Goal: Task Accomplishment & Management: Manage account settings

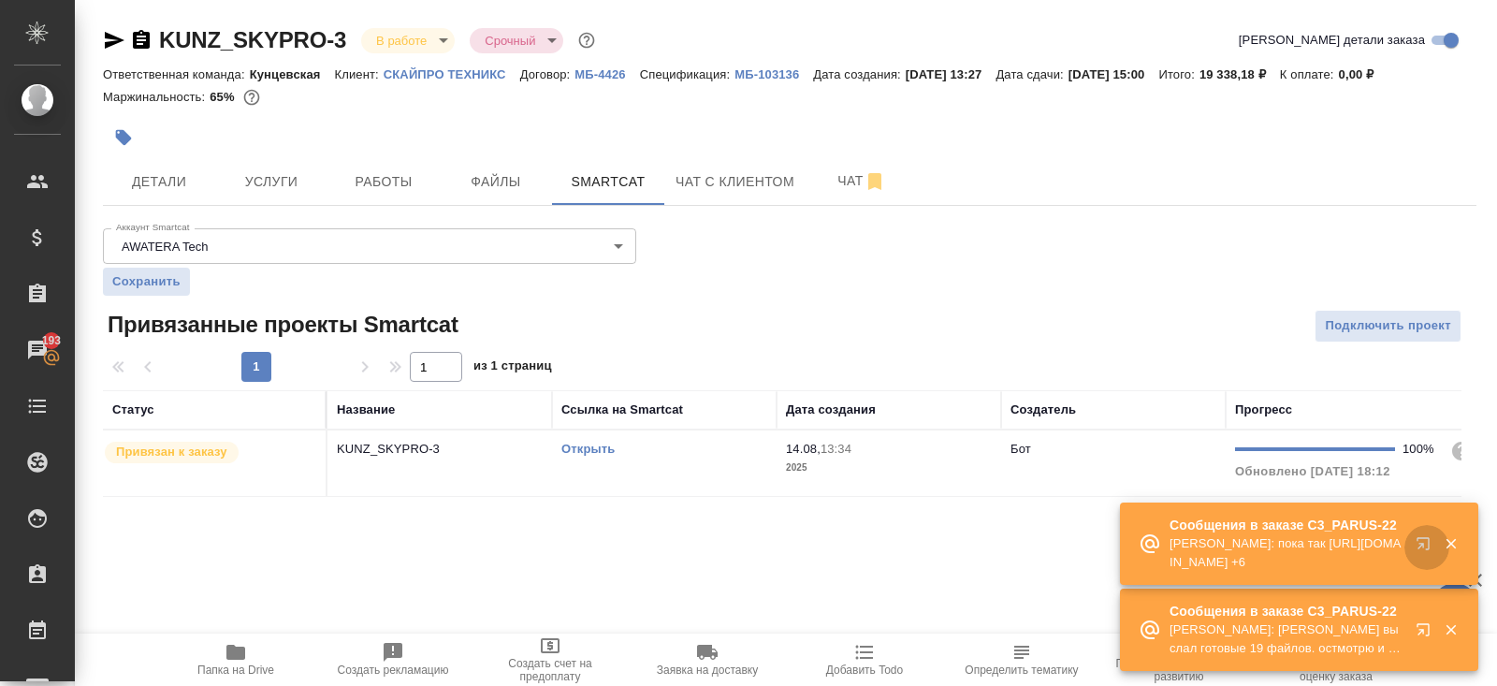
click at [1419, 542] on icon "button" at bounding box center [1427, 547] width 22 height 22
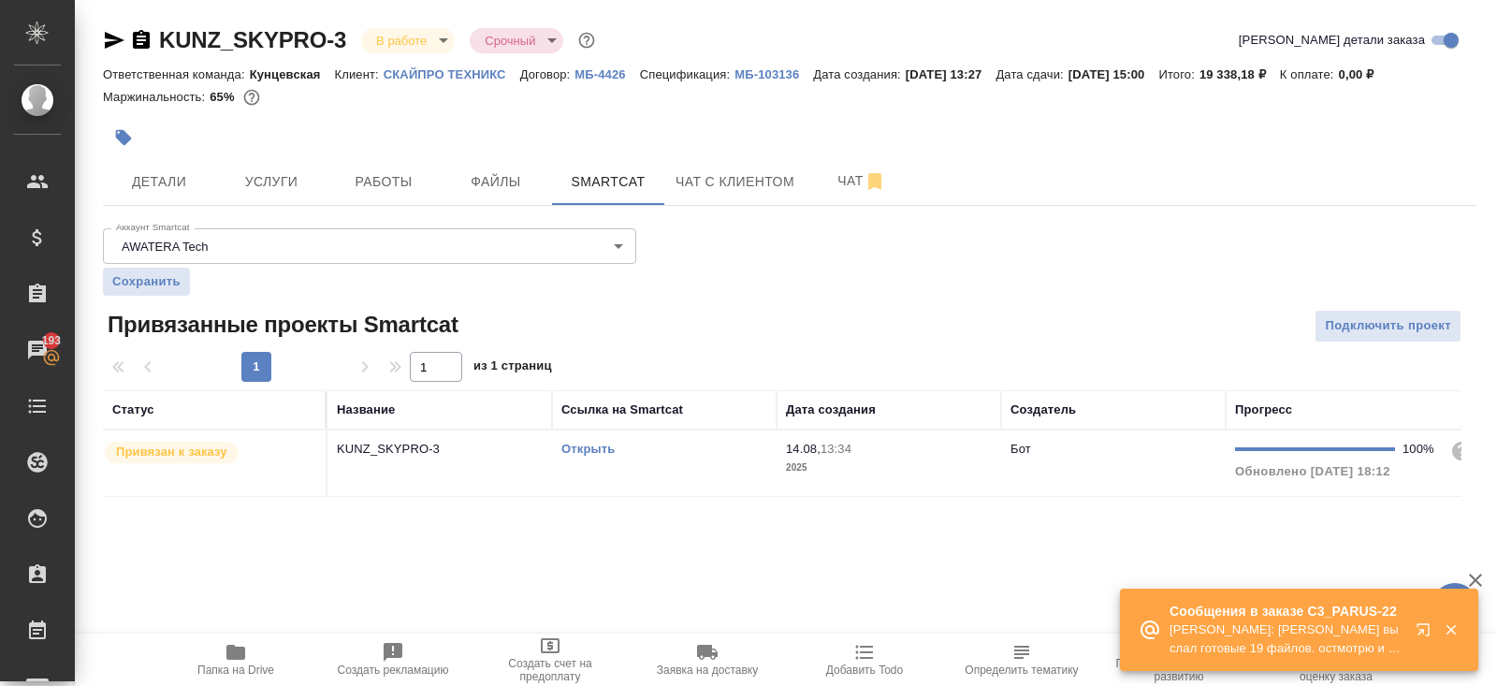
click at [225, 659] on icon "button" at bounding box center [236, 652] width 22 height 22
click at [388, 170] on span "Работы" at bounding box center [384, 181] width 90 height 23
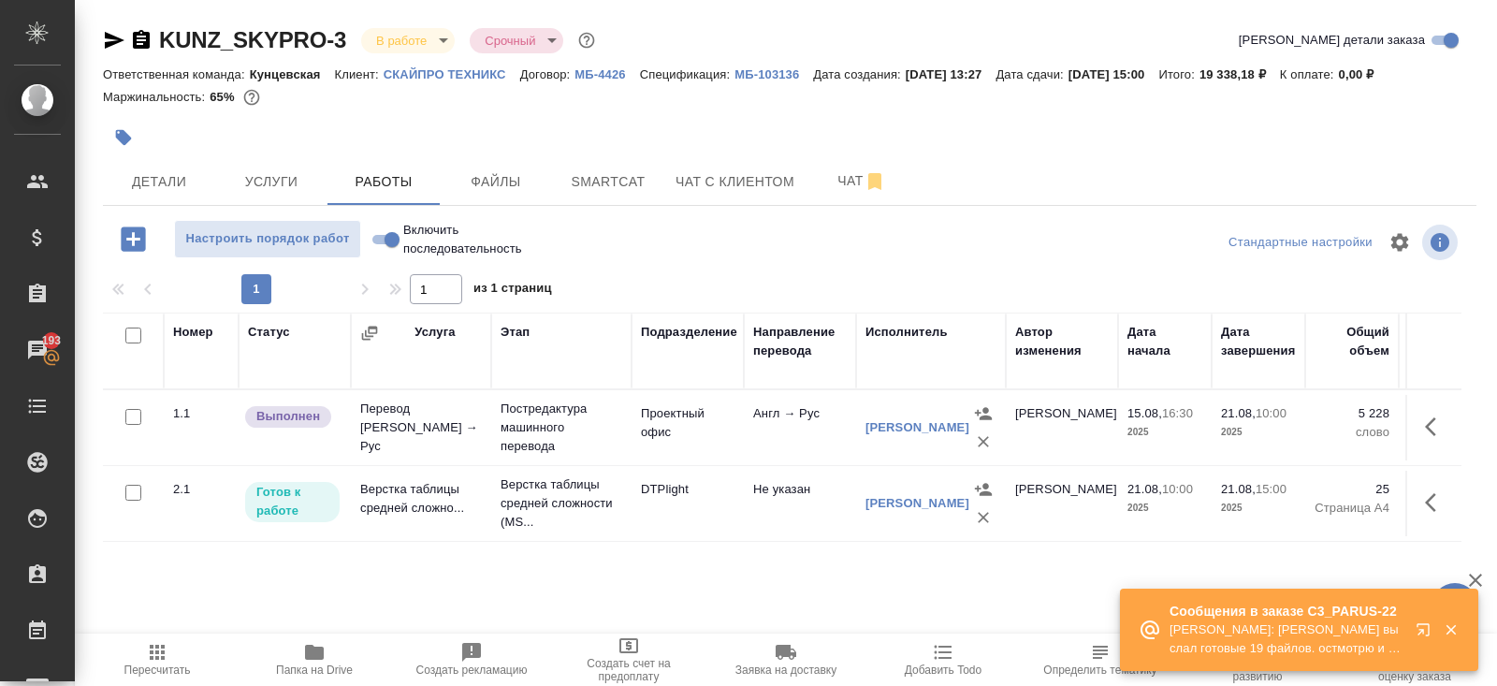
scroll to position [95, 0]
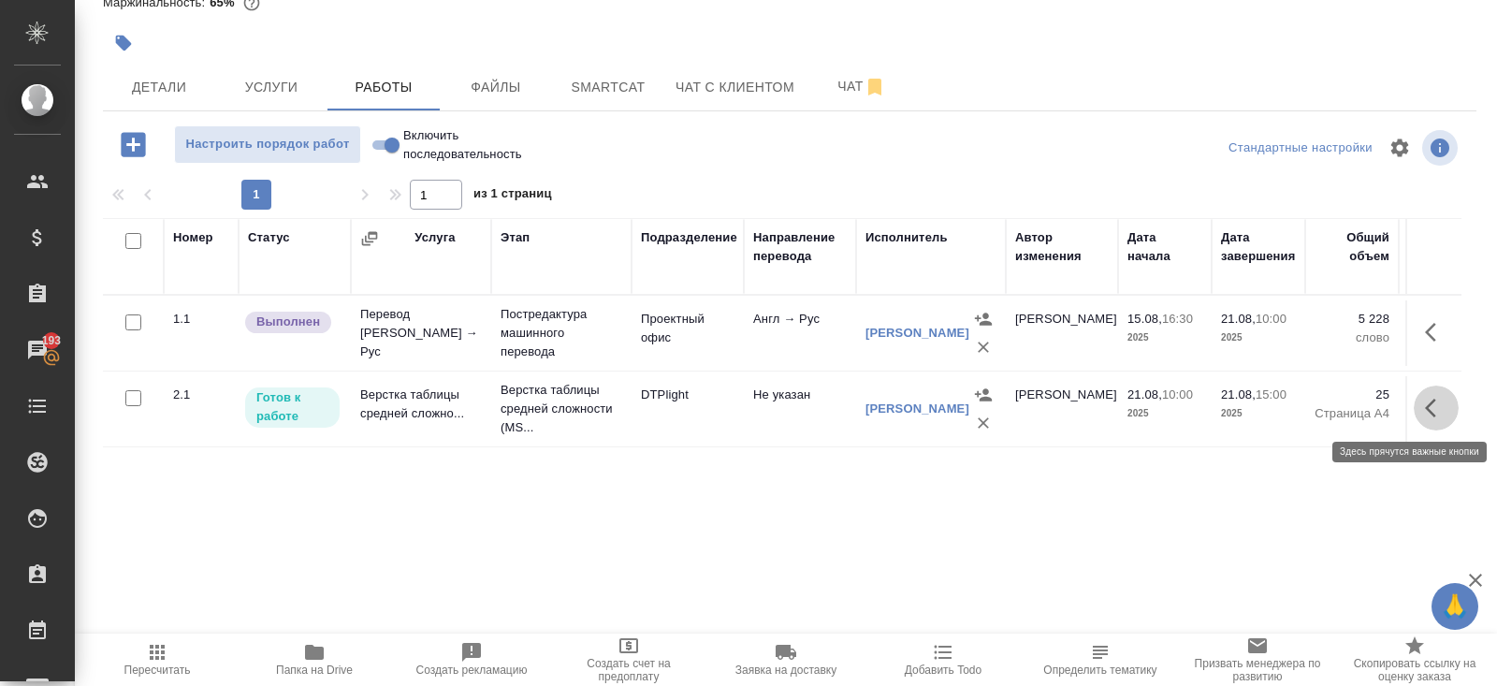
click at [1434, 411] on icon "button" at bounding box center [1430, 408] width 11 height 19
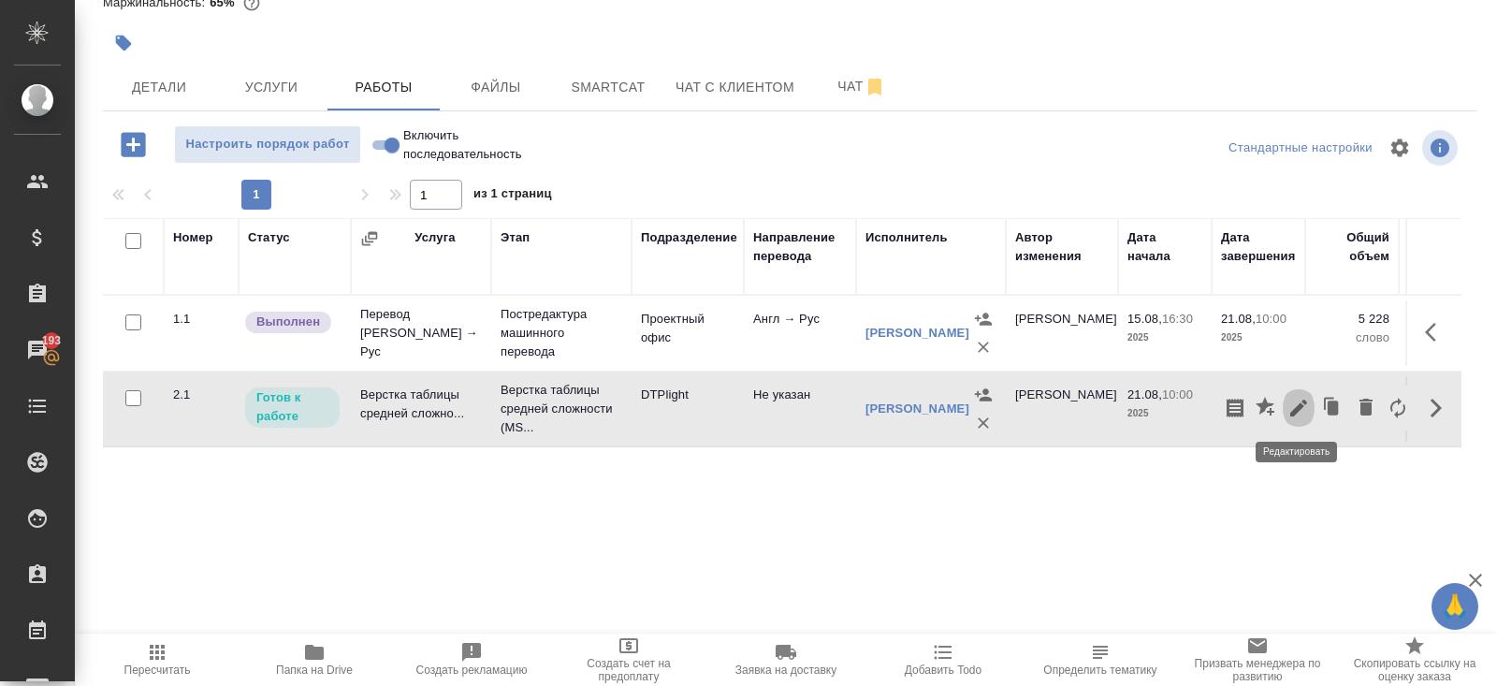
click at [1306, 409] on icon "button" at bounding box center [1299, 408] width 22 height 22
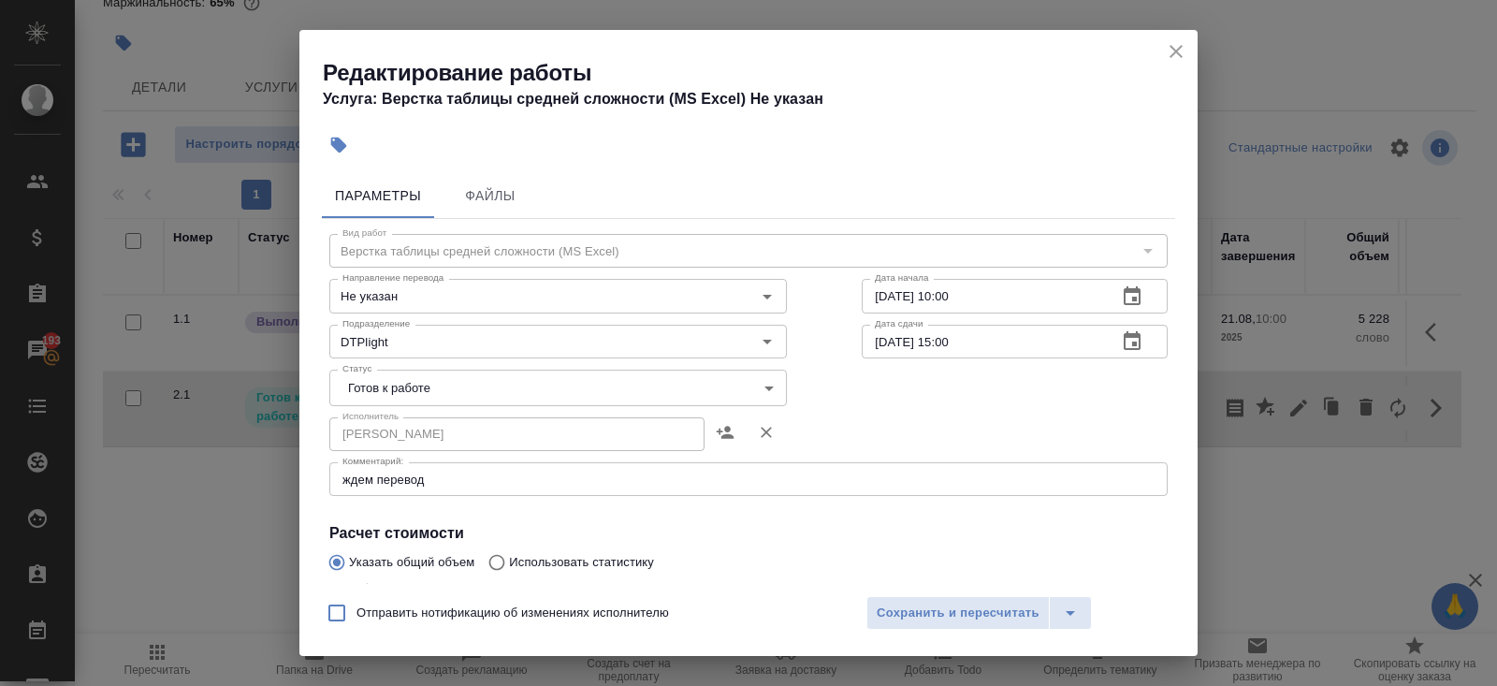
click at [471, 480] on textarea "ждем перевод" at bounding box center [749, 480] width 812 height 14
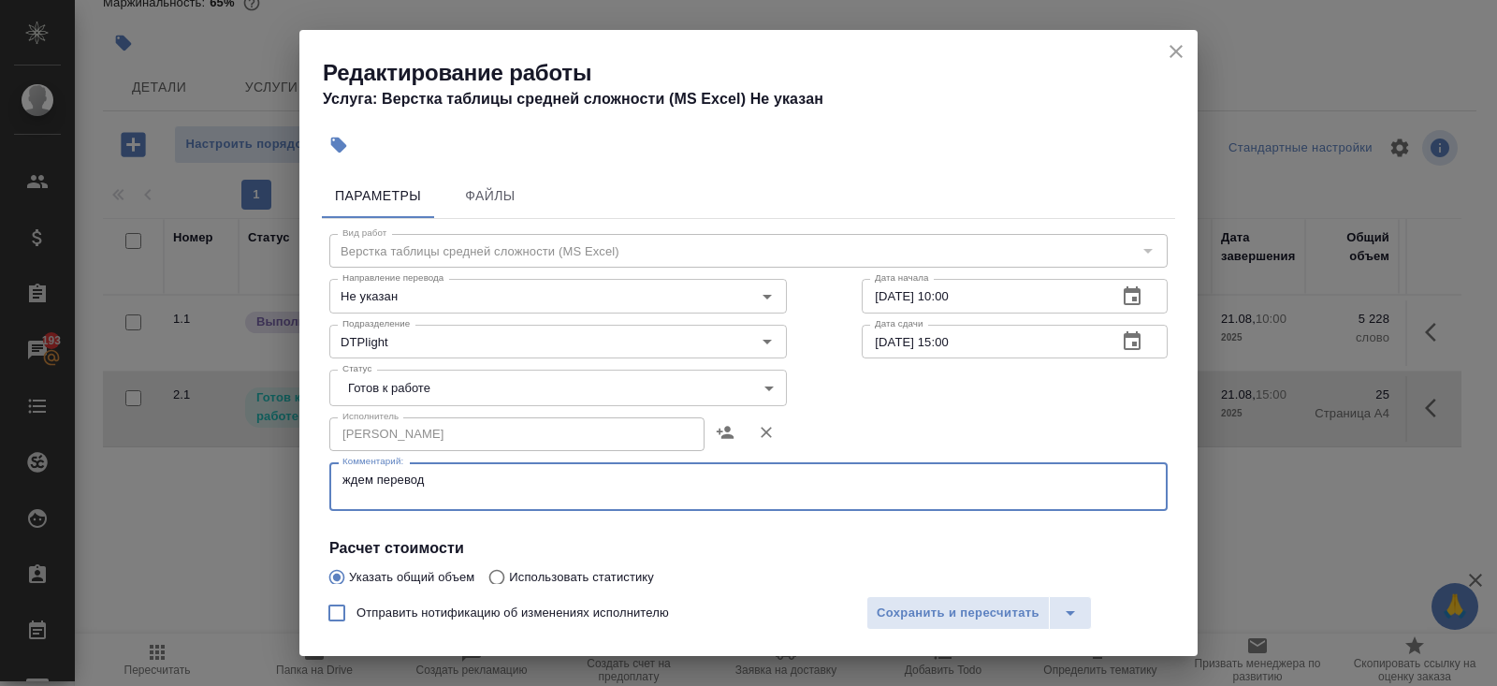
paste textarea "https://drive.awatera.com/s/B2oedq2xtotJcCE"
type textarea "ждем перевод https://drive.awatera.com/s/B2oedq2xtotJcCE"
click at [889, 605] on span "Сохранить и пересчитать" at bounding box center [958, 614] width 163 height 22
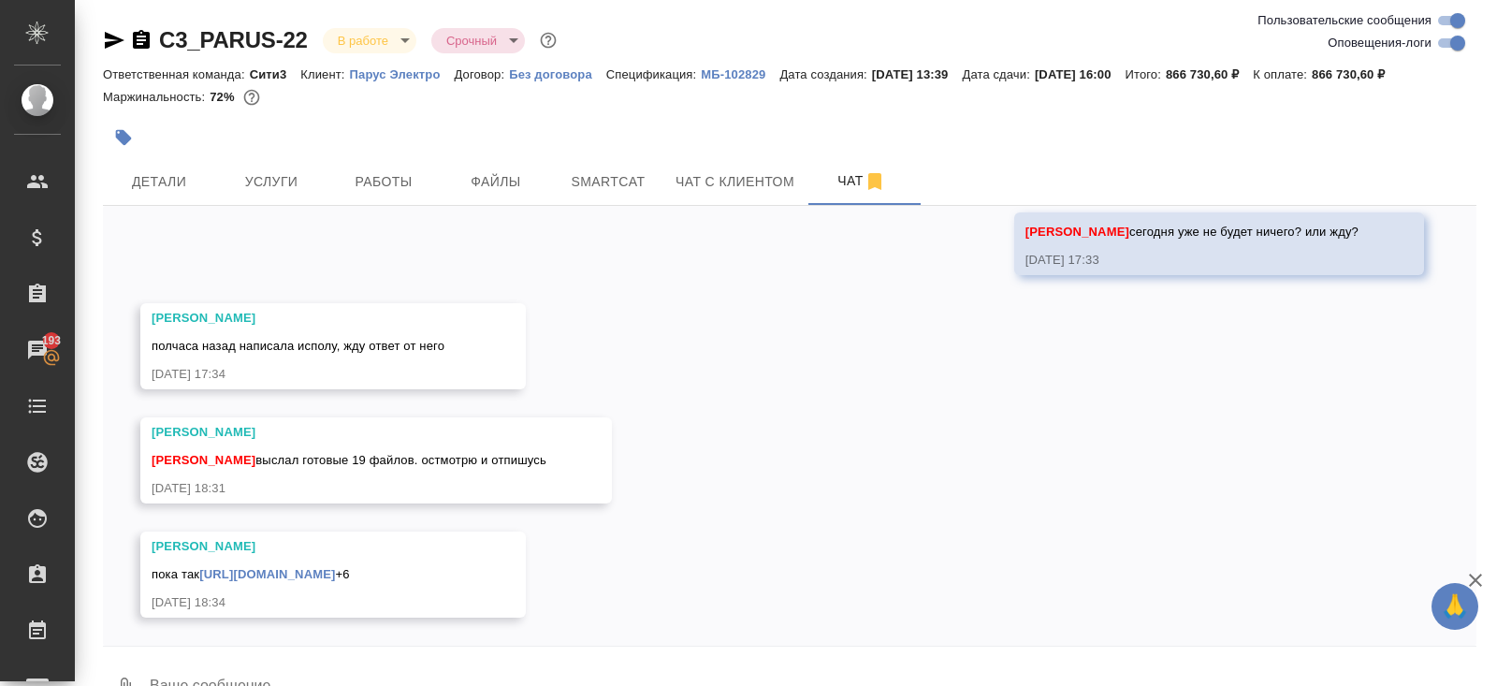
scroll to position [44, 0]
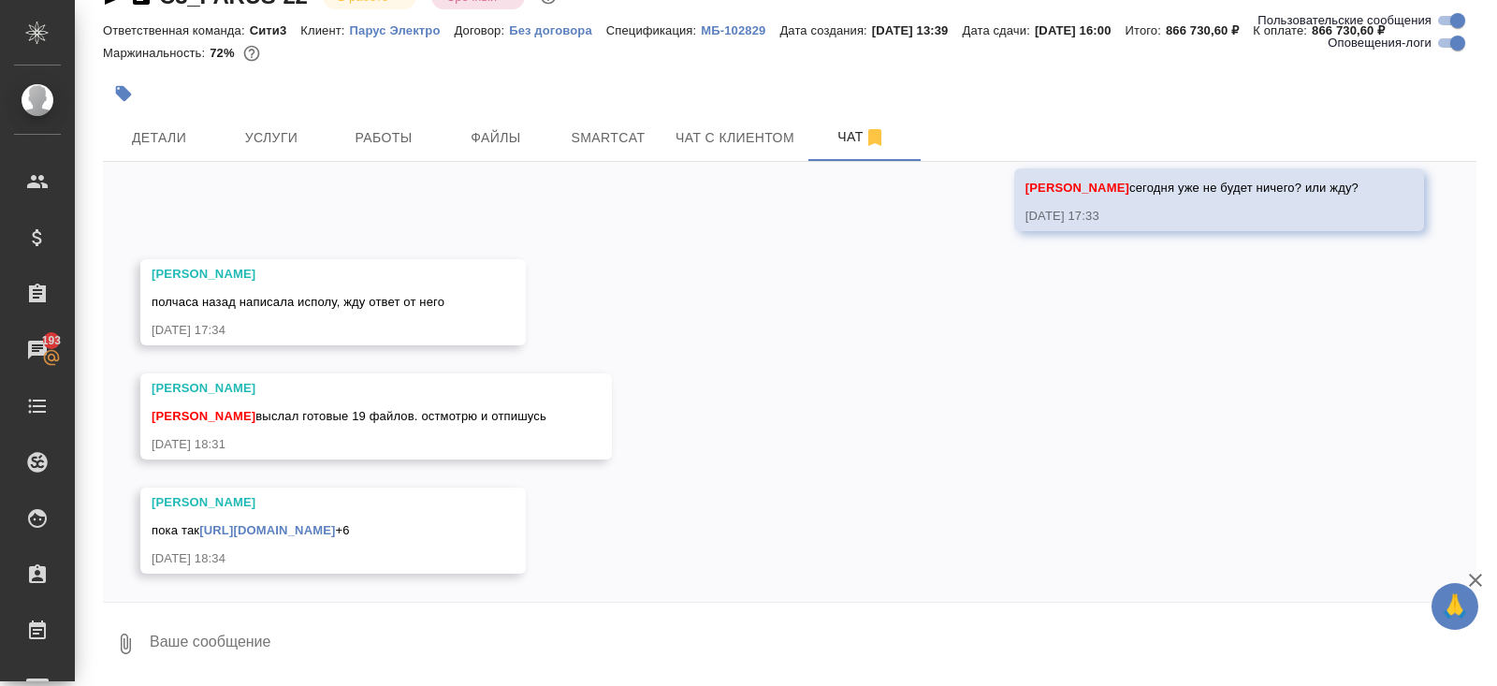
click at [335, 523] on link "https://drive.awatera.com/apps/files/files/10159546?dir=/Shares/PARUS/Orders/C3…" at bounding box center [267, 530] width 136 height 14
click at [628, 126] on span "Smartcat" at bounding box center [608, 137] width 90 height 23
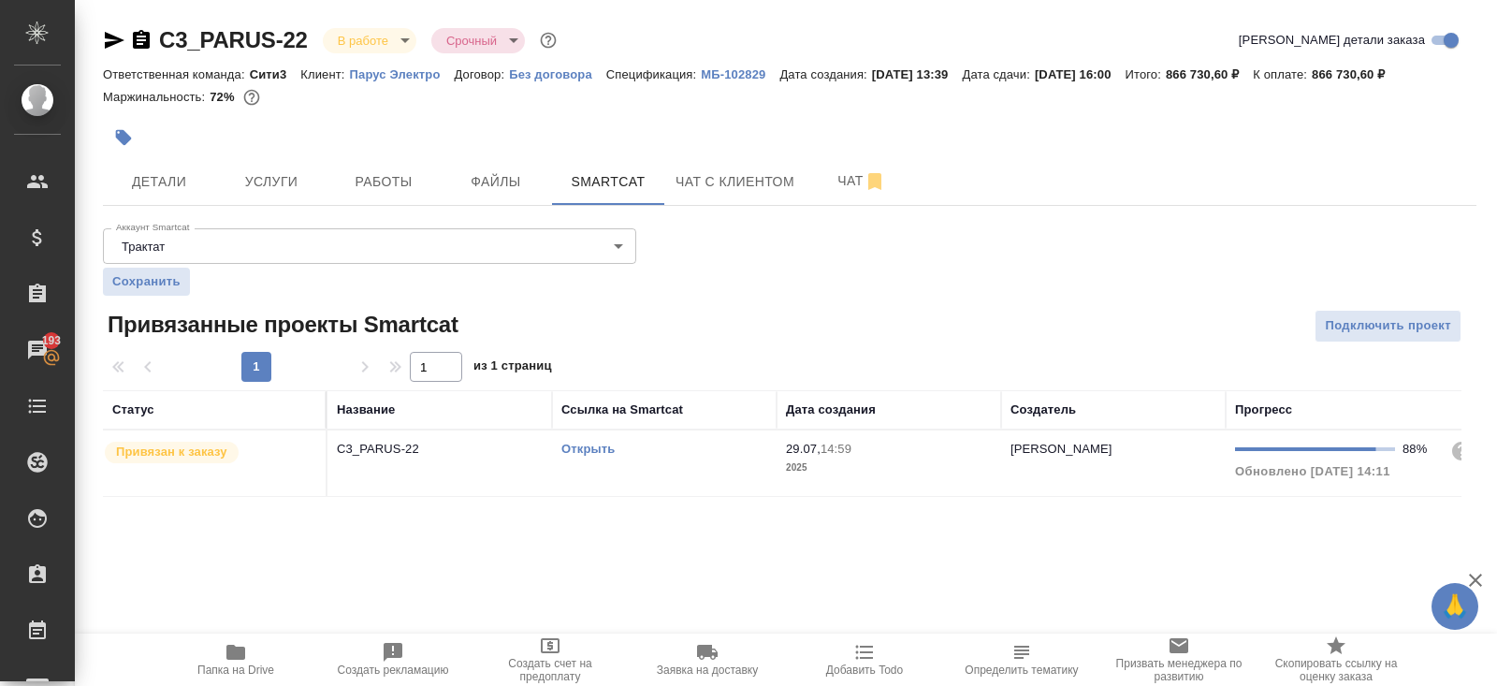
click at [573, 450] on link "Открыть" at bounding box center [588, 449] width 53 height 14
click at [399, 191] on span "Работы" at bounding box center [384, 181] width 90 height 23
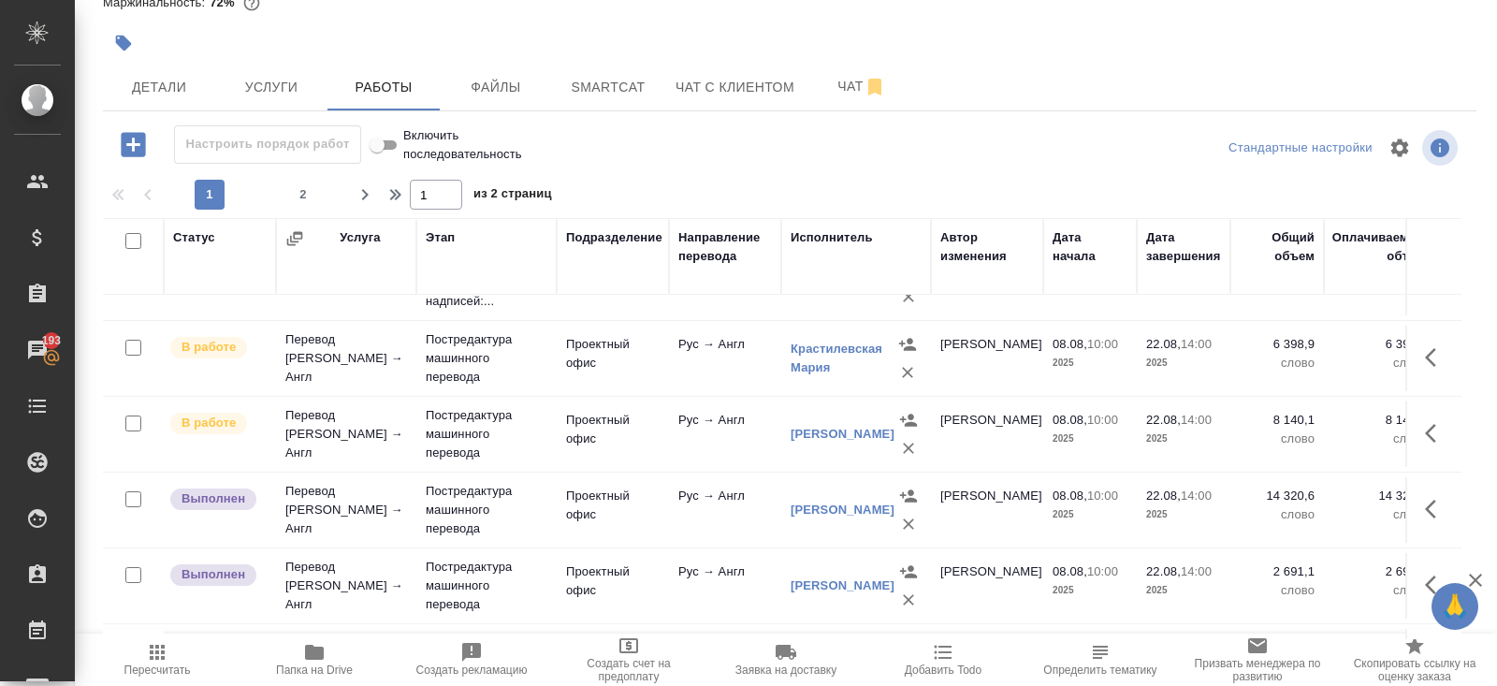
scroll to position [814, 0]
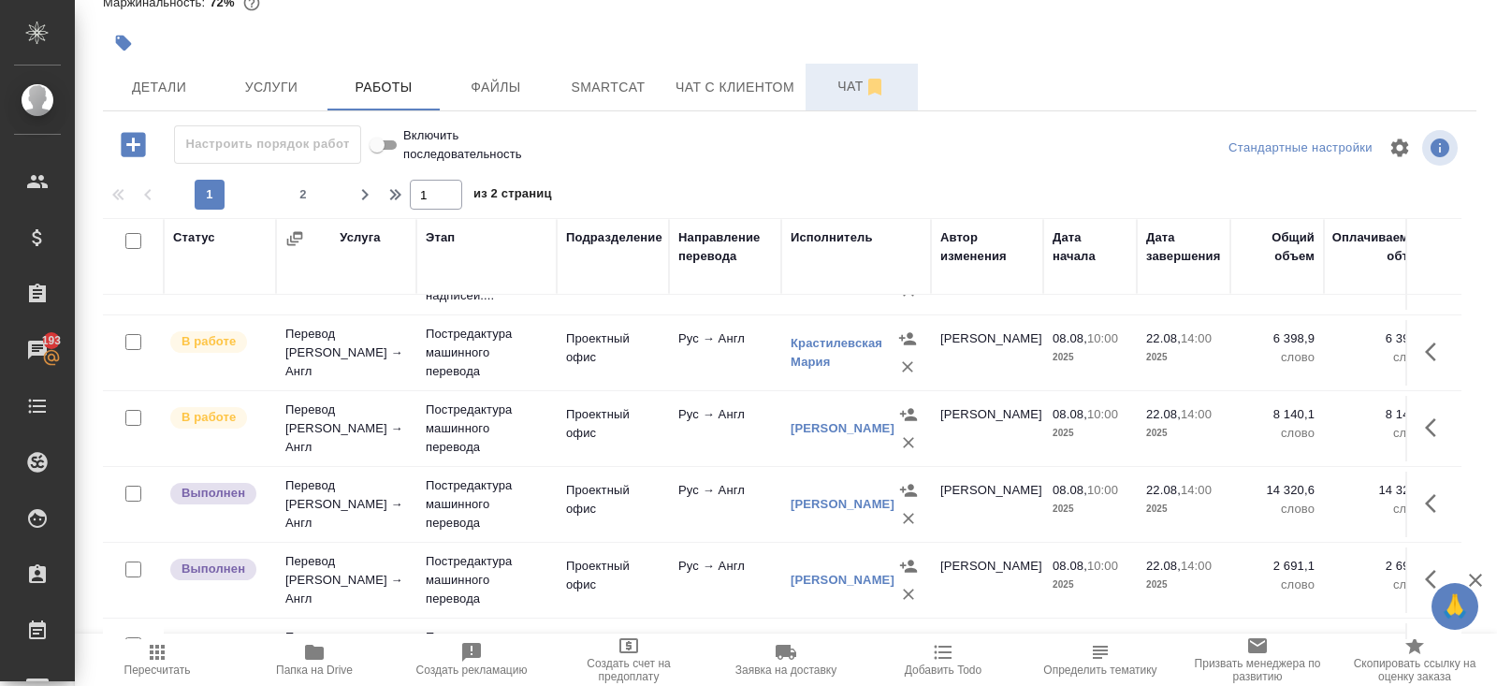
click at [843, 97] on span "Чат" at bounding box center [862, 86] width 90 height 23
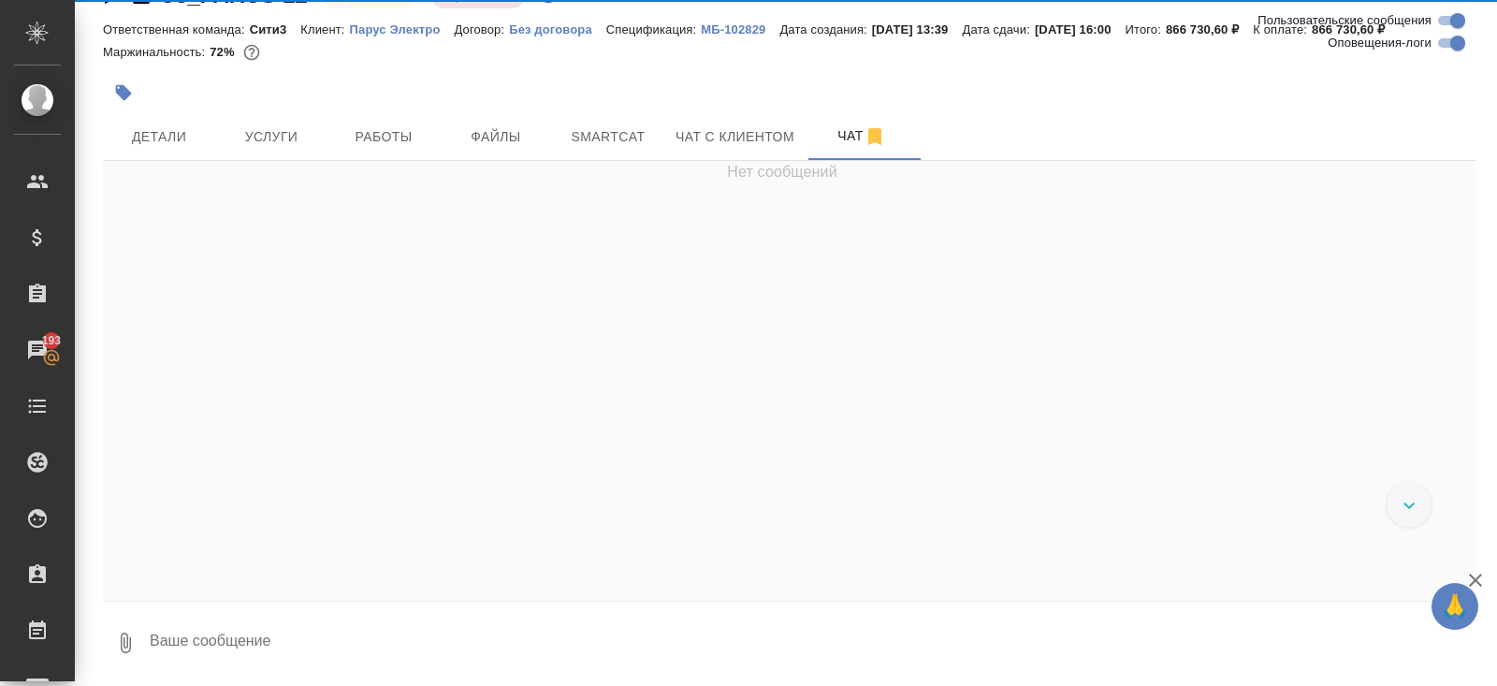
scroll to position [44, 0]
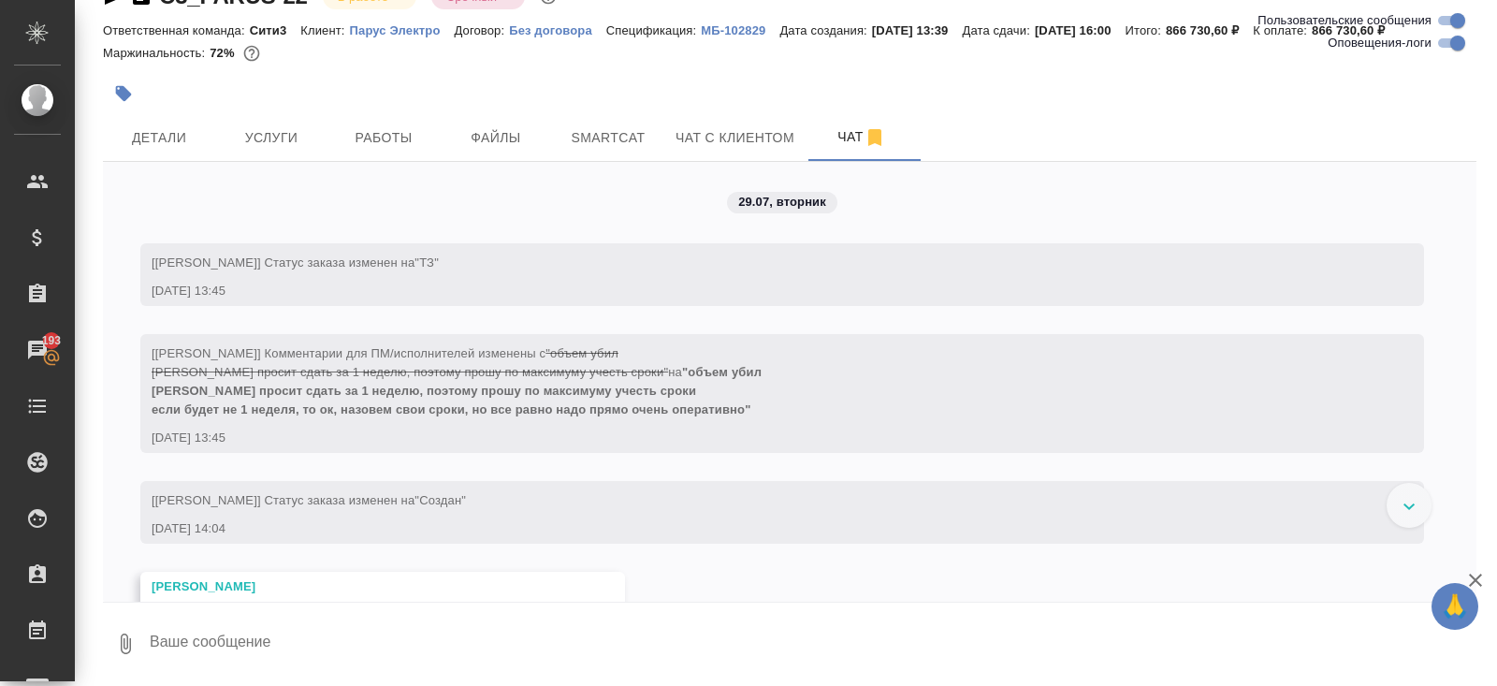
click at [262, 624] on textarea at bounding box center [812, 644] width 1329 height 64
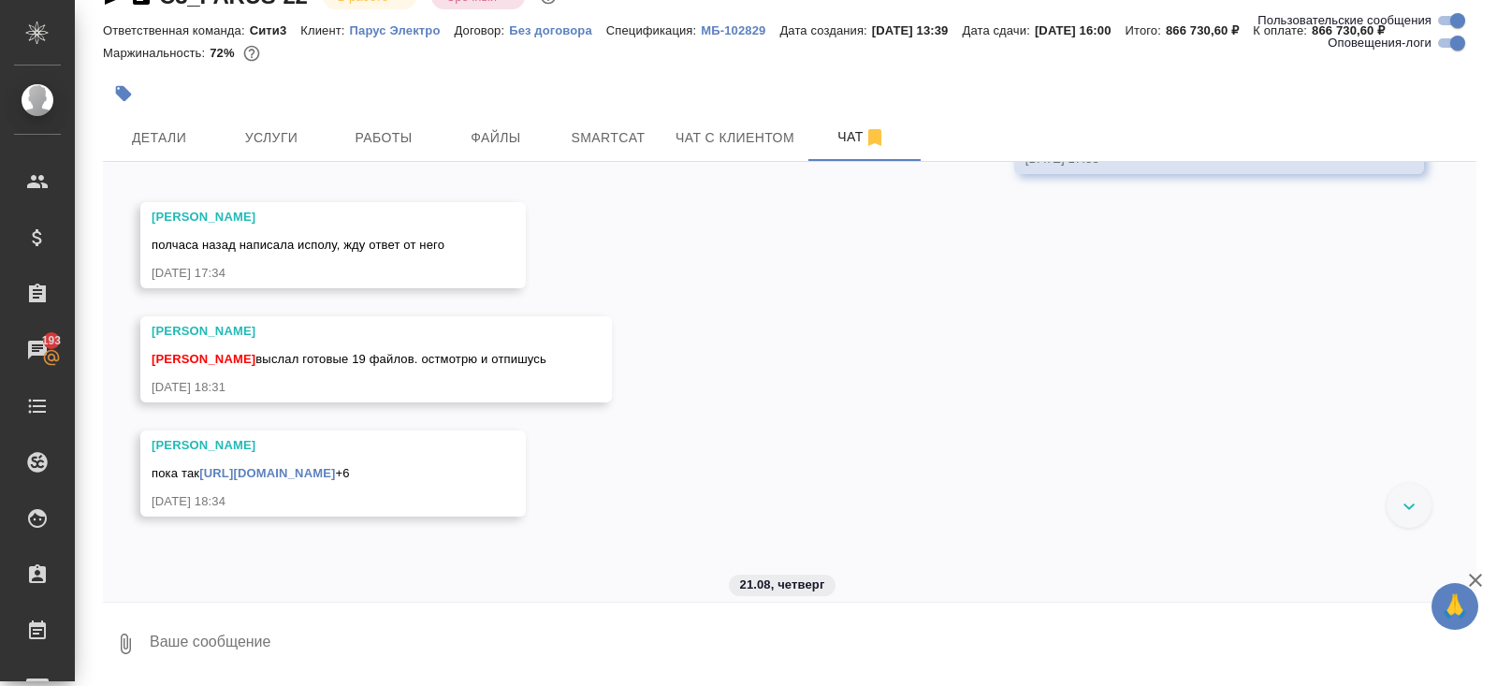
scroll to position [49195, 0]
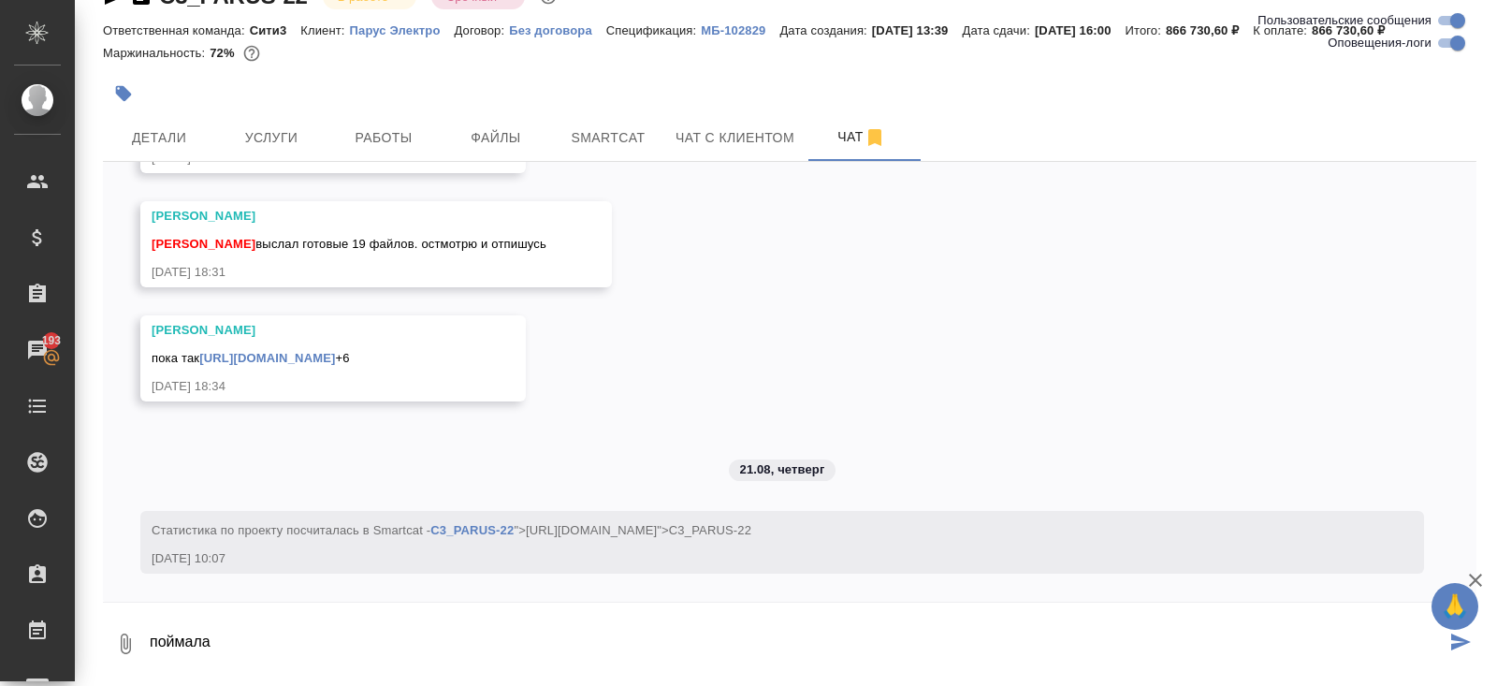
type textarea "поймала"
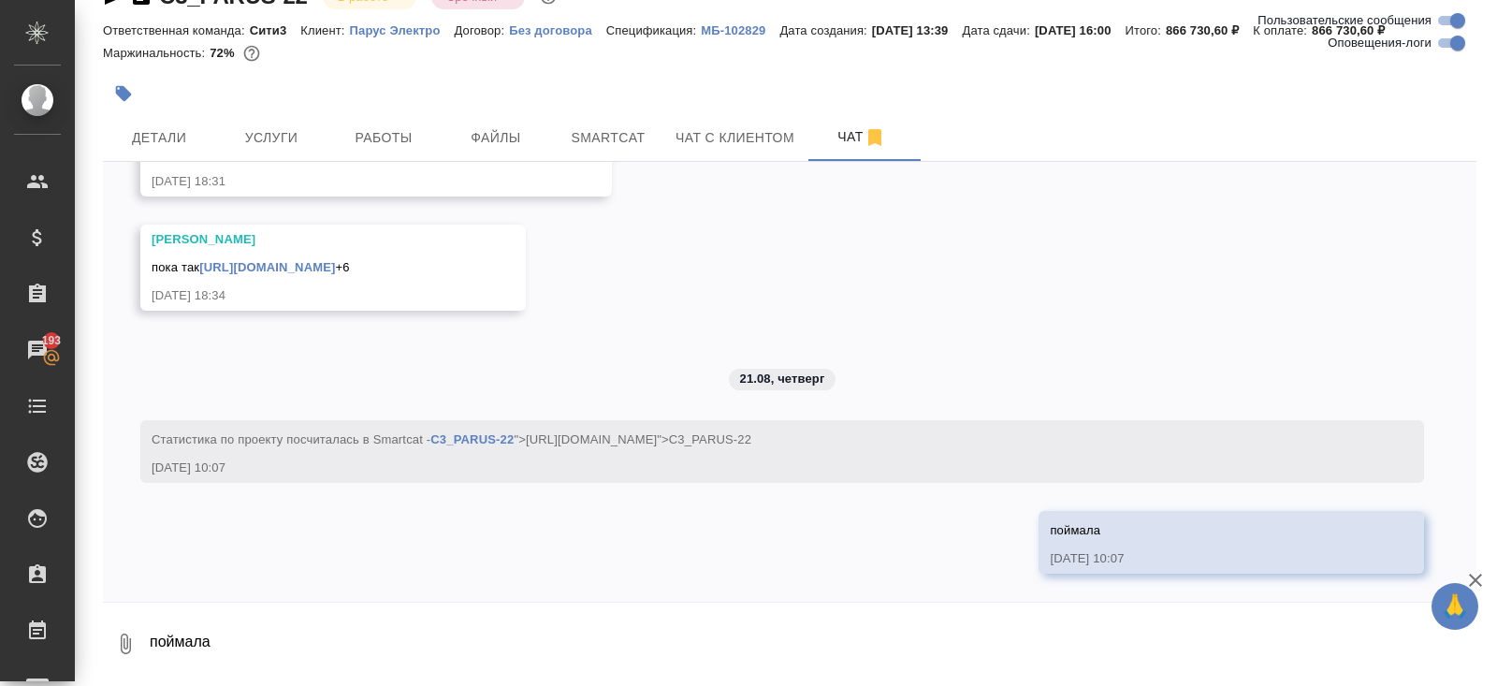
scroll to position [49286, 0]
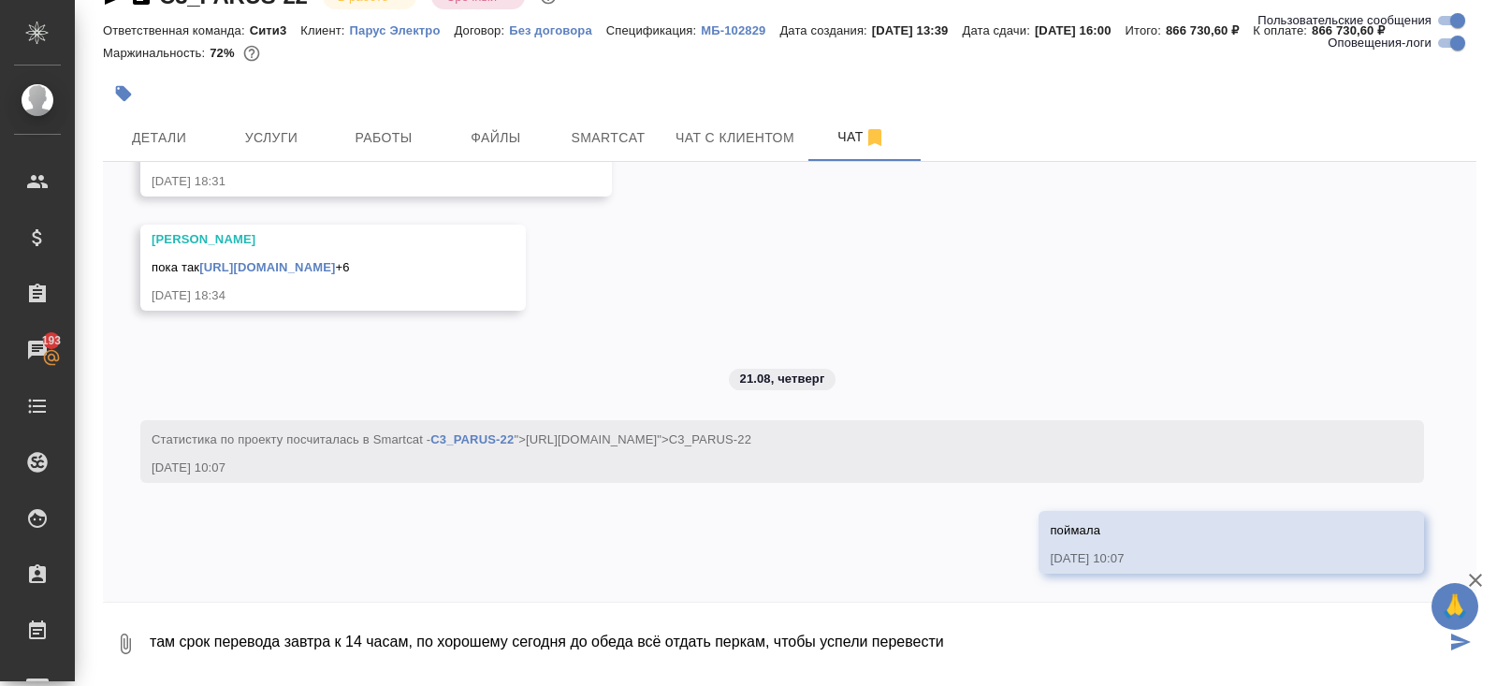
type textarea "там срок перевода завтра к 14 часам, по хорошему сегодня до обеда всё отдать пе…"
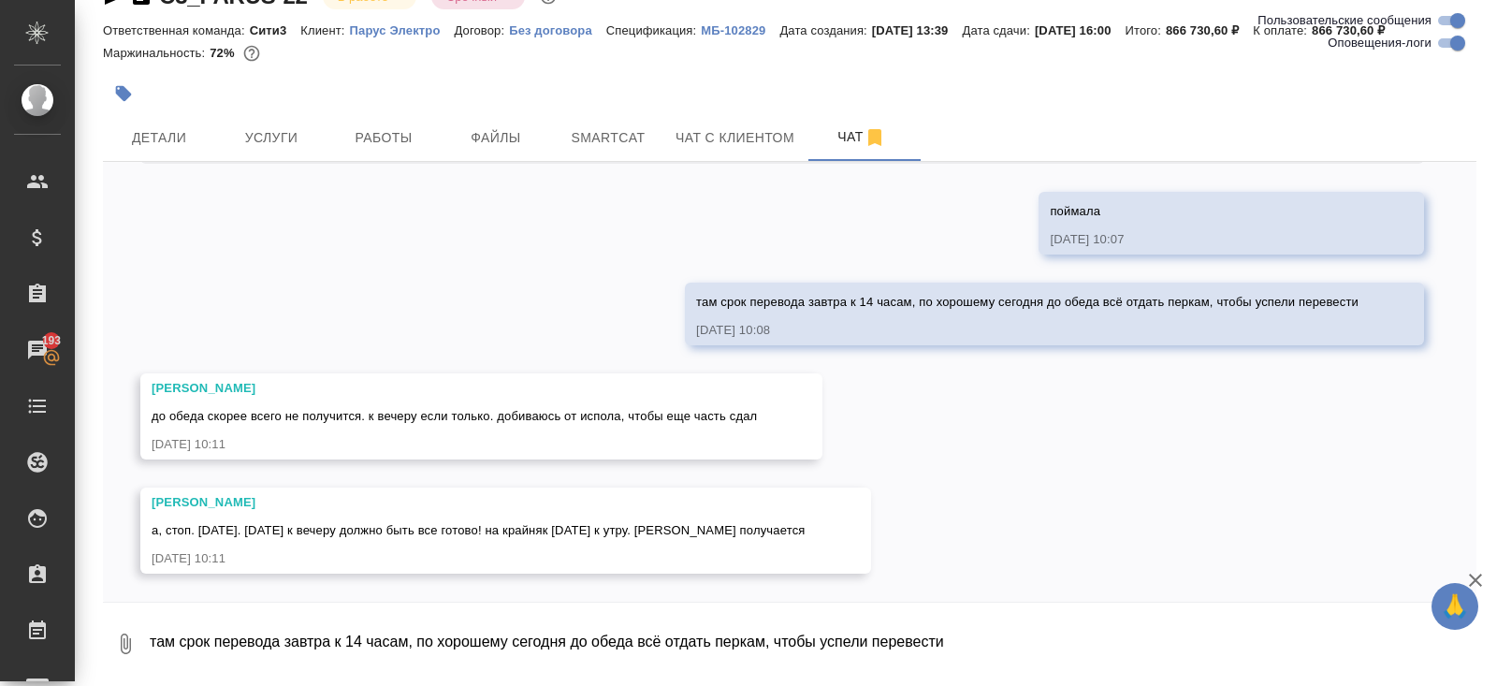
scroll to position [49605, 0]
click at [406, 132] on span "Работы" at bounding box center [384, 137] width 90 height 23
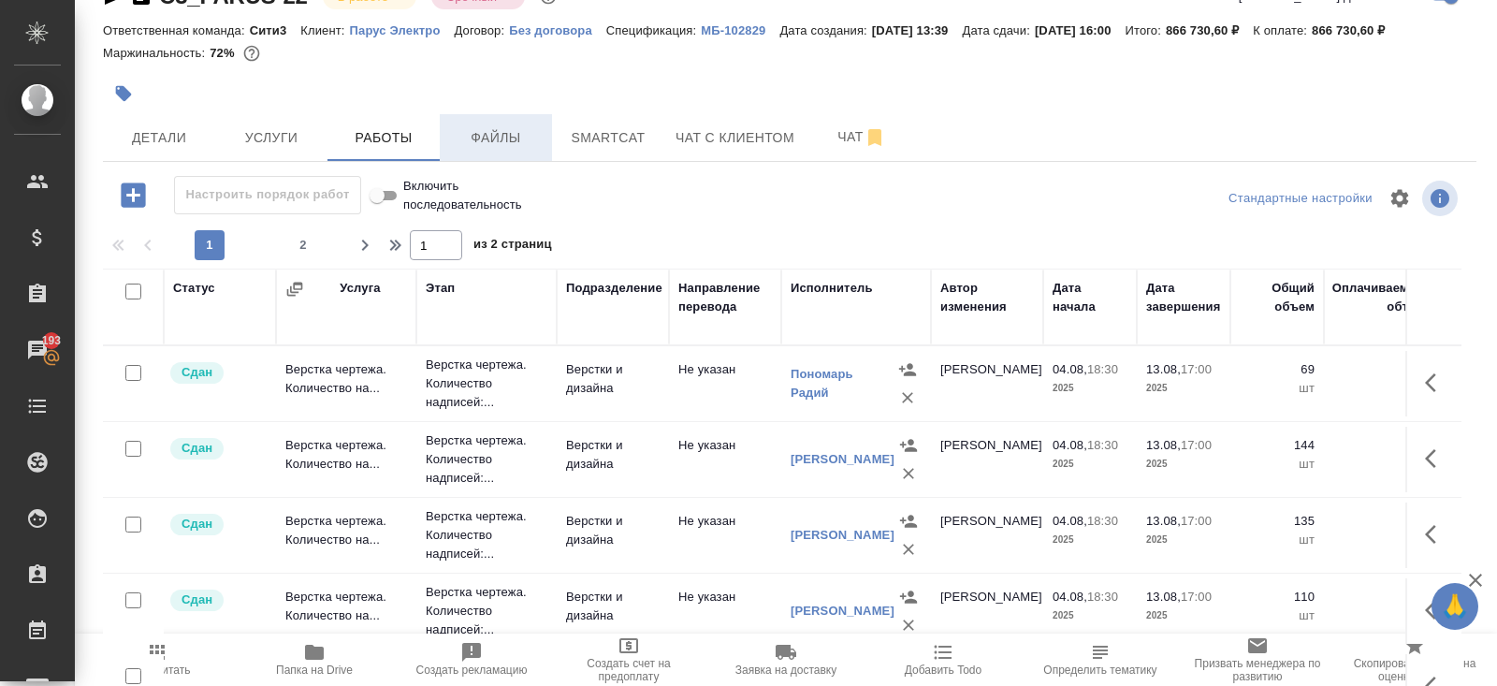
scroll to position [94, 0]
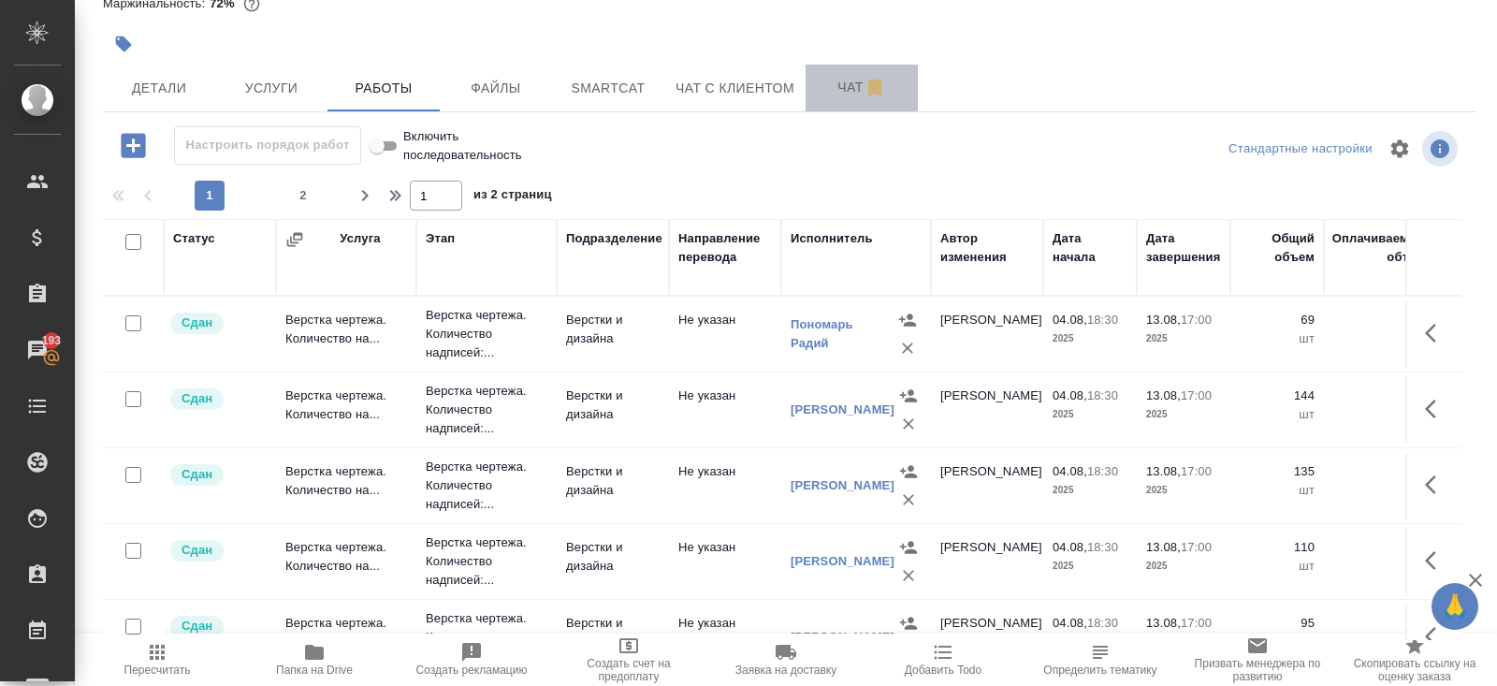
click at [828, 84] on span "Чат" at bounding box center [862, 87] width 90 height 23
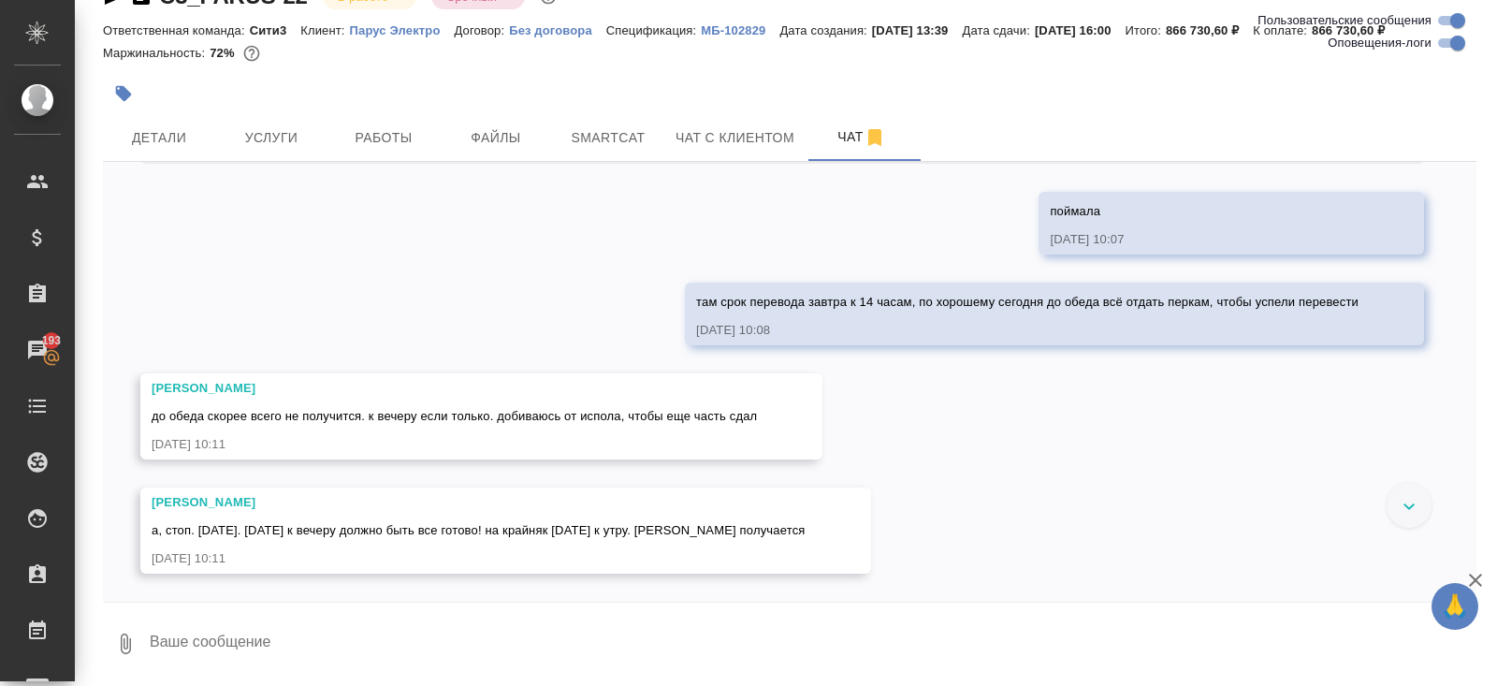
scroll to position [49605, 0]
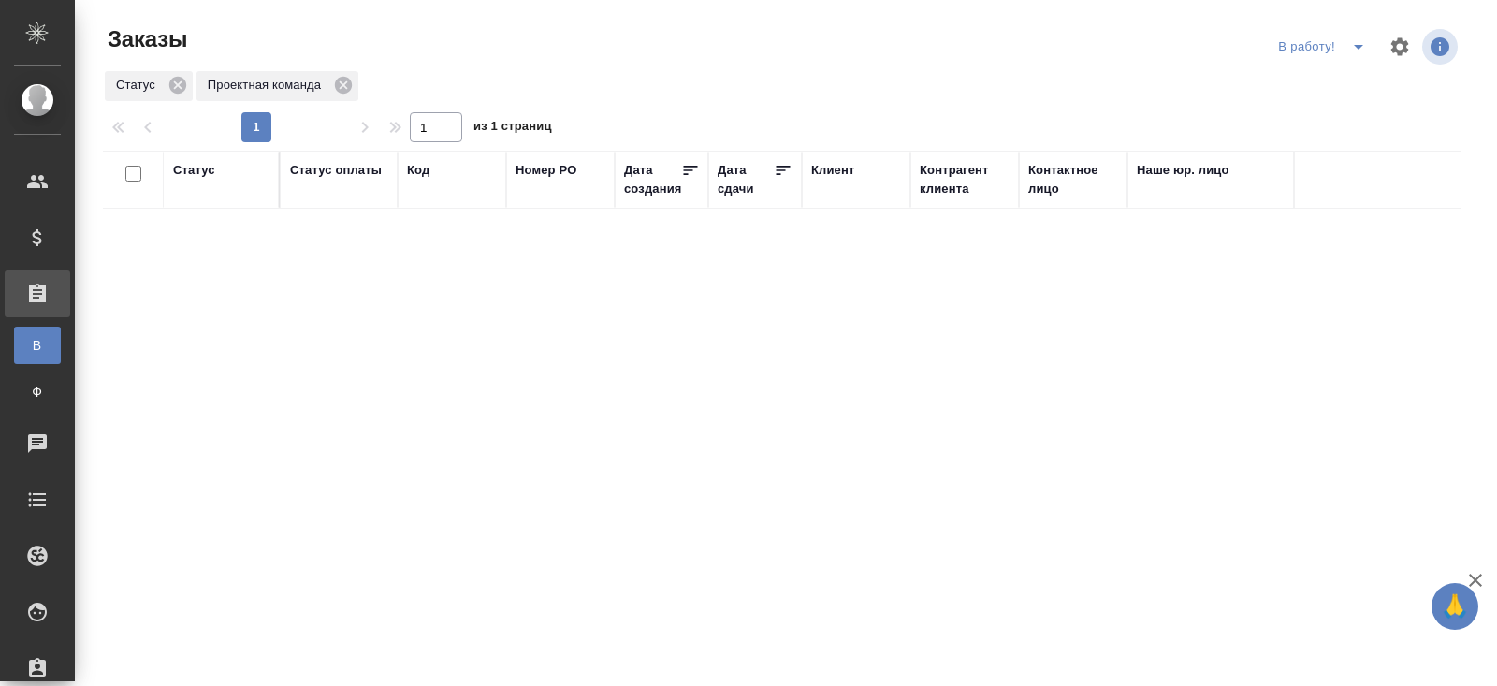
click at [1361, 51] on icon "split button" at bounding box center [1359, 47] width 22 height 22
click at [1328, 84] on li "ПМ" at bounding box center [1325, 84] width 104 height 30
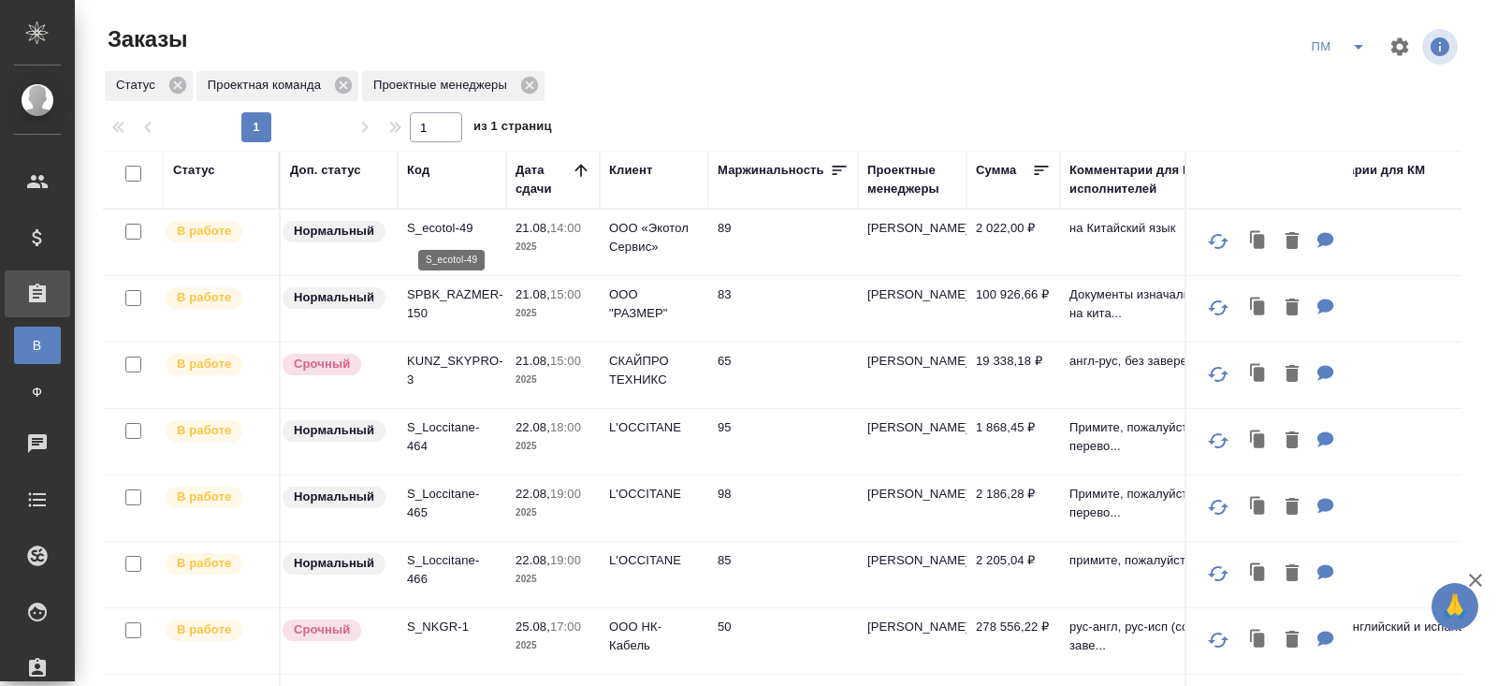
click at [426, 231] on p "S_ecotol-49" at bounding box center [452, 228] width 90 height 19
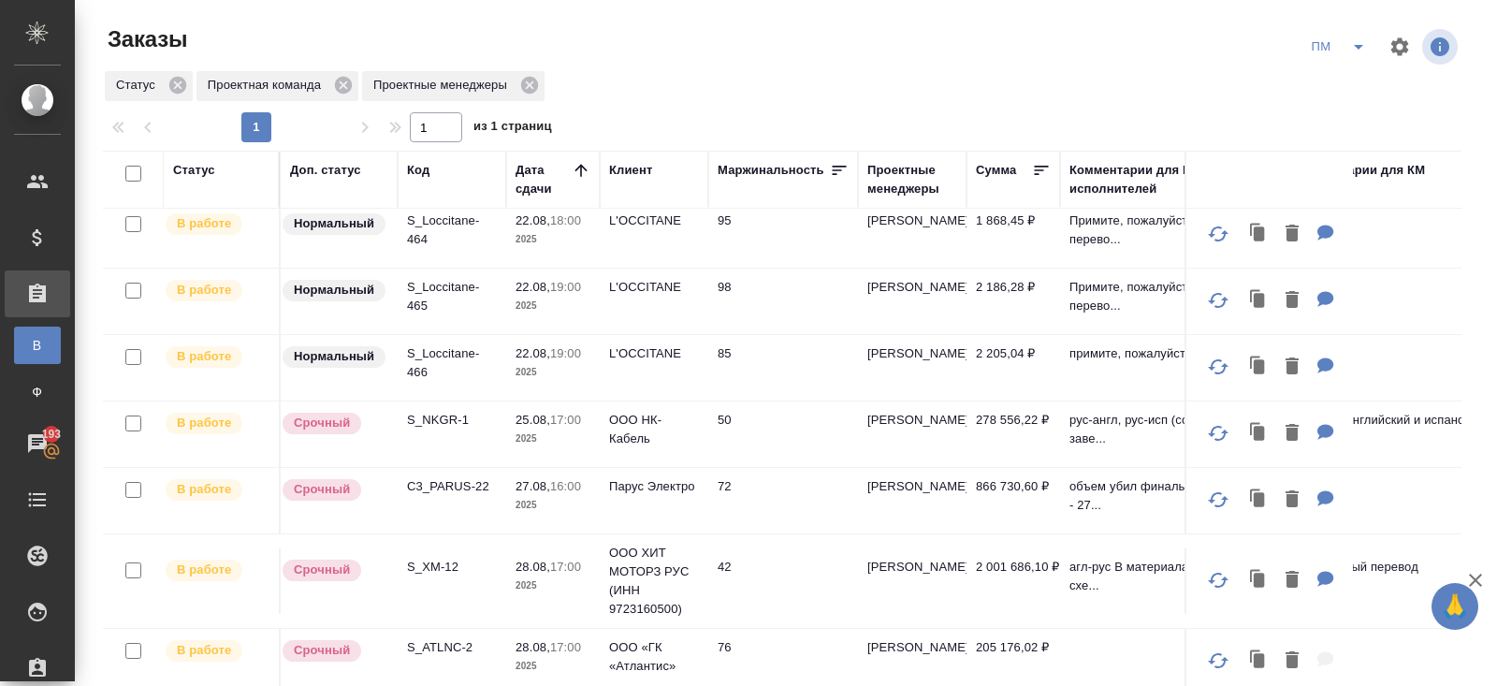
scroll to position [291, 0]
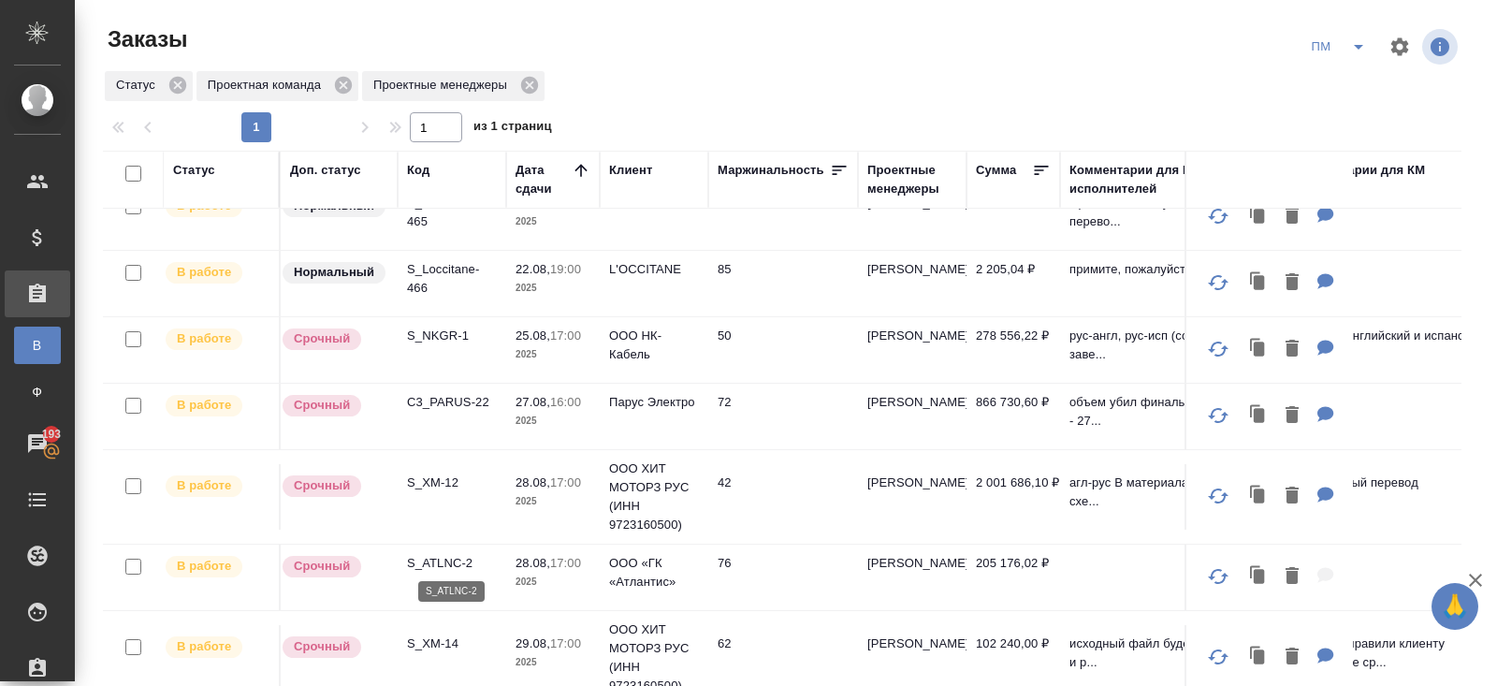
click at [436, 558] on p "S_ATLNC-2" at bounding box center [452, 563] width 90 height 19
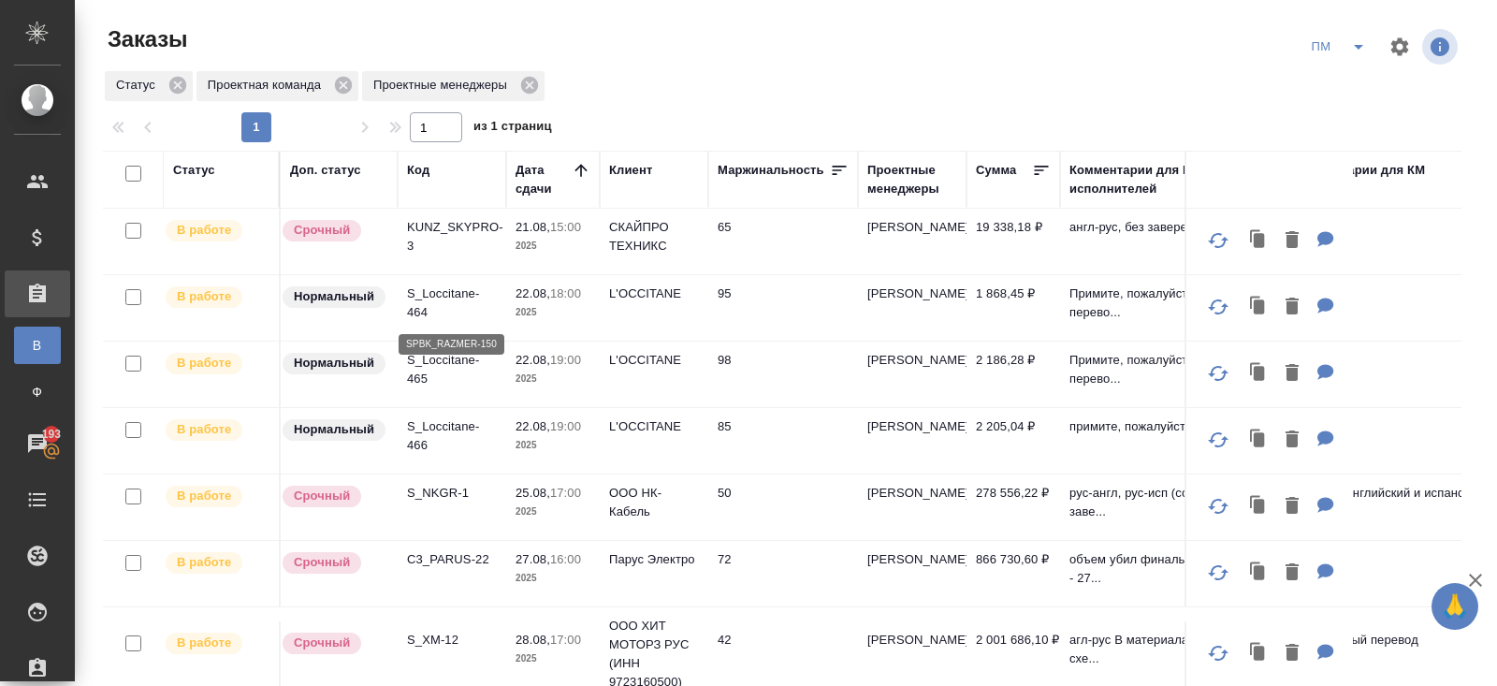
scroll to position [0, 0]
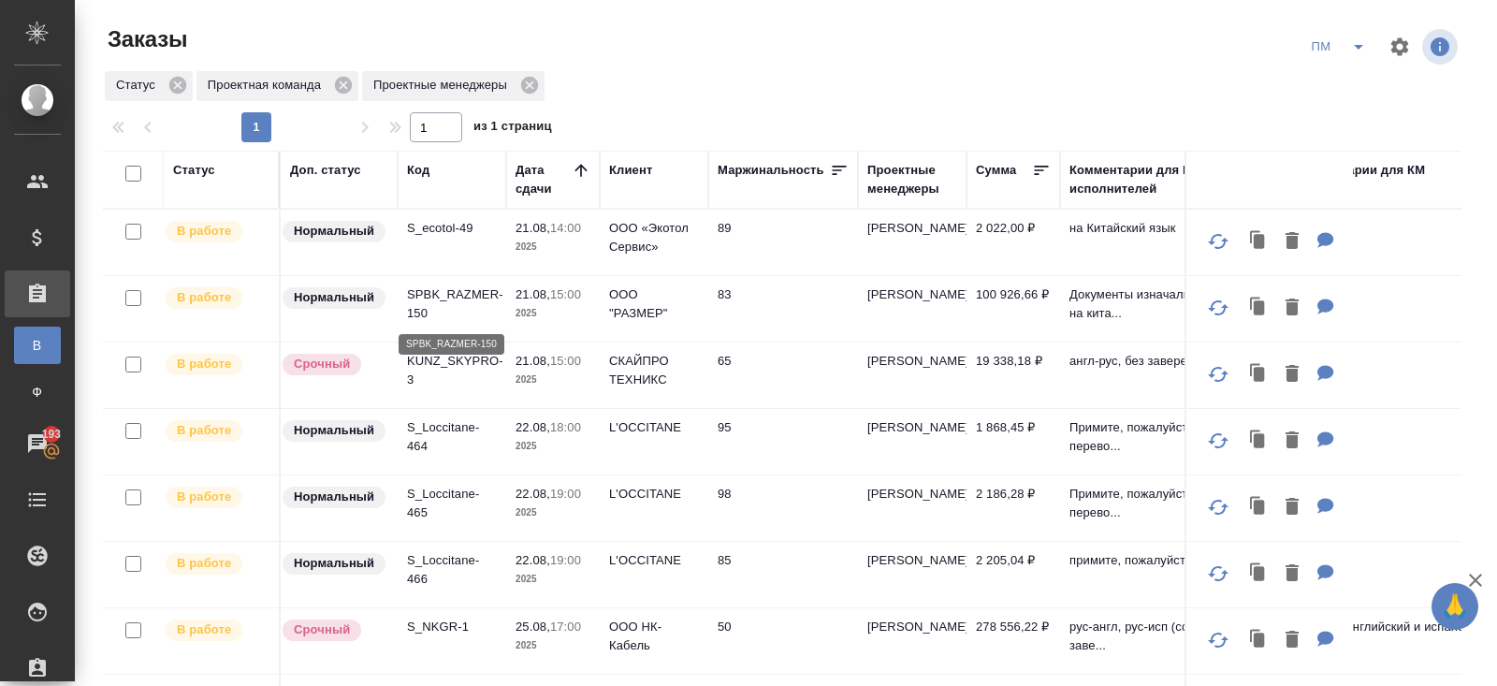
click at [420, 299] on p "SPBK_RAZMER-150" at bounding box center [452, 303] width 90 height 37
click at [1362, 50] on icon "split button" at bounding box center [1359, 47] width 22 height 22
click at [1357, 77] on li "В работу!" at bounding box center [1339, 84] width 95 height 30
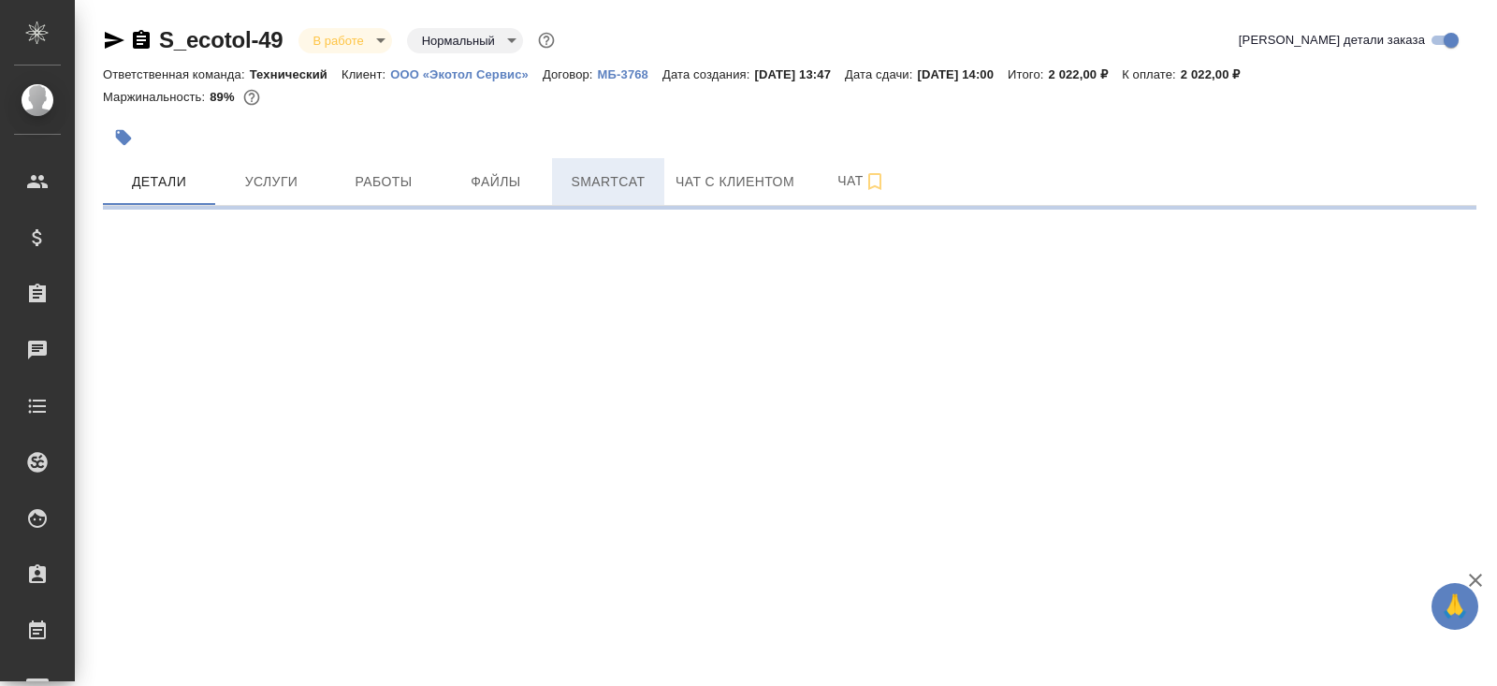
select select "RU"
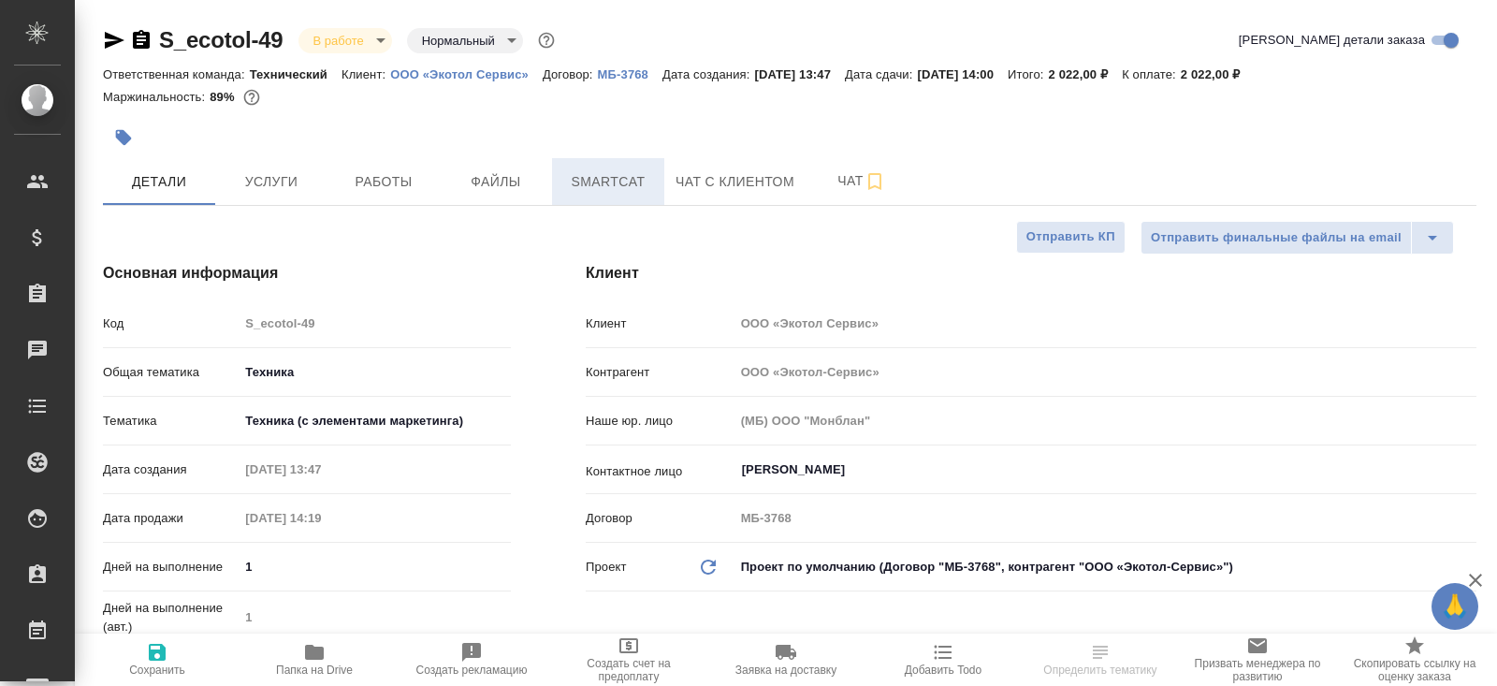
type textarea "x"
click at [611, 185] on span "Smartcat" at bounding box center [608, 181] width 90 height 23
type textarea "x"
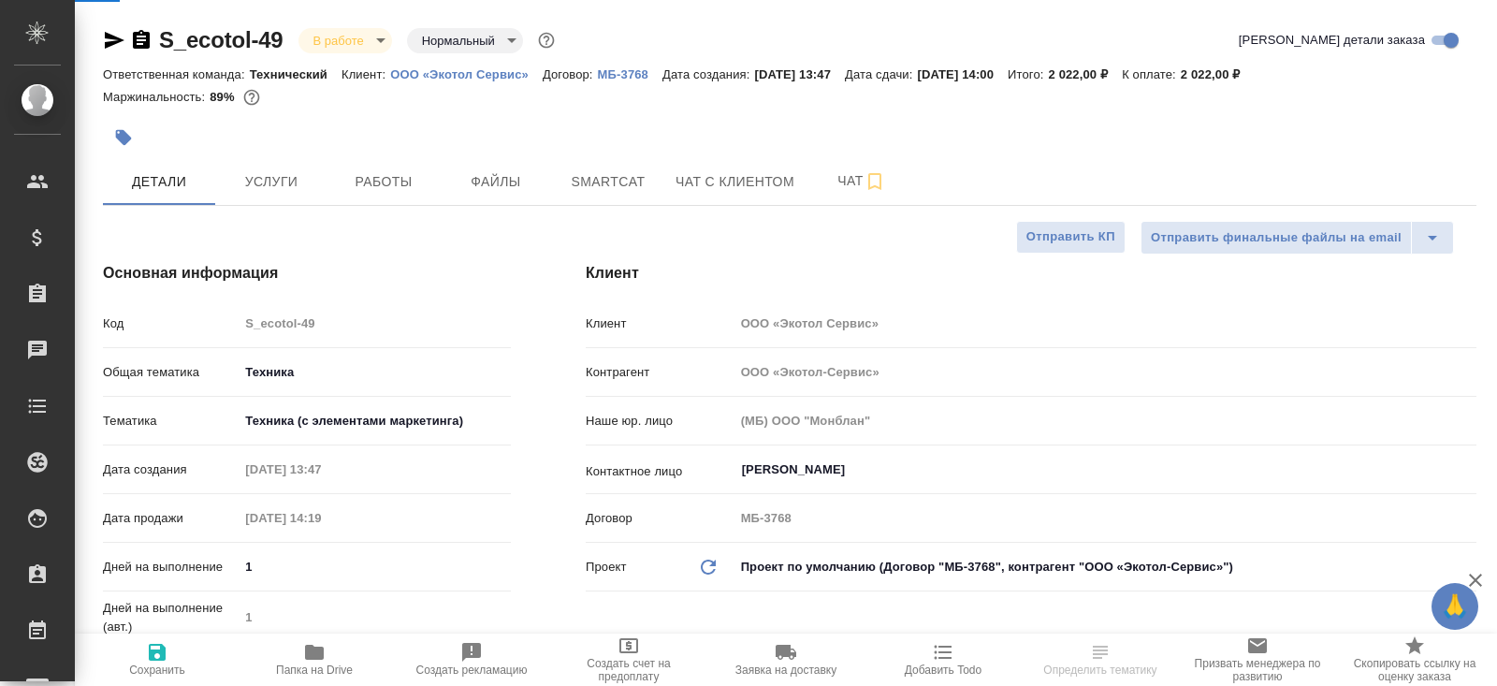
type textarea "x"
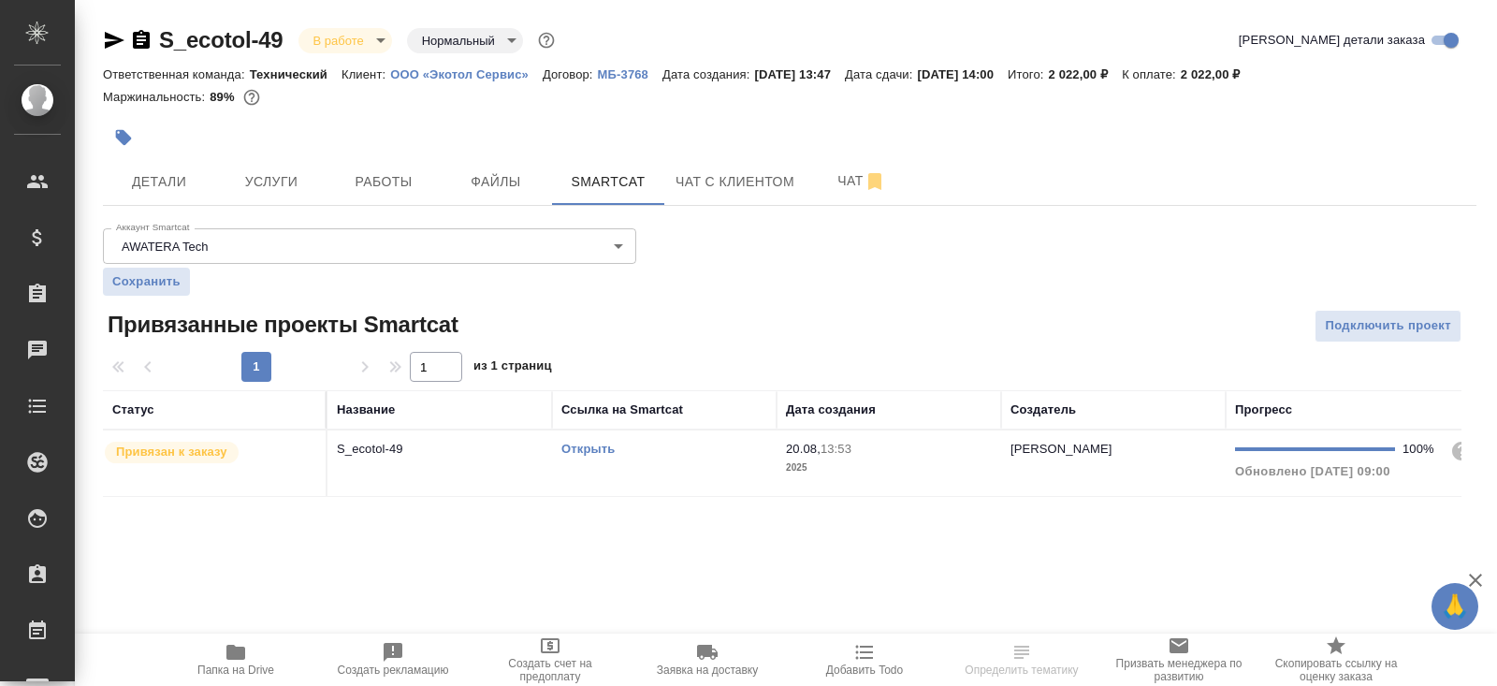
click at [605, 445] on link "Открыть" at bounding box center [588, 449] width 53 height 14
click at [237, 646] on icon "button" at bounding box center [236, 652] width 22 height 22
click at [406, 166] on button "Работы" at bounding box center [384, 181] width 112 height 47
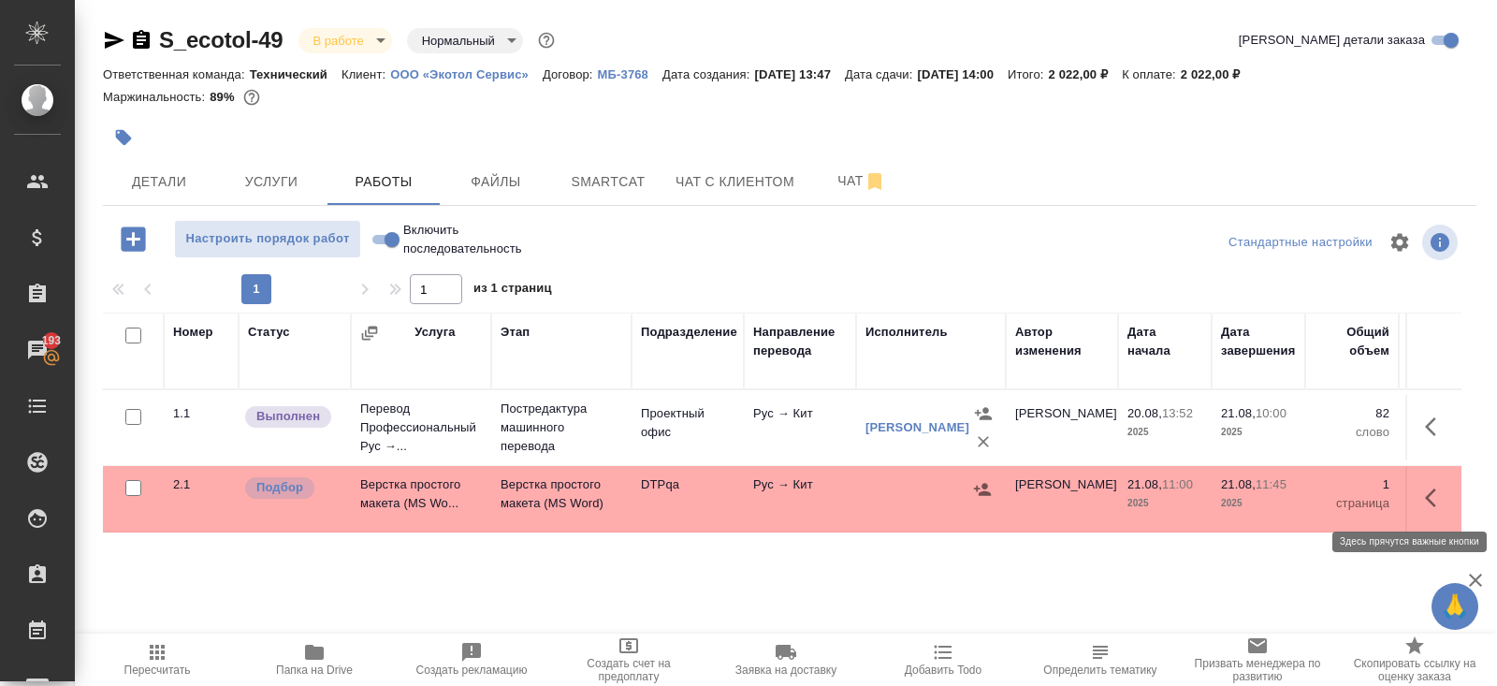
click at [1434, 505] on icon "button" at bounding box center [1436, 498] width 22 height 22
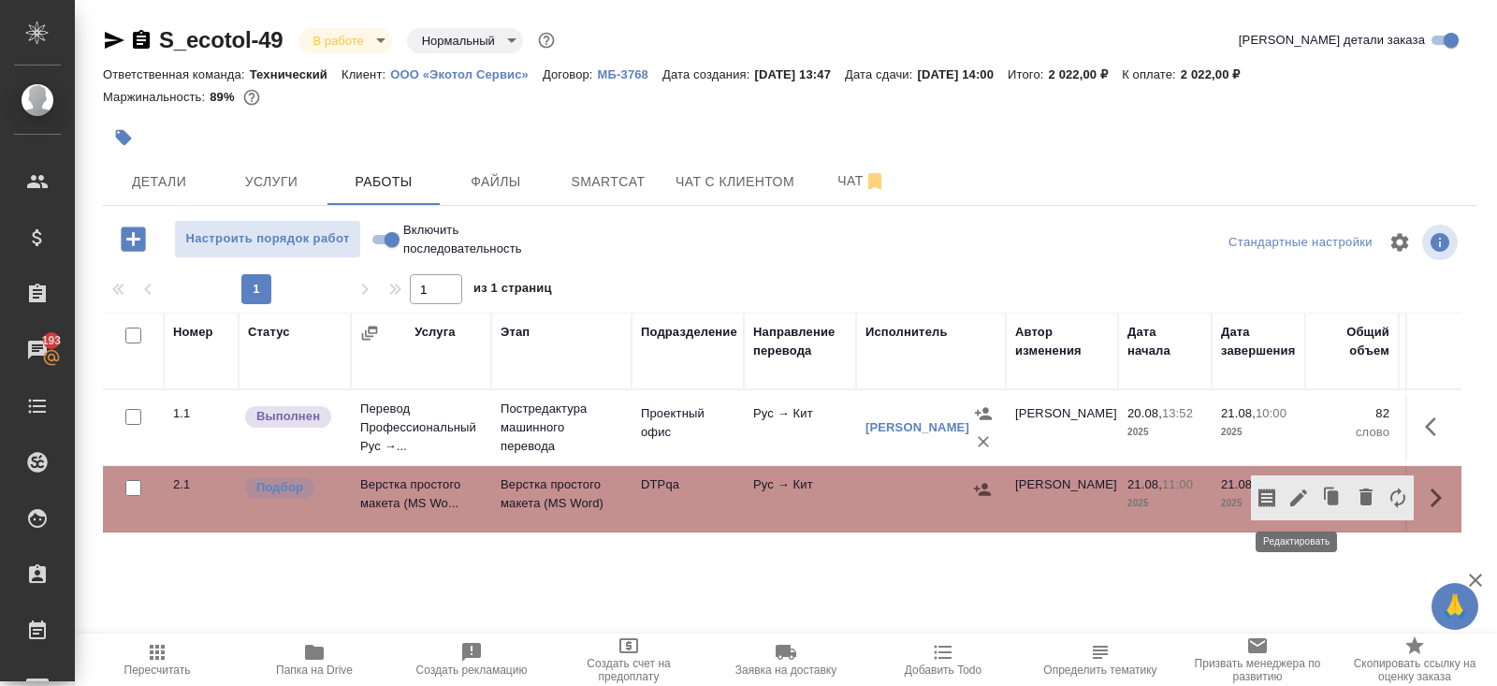
click at [1302, 502] on icon "button" at bounding box center [1299, 498] width 22 height 22
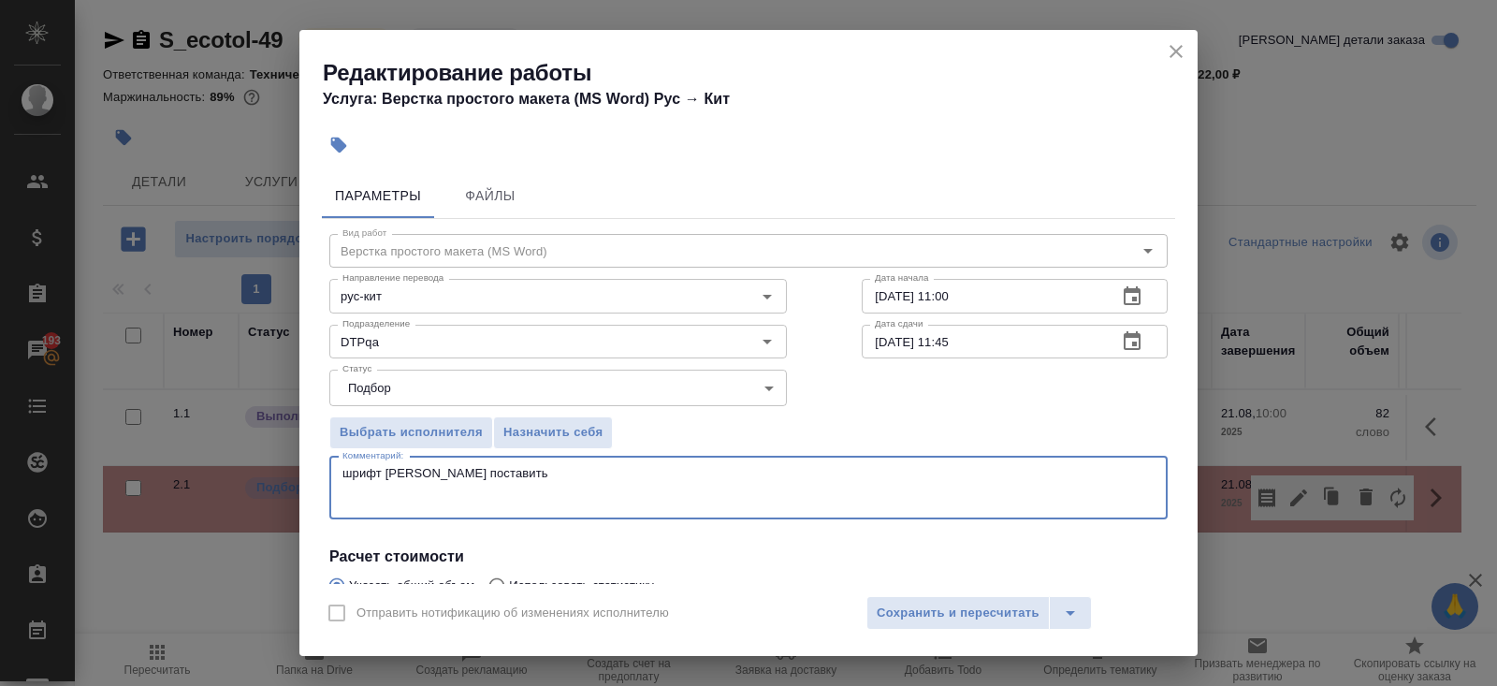
click at [515, 497] on textarea "шрифт SimSun поставить" at bounding box center [749, 487] width 812 height 43
paste textarea "https://drive.awatera.com/s/n9KD6y95RE7kRZX"
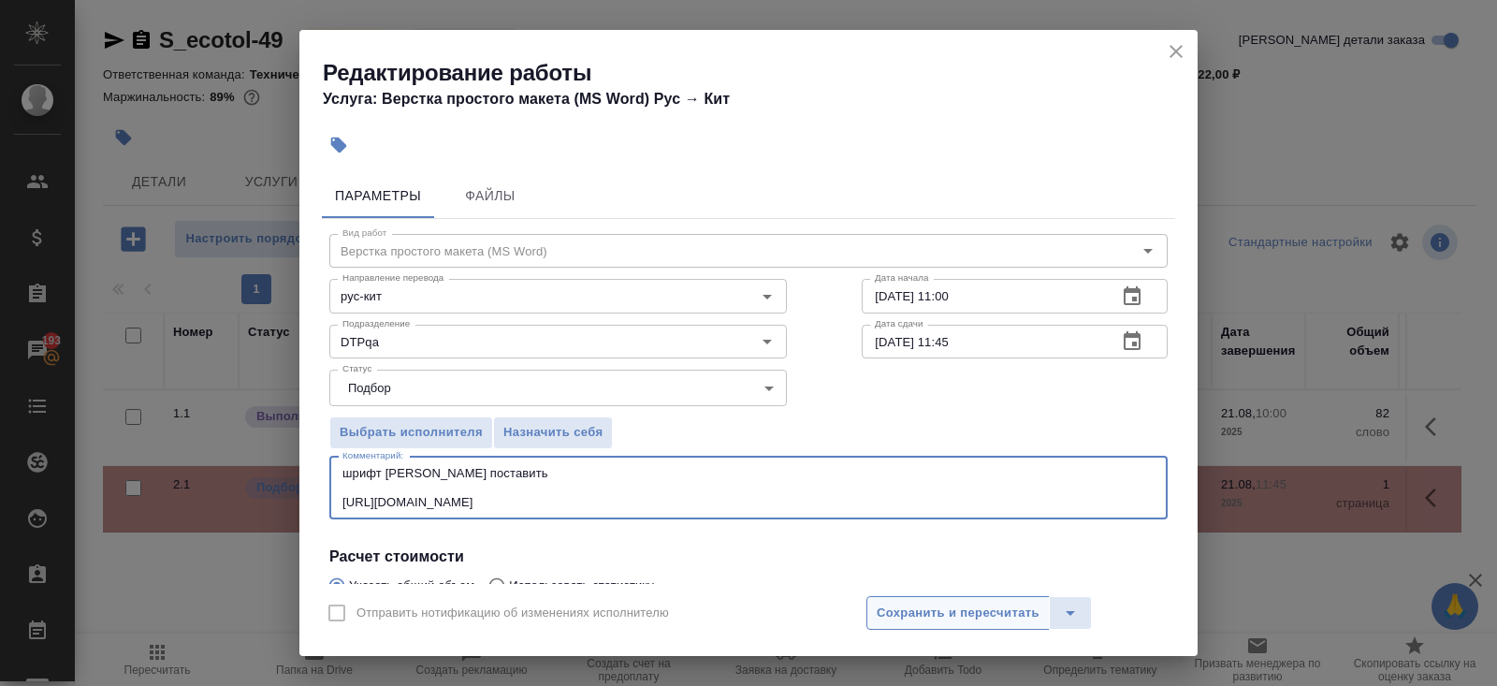
type textarea "шрифт SimSun поставить https://drive.awatera.com/s/n9KD6y95RE7kRZX"
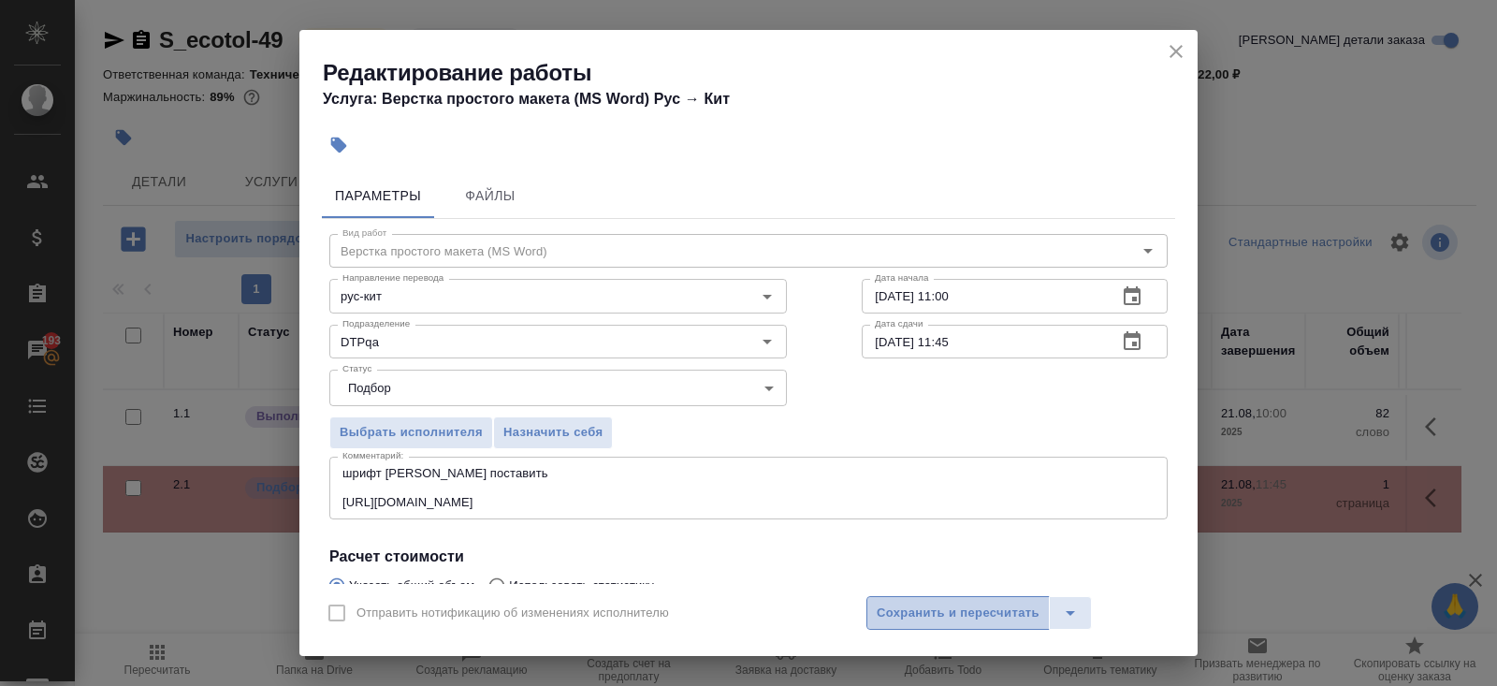
click at [933, 626] on button "Сохранить и пересчитать" at bounding box center [958, 613] width 183 height 34
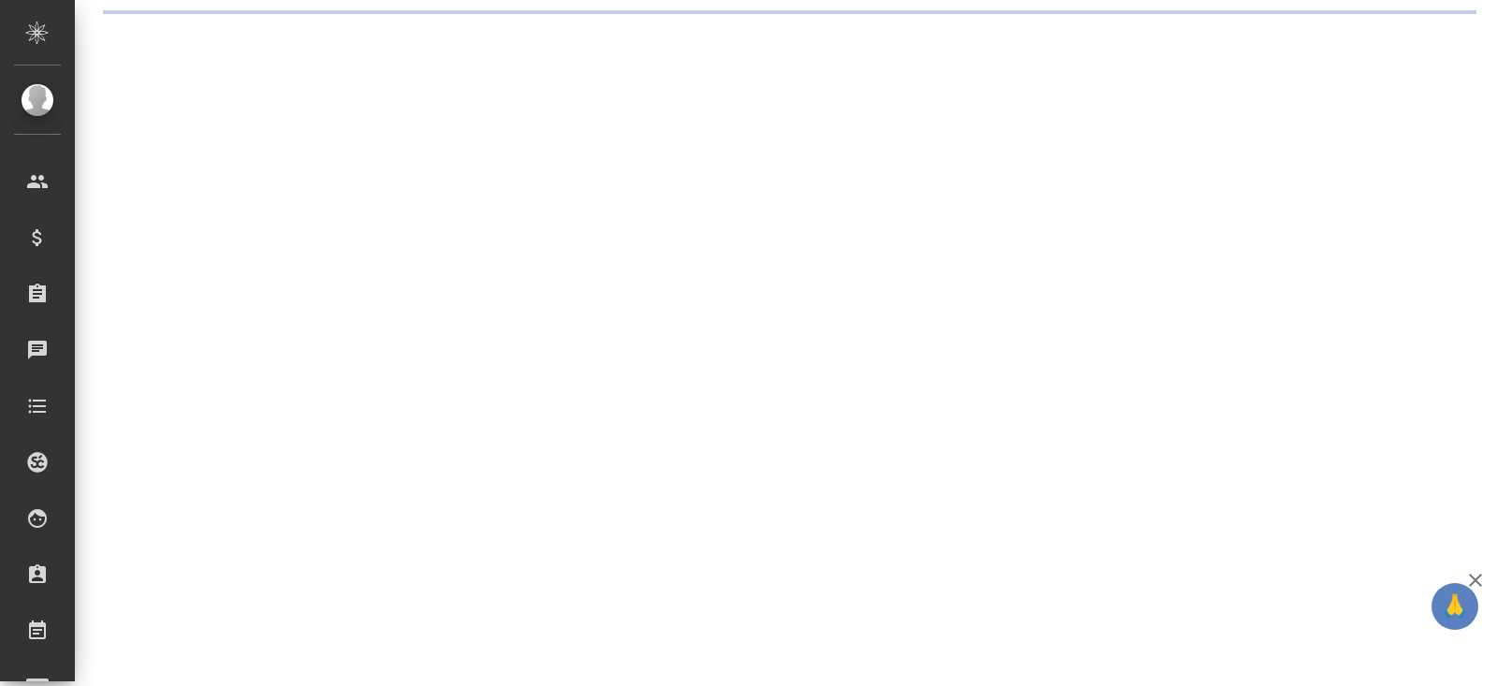
select select "RU"
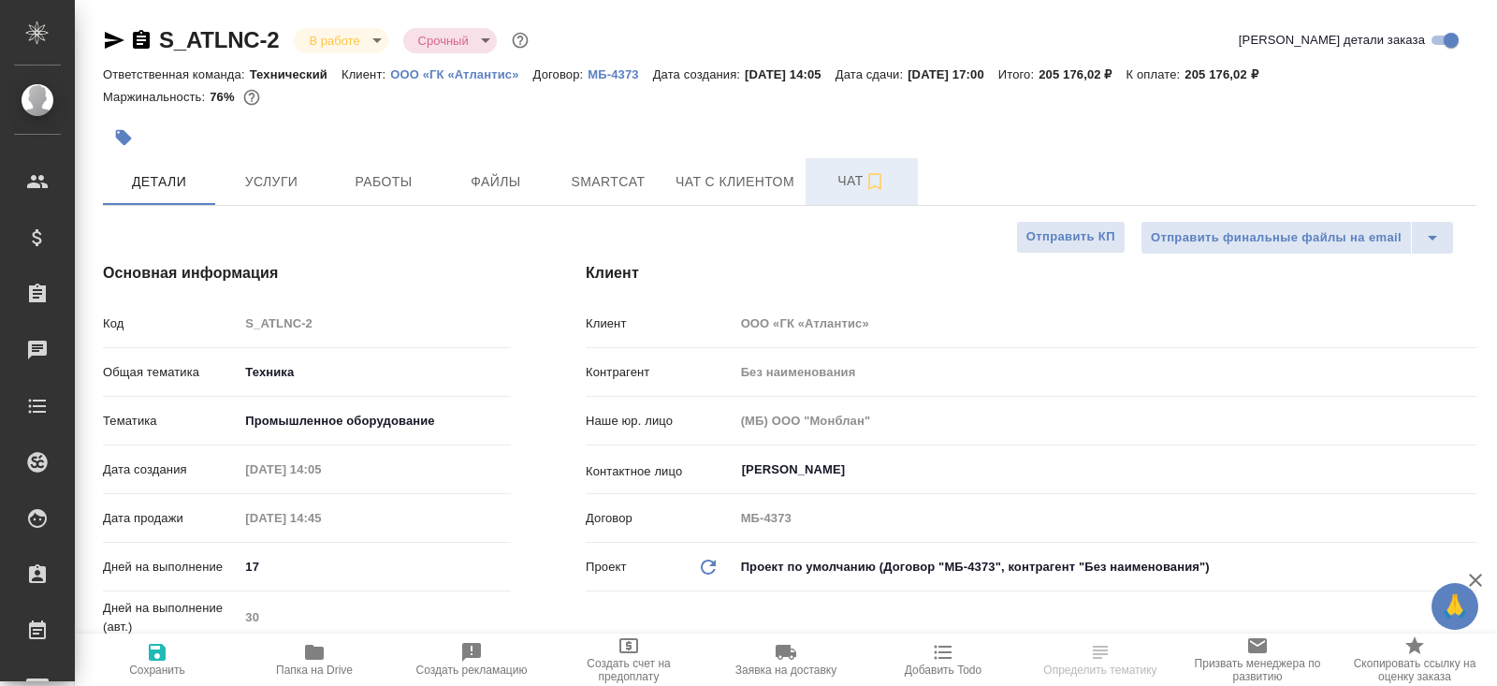
type textarea "x"
click at [854, 182] on span "Чат" at bounding box center [862, 180] width 90 height 23
type textarea "x"
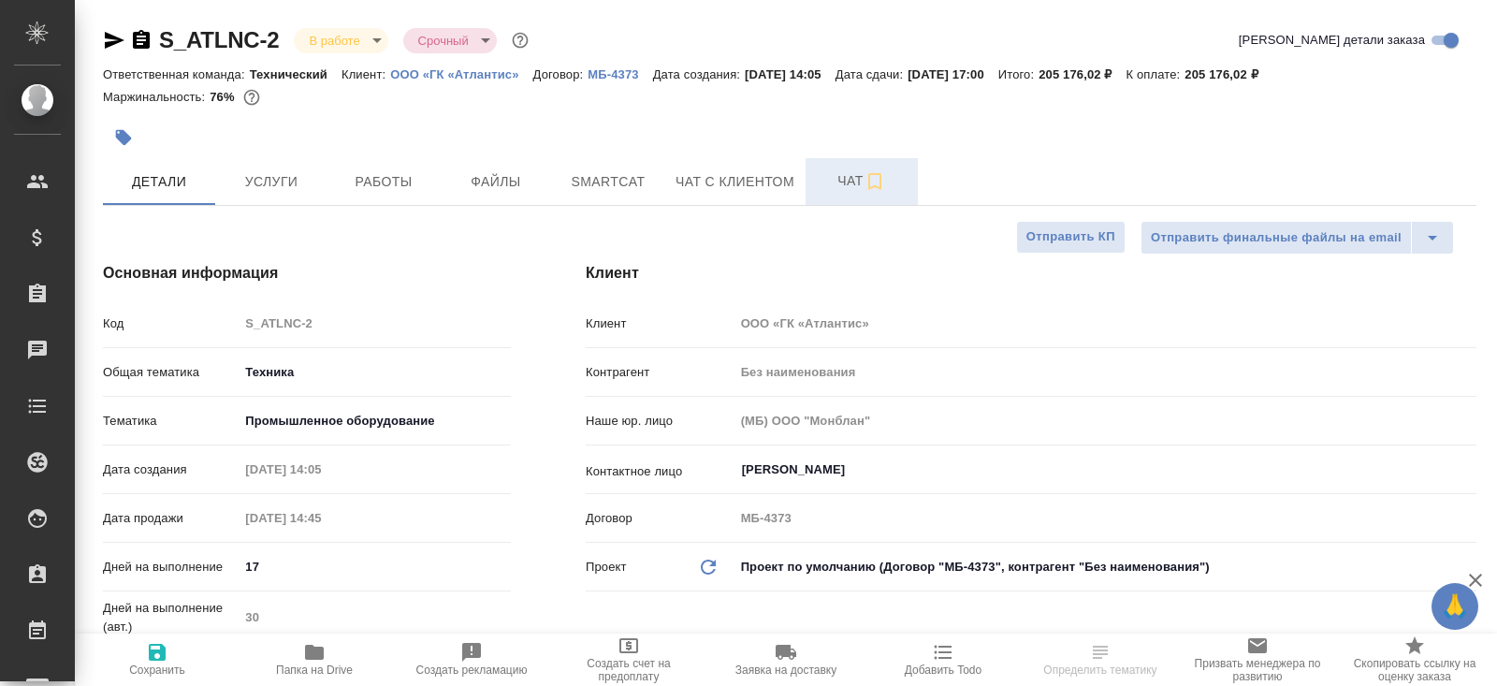
type textarea "x"
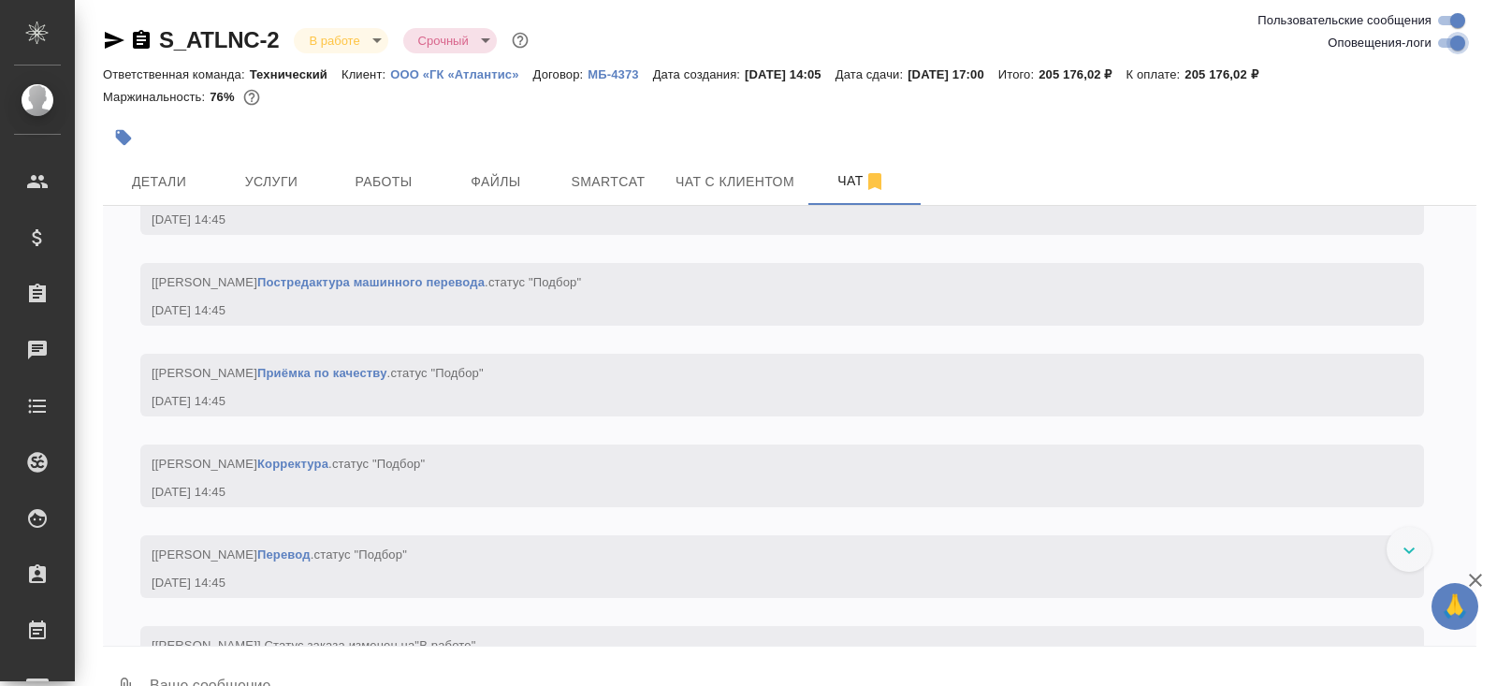
click at [1449, 42] on input "Оповещения-логи" at bounding box center [1457, 43] width 67 height 22
checkbox input "false"
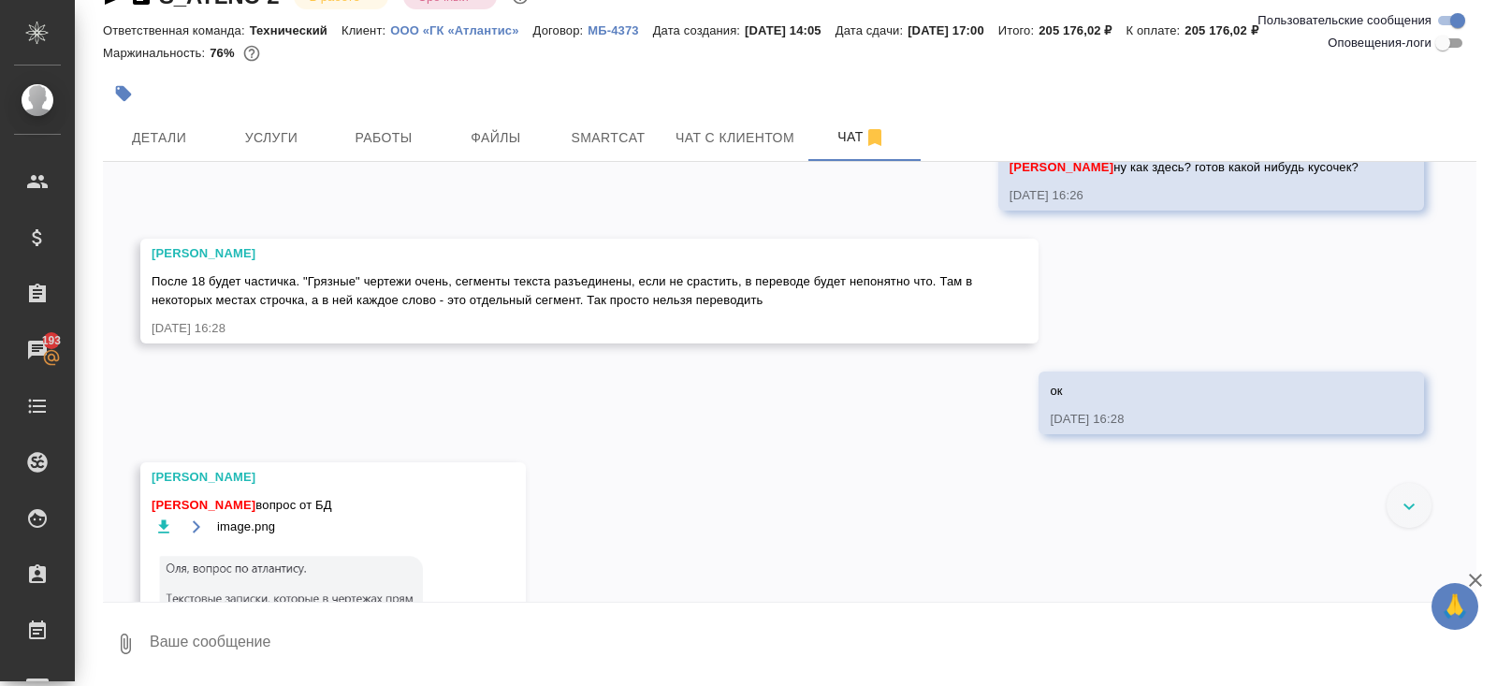
scroll to position [4587, 0]
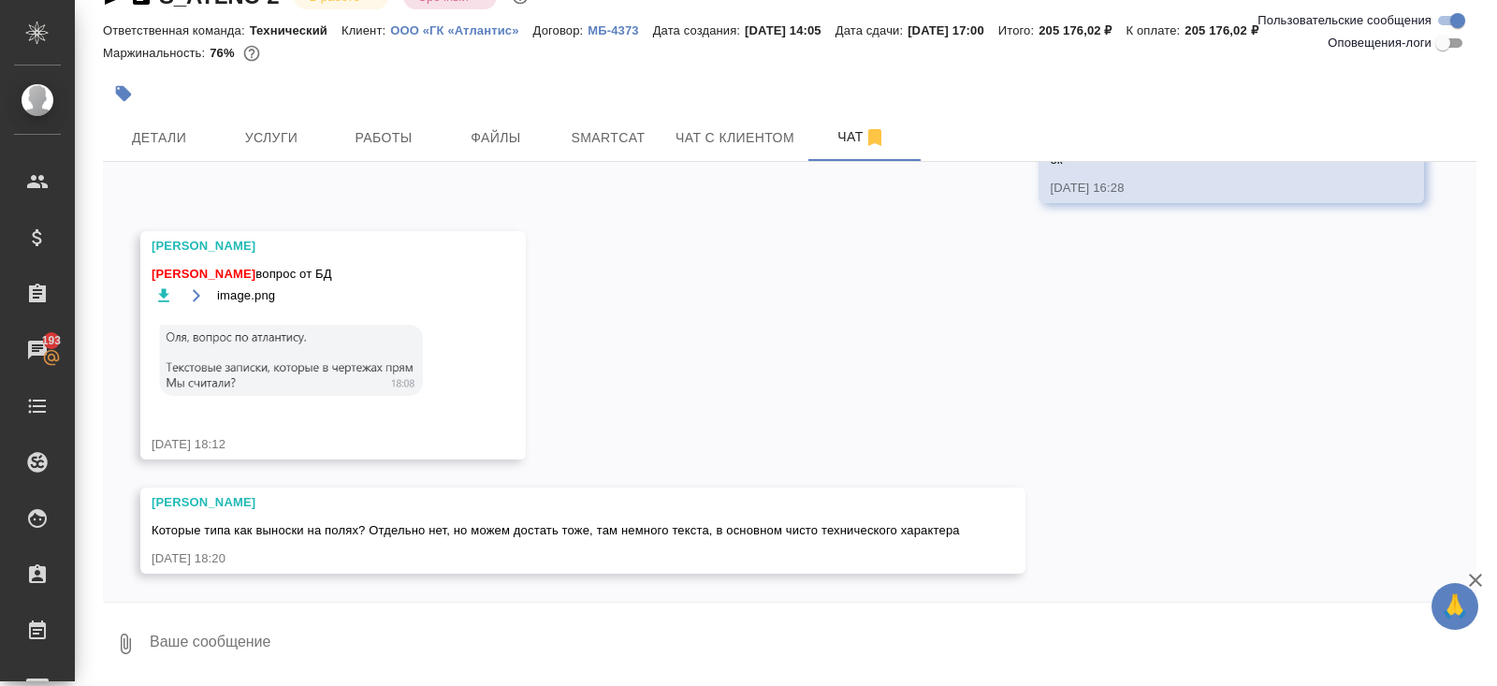
click at [357, 643] on textarea at bounding box center [812, 644] width 1329 height 64
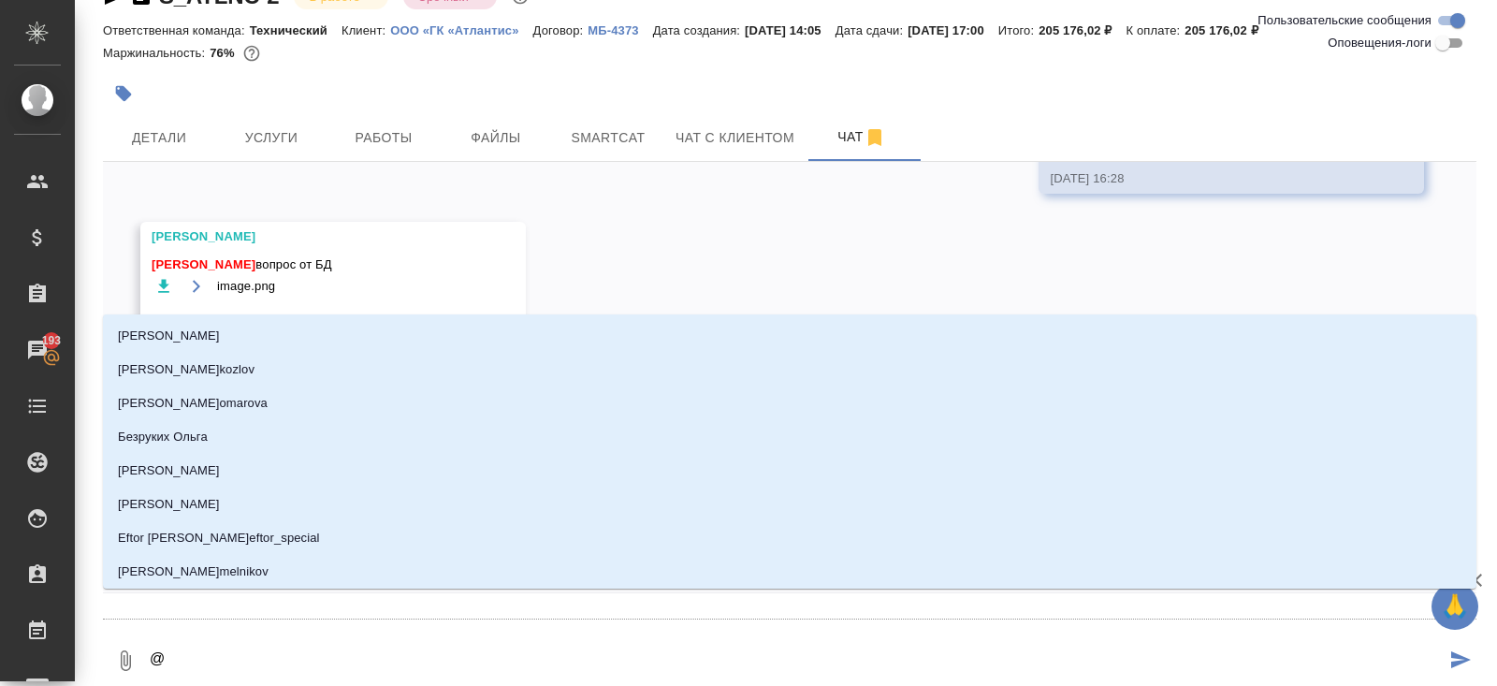
type textarea "@м"
type input "м"
type textarea "@ма"
type input "ма"
type textarea "@мал"
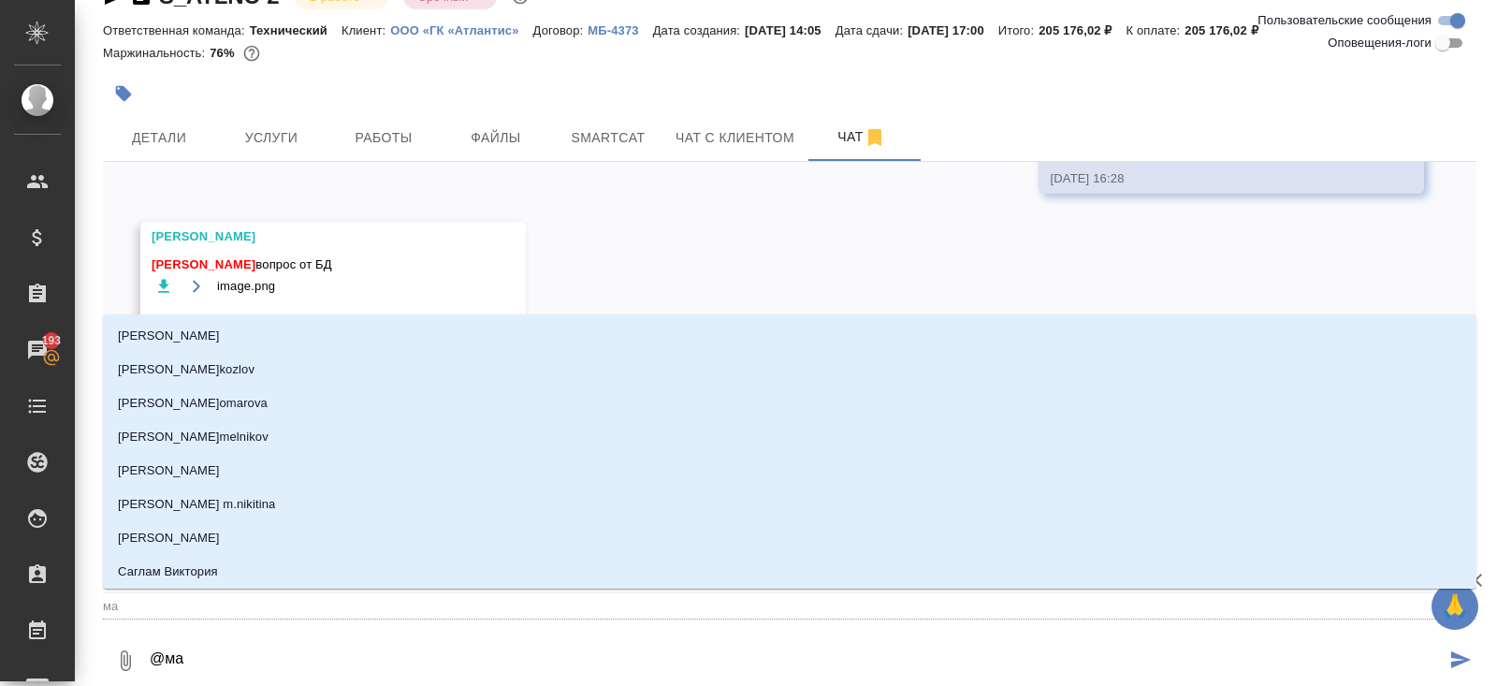
type input "мал"
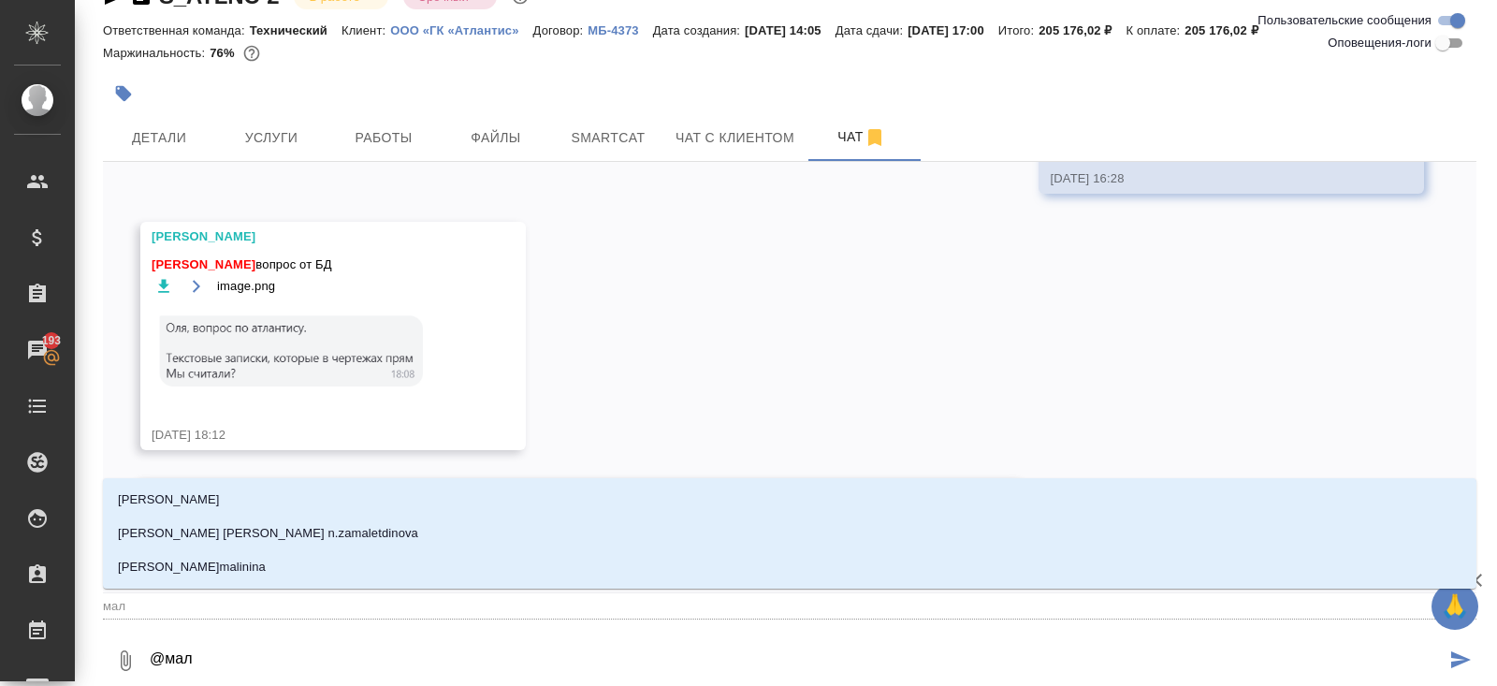
type textarea "@мало"
type input "мало"
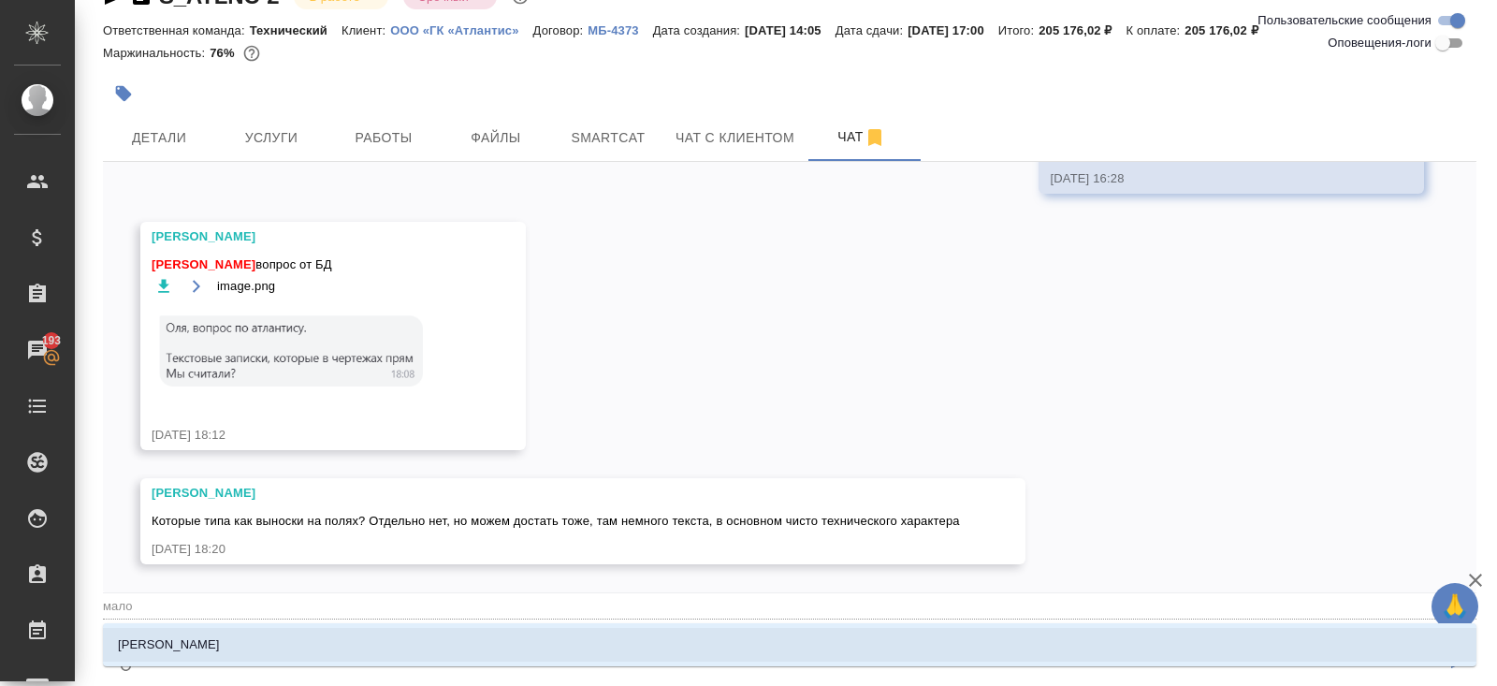
click at [331, 654] on li "Малофеева Екатерина" at bounding box center [790, 645] width 1374 height 34
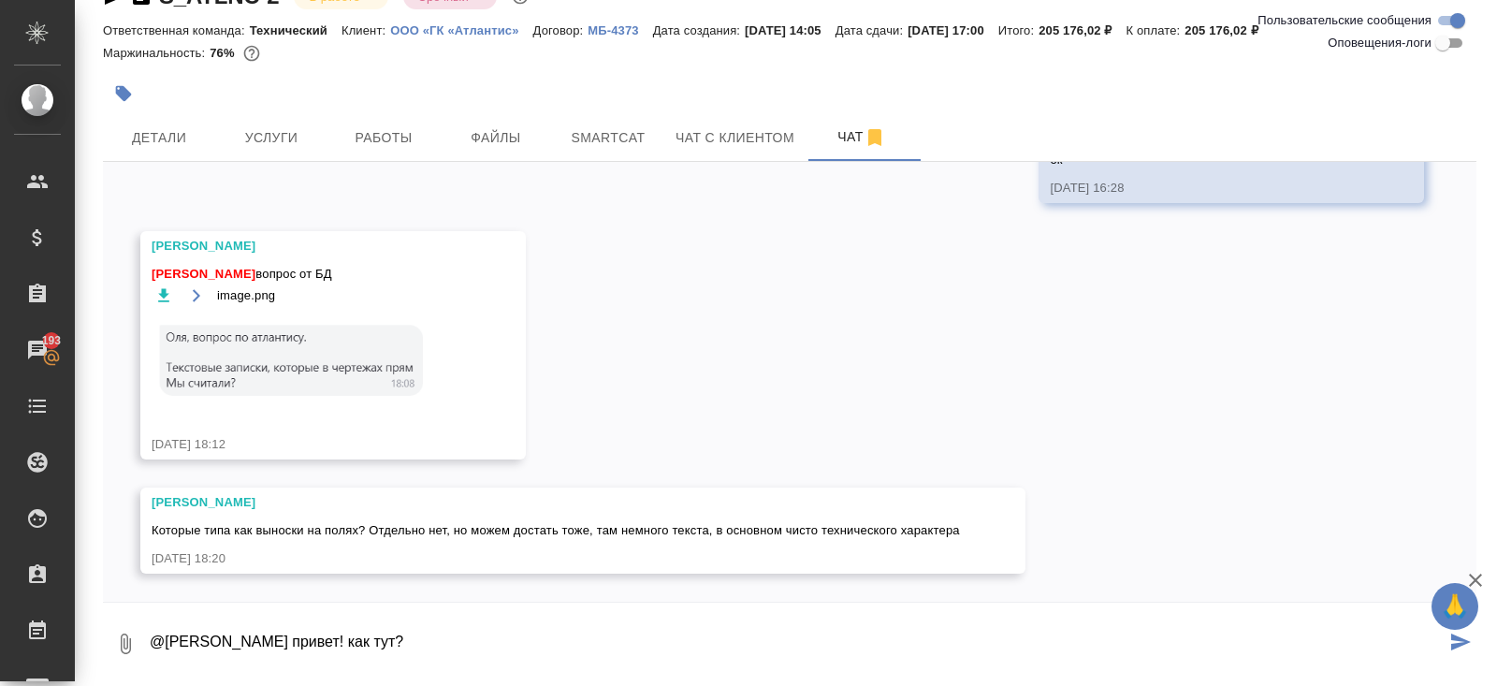
type textarea "@Малофеева Екатерина привет! как тут?"
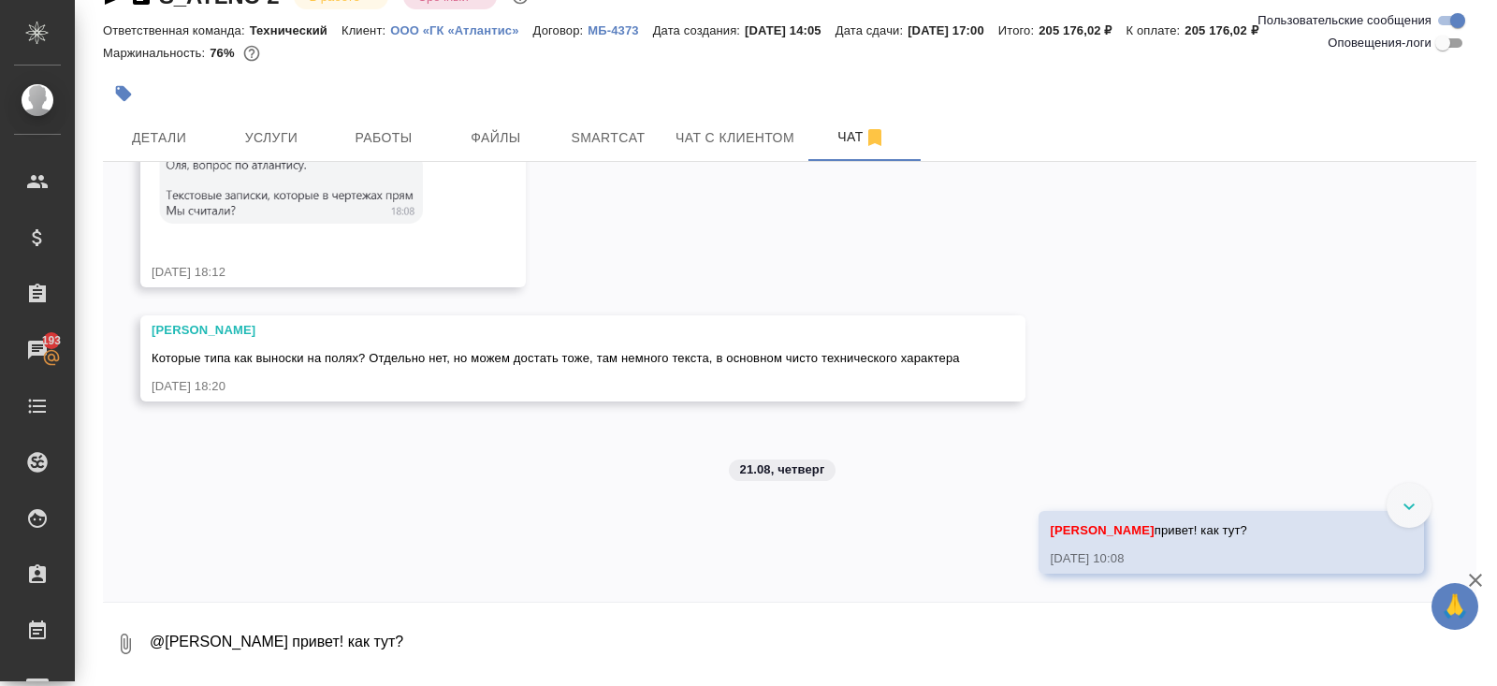
scroll to position [4759, 0]
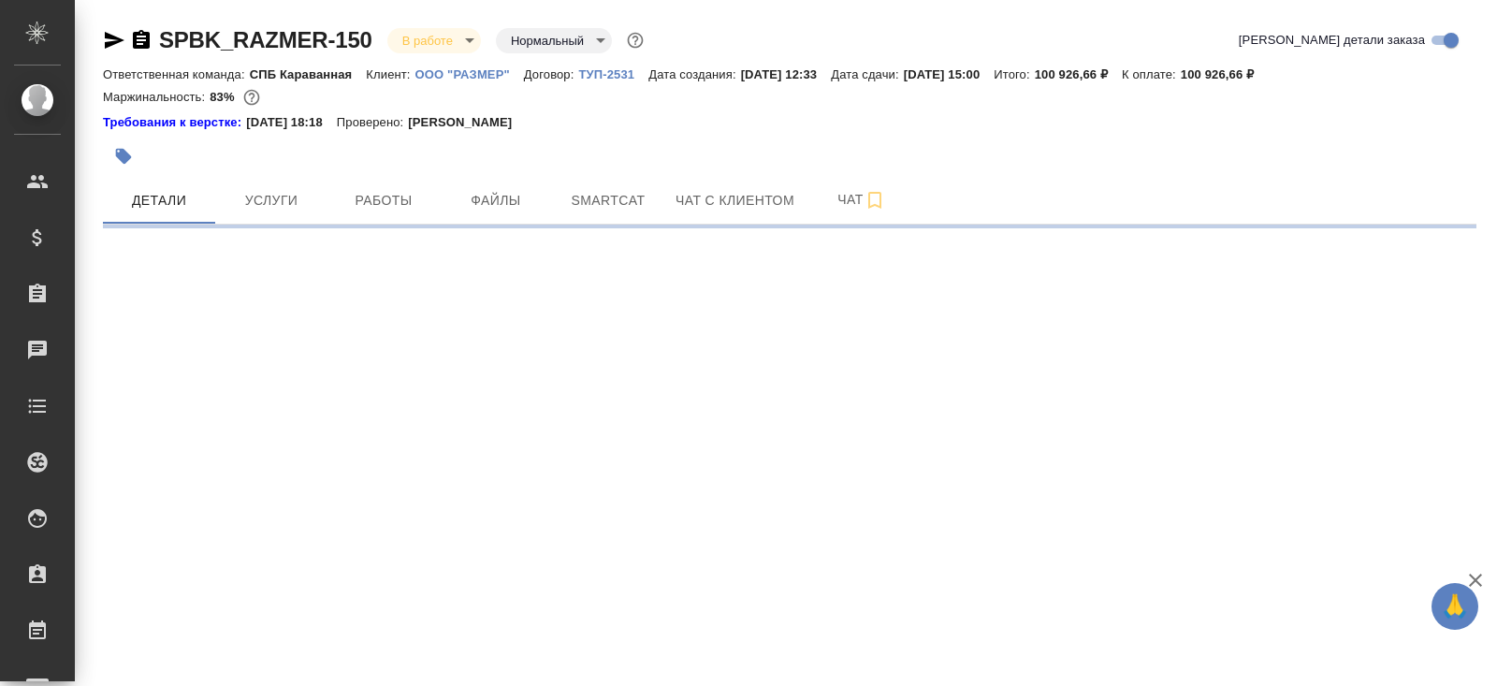
select select "RU"
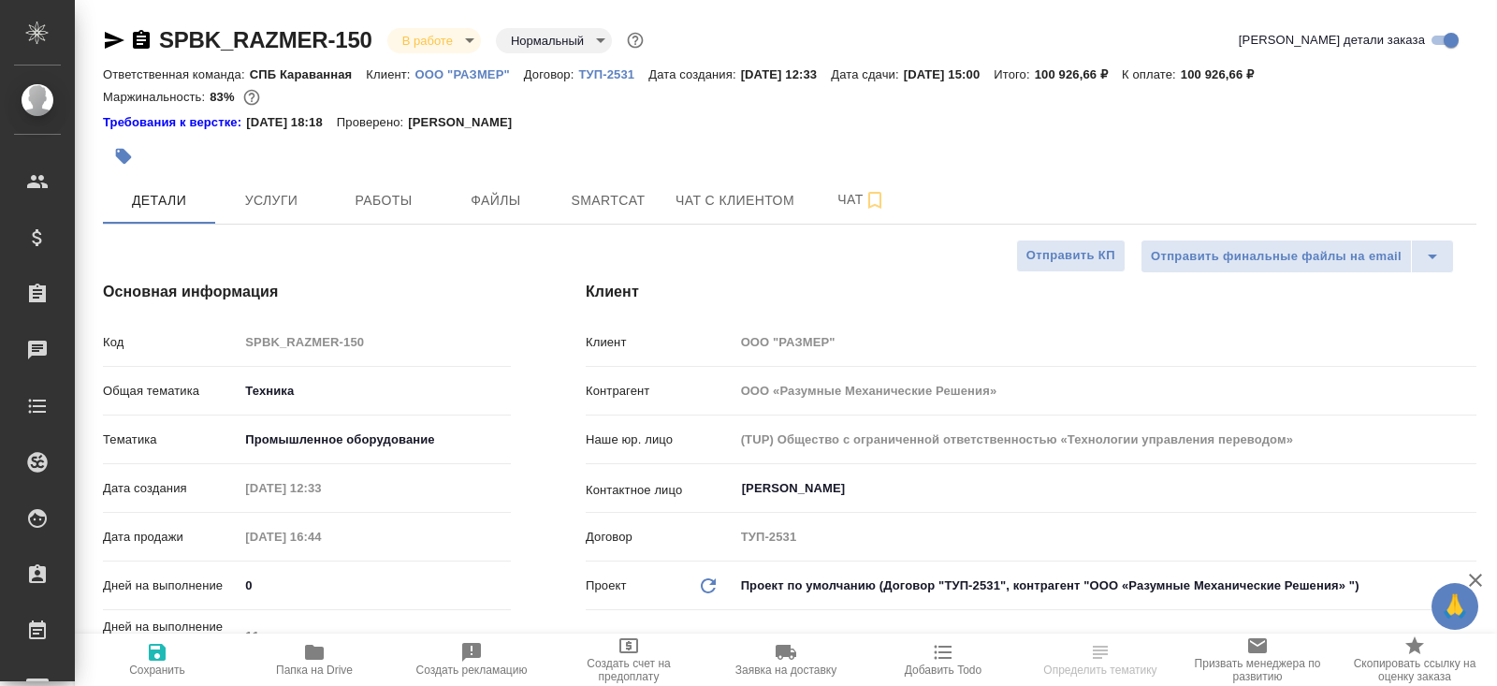
type textarea "x"
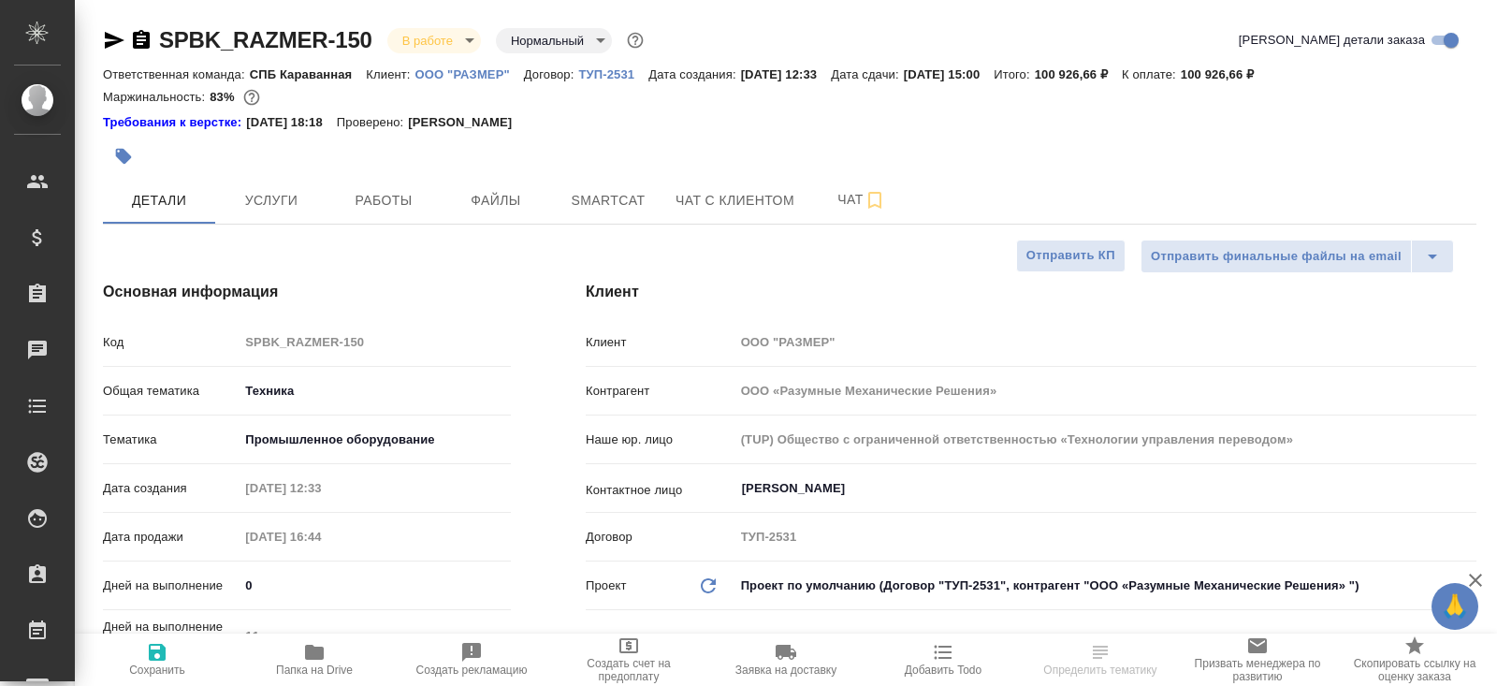
type textarea "x"
click at [336, 648] on span "Папка на Drive" at bounding box center [314, 659] width 135 height 36
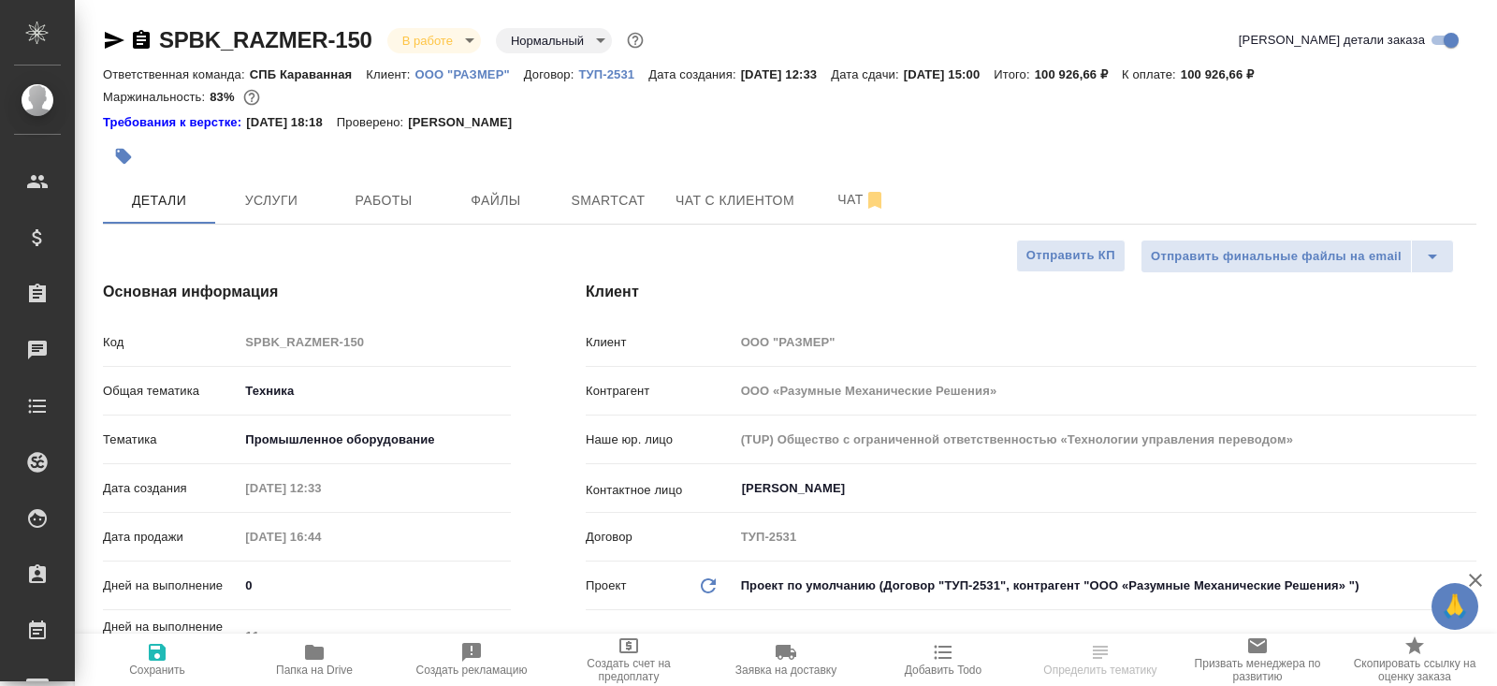
type textarea "x"
select select "RU"
type textarea "x"
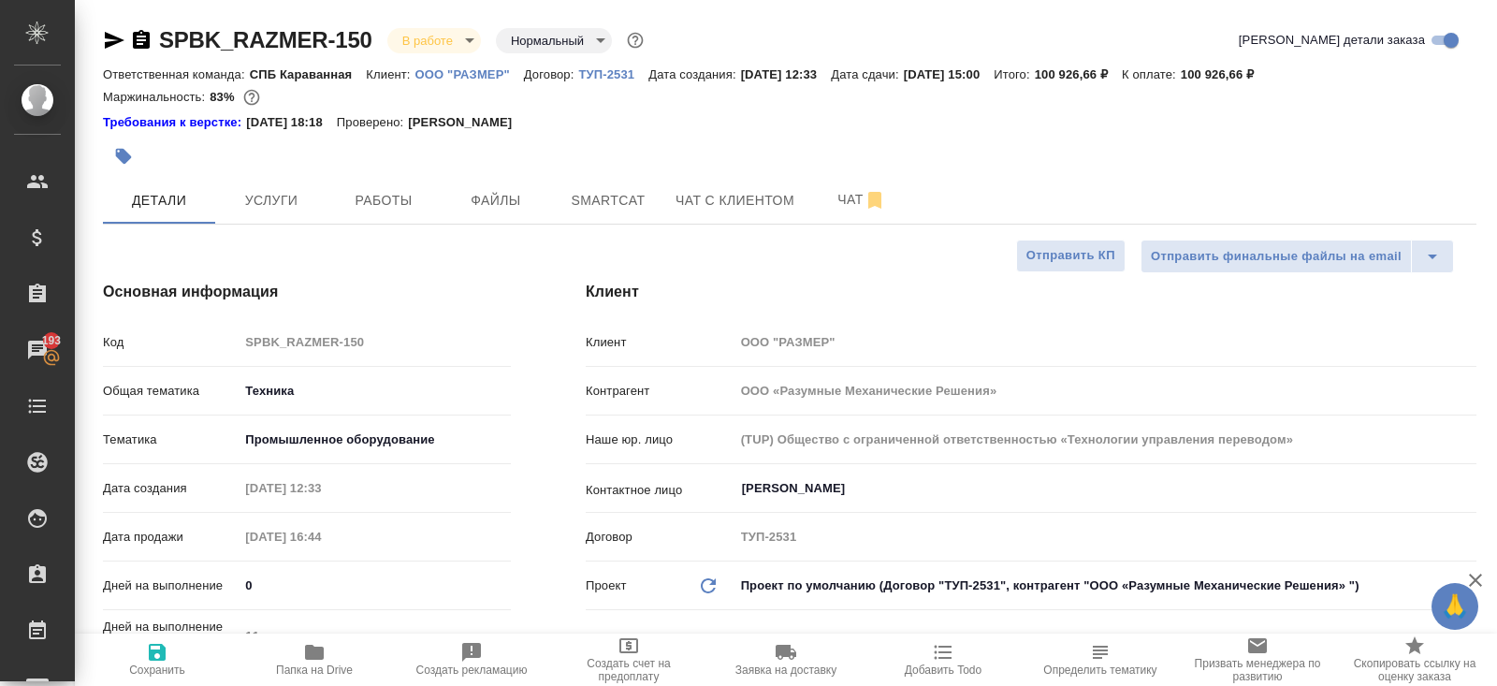
type textarea "x"
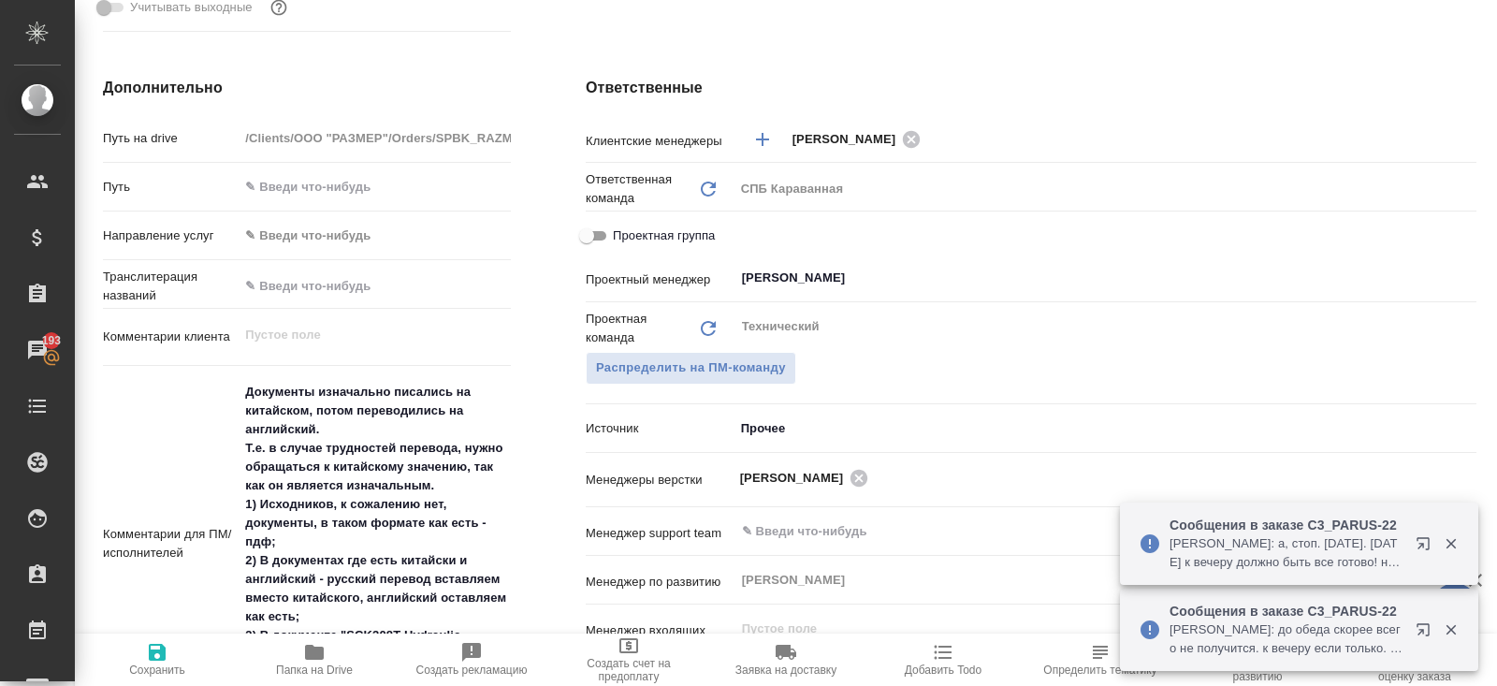
scroll to position [988, 0]
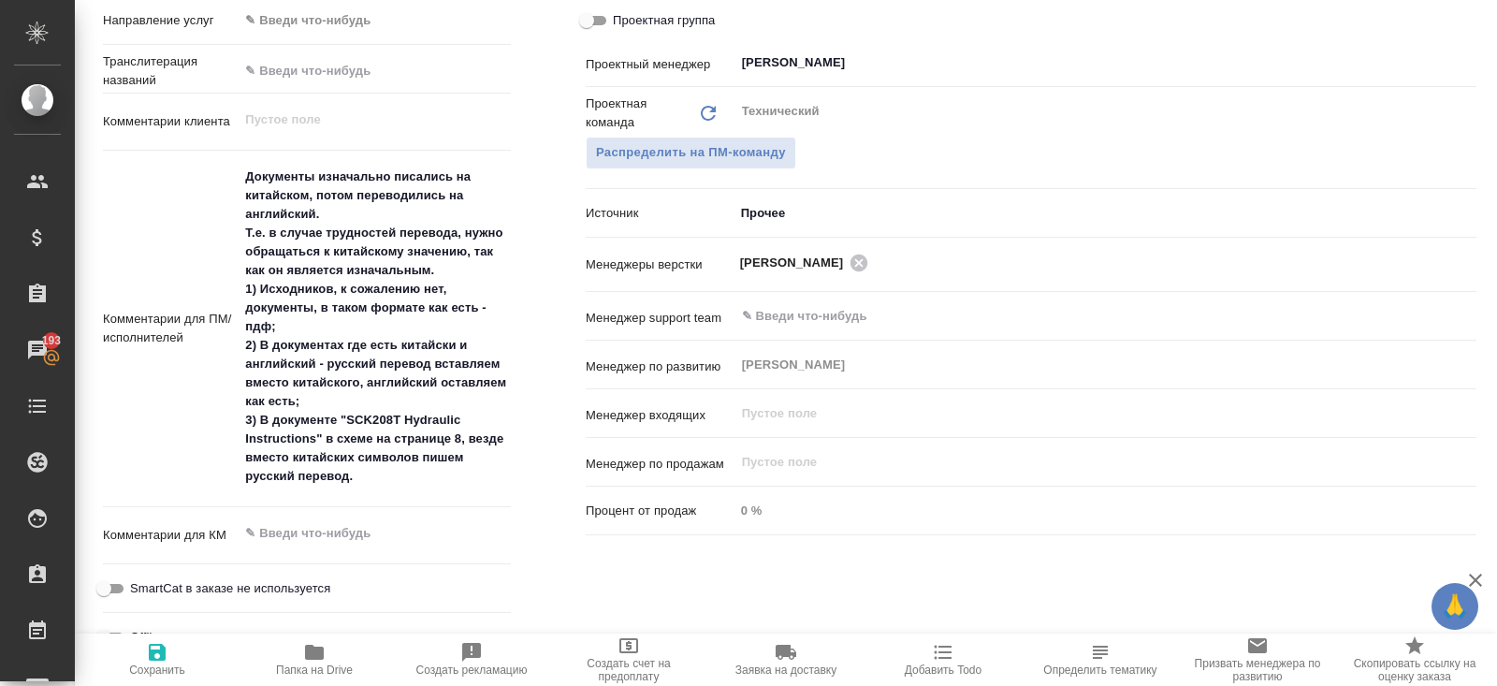
type textarea "x"
drag, startPoint x: 245, startPoint y: 341, endPoint x: 392, endPoint y: 401, distance: 158.7
click at [392, 401] on textarea "Документы изначально писались на китайском, потом переводились на английский. Т…" at bounding box center [375, 327] width 270 height 331
type textarea "x"
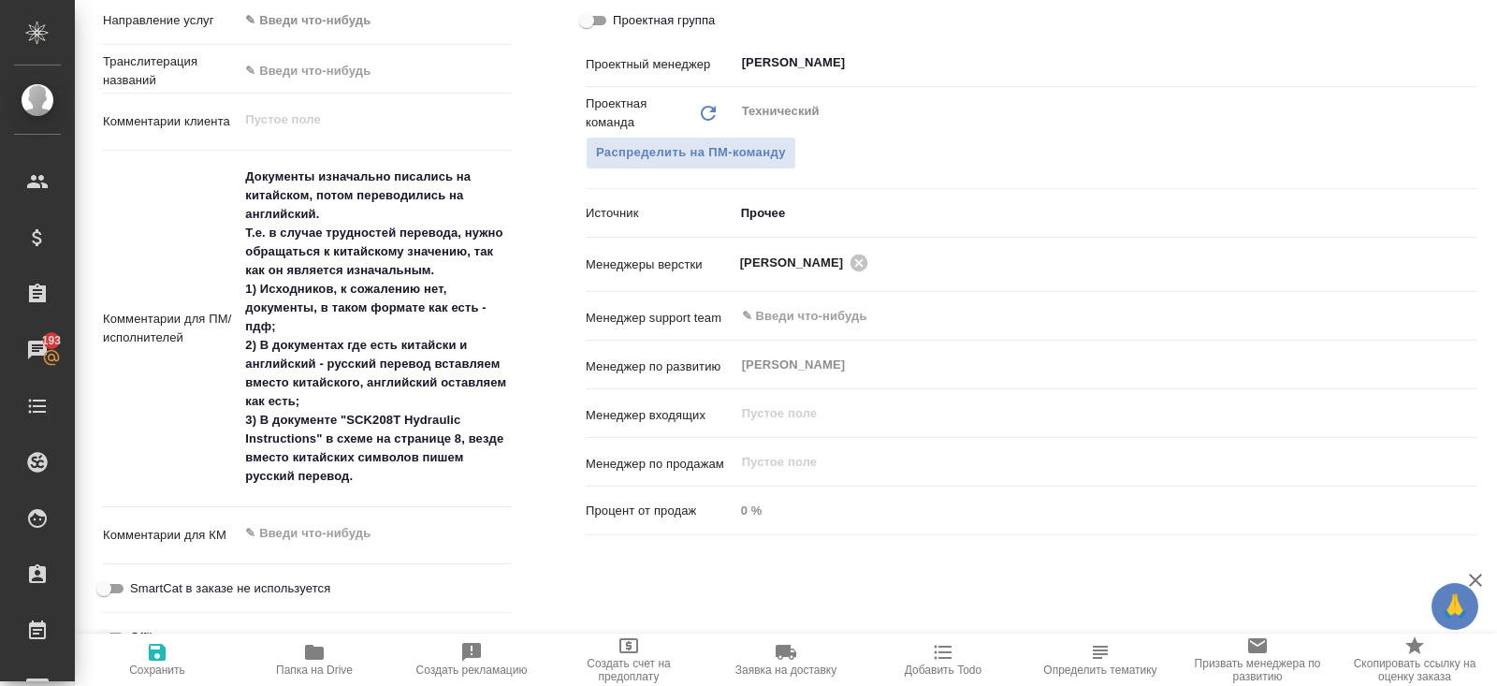
type textarea "x"
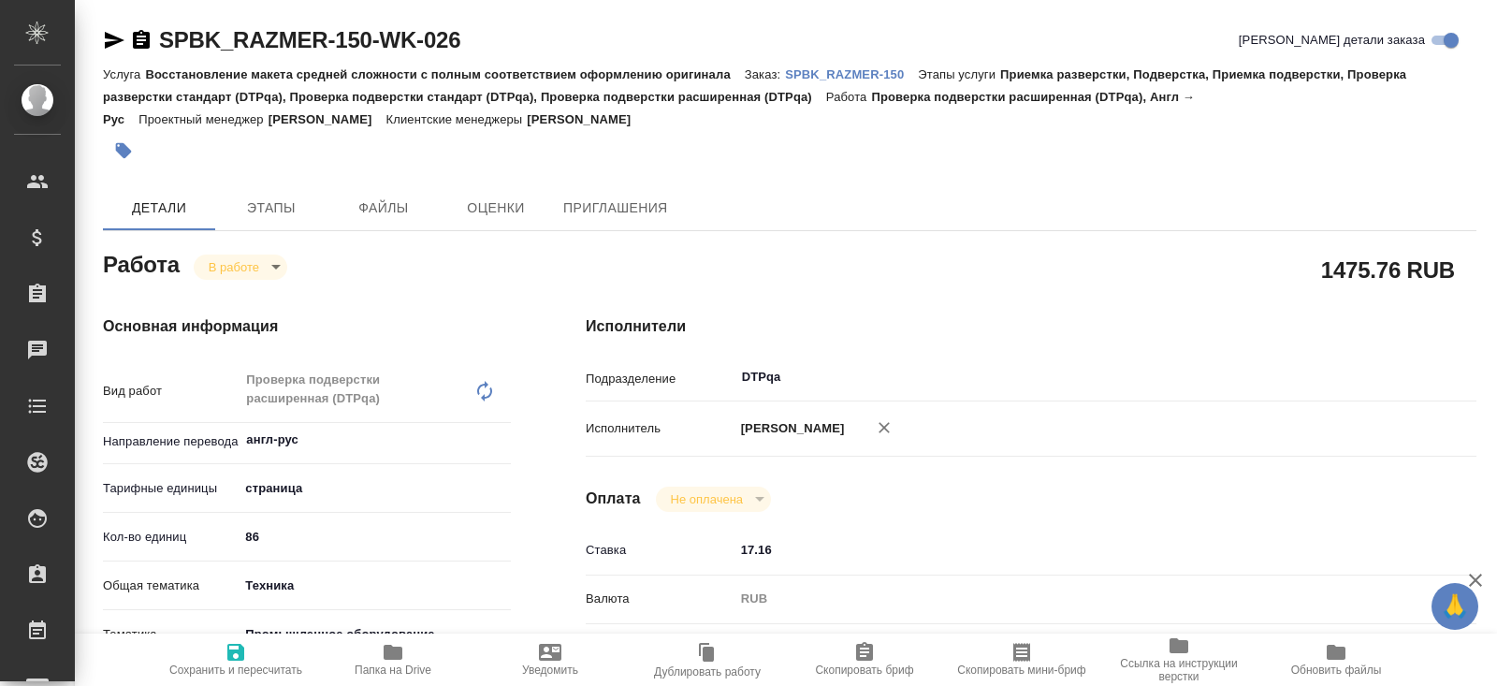
type textarea "x"
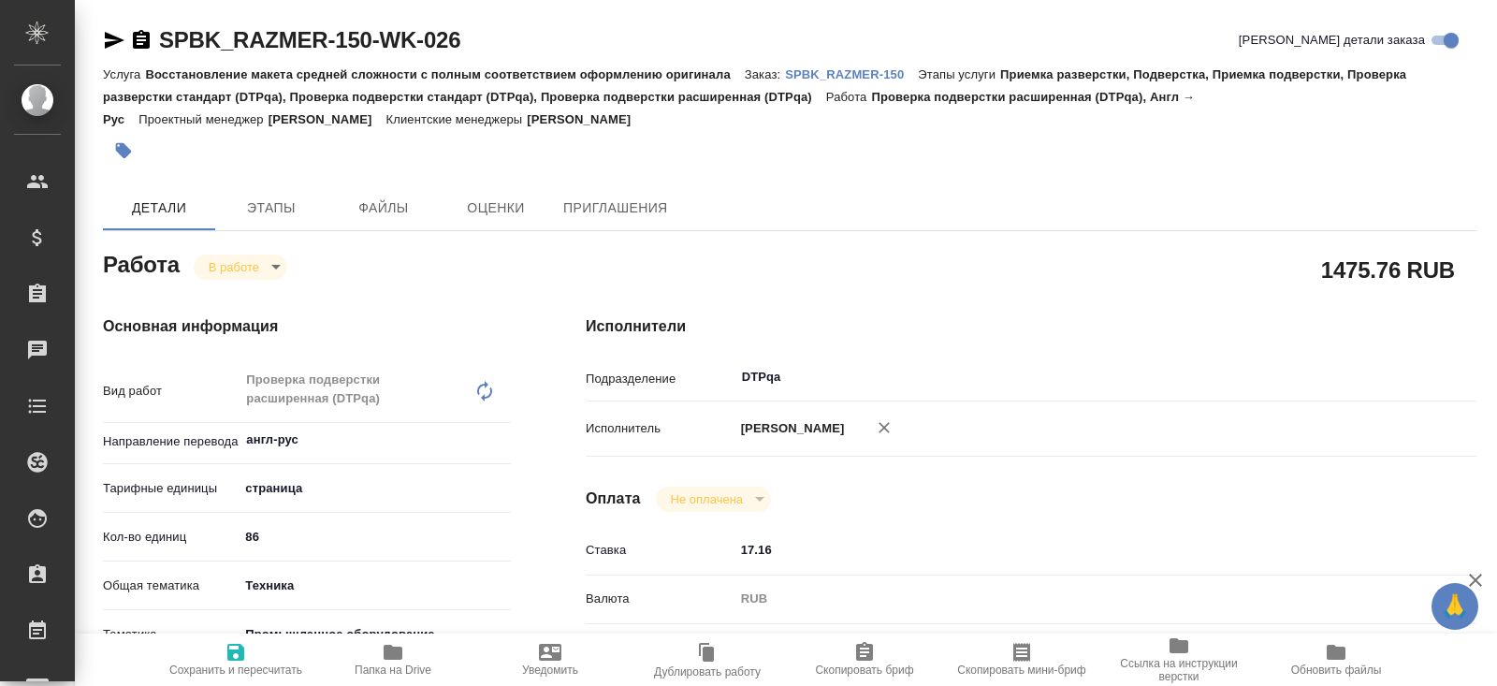
type textarea "x"
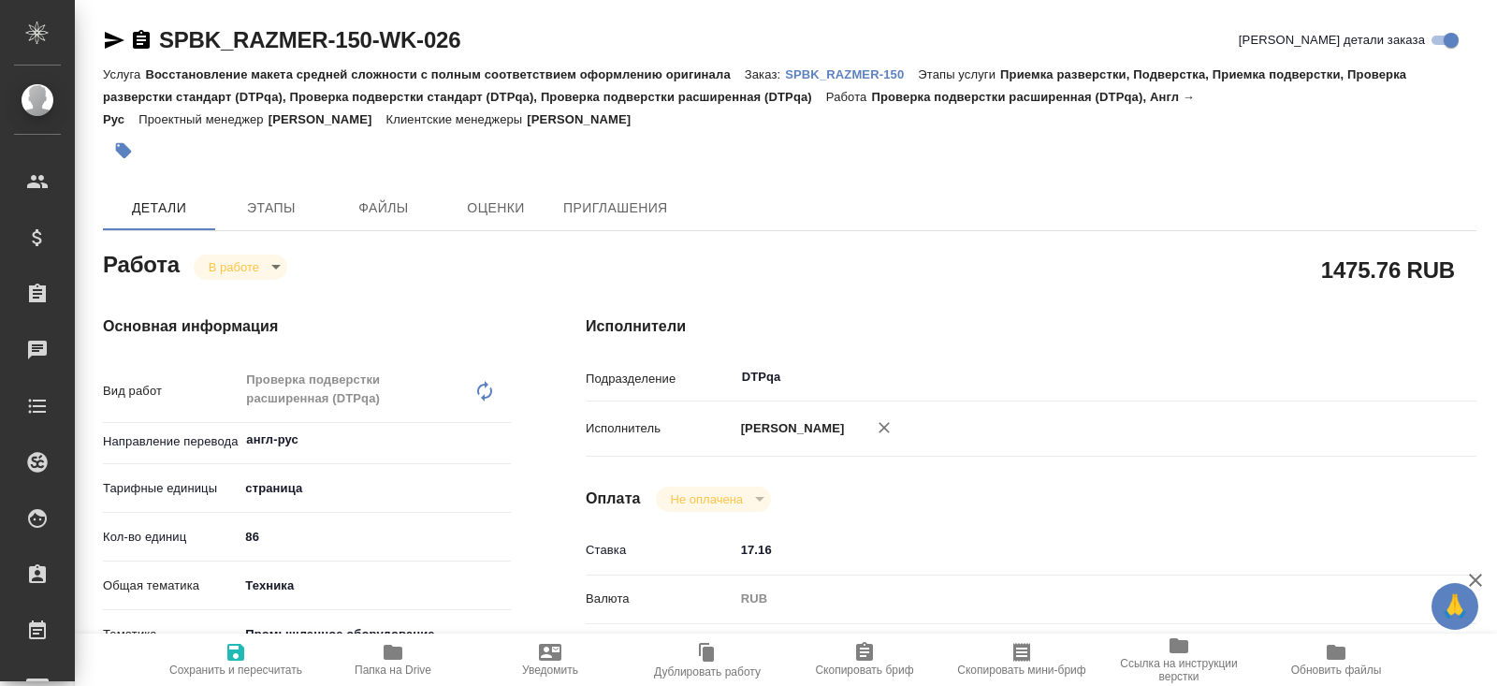
type textarea "x"
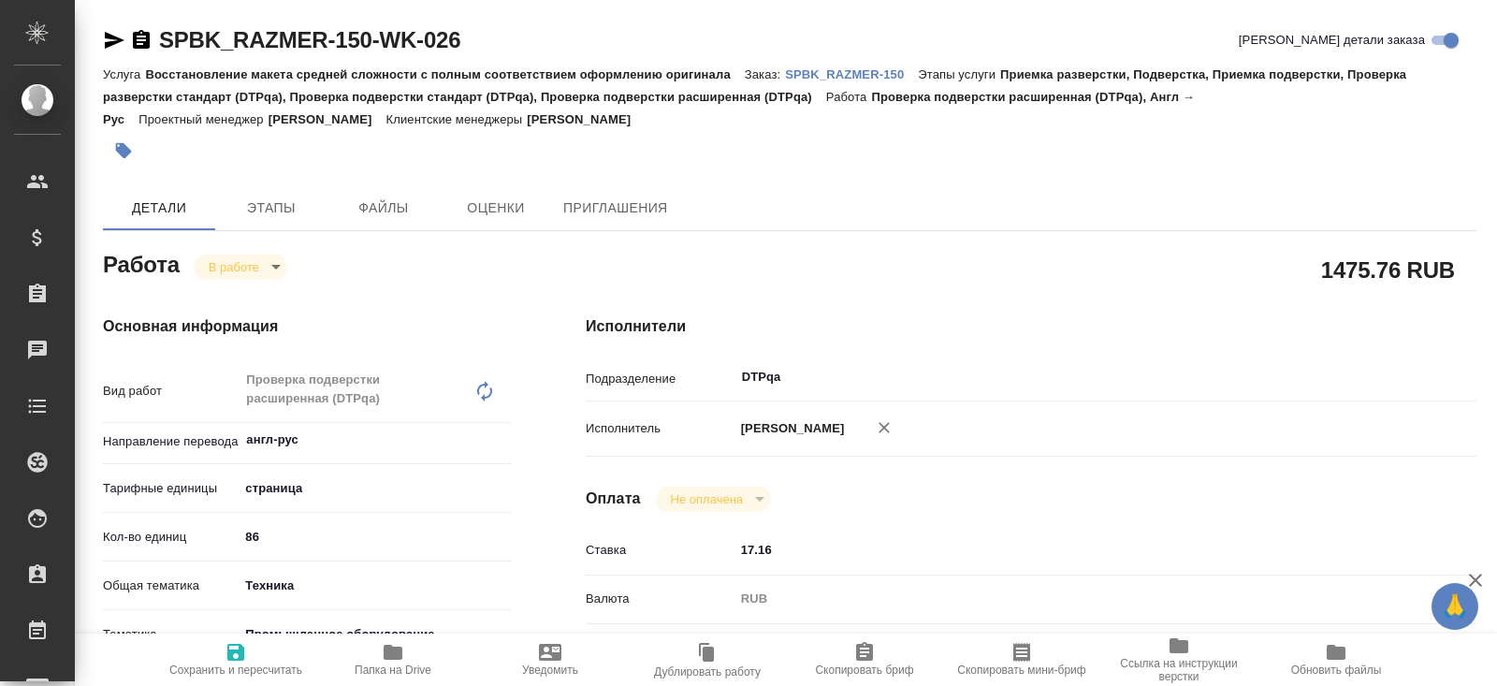
type textarea "x"
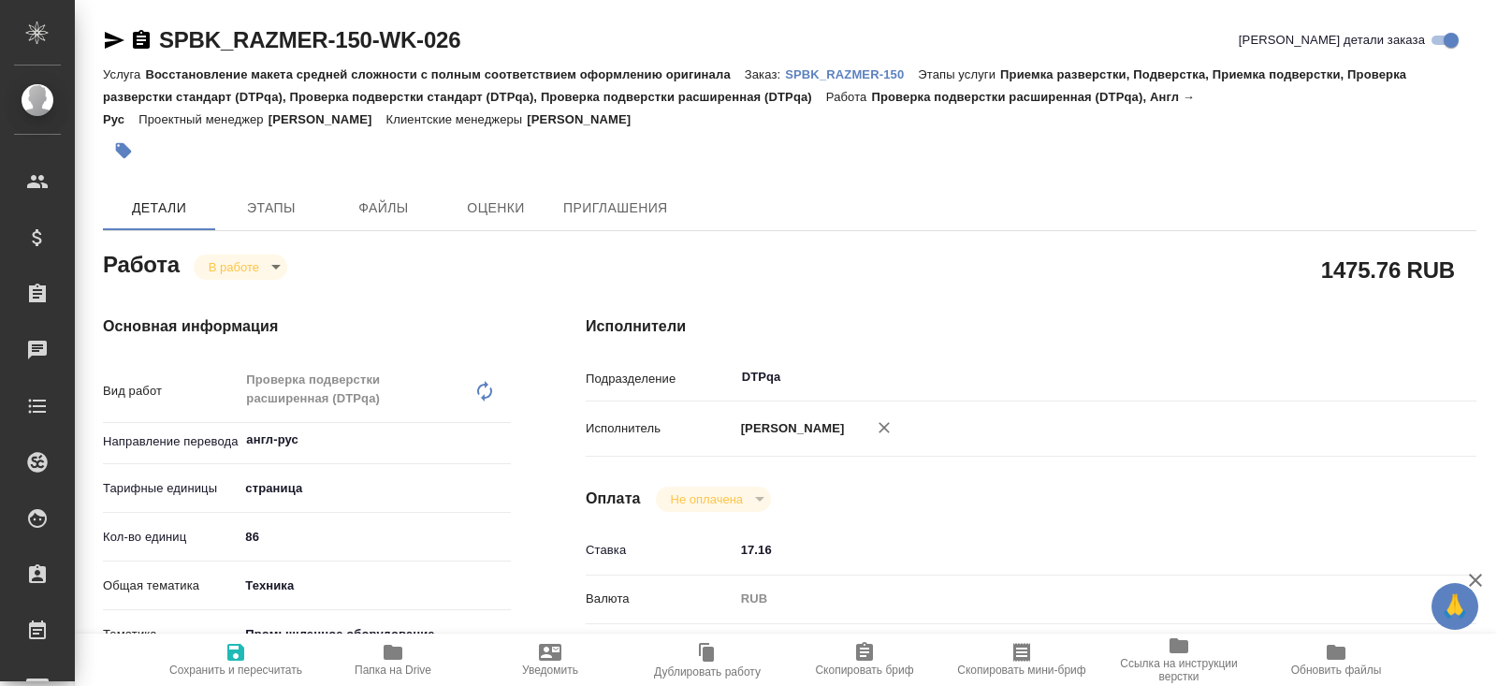
type textarea "x"
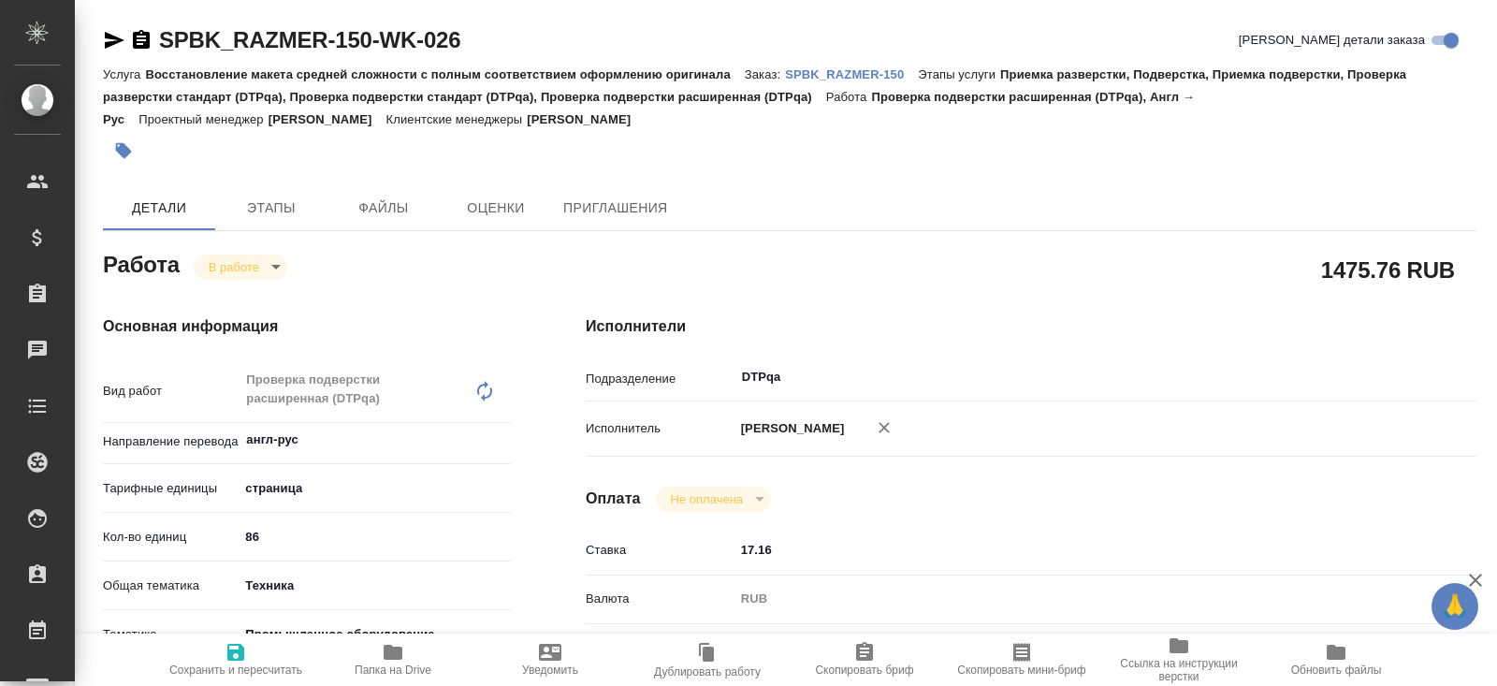
type textarea "x"
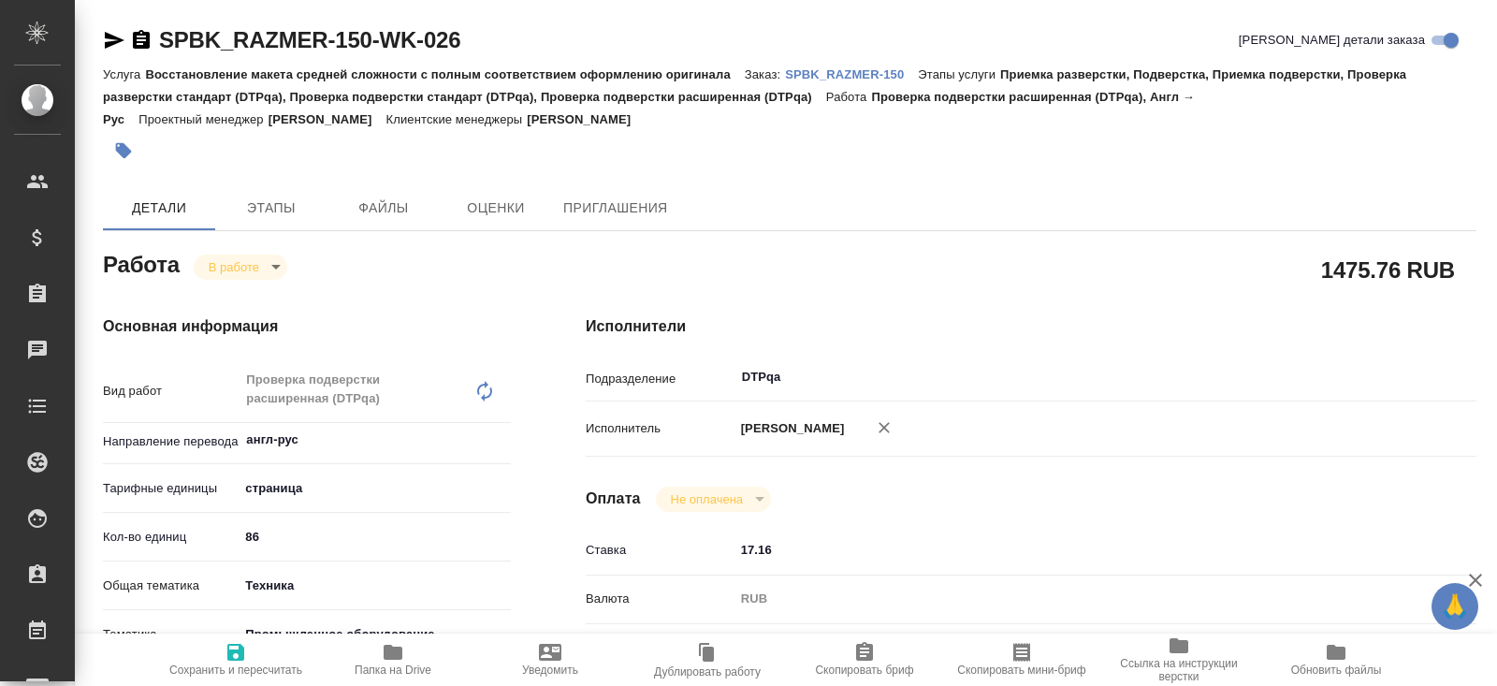
click at [871, 74] on p "SPBK_RAZMER-150" at bounding box center [851, 74] width 133 height 14
type textarea "x"
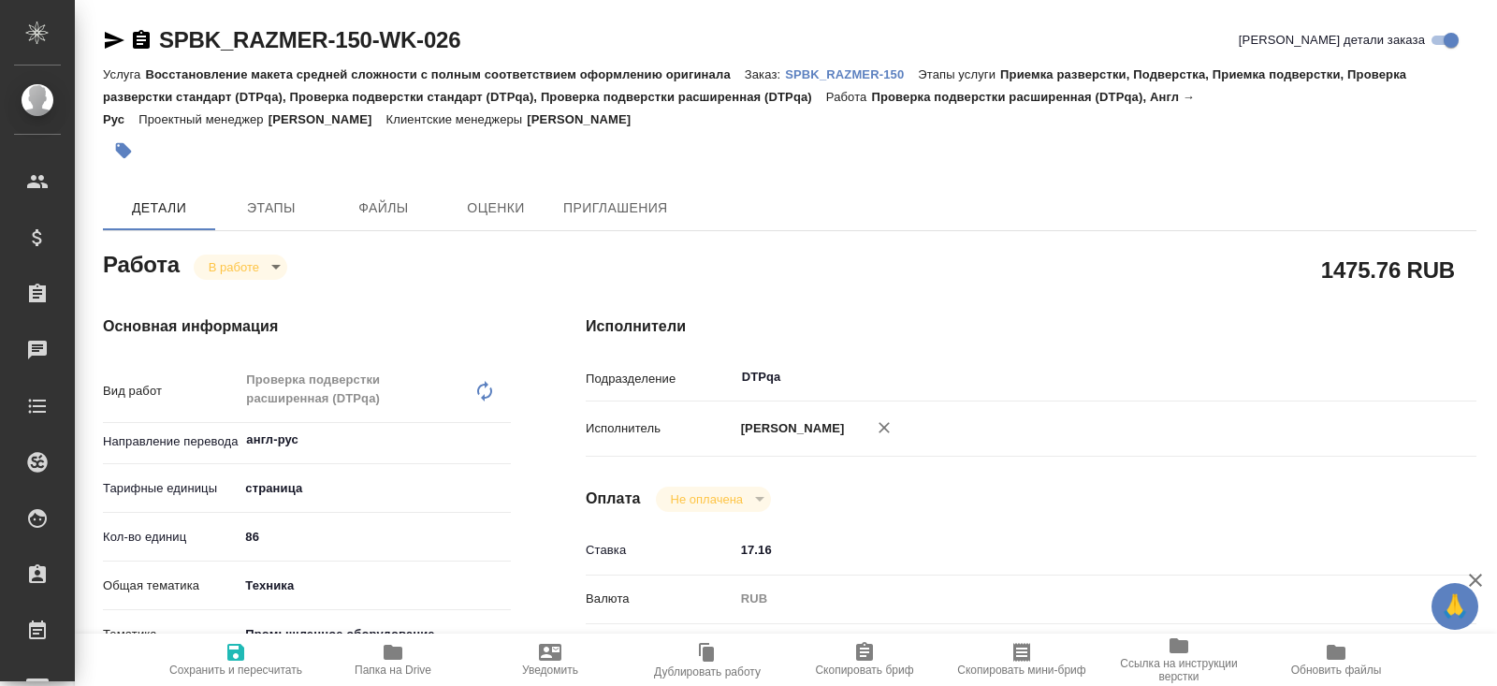
type textarea "x"
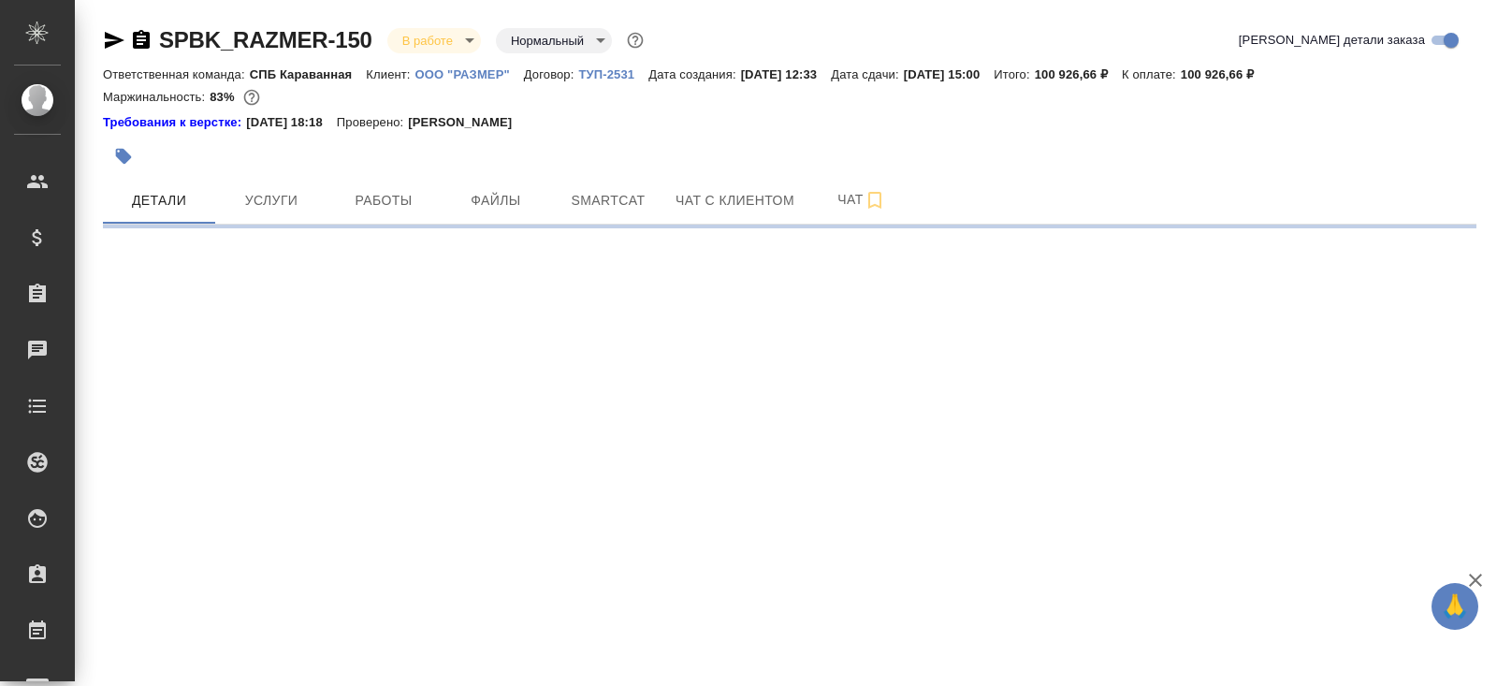
select select "RU"
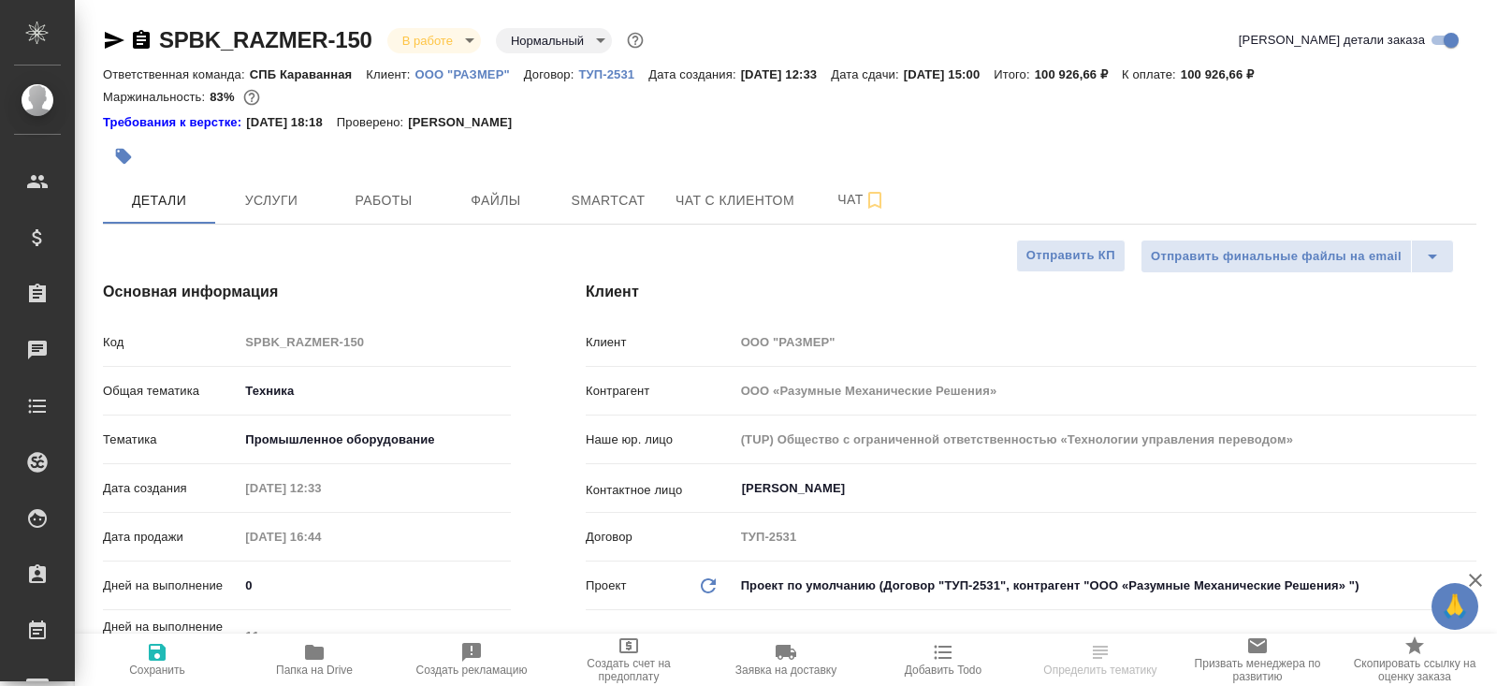
type textarea "x"
click at [109, 37] on icon "button" at bounding box center [115, 40] width 20 height 17
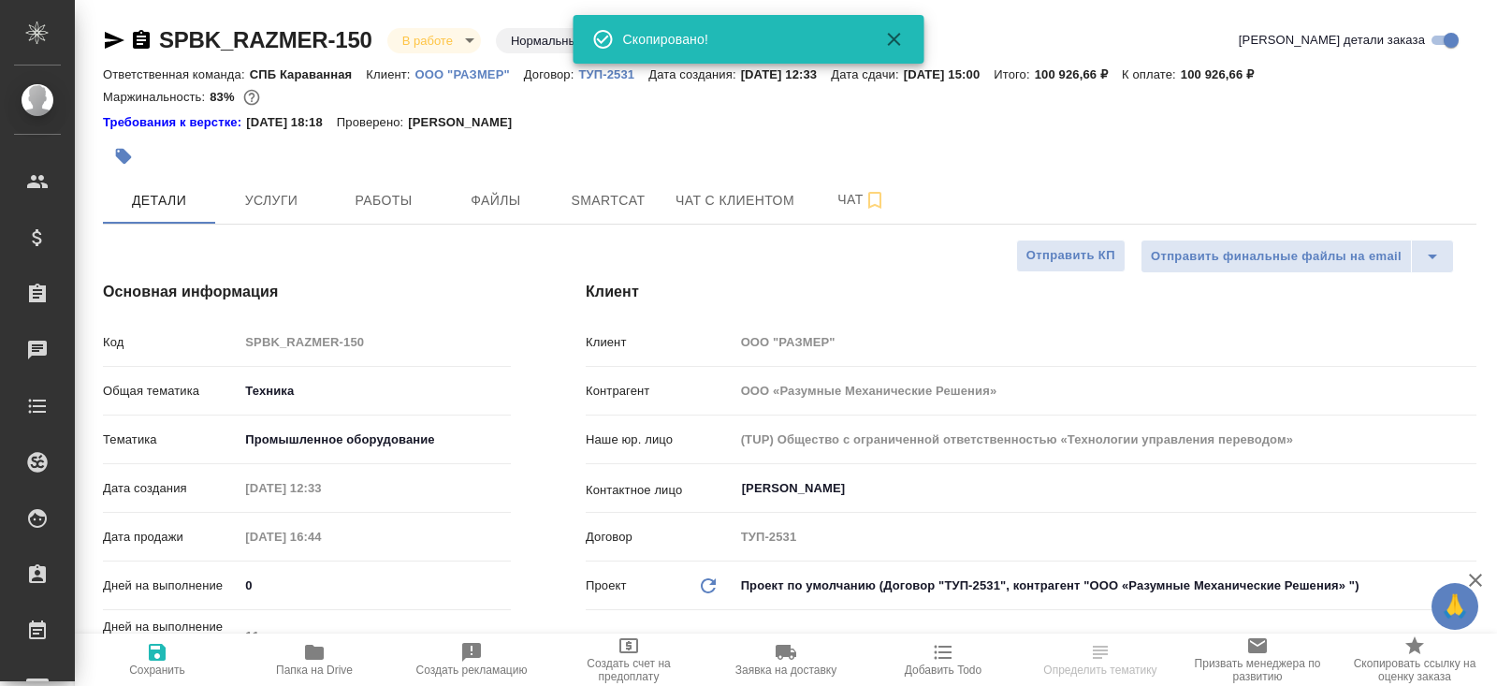
type textarea "x"
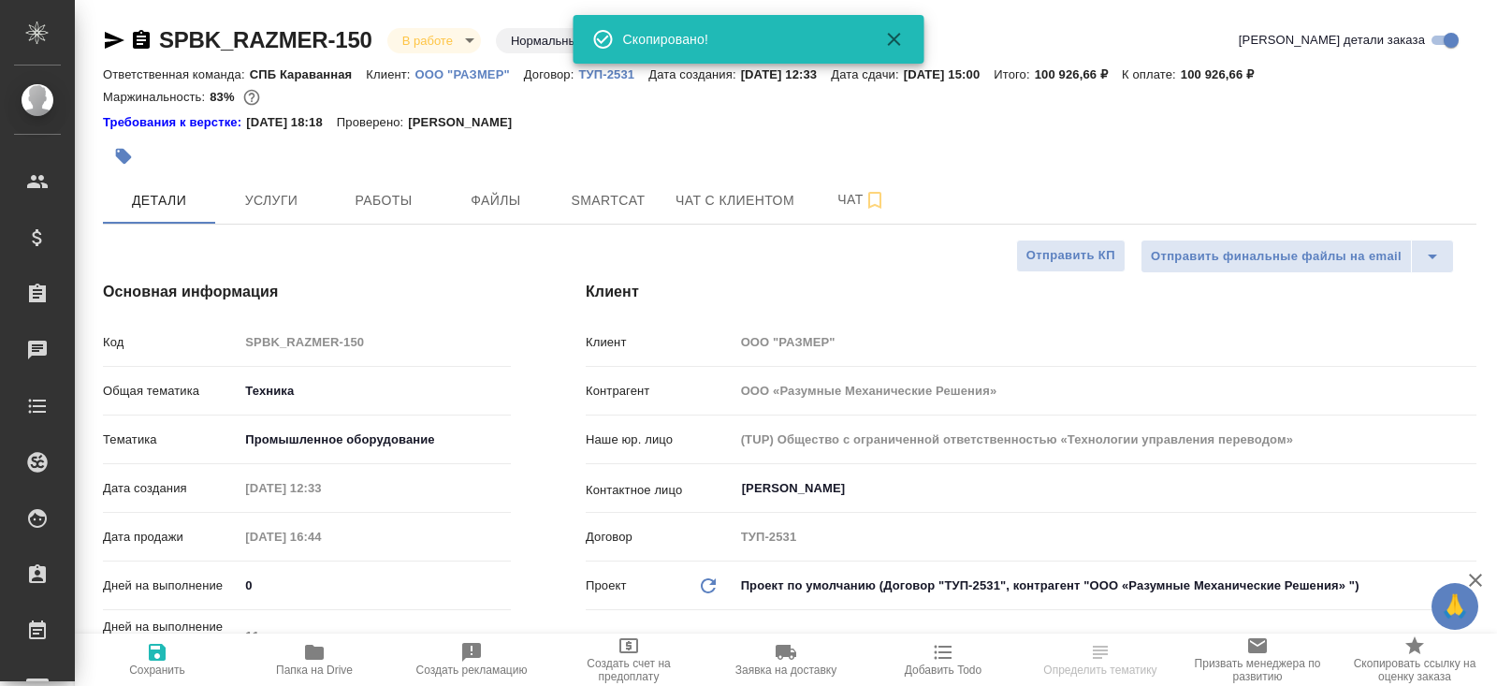
type textarea "x"
select select "RU"
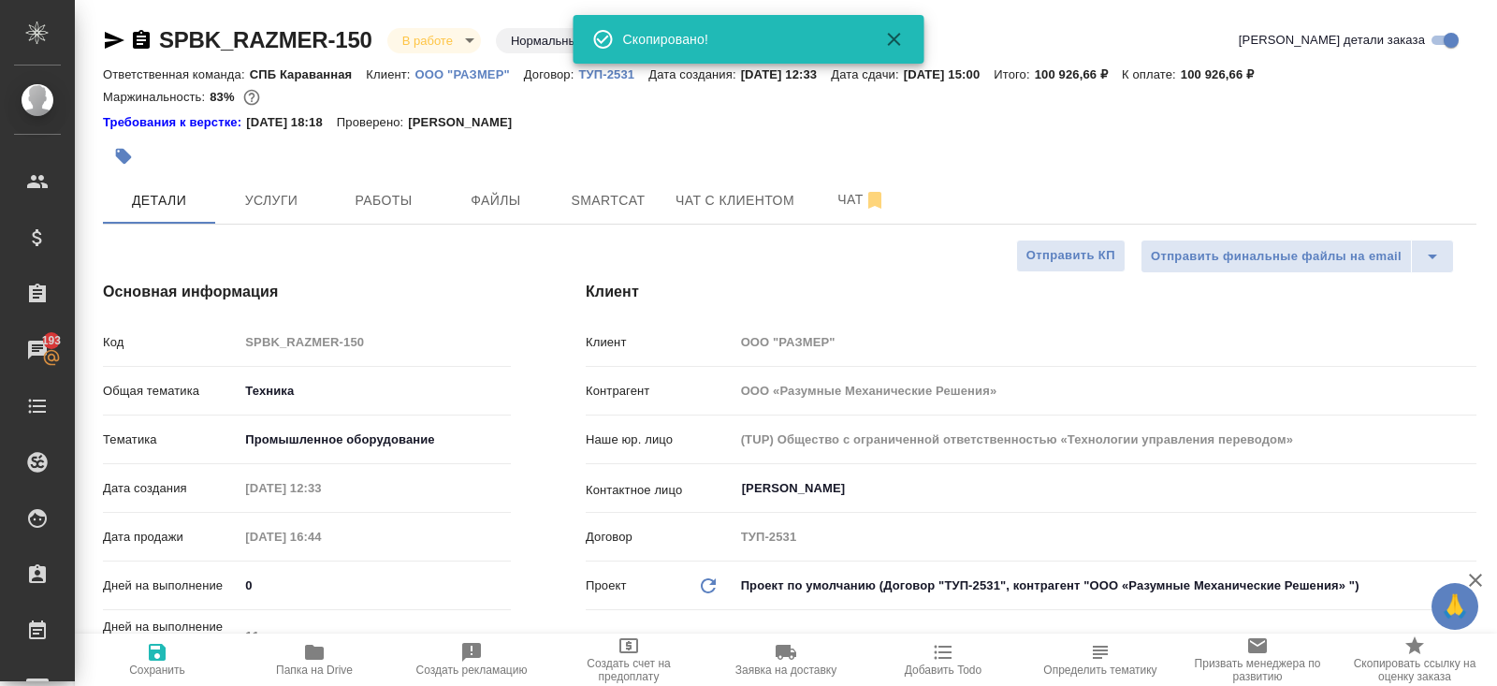
type textarea "x"
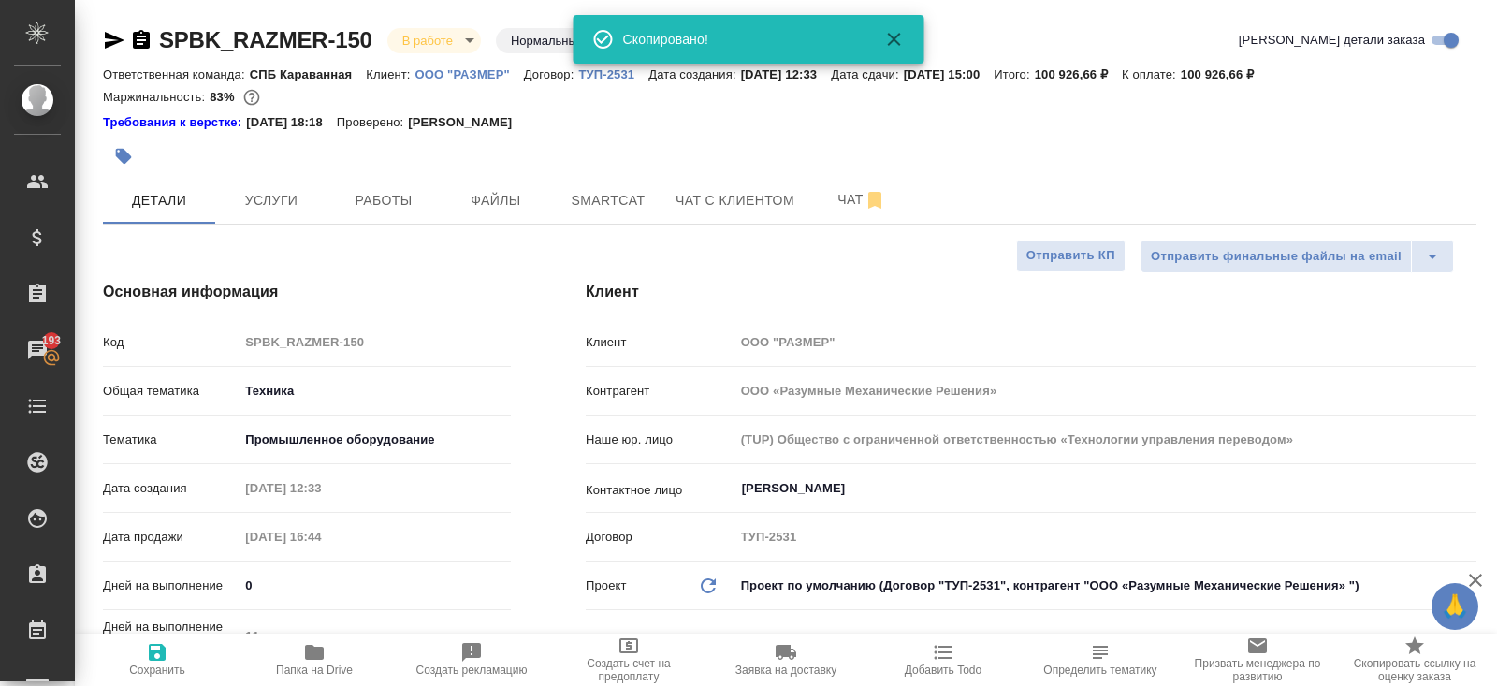
type textarea "x"
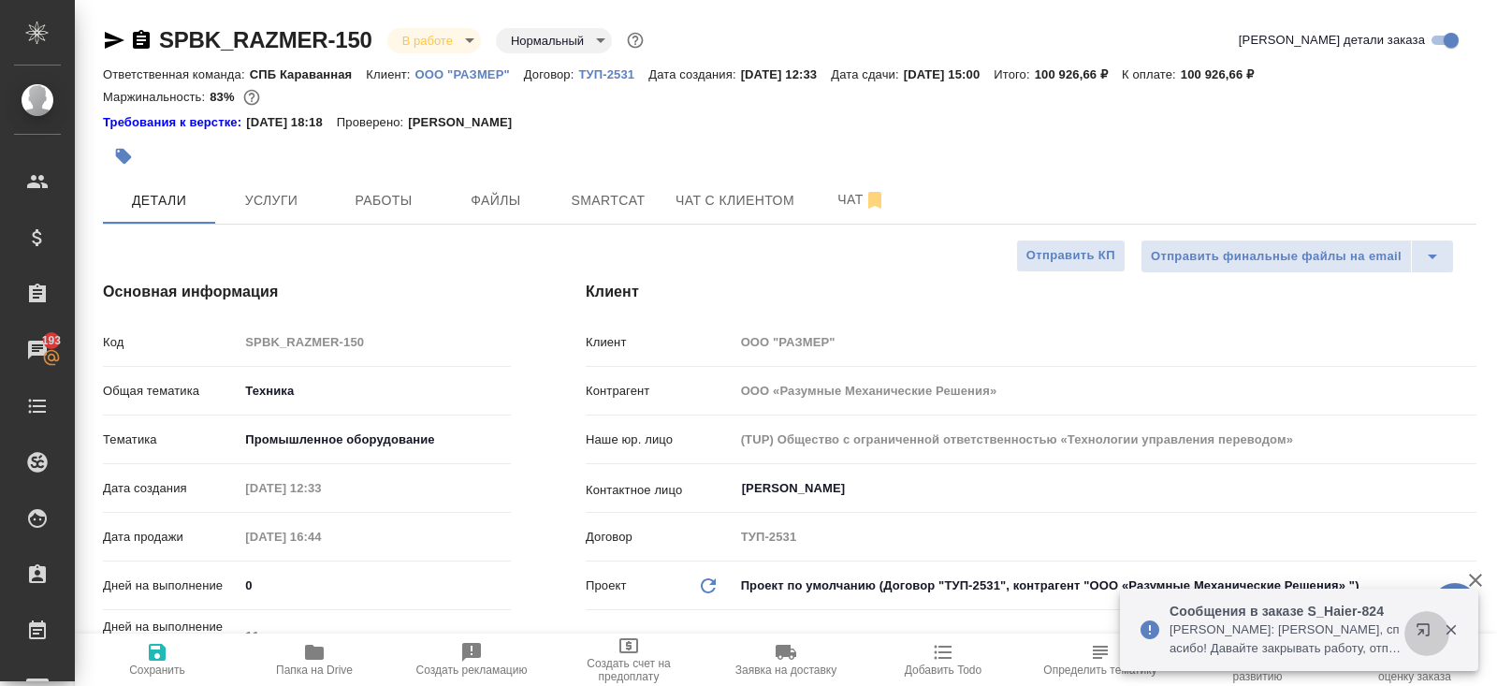
click at [1423, 629] on icon "button" at bounding box center [1423, 629] width 12 height 12
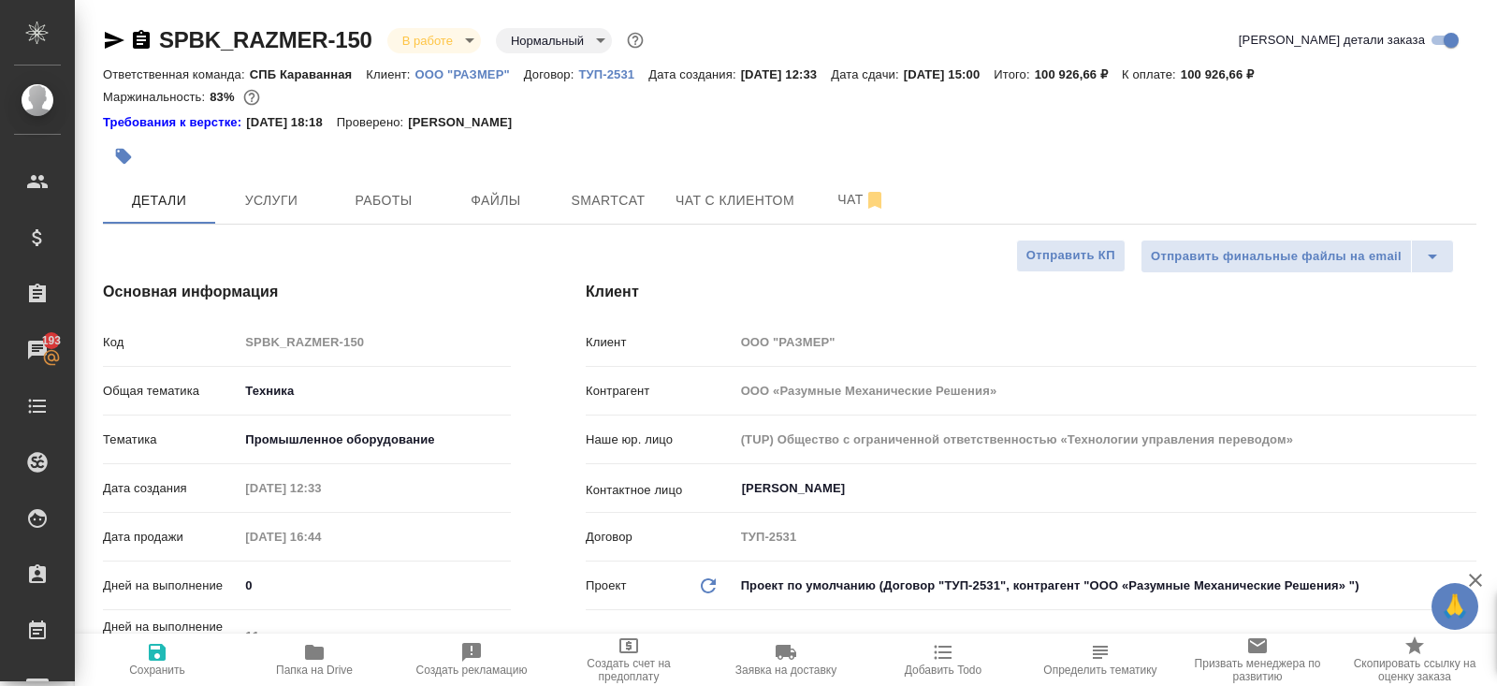
type textarea "x"
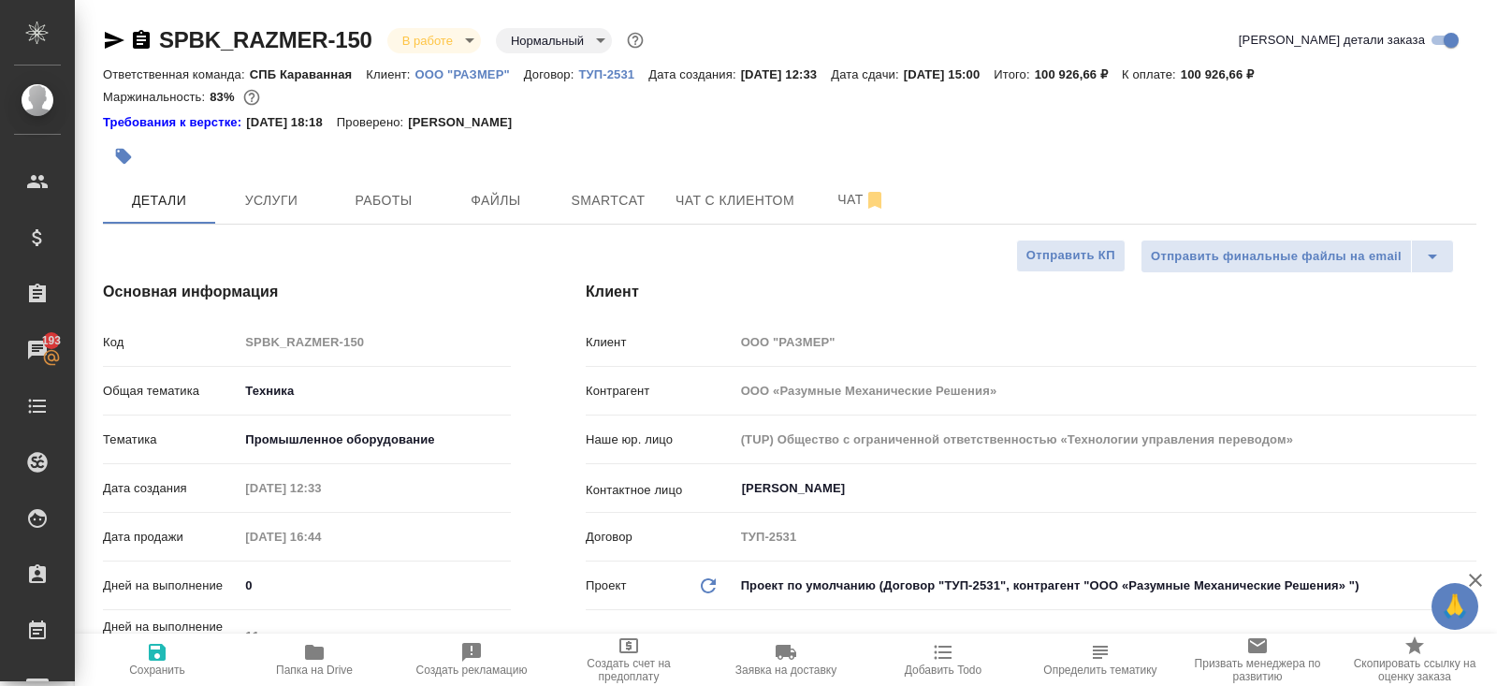
type textarea "x"
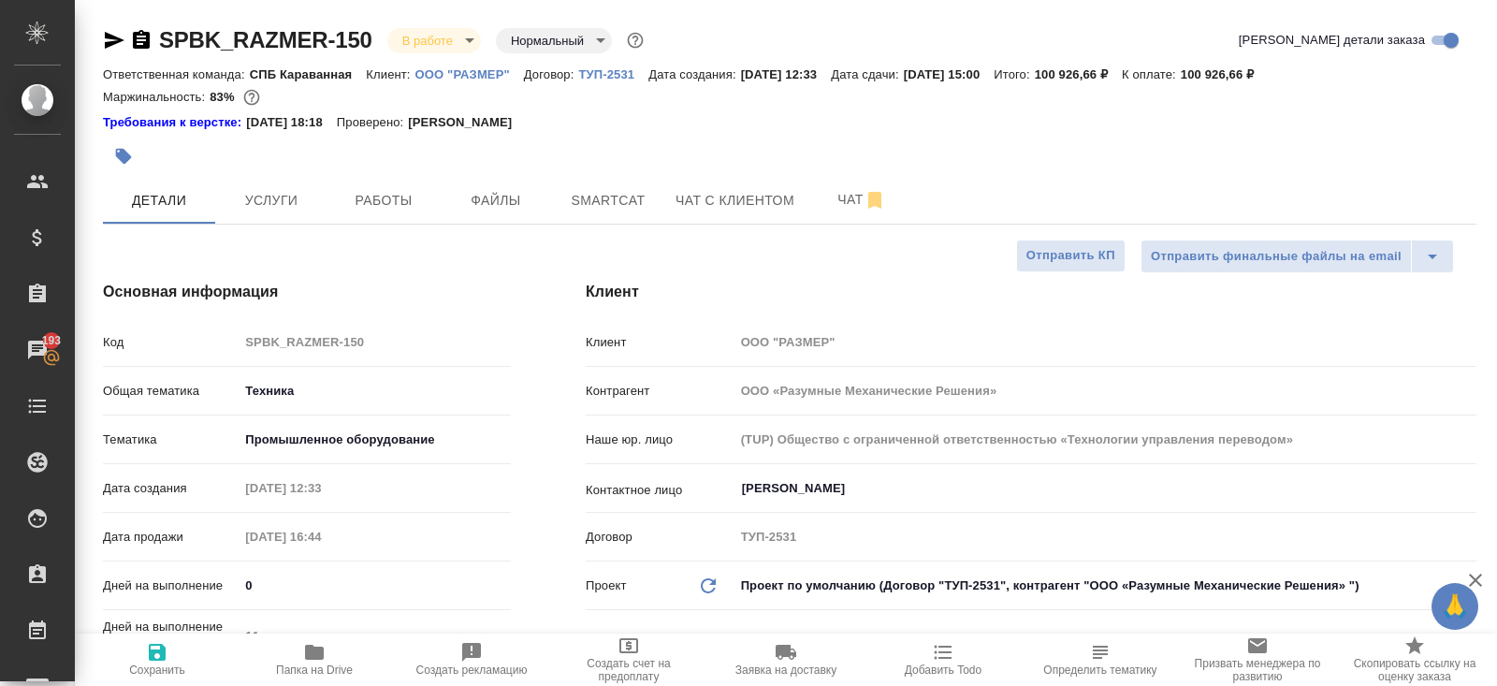
type textarea "x"
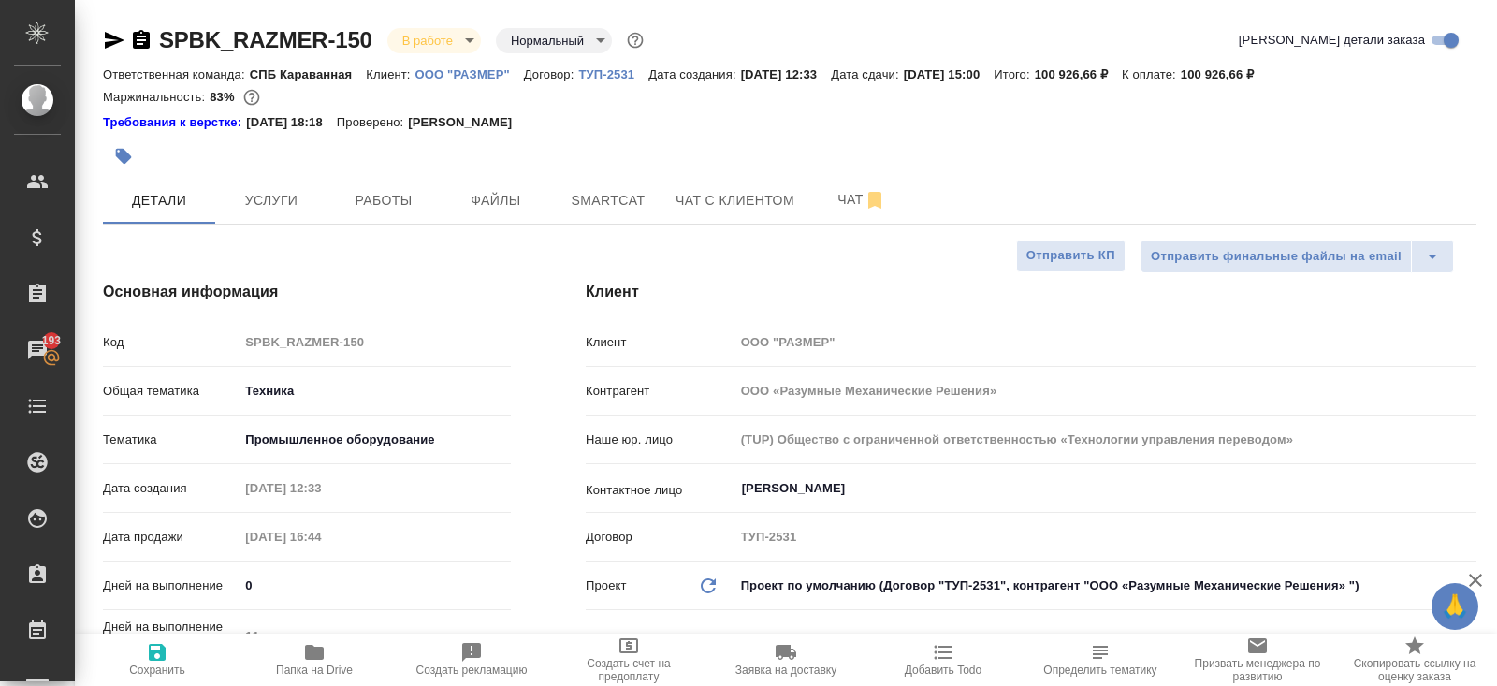
type textarea "x"
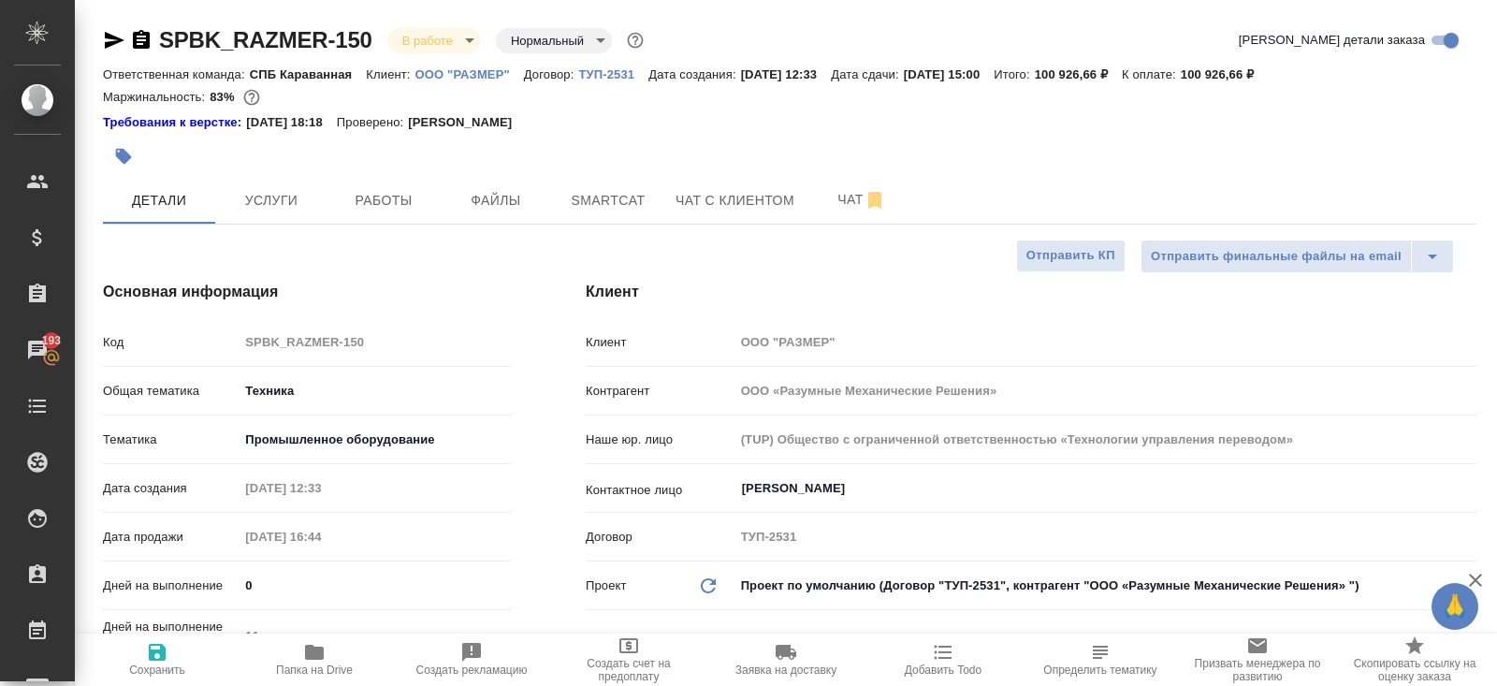
type textarea "x"
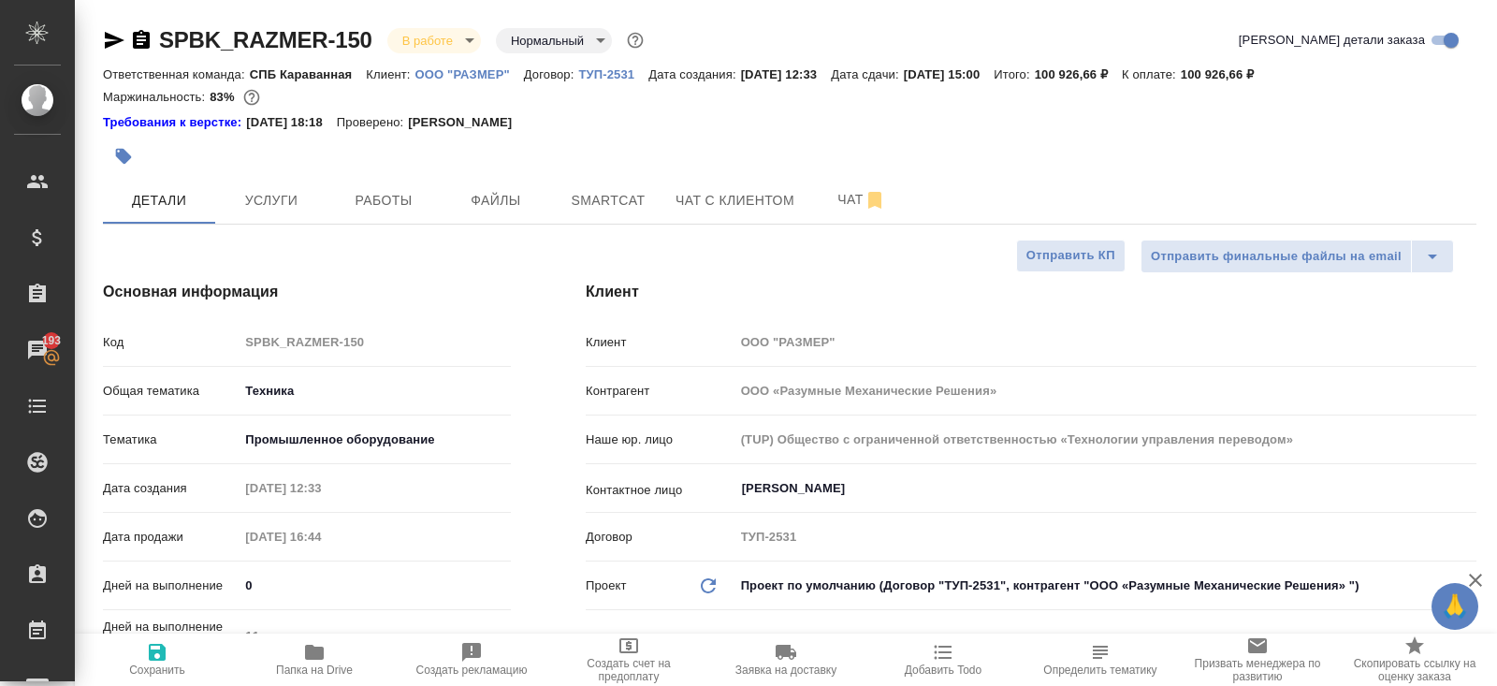
type textarea "x"
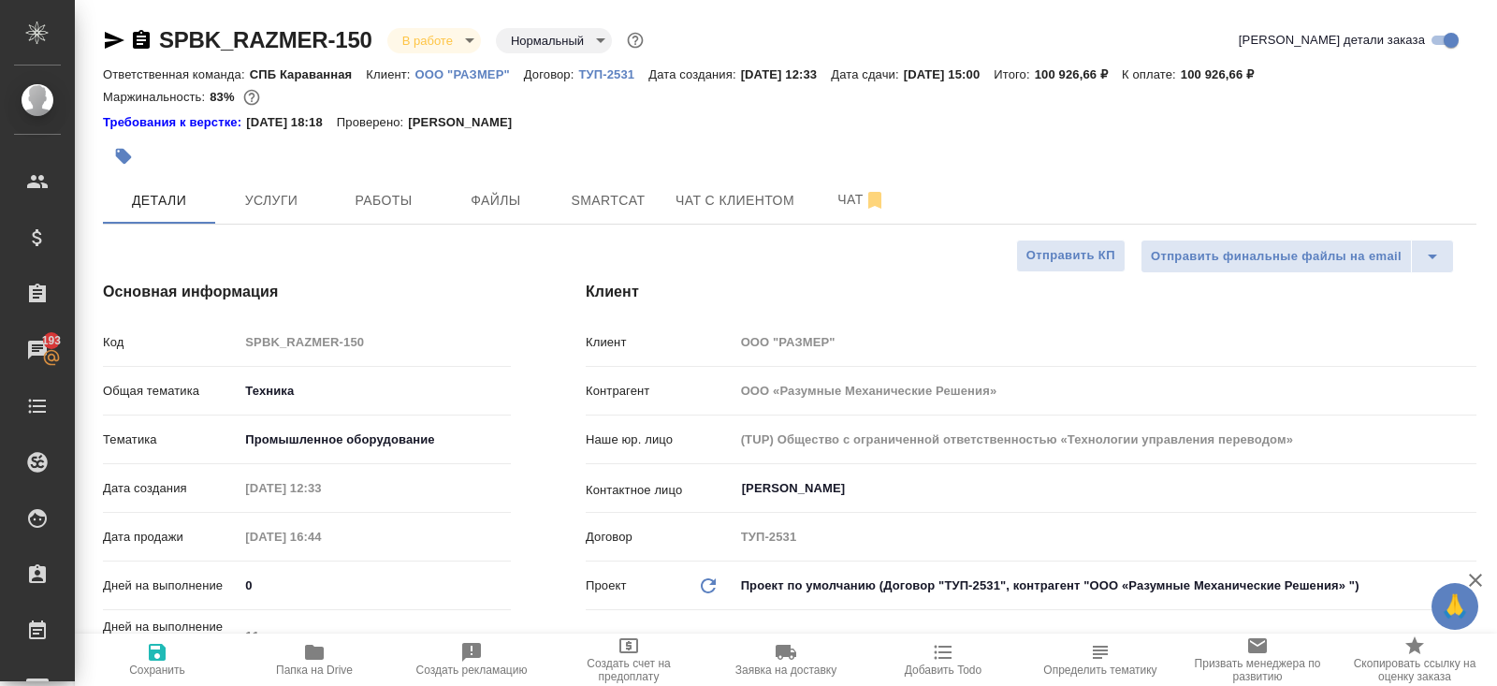
type textarea "x"
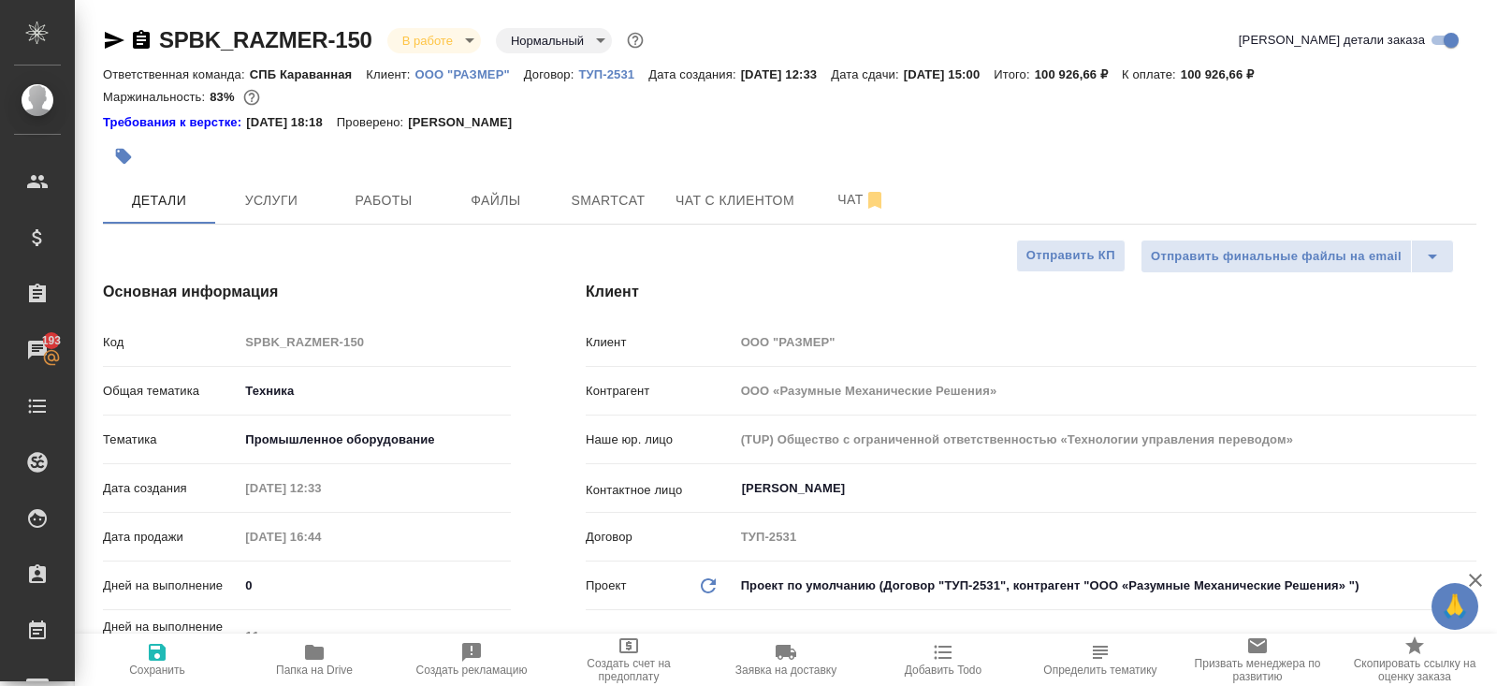
type textarea "x"
click at [315, 655] on icon "button" at bounding box center [314, 652] width 19 height 15
type textarea "x"
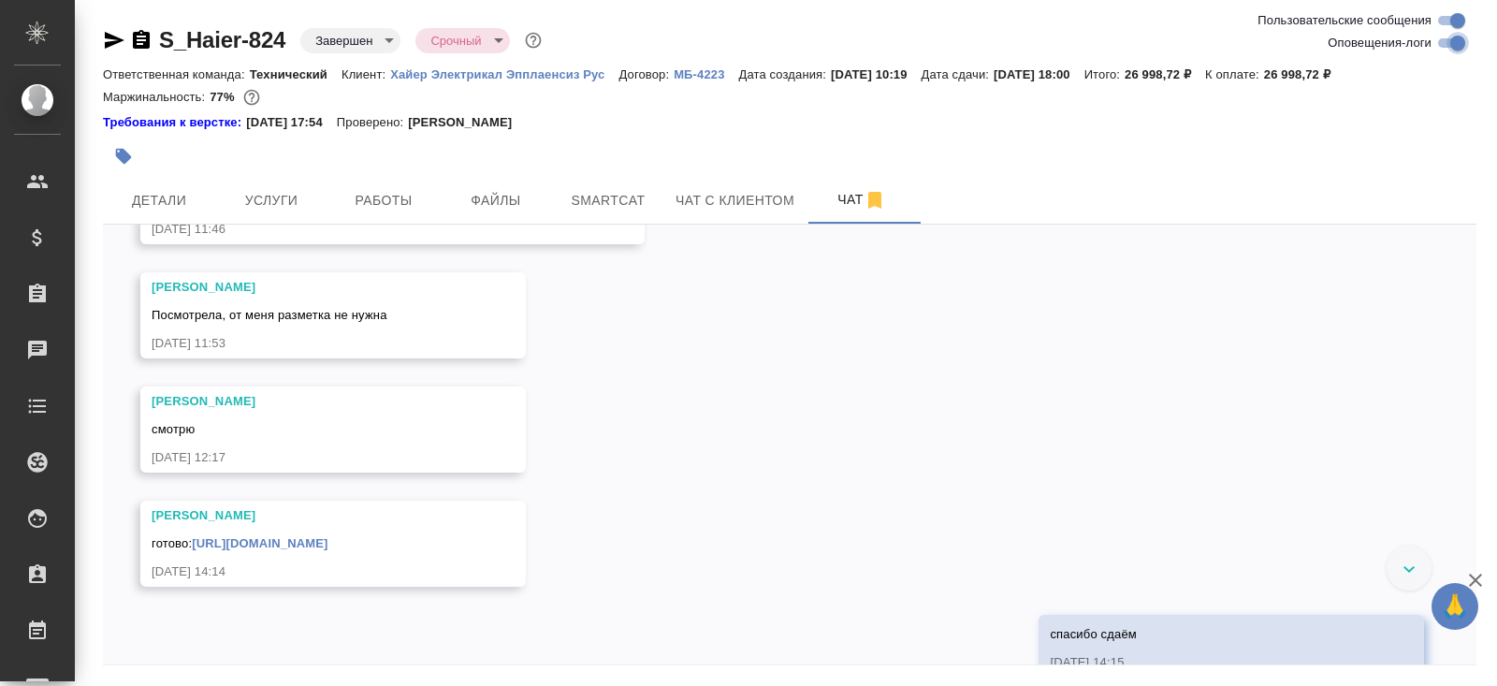
click at [1446, 41] on input "Оповещения-логи" at bounding box center [1457, 43] width 67 height 22
checkbox input "false"
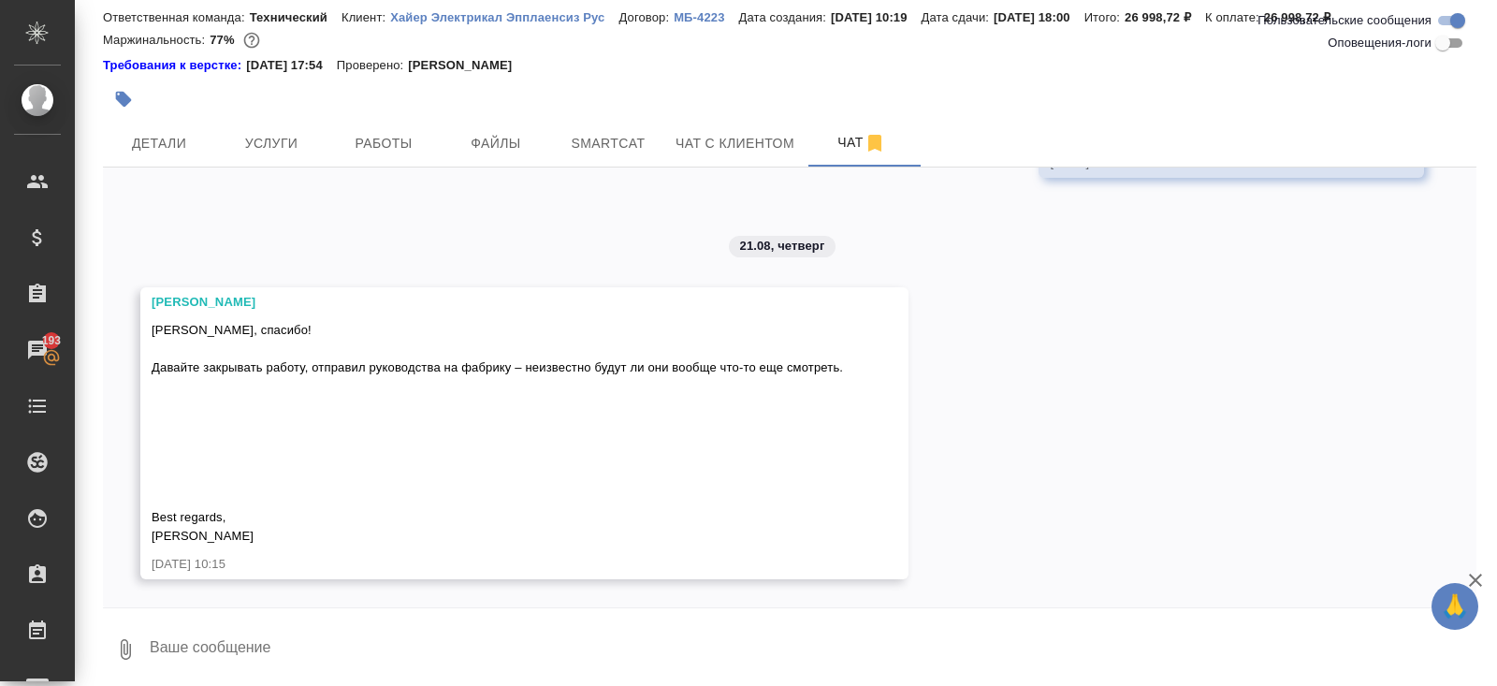
scroll to position [63, 0]
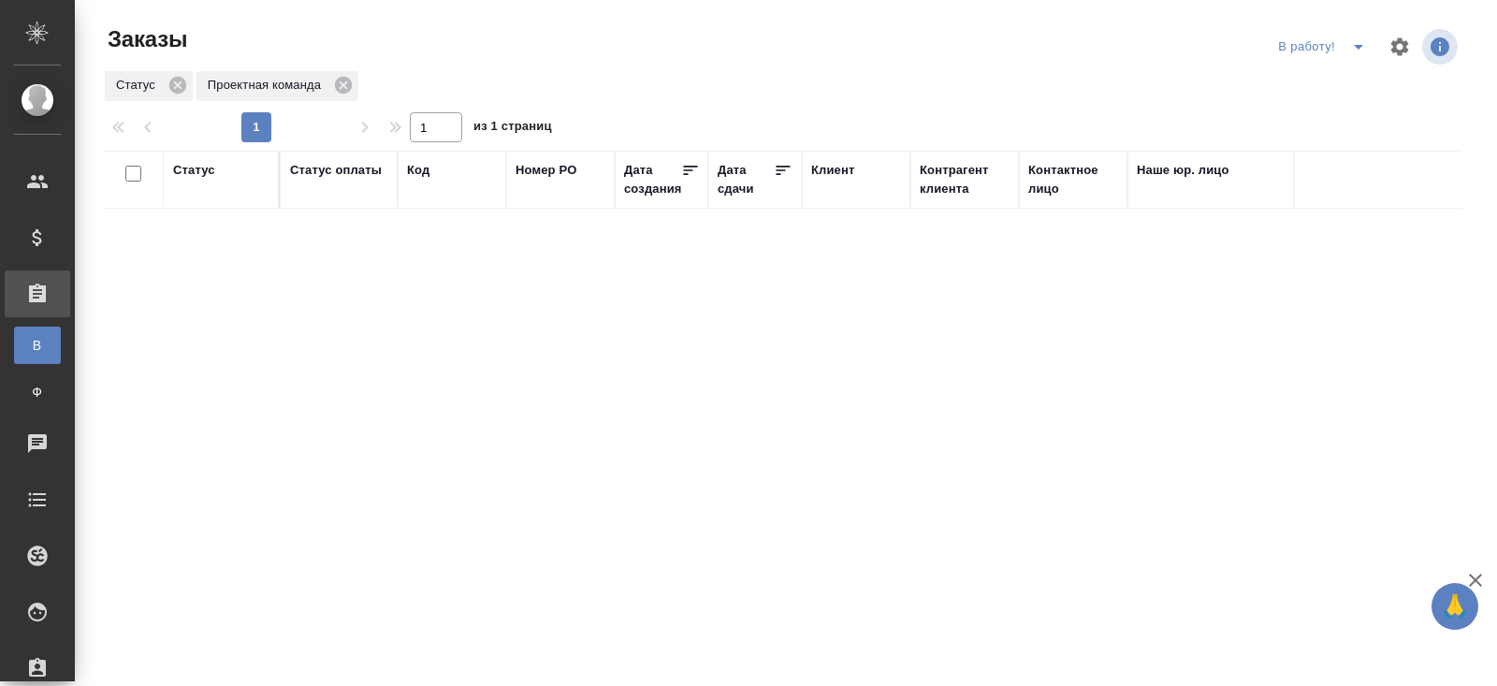
click at [1354, 50] on icon "split button" at bounding box center [1359, 47] width 22 height 22
click at [1353, 81] on li "ПМ" at bounding box center [1325, 84] width 104 height 30
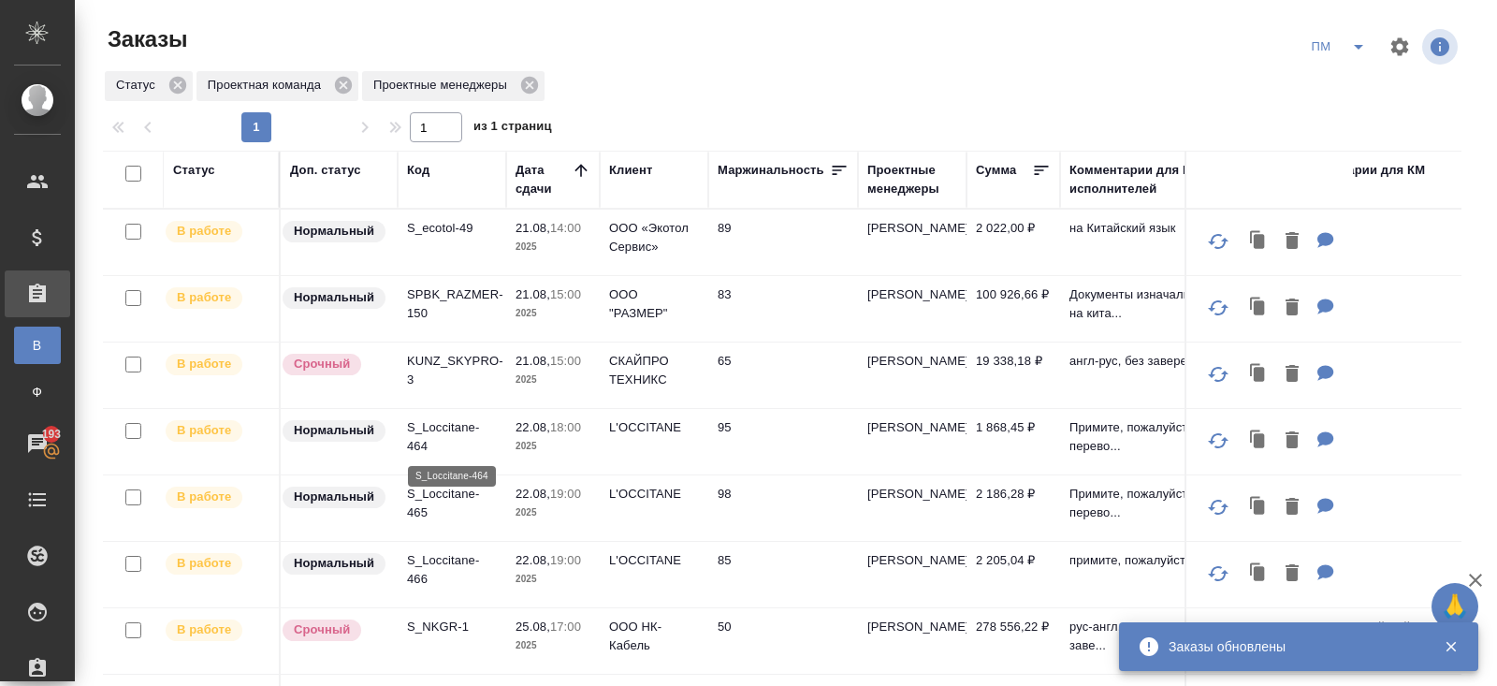
click at [416, 442] on p "S_Loccitane-464" at bounding box center [452, 436] width 90 height 37
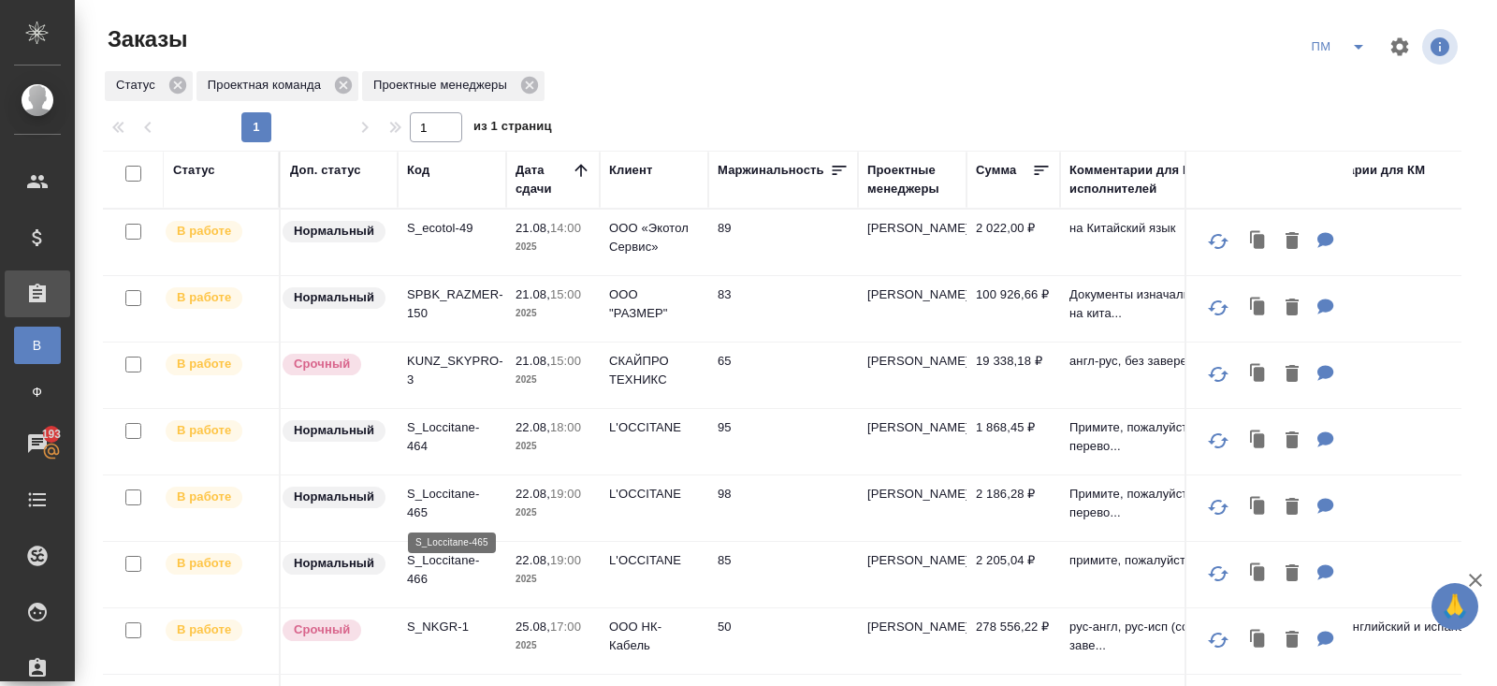
click at [426, 494] on p "S_Loccitane-465" at bounding box center [452, 503] width 90 height 37
click at [426, 574] on p "S_Loccitane-466" at bounding box center [452, 569] width 90 height 37
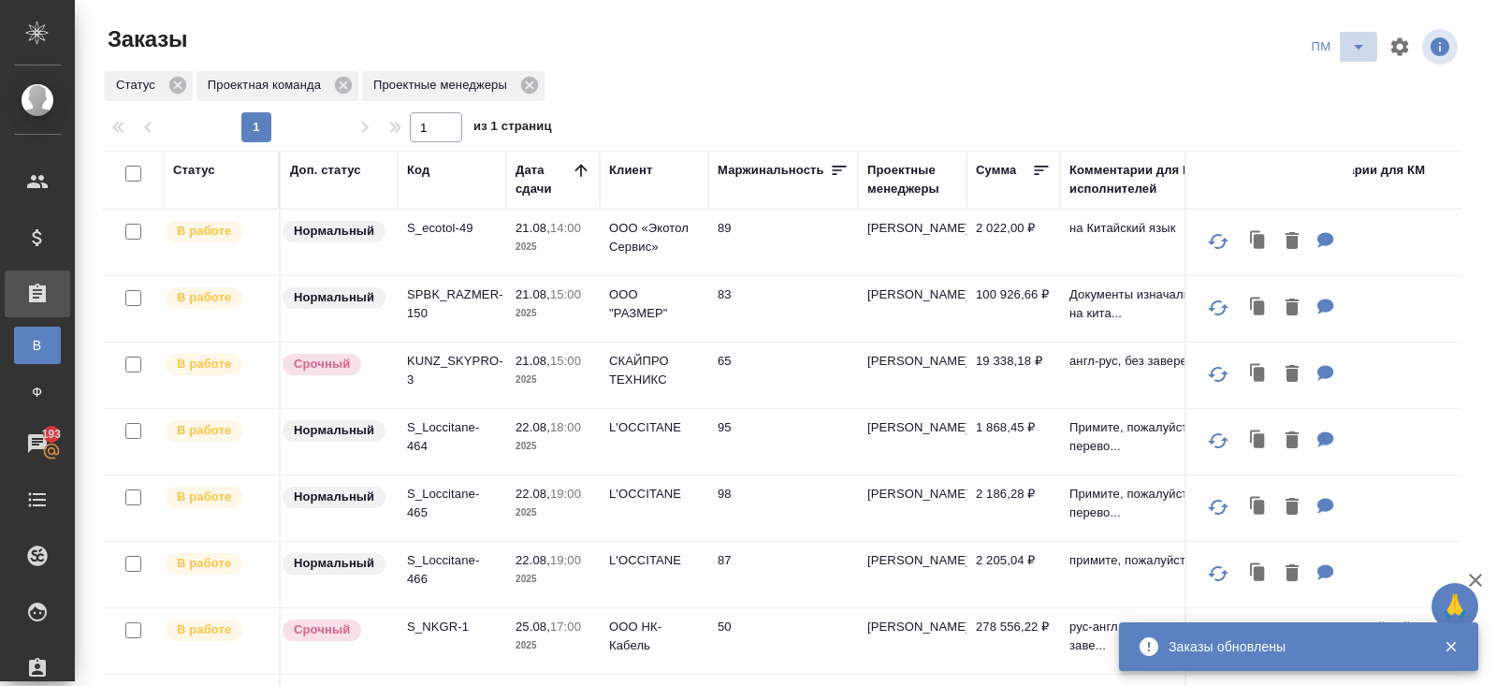
click at [1361, 47] on icon "split button" at bounding box center [1359, 47] width 22 height 22
drag, startPoint x: 1360, startPoint y: 59, endPoint x: 1358, endPoint y: 73, distance: 14.2
click at [1358, 73] on li "В работу!" at bounding box center [1339, 84] width 95 height 30
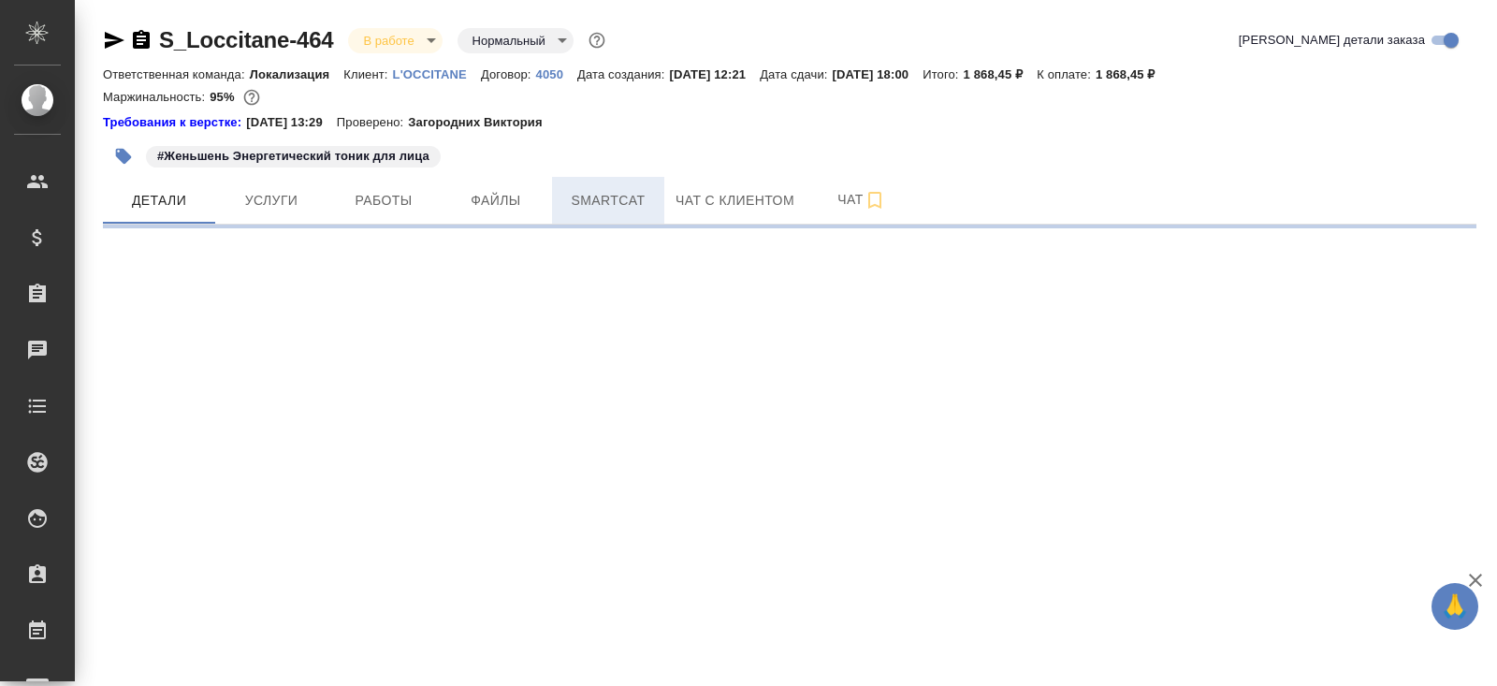
select select "RU"
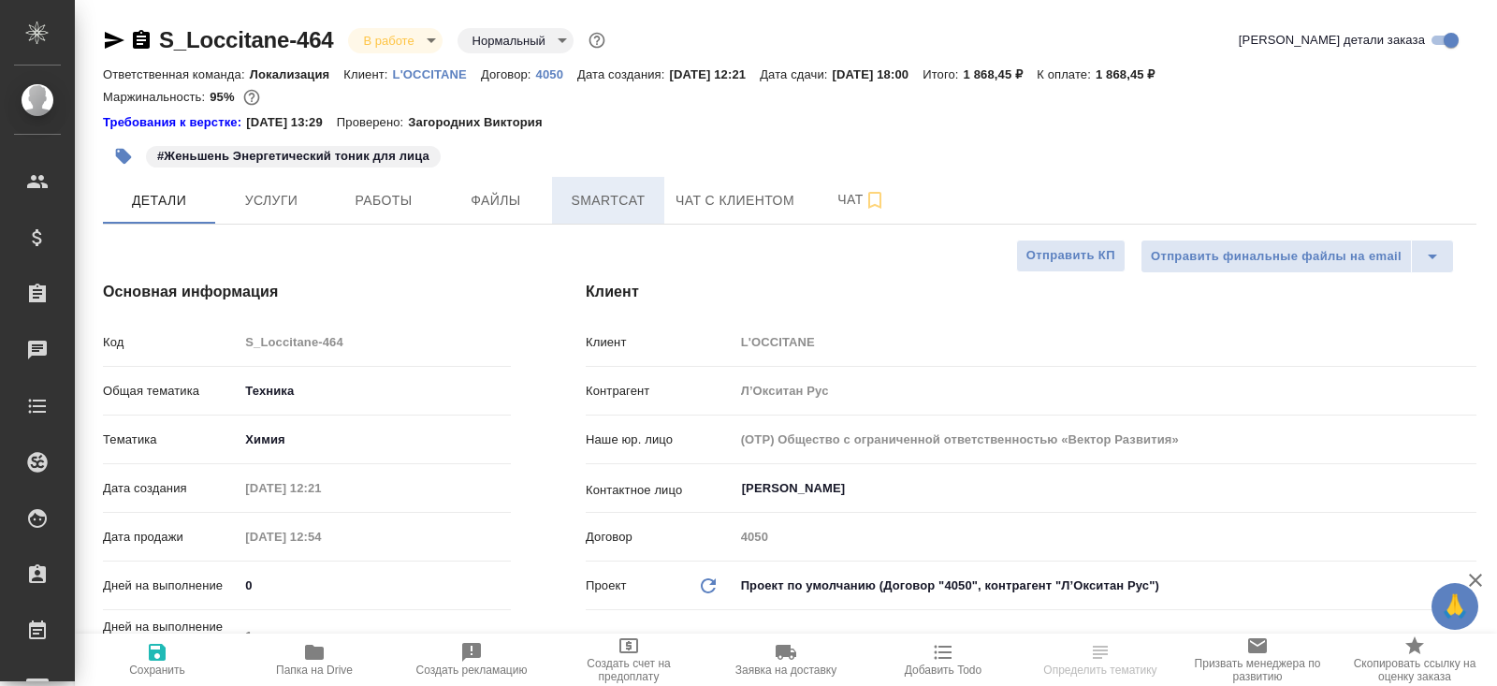
click at [612, 190] on span "Smartcat" at bounding box center [608, 200] width 90 height 23
type textarea "x"
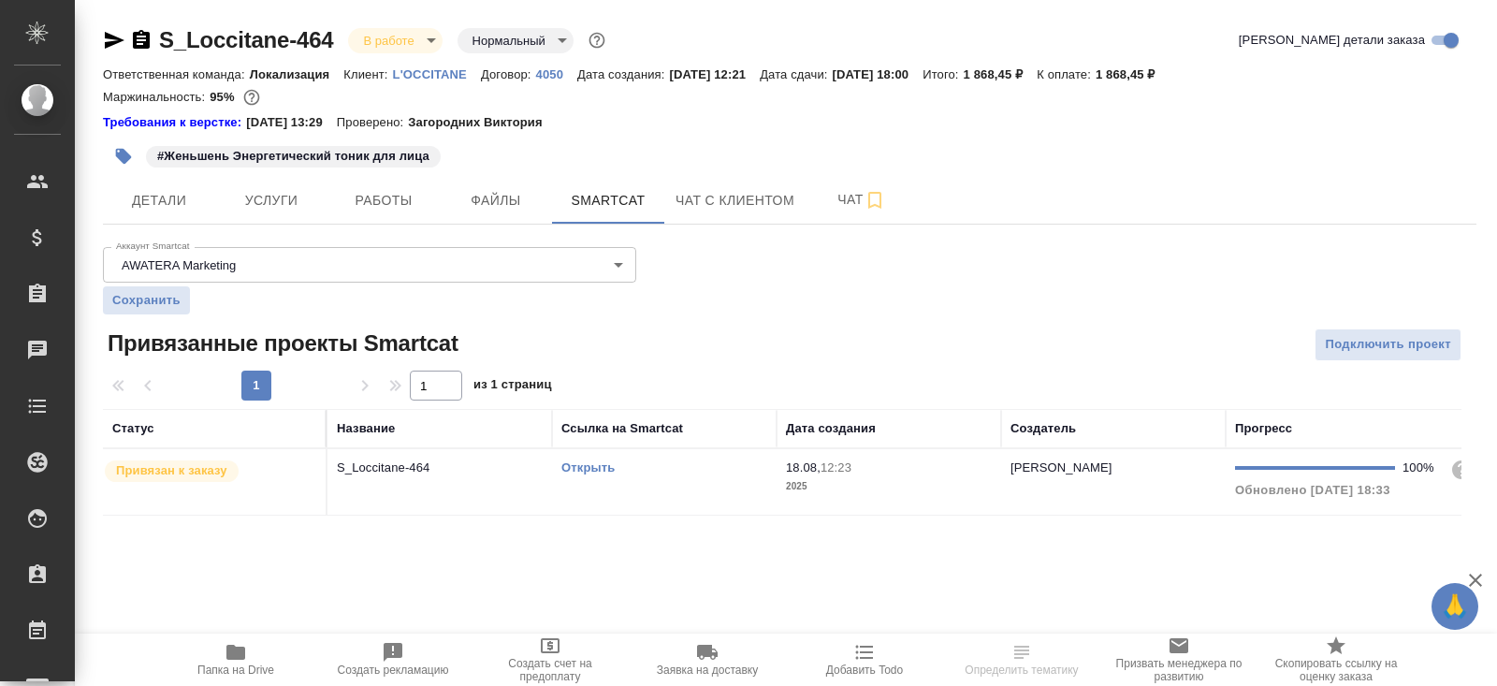
click at [592, 466] on link "Открыть" at bounding box center [588, 467] width 53 height 14
click at [233, 672] on span "Папка на Drive" at bounding box center [235, 670] width 77 height 13
click at [367, 198] on span "Работы" at bounding box center [384, 200] width 90 height 23
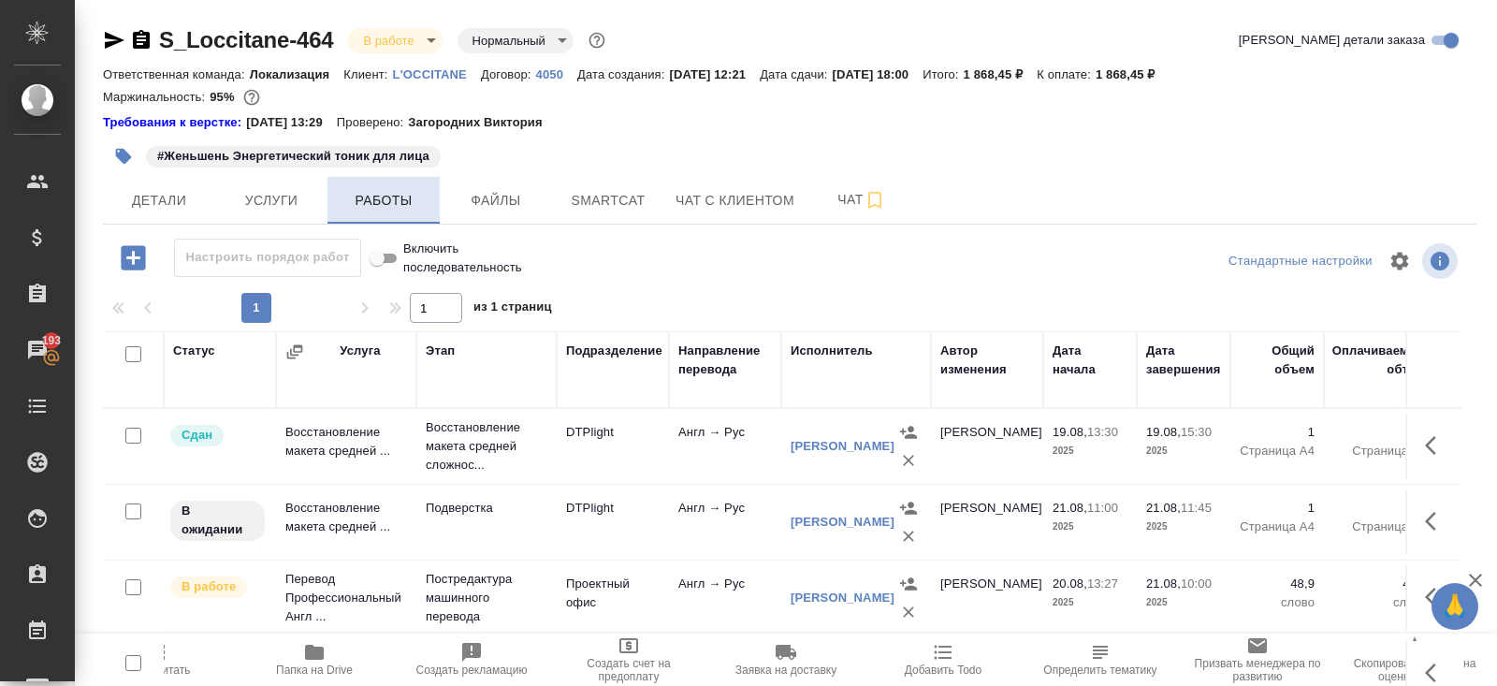
scroll to position [113, 0]
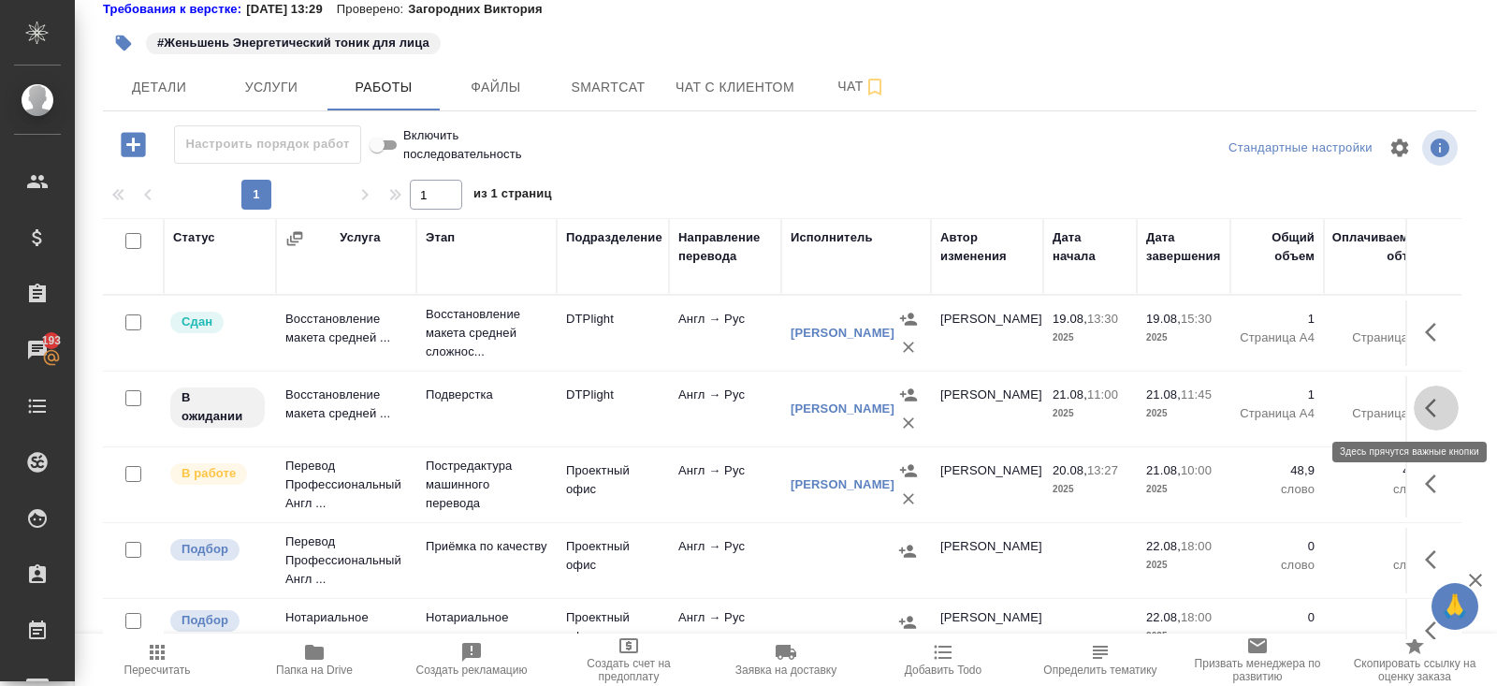
click at [1442, 400] on icon "button" at bounding box center [1436, 408] width 22 height 22
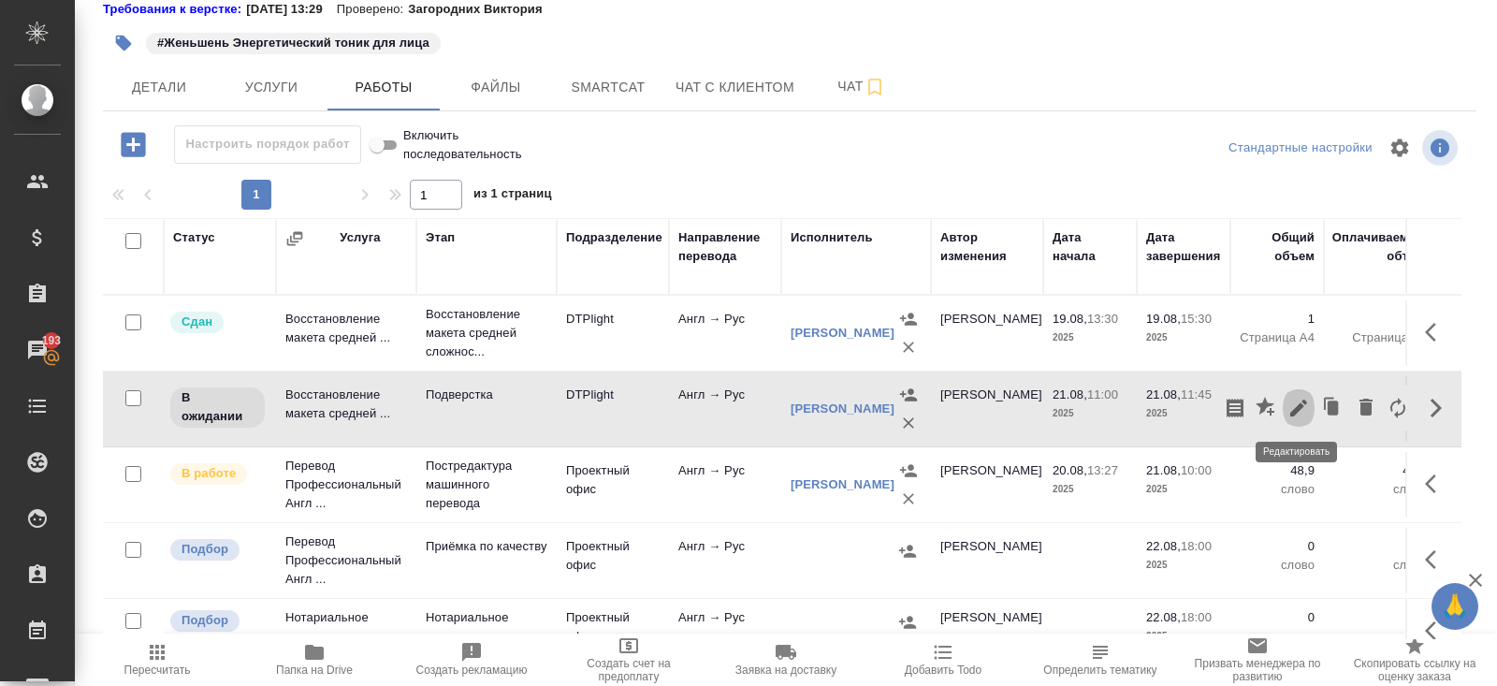
click at [1297, 406] on icon "button" at bounding box center [1299, 408] width 17 height 17
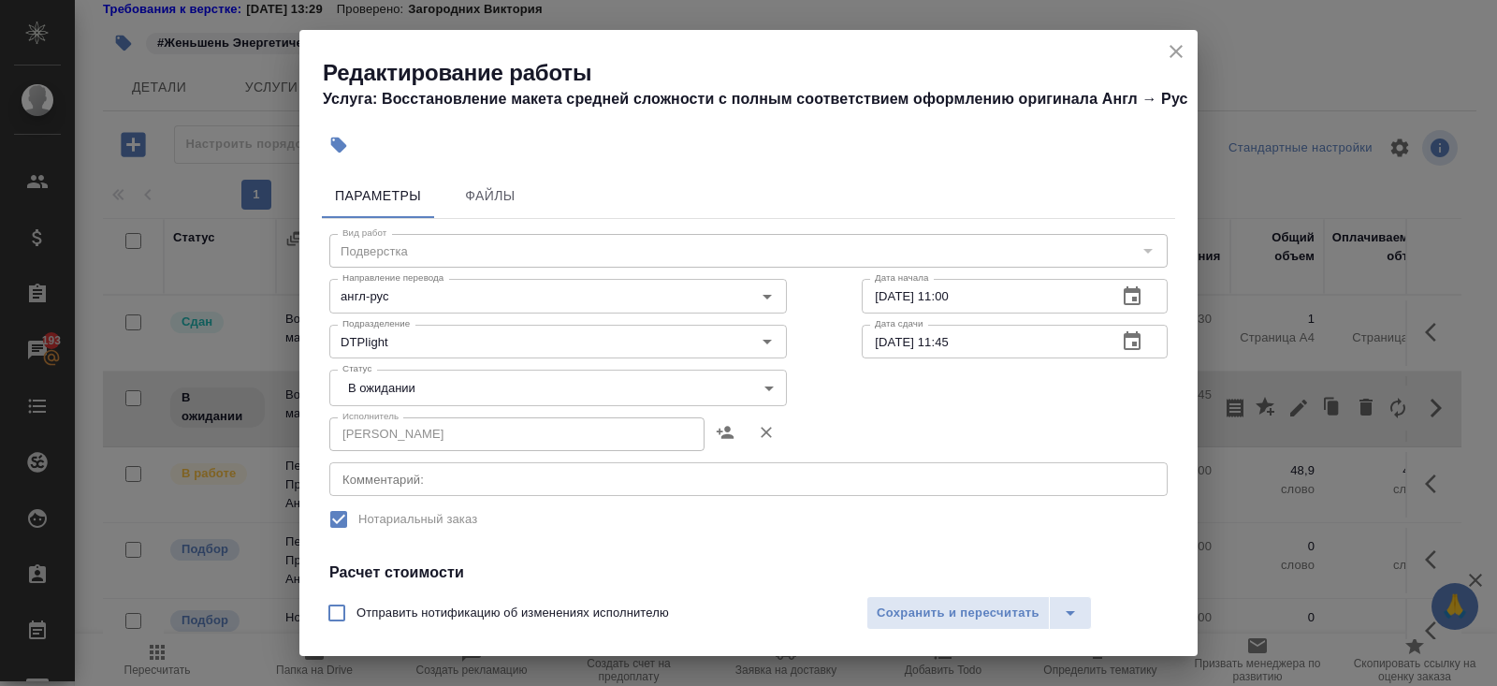
click at [464, 496] on div "x Комментарий:" at bounding box center [748, 479] width 839 height 34
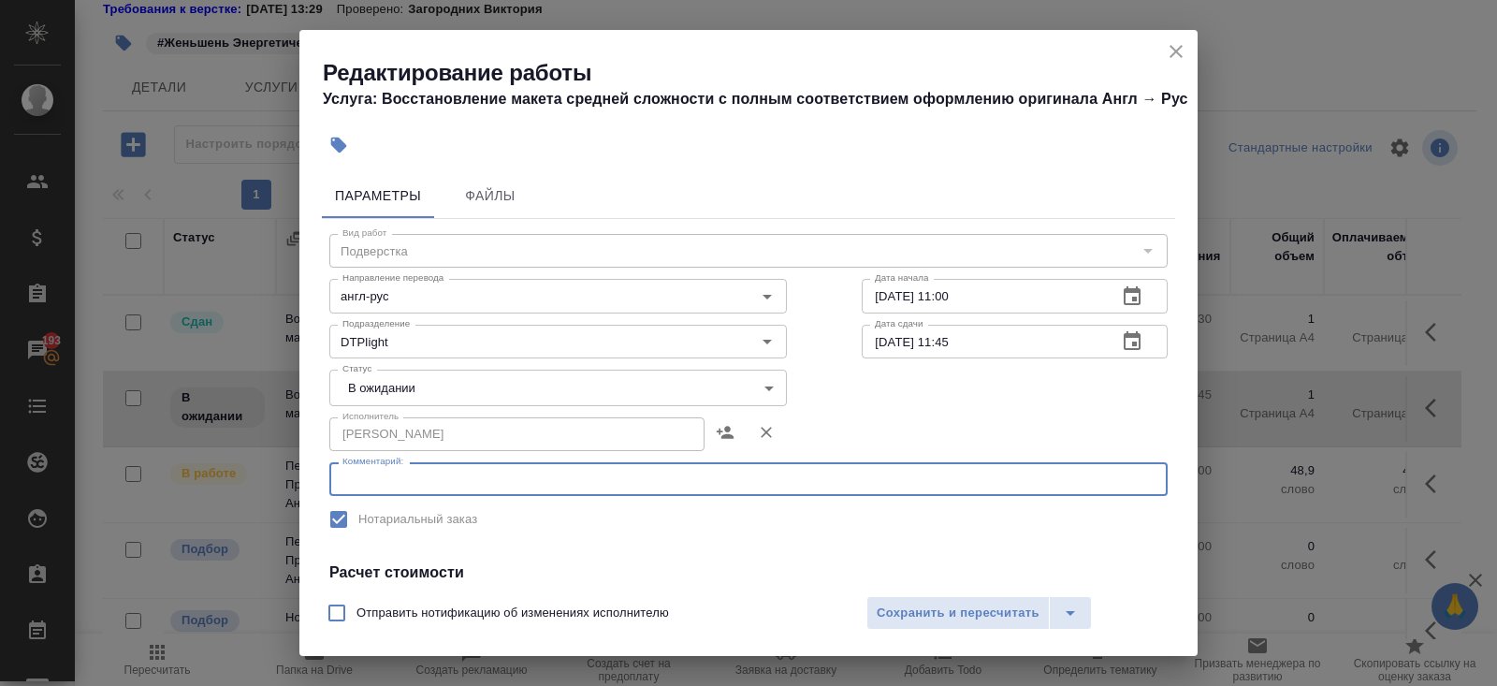
paste textarea "https://drive.awatera.com/s/p2BzwpLbTJbw3Qi"
type textarea "https://drive.awatera.com/s/p2BzwpLbTJbw3Qi"
click at [387, 421] on body "🙏 .cls-1 fill:#fff; AWATERA Belyakova Yulia Клиенты Спецификации Заказы 193 Чат…" at bounding box center [748, 343] width 1497 height 686
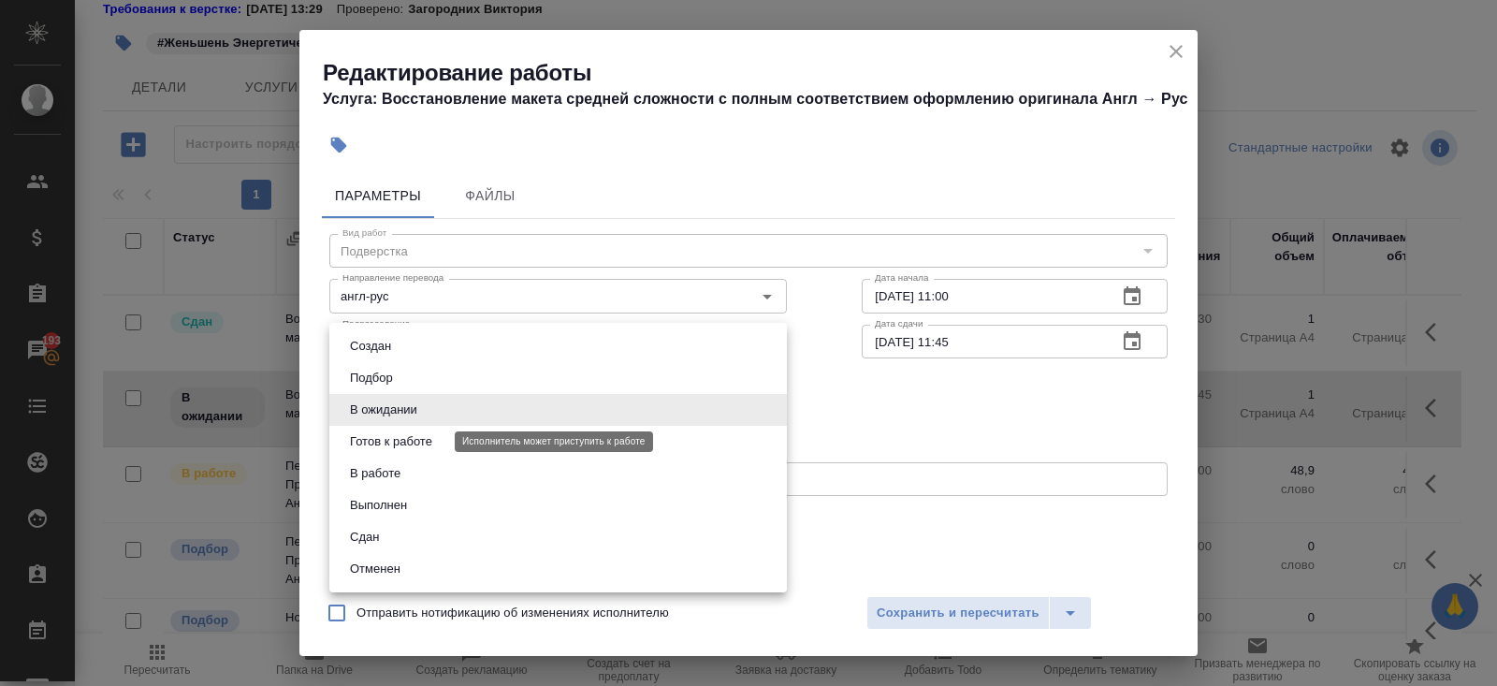
click at [388, 444] on button "Готов к работе" at bounding box center [391, 441] width 94 height 21
type input "readyForWork"
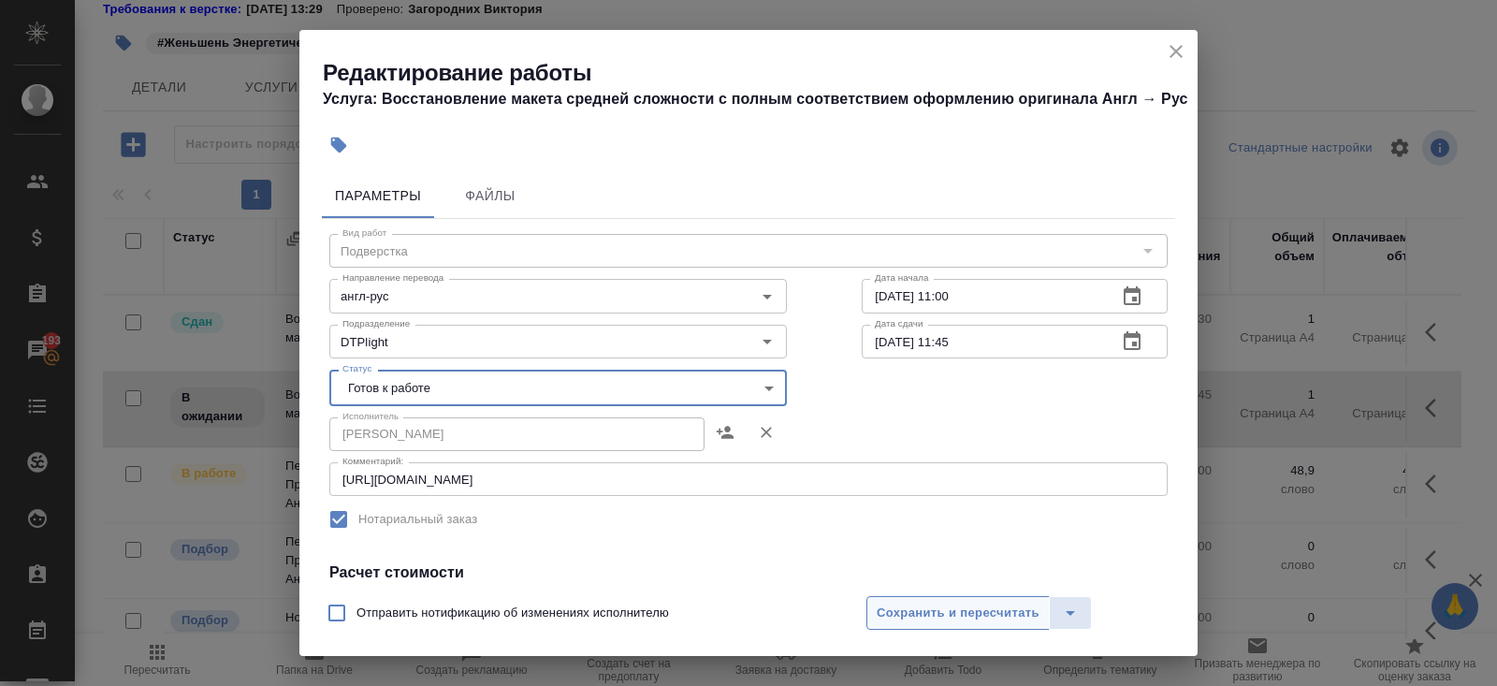
click at [906, 605] on span "Сохранить и пересчитать" at bounding box center [958, 614] width 163 height 22
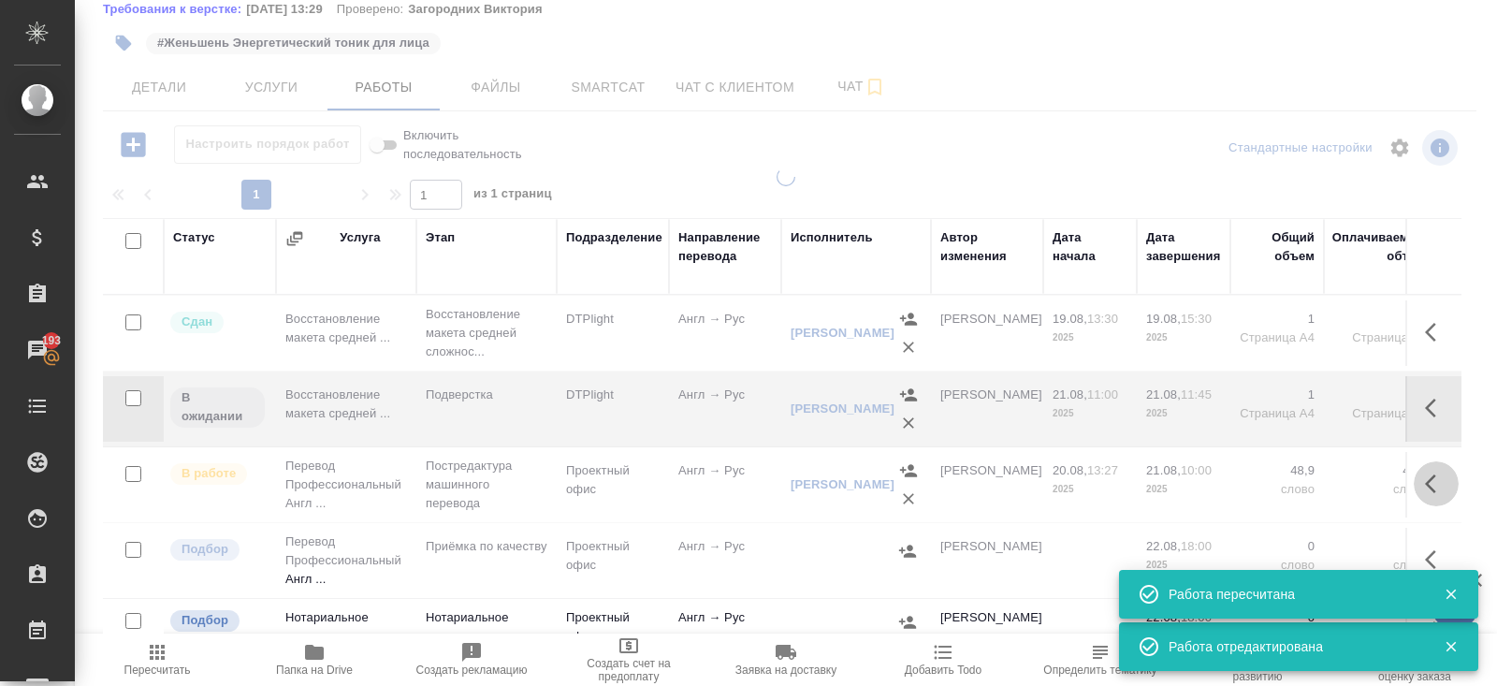
click at [1434, 486] on icon "button" at bounding box center [1436, 484] width 22 height 22
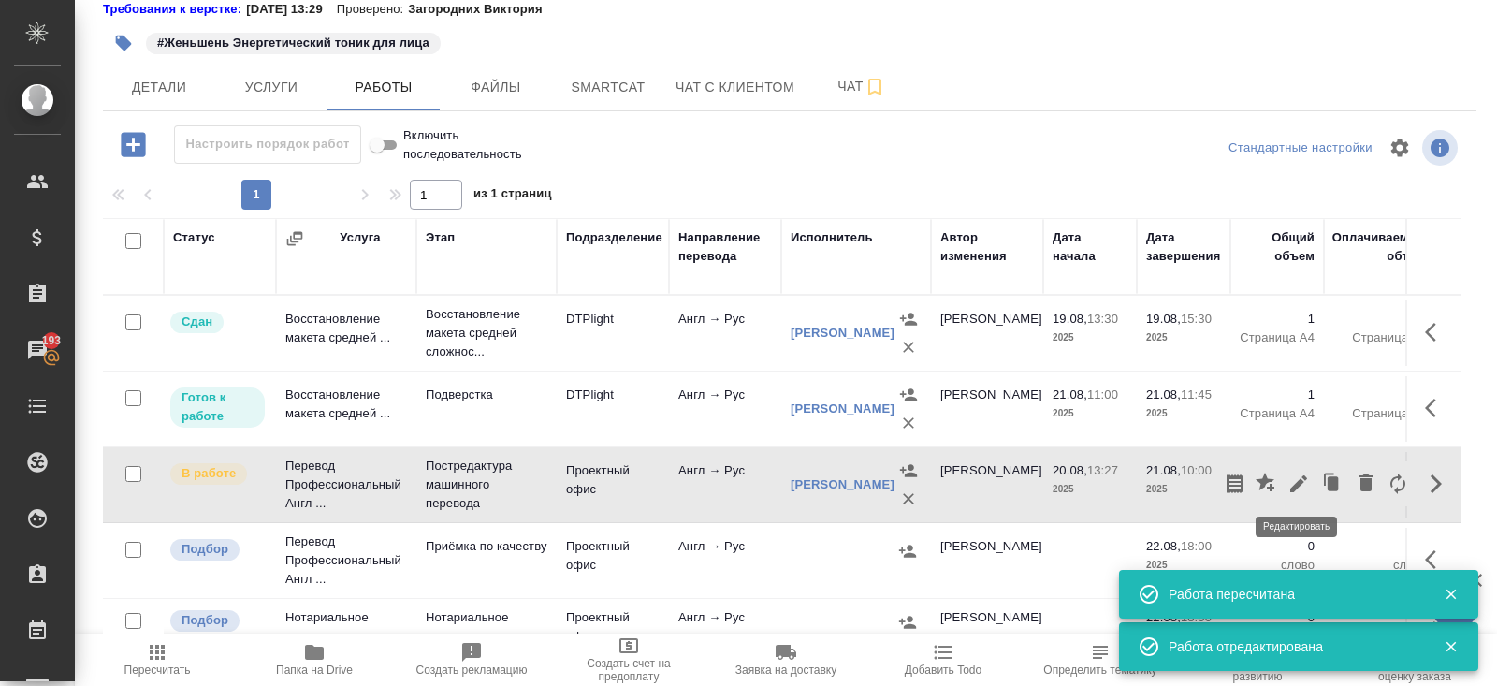
click at [1301, 489] on icon "button" at bounding box center [1299, 484] width 22 height 22
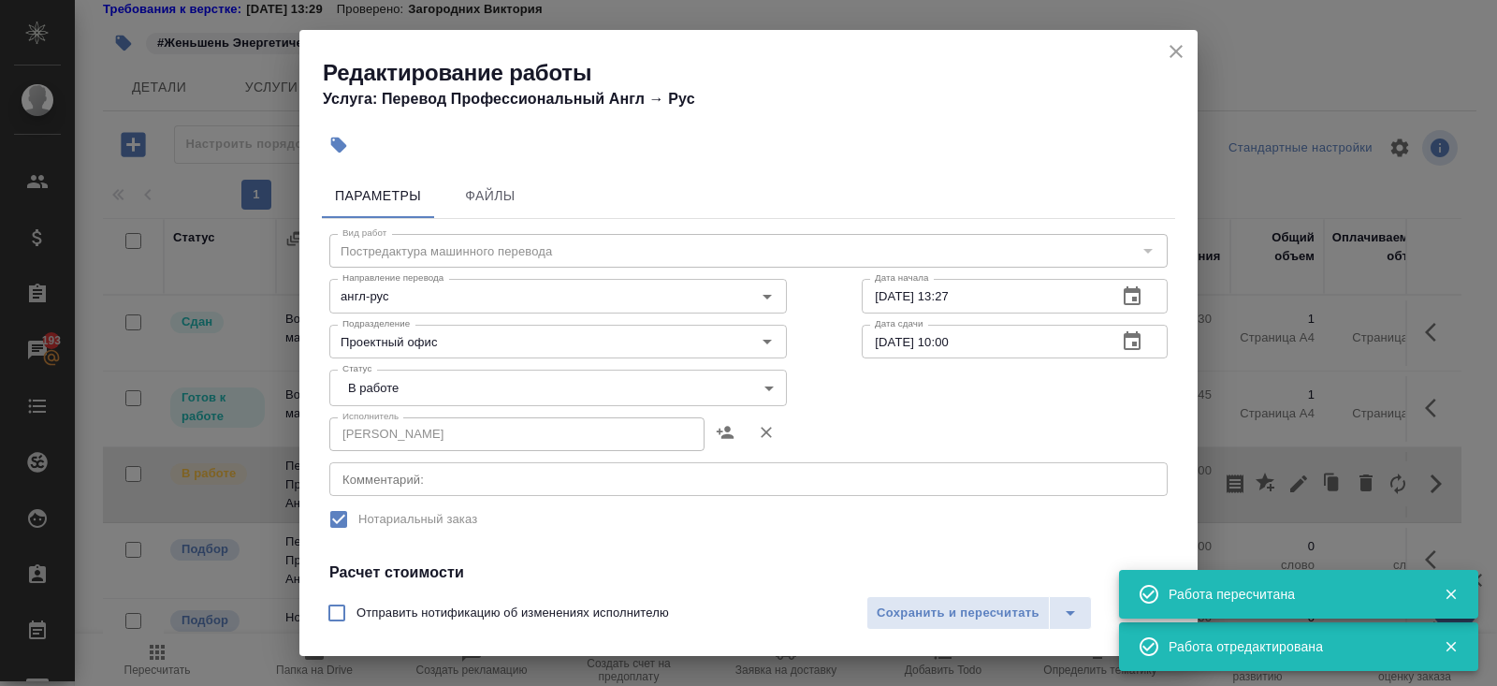
click at [440, 393] on body "🙏 .cls-1 fill:#fff; AWATERA Belyakova Yulia Клиенты Спецификации Заказы 193 Чат…" at bounding box center [748, 343] width 1497 height 686
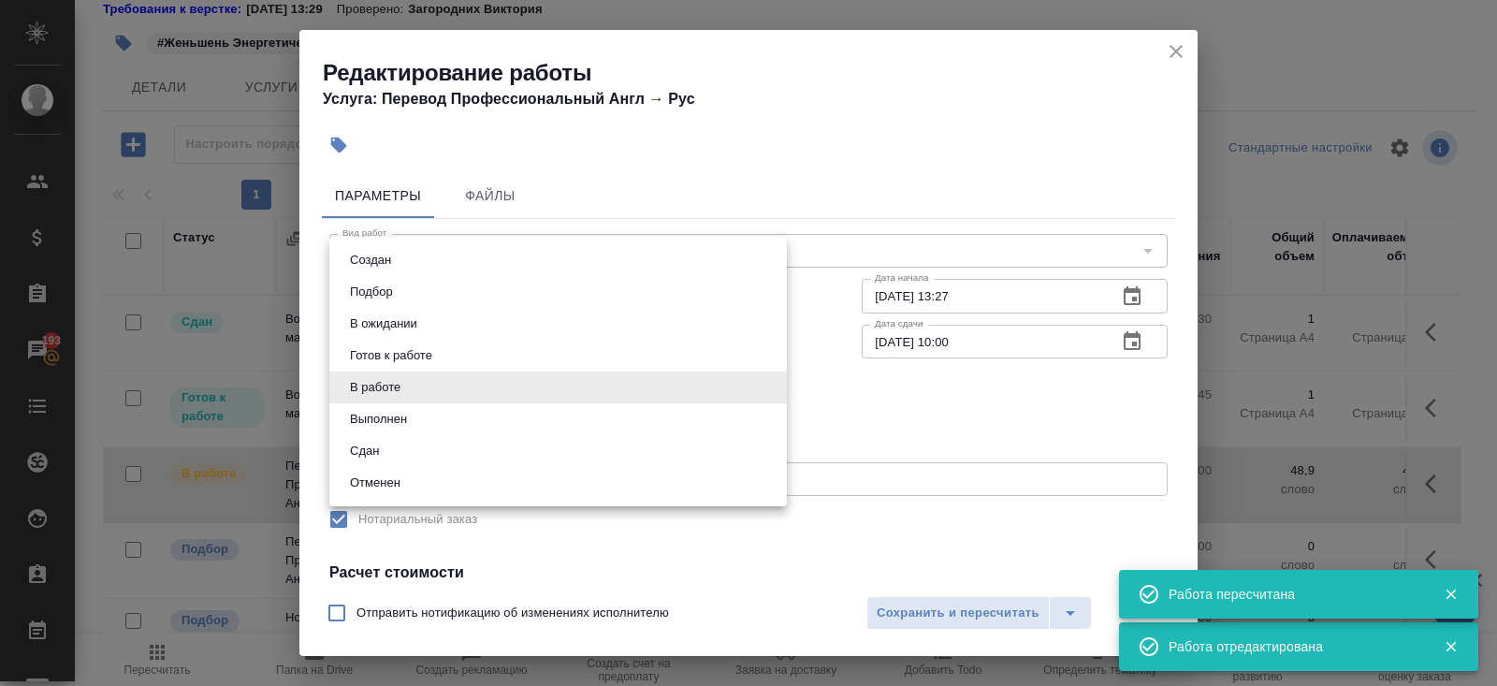
click at [386, 418] on button "Выполнен" at bounding box center [378, 419] width 68 height 21
type input "completed"
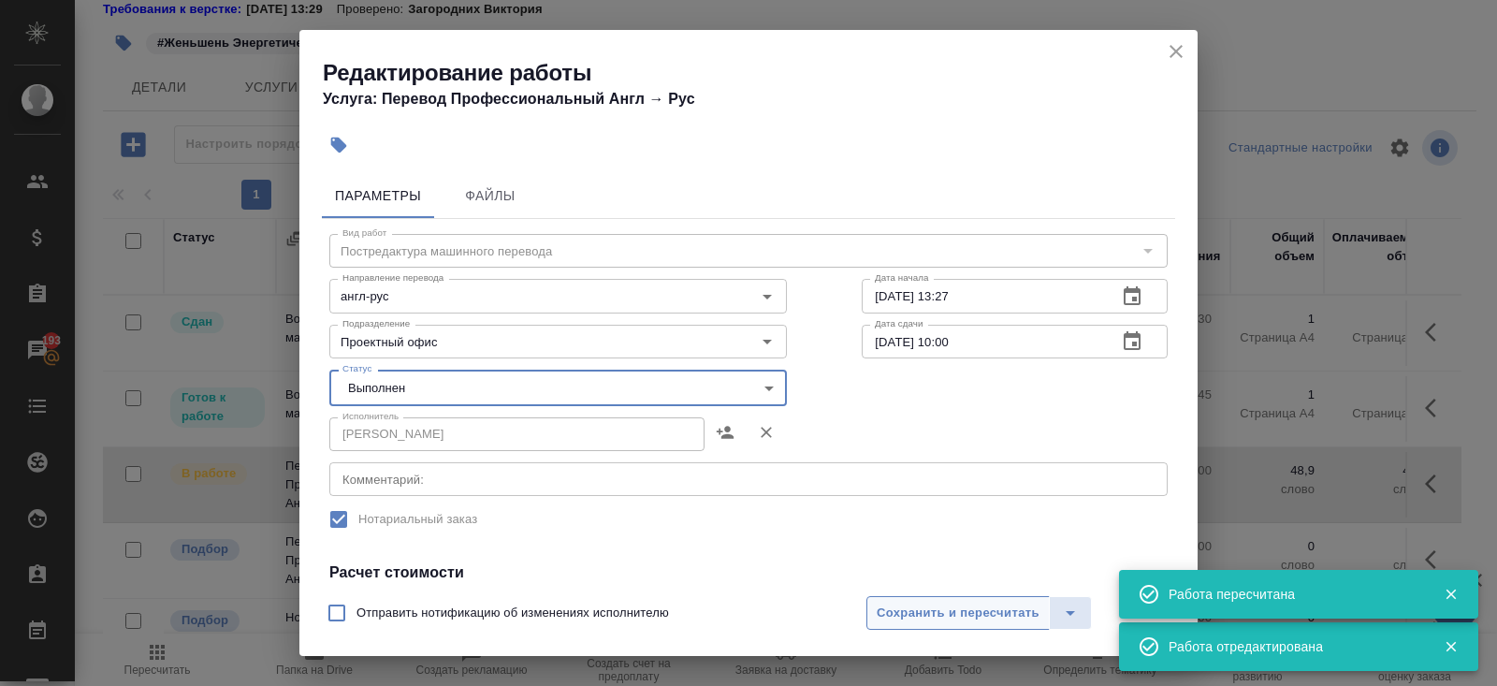
click at [948, 612] on span "Сохранить и пересчитать" at bounding box center [958, 614] width 163 height 22
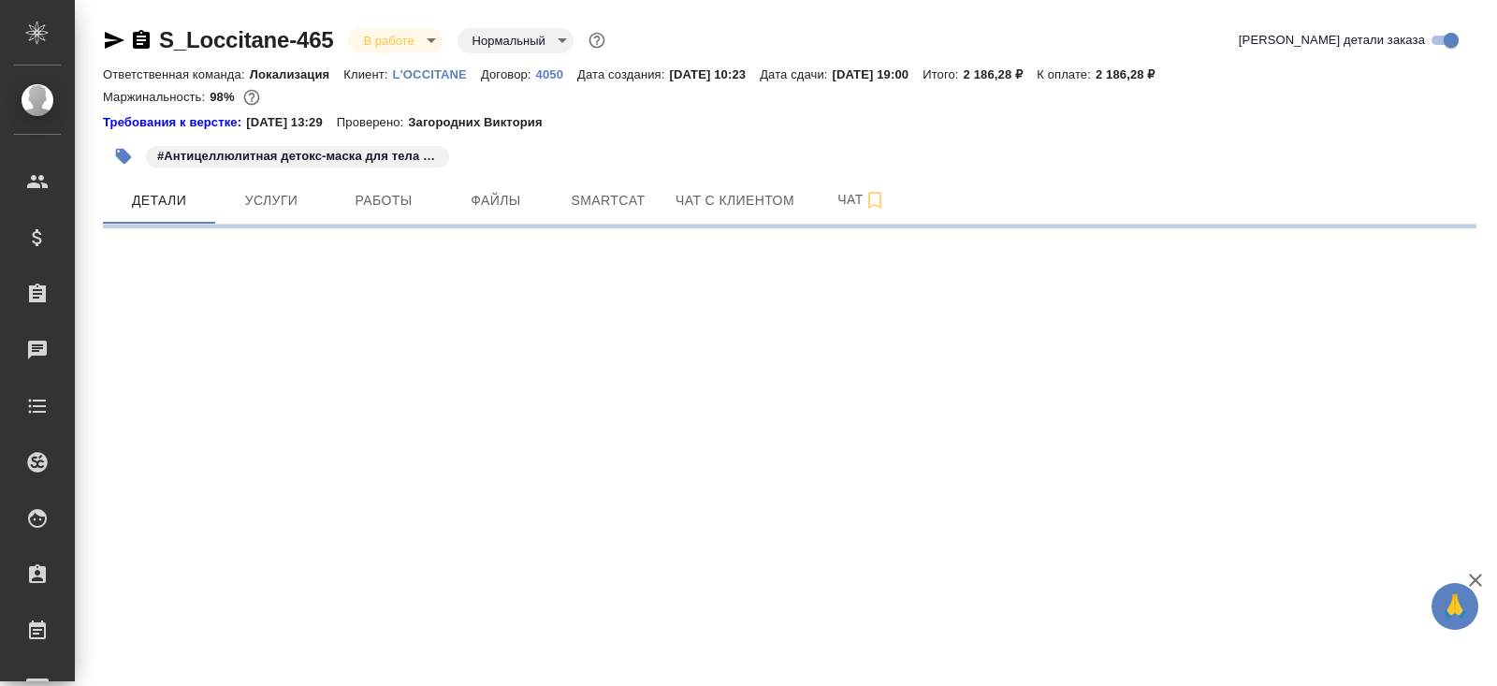
select select "RU"
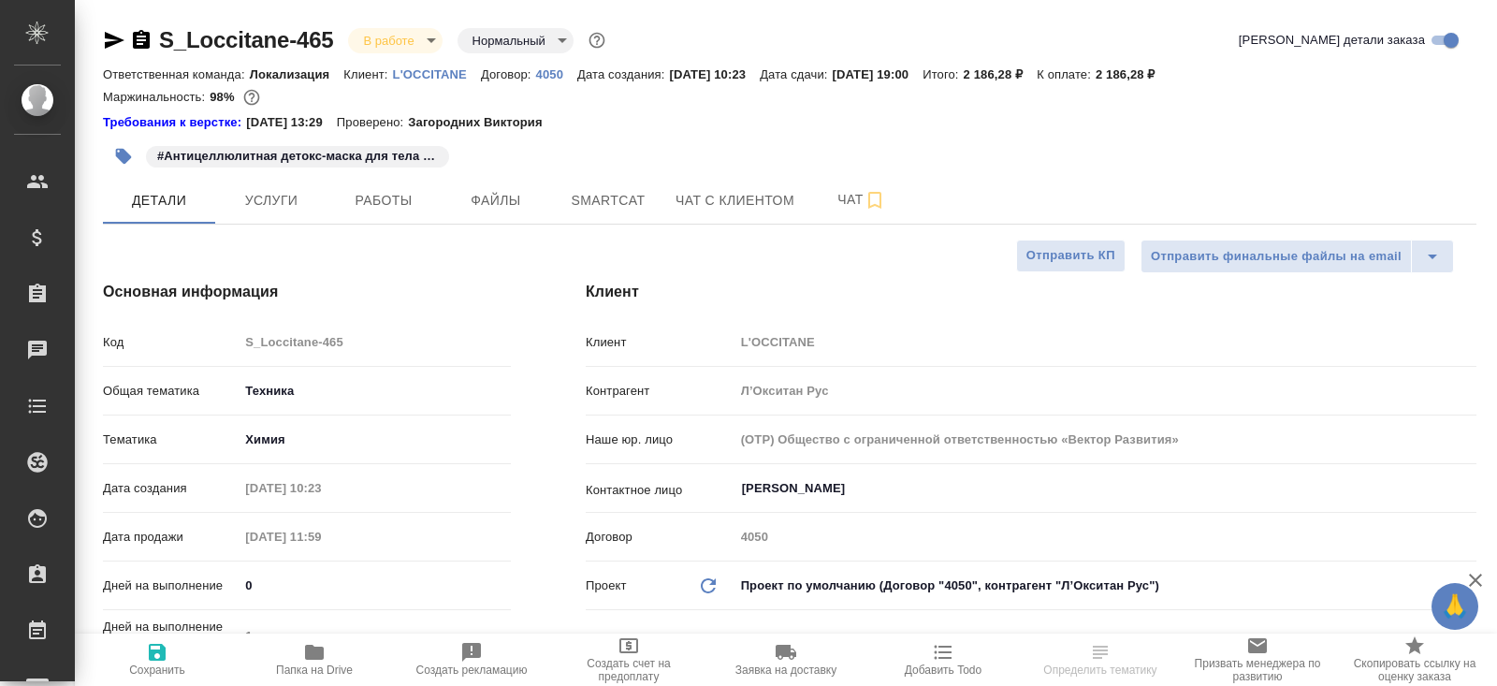
type textarea "x"
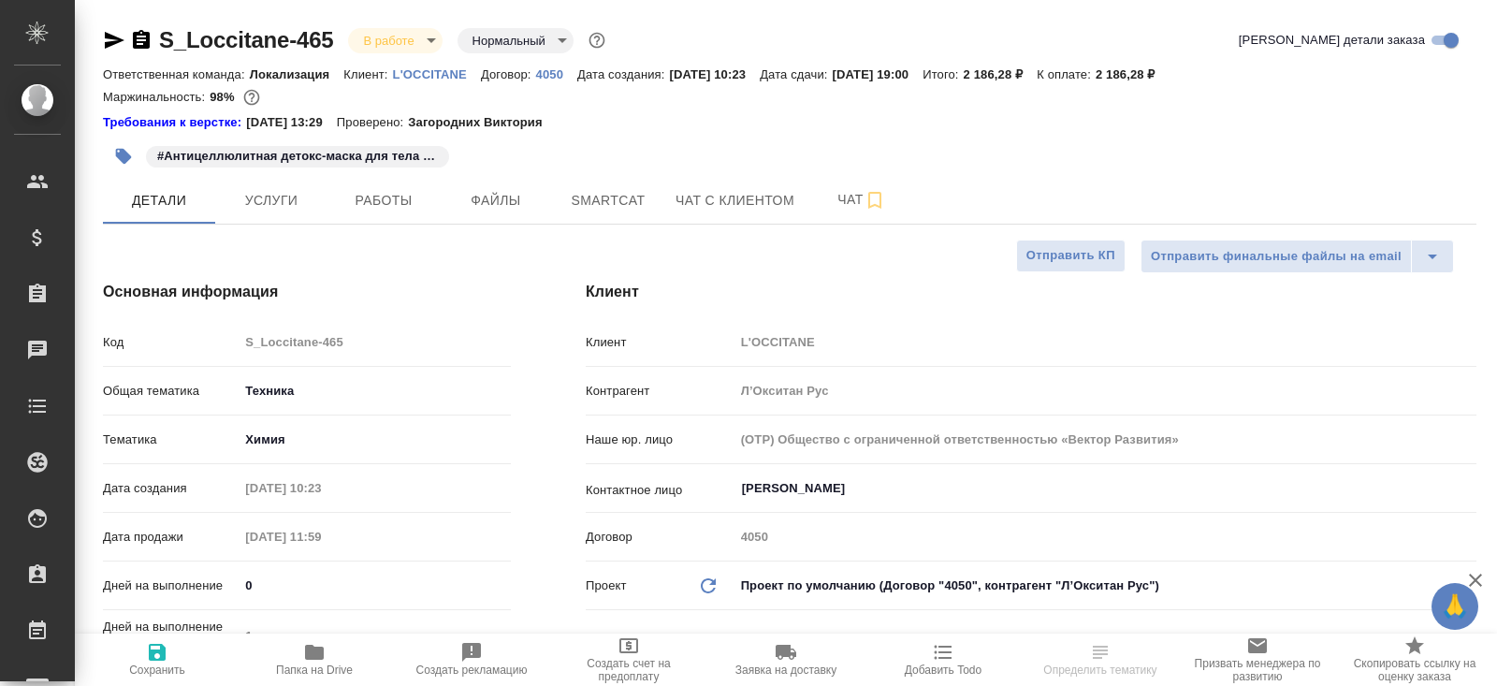
type textarea "x"
click at [624, 196] on span "Smartcat" at bounding box center [608, 200] width 90 height 23
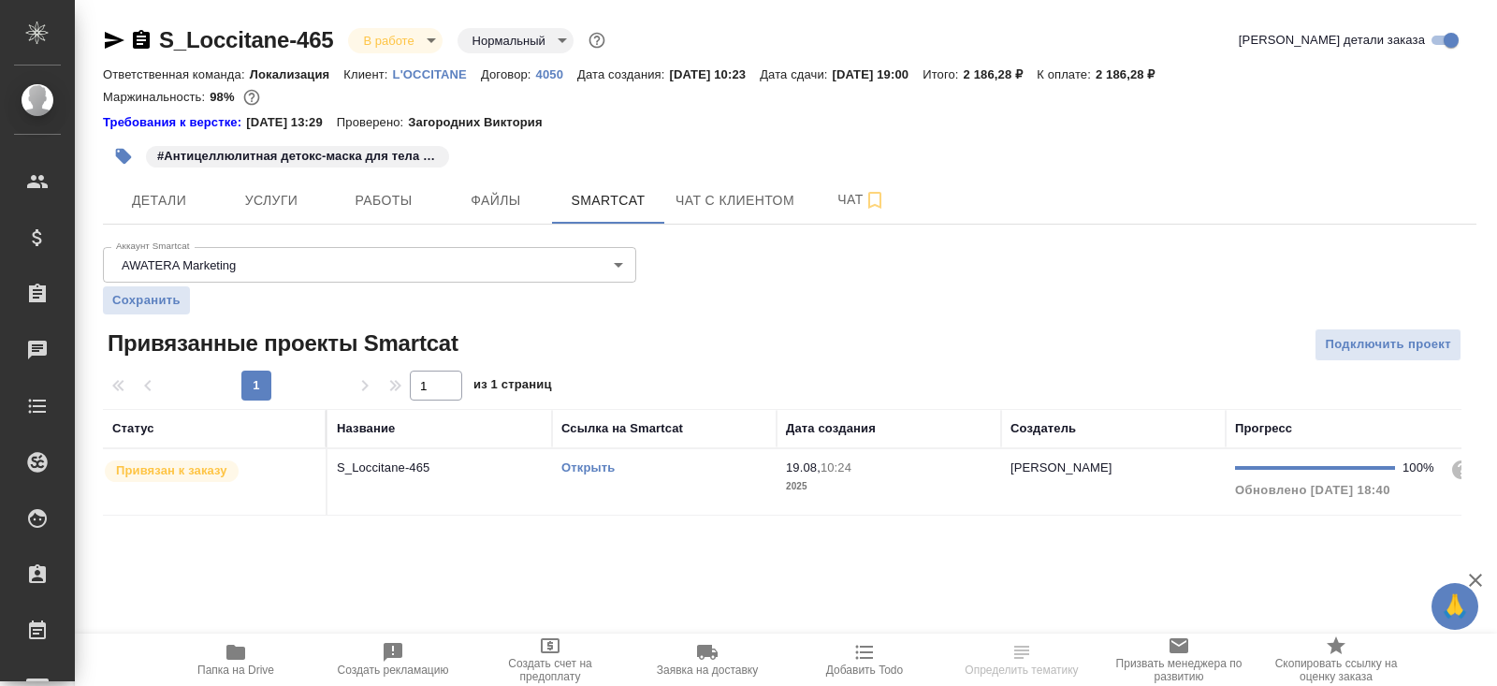
click at [596, 467] on link "Открыть" at bounding box center [588, 467] width 53 height 14
click at [246, 653] on icon "button" at bounding box center [236, 652] width 22 height 22
click at [387, 207] on span "Работы" at bounding box center [384, 200] width 90 height 23
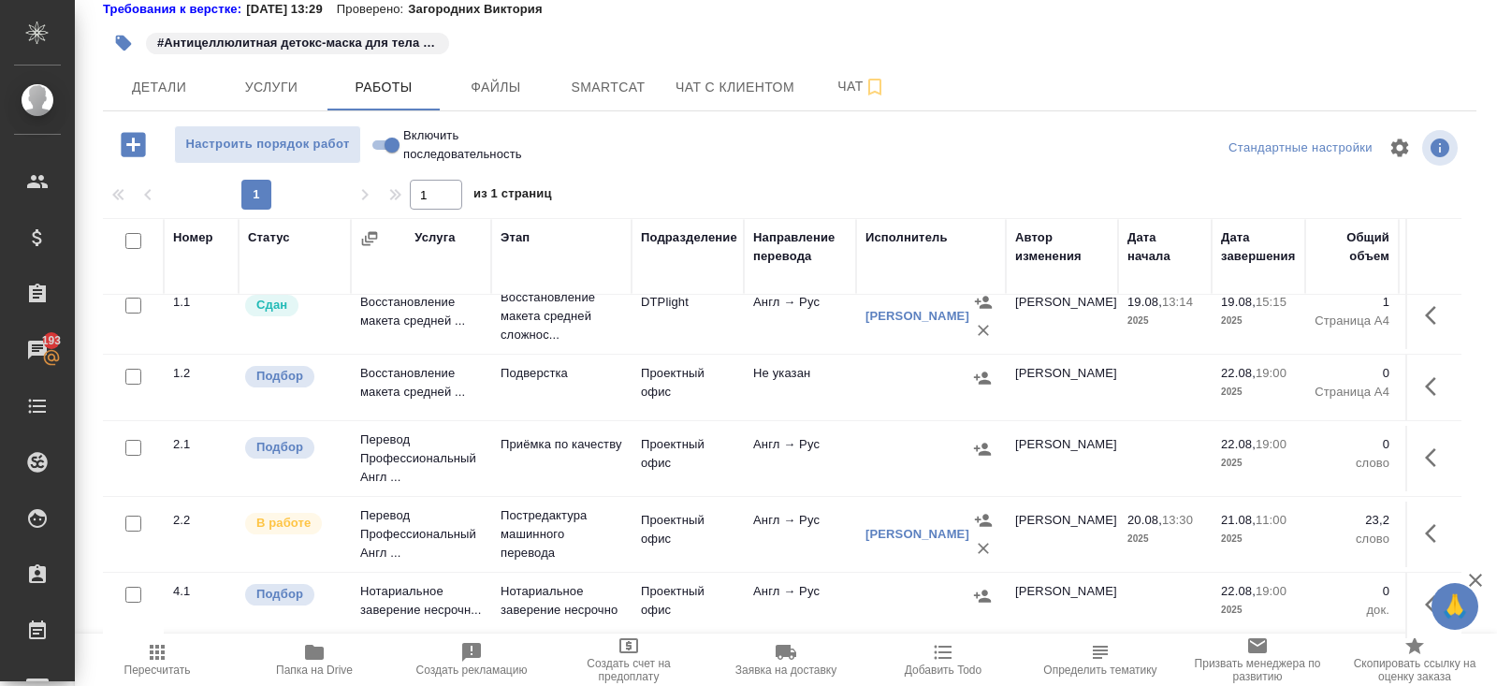
scroll to position [32, 0]
click at [1425, 522] on icon "button" at bounding box center [1436, 533] width 22 height 22
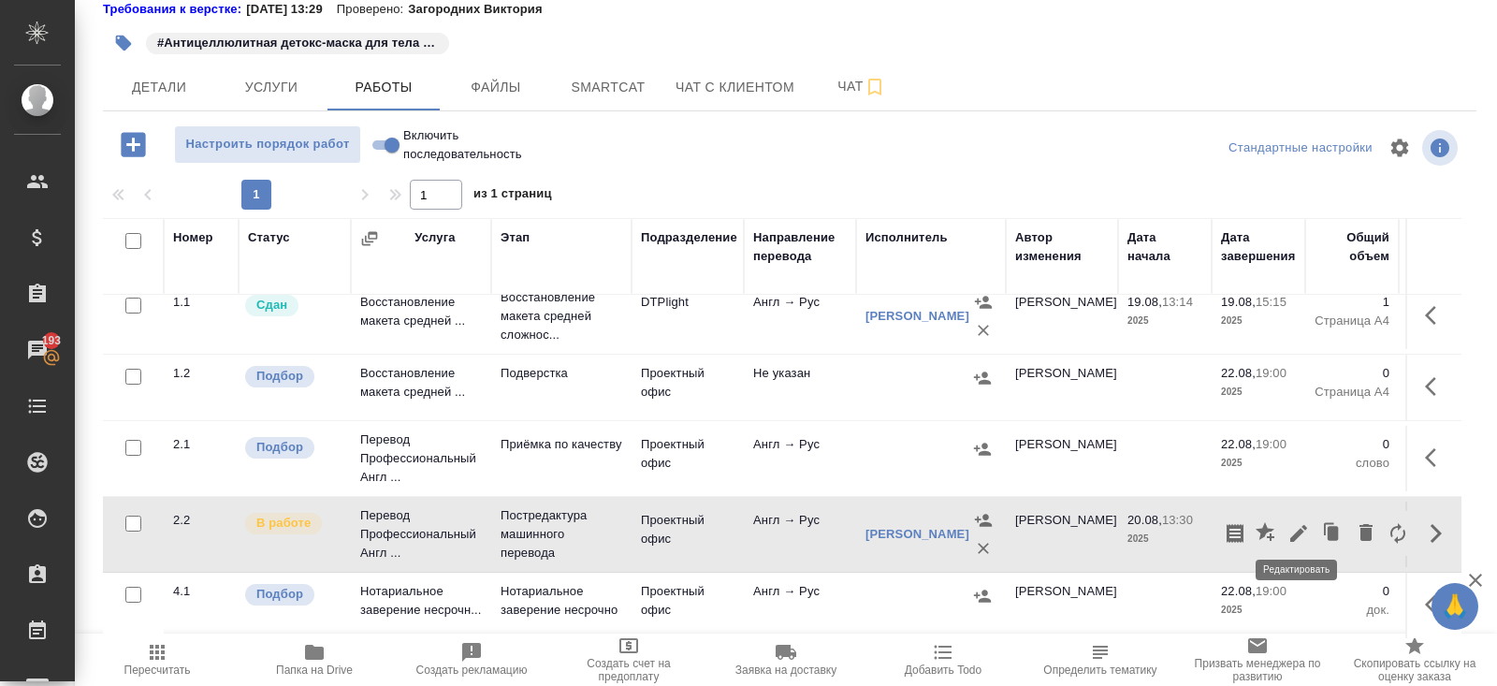
click at [1300, 528] on icon "button" at bounding box center [1299, 533] width 22 height 22
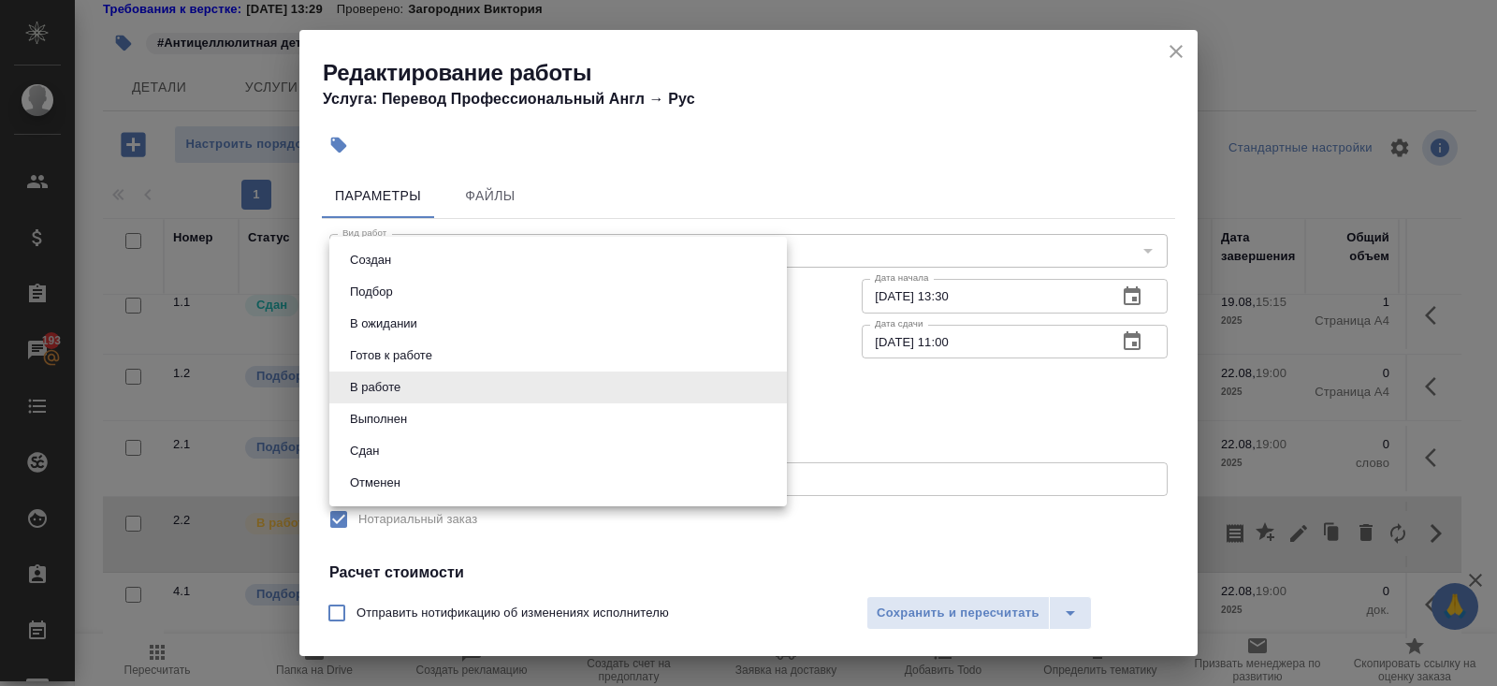
click at [372, 389] on body "🙏 .cls-1 fill:#fff; AWATERA Belyakova Yulia Клиенты Спецификации Заказы 193 Чат…" at bounding box center [748, 343] width 1497 height 686
click at [372, 414] on button "Выполнен" at bounding box center [378, 419] width 68 height 21
type input "completed"
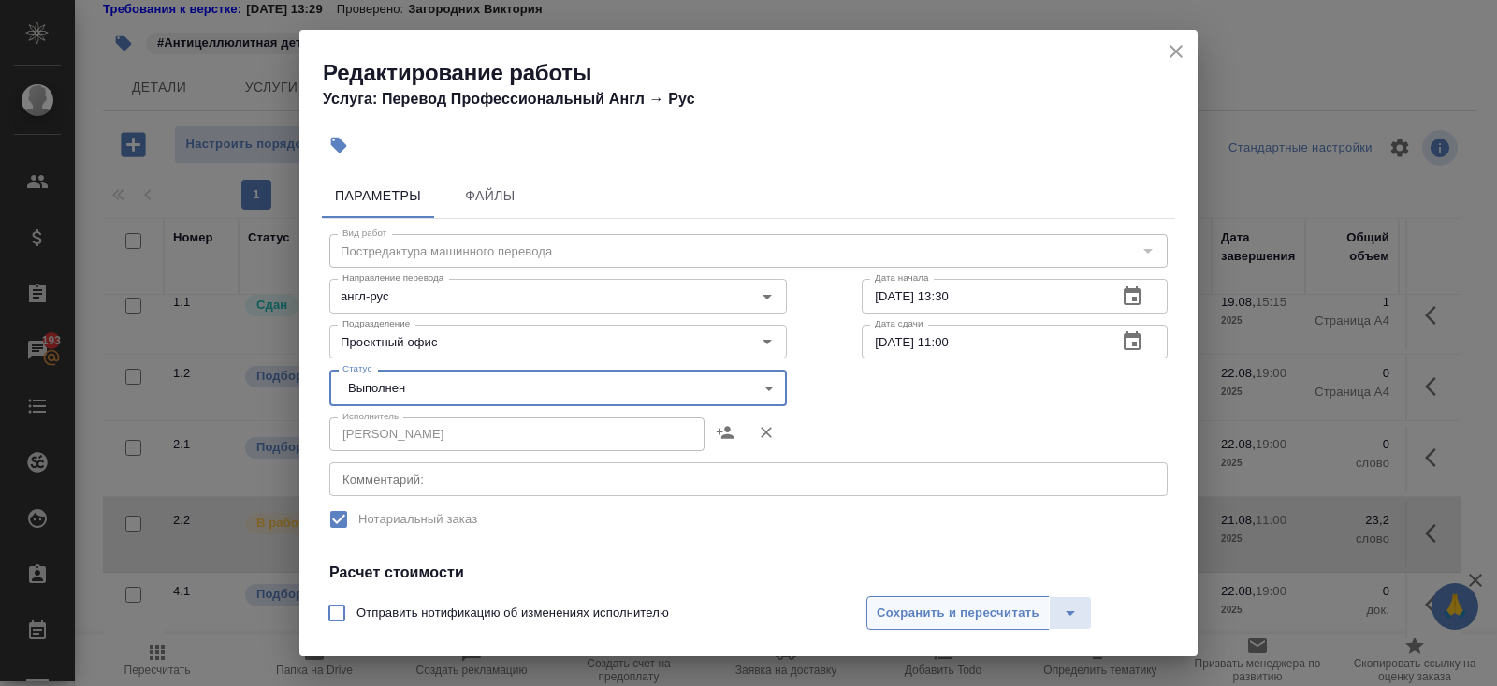
click at [894, 613] on span "Сохранить и пересчитать" at bounding box center [958, 614] width 163 height 22
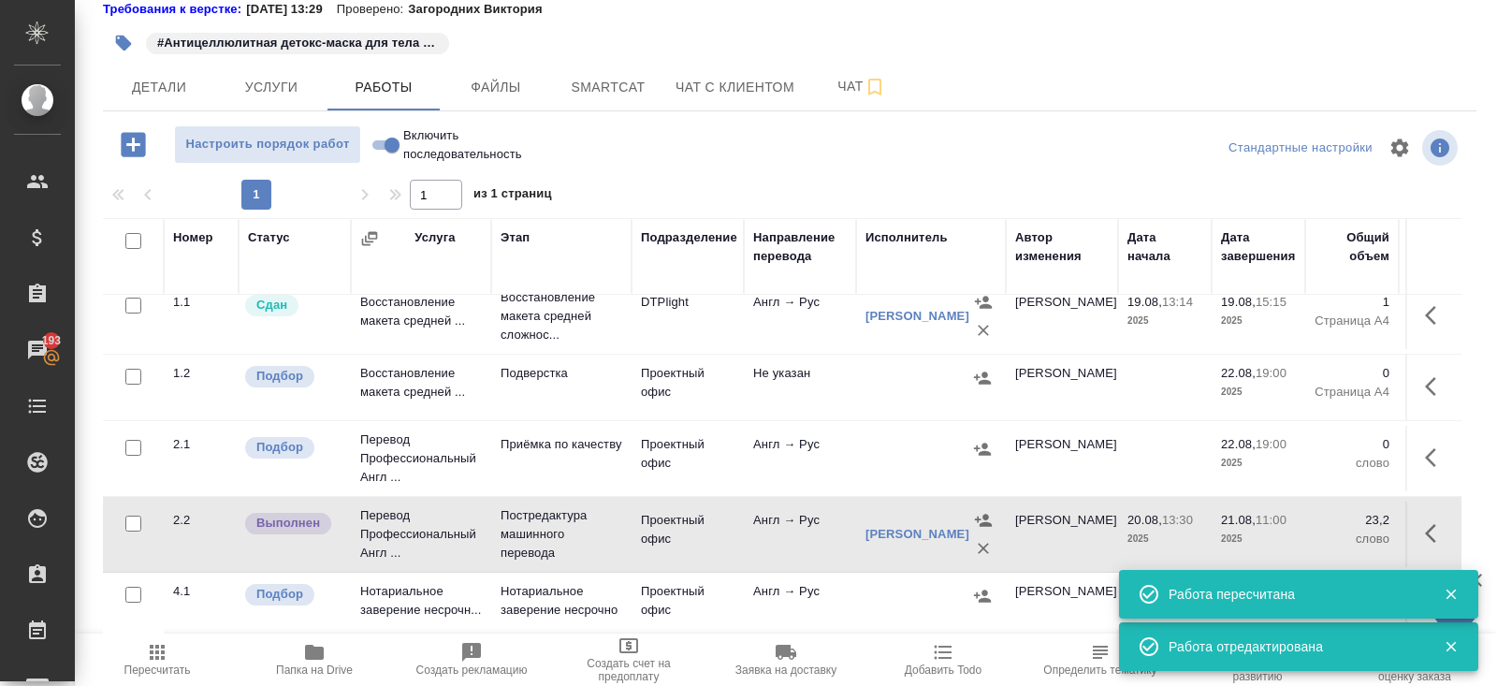
scroll to position [0, 0]
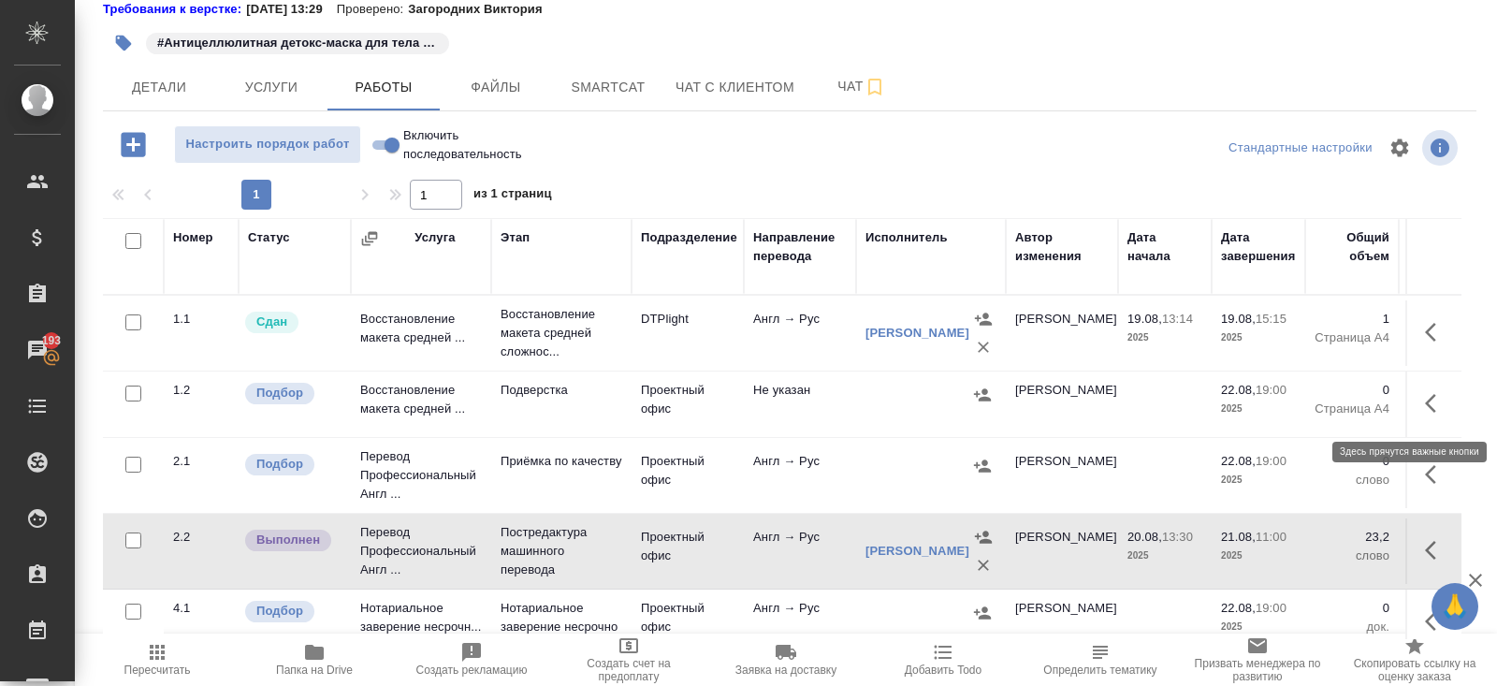
click at [1431, 405] on icon "button" at bounding box center [1436, 403] width 22 height 22
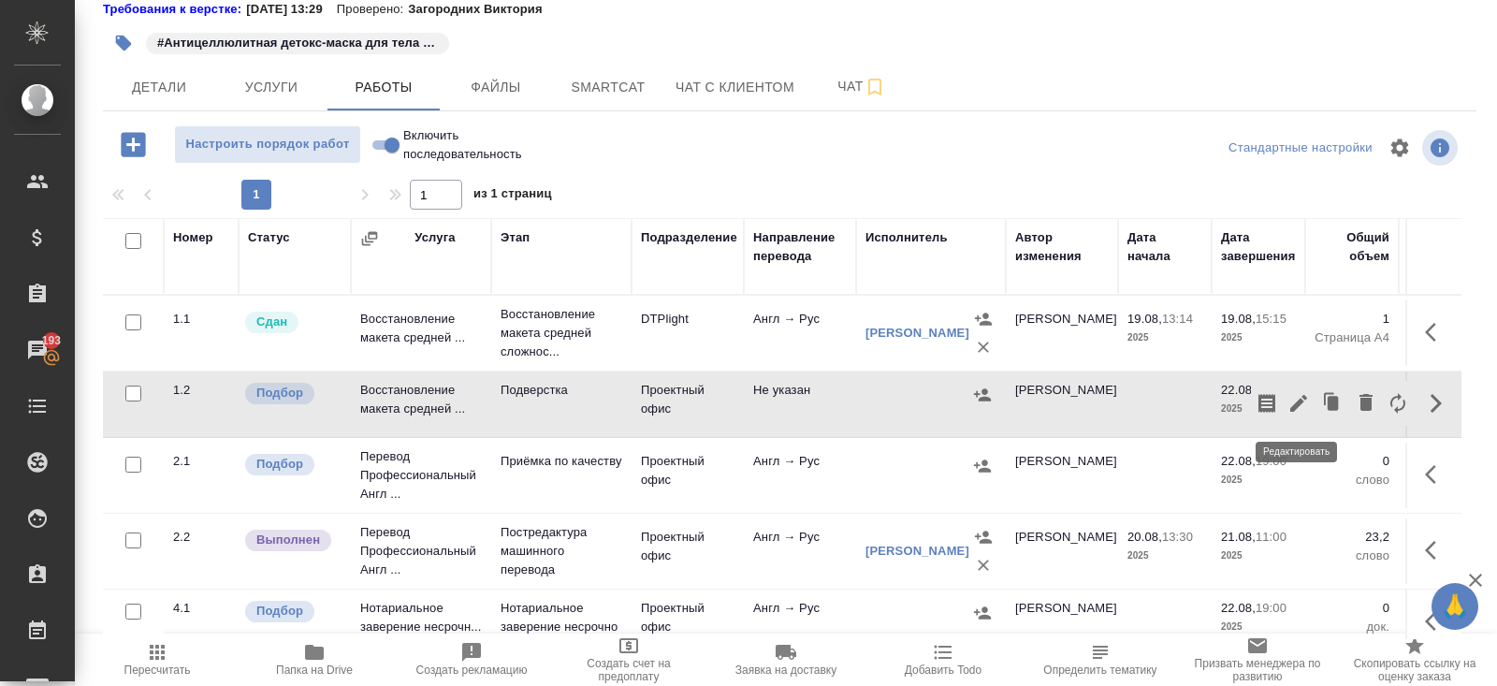
click at [1299, 403] on icon "button" at bounding box center [1299, 403] width 17 height 17
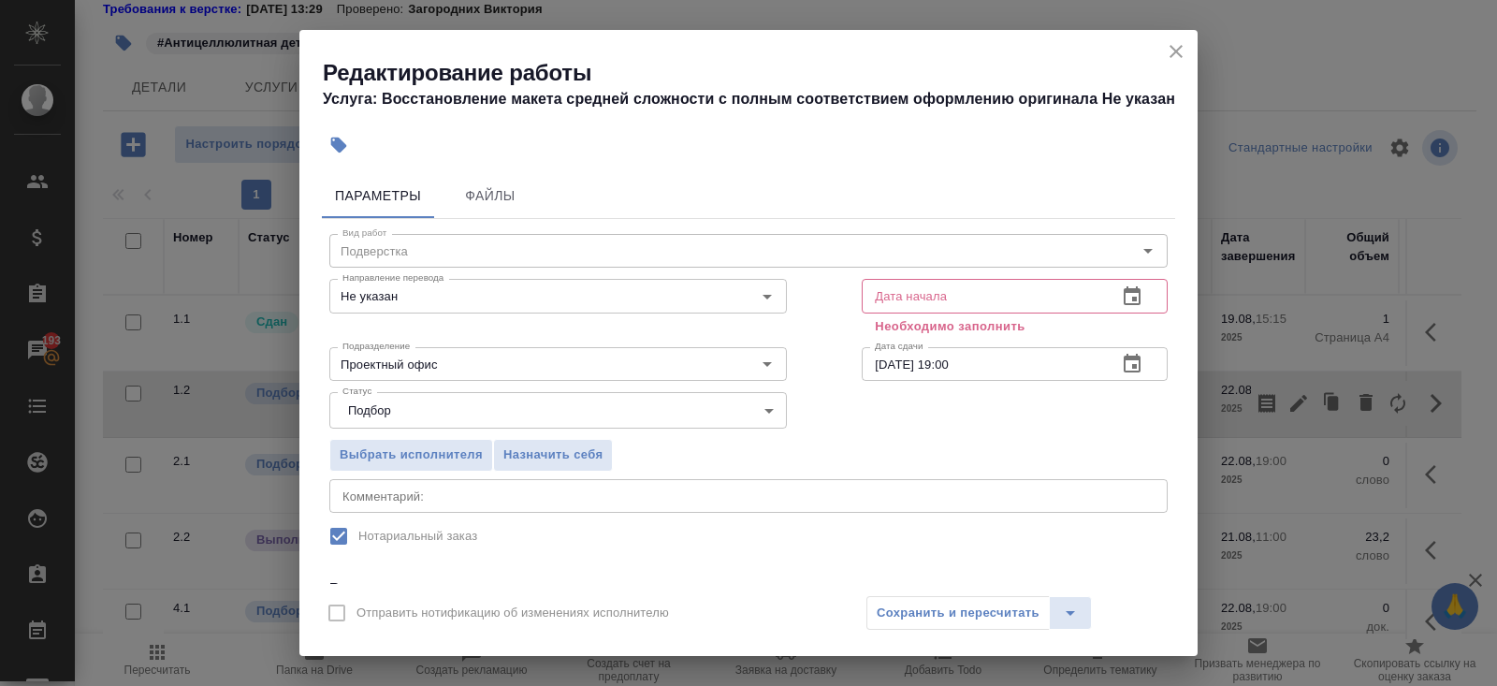
click at [452, 510] on div "x Комментарий:" at bounding box center [748, 496] width 839 height 34
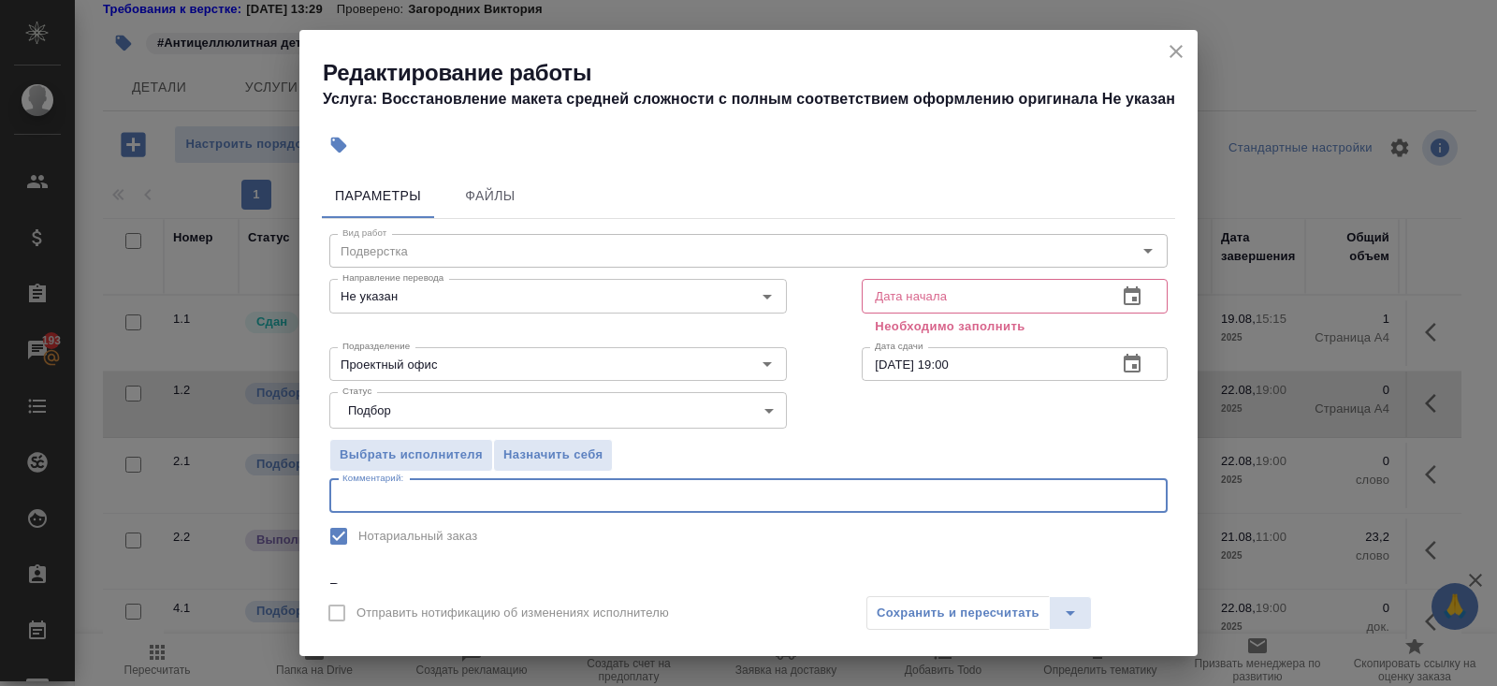
paste textarea "https://drive.awatera.com/s/3ZmjaqiZT6jNRMn"
type textarea "https://drive.awatera.com/s/3ZmjaqiZT6jNRMn"
click at [413, 366] on input "Проектный офис" at bounding box center [527, 364] width 384 height 22
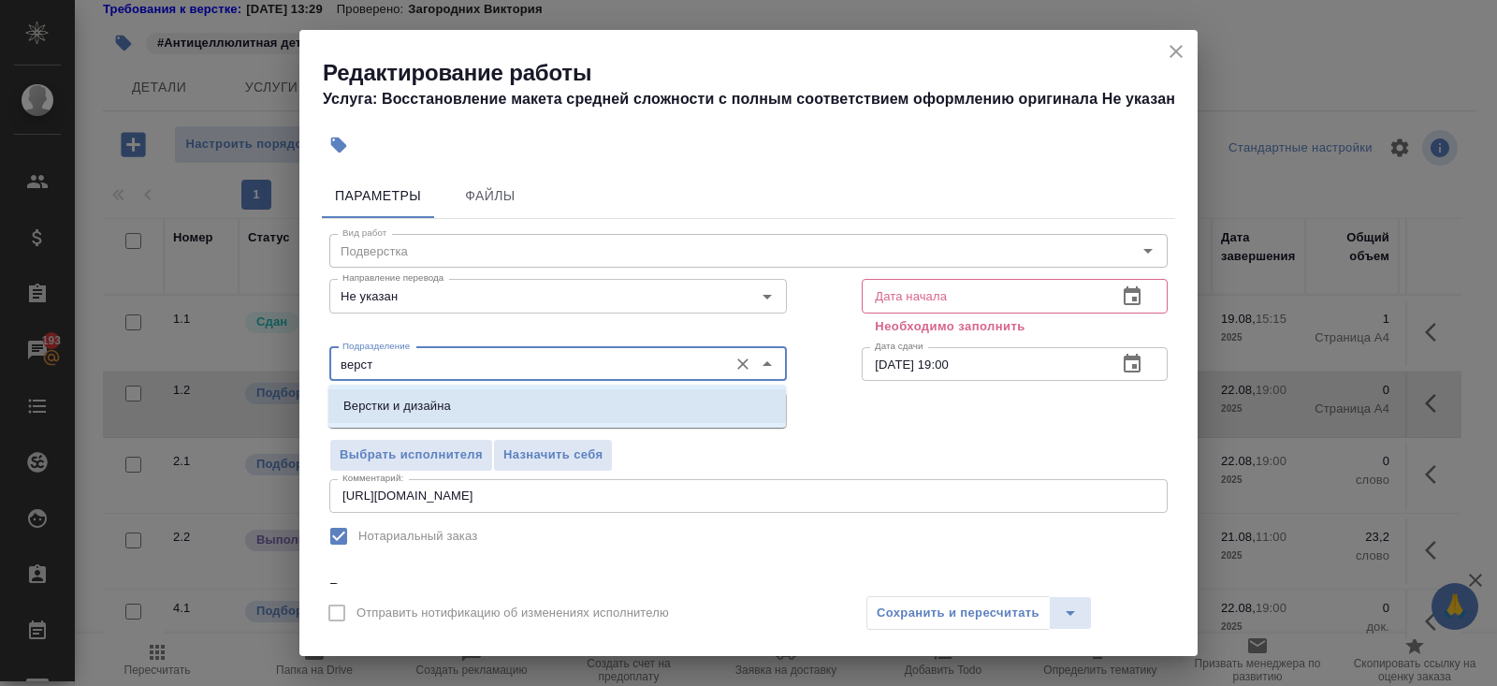
click at [406, 413] on p "Верстки и дизайна" at bounding box center [397, 406] width 108 height 19
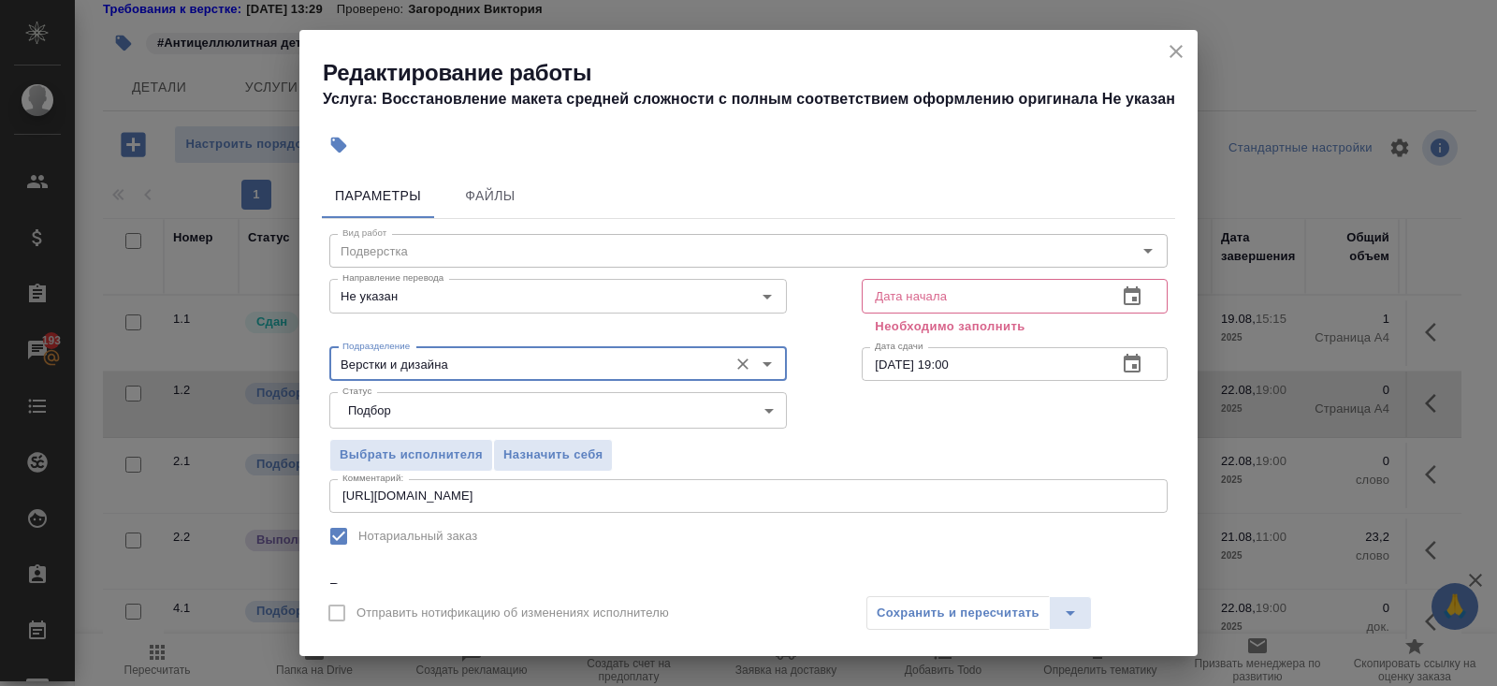
scroll to position [255, 0]
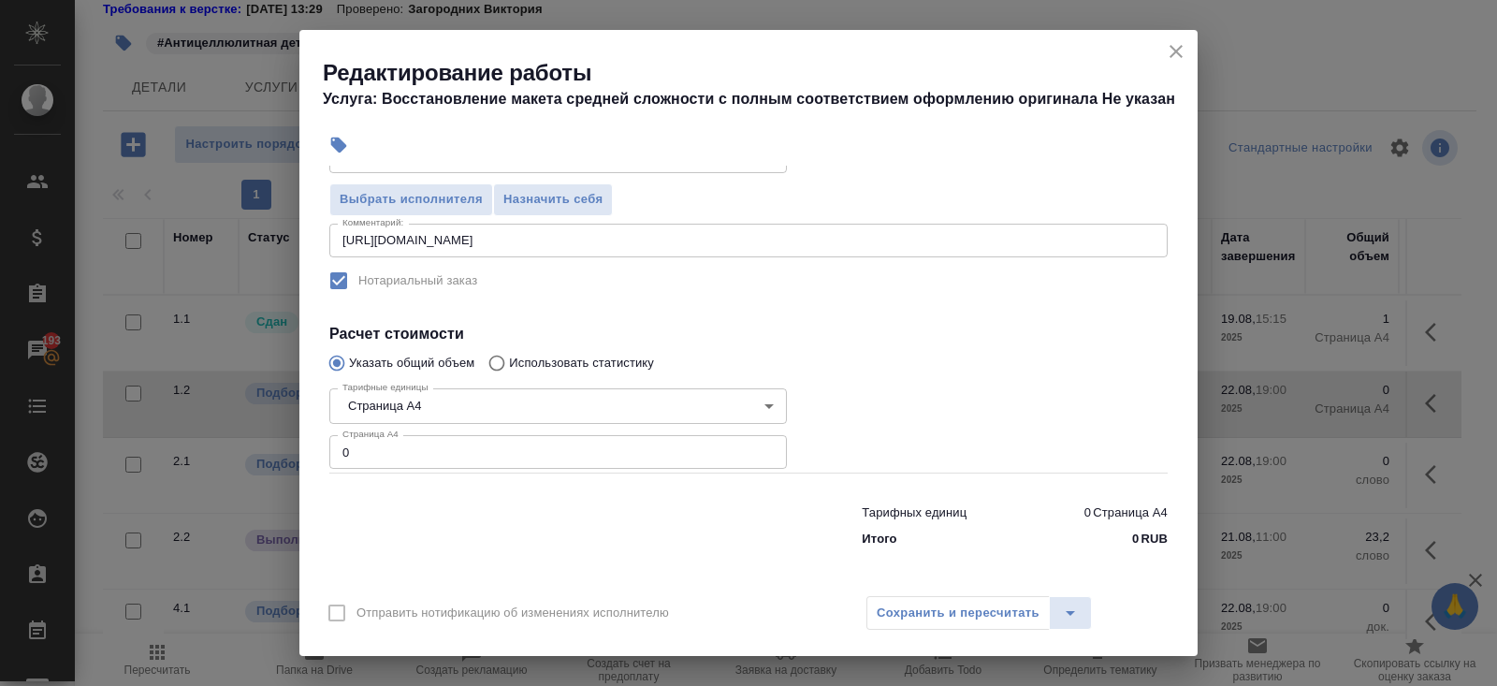
type input "Верстки и дизайна"
click at [386, 459] on input "0" at bounding box center [558, 452] width 458 height 34
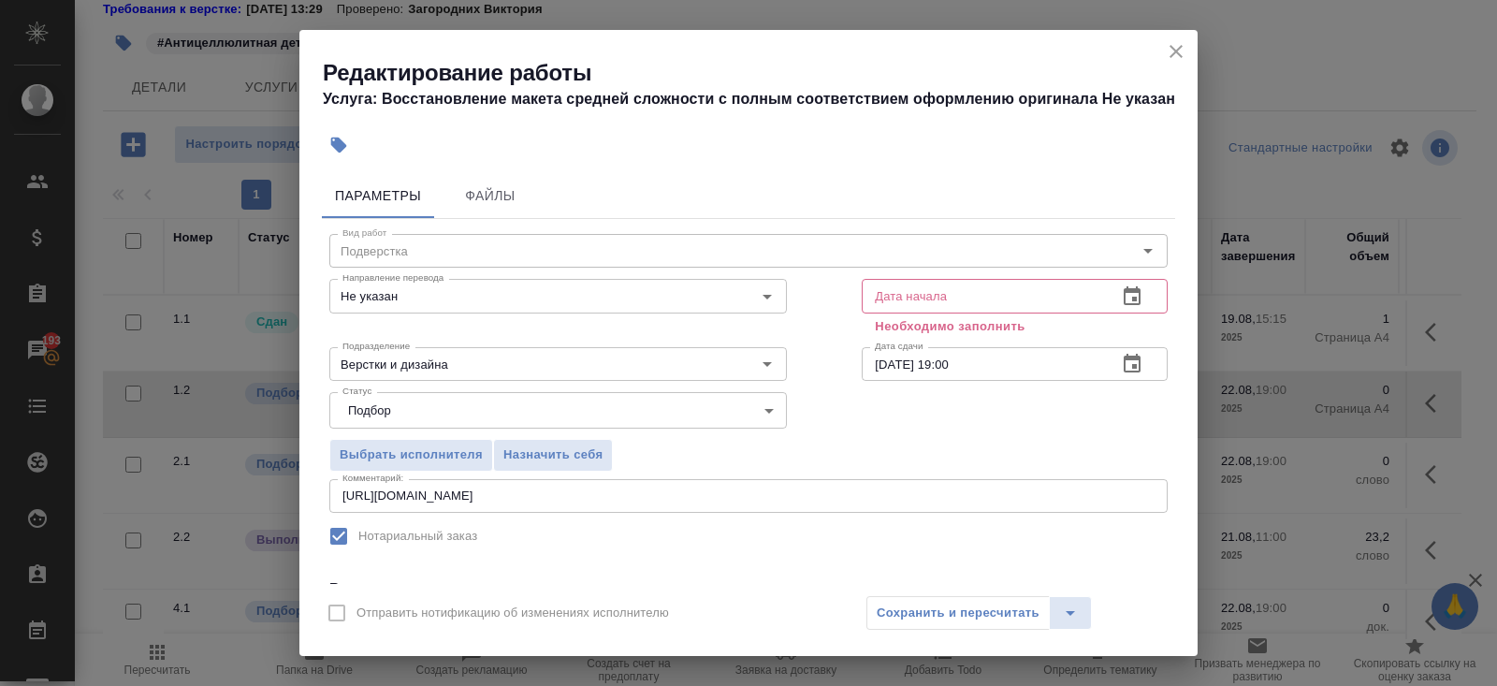
type input "1"
click at [1129, 306] on icon "button" at bounding box center [1132, 296] width 22 height 22
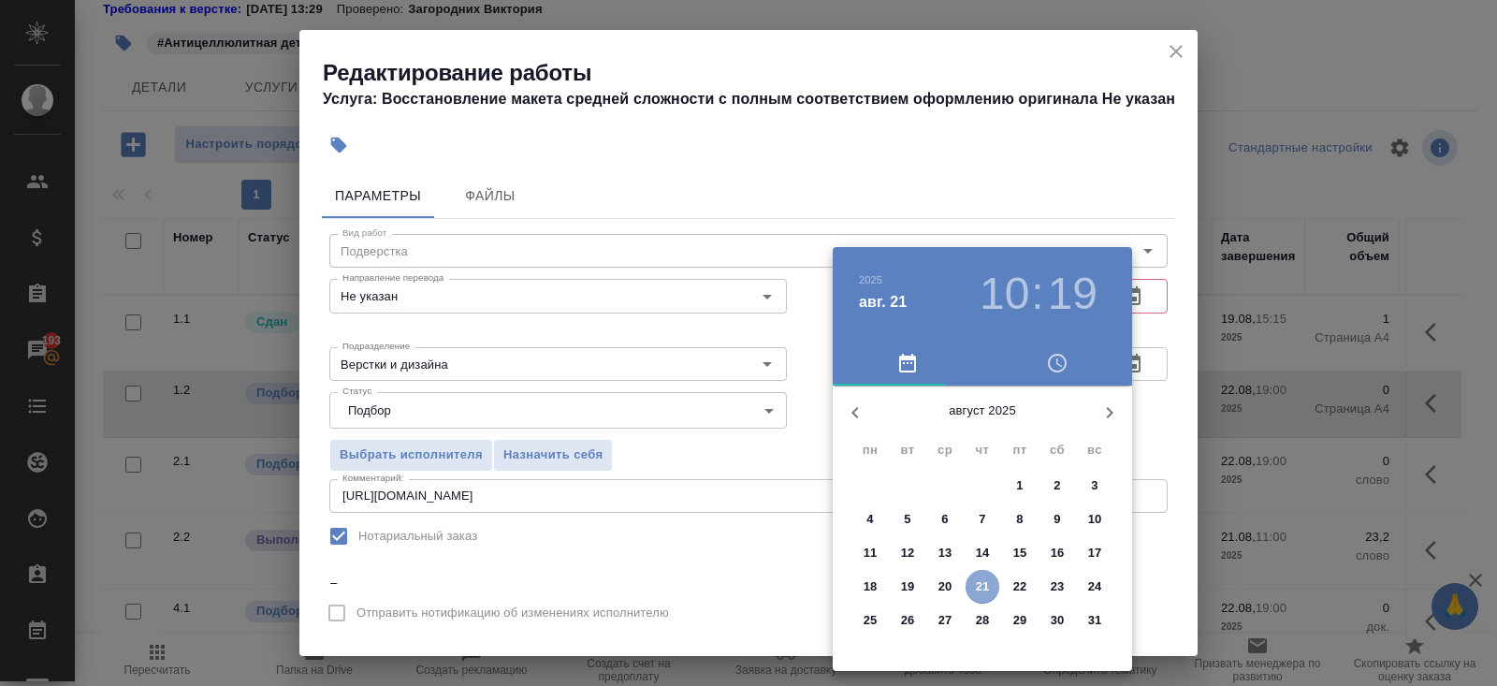
click at [985, 582] on p "21" at bounding box center [983, 586] width 14 height 19
type input "21.08.2025 10:19"
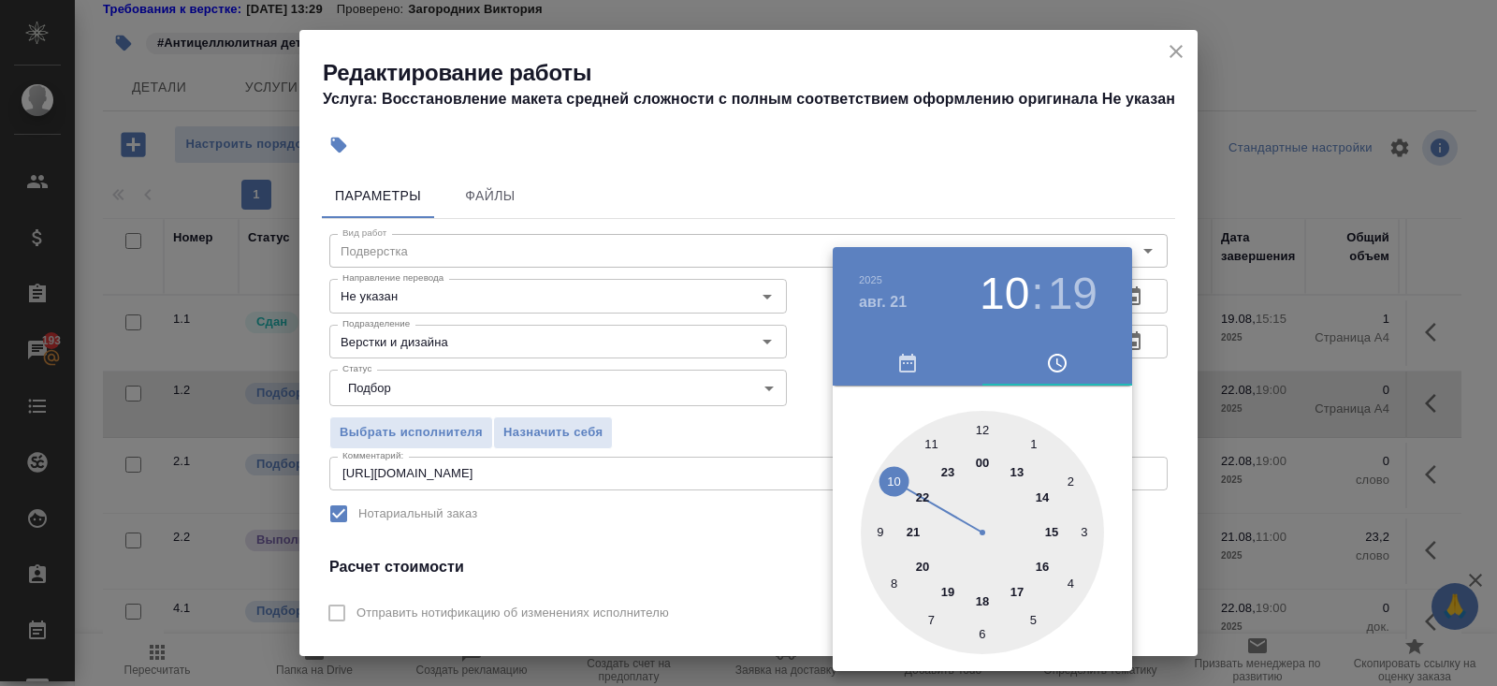
click at [1070, 101] on div at bounding box center [748, 343] width 1497 height 686
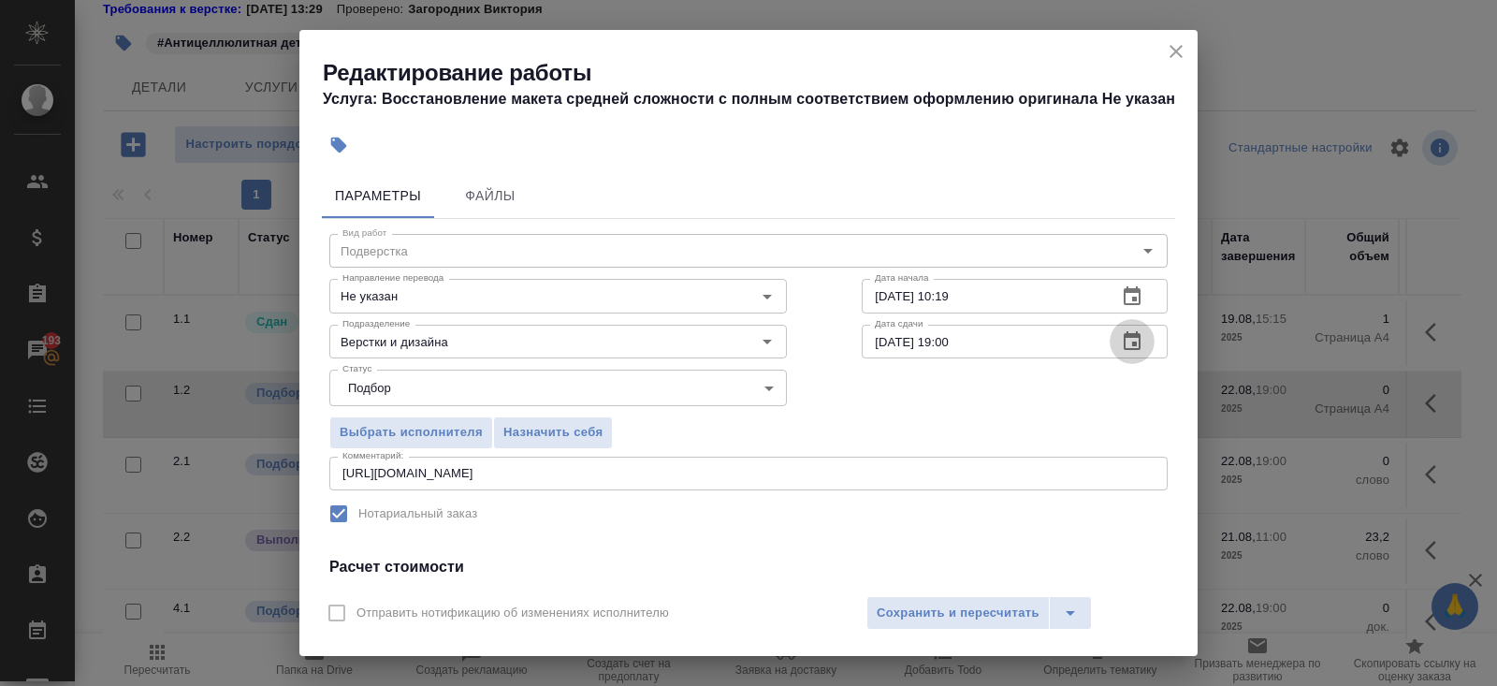
click at [1128, 349] on icon "button" at bounding box center [1132, 340] width 17 height 19
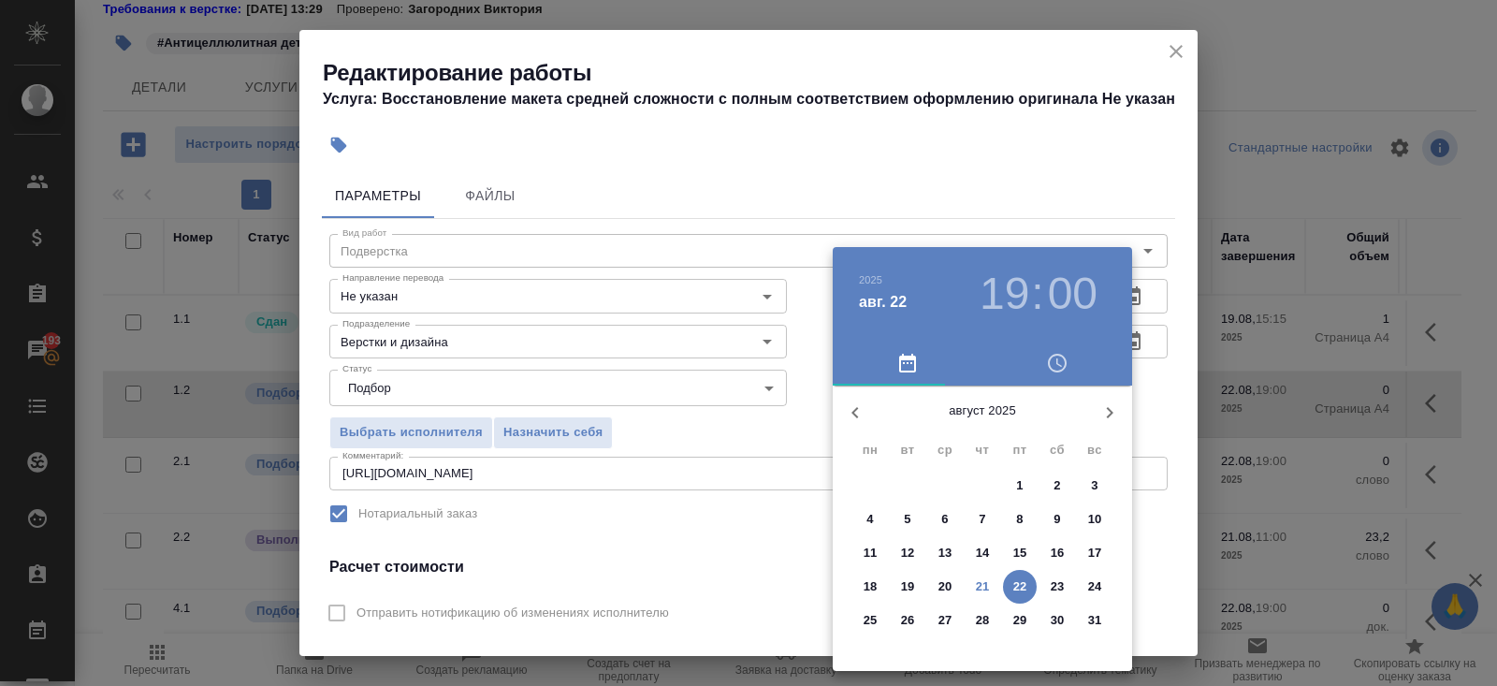
click at [980, 591] on p "21" at bounding box center [983, 586] width 14 height 19
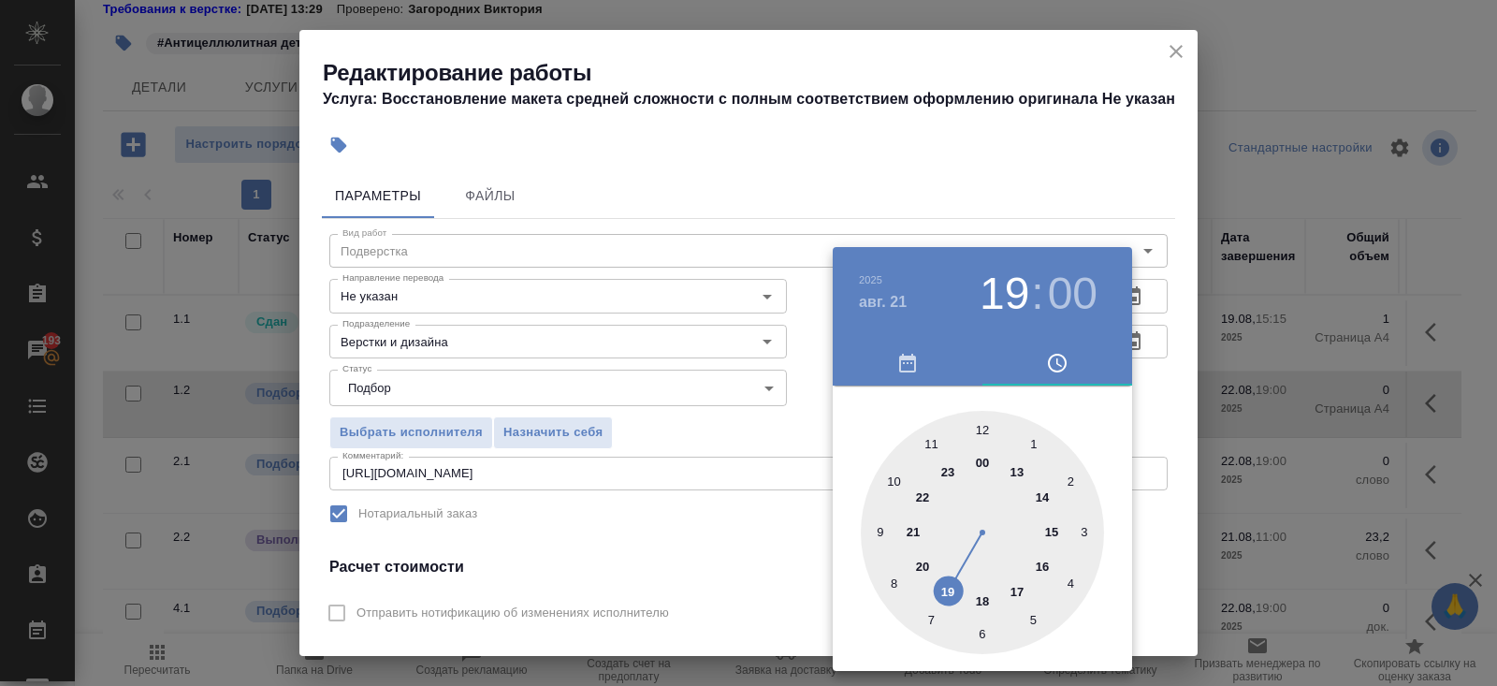
type input "21.08.2025 12:00"
click at [980, 434] on div at bounding box center [982, 532] width 243 height 243
click at [805, 495] on div at bounding box center [748, 343] width 1497 height 686
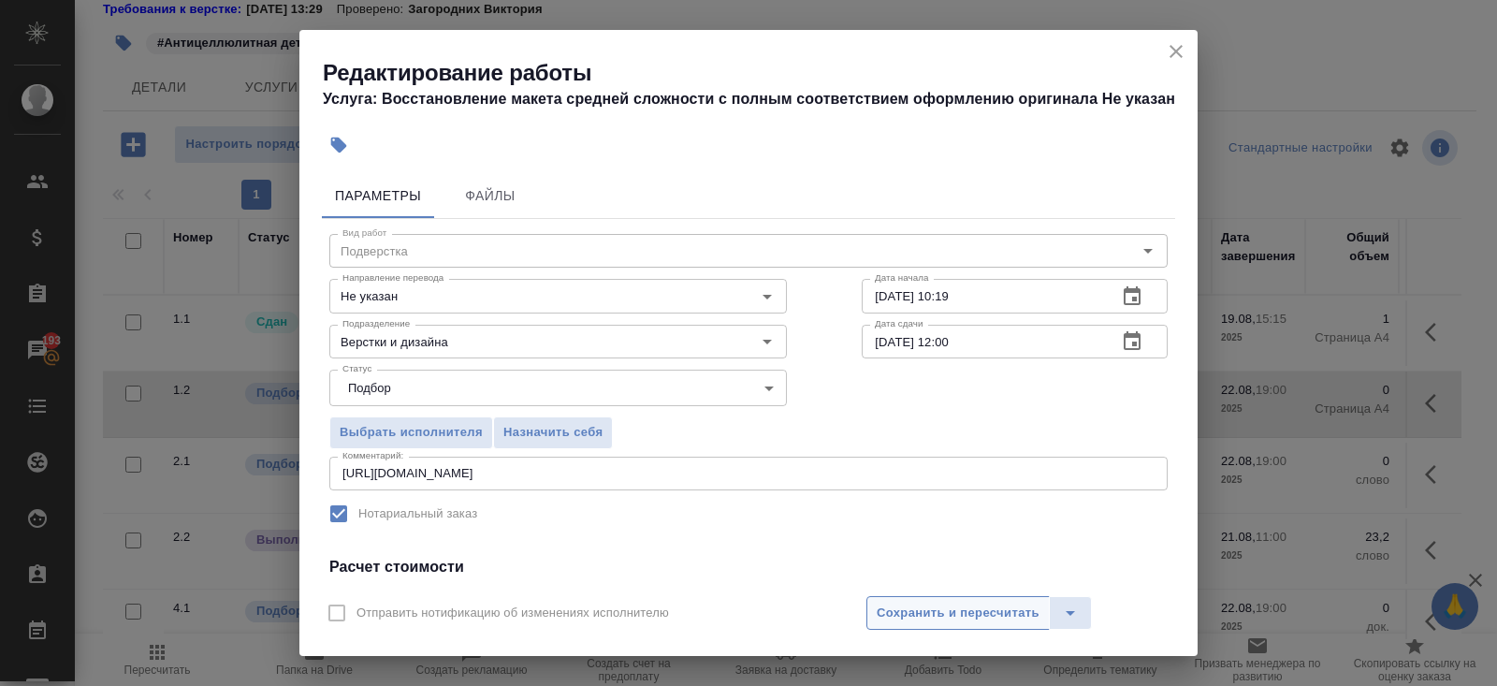
click at [915, 616] on span "Сохранить и пересчитать" at bounding box center [958, 614] width 163 height 22
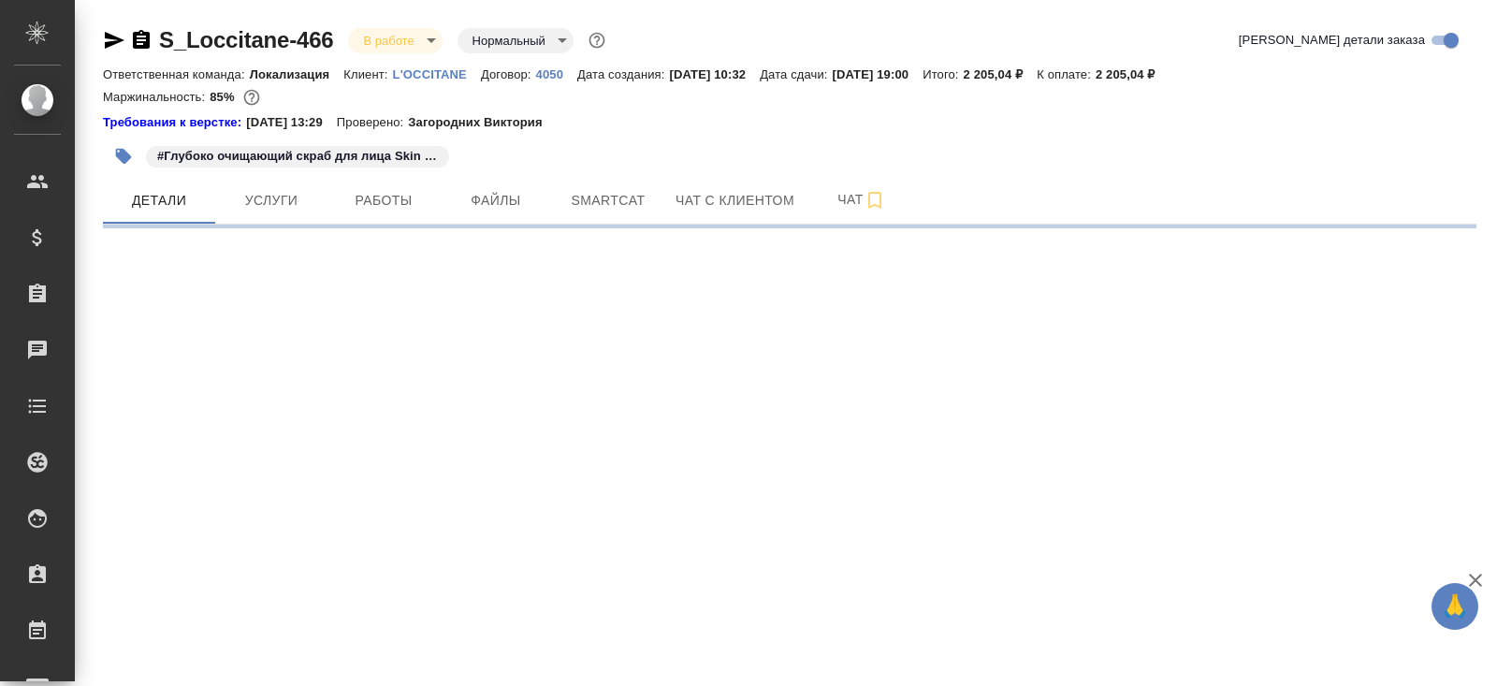
select select "RU"
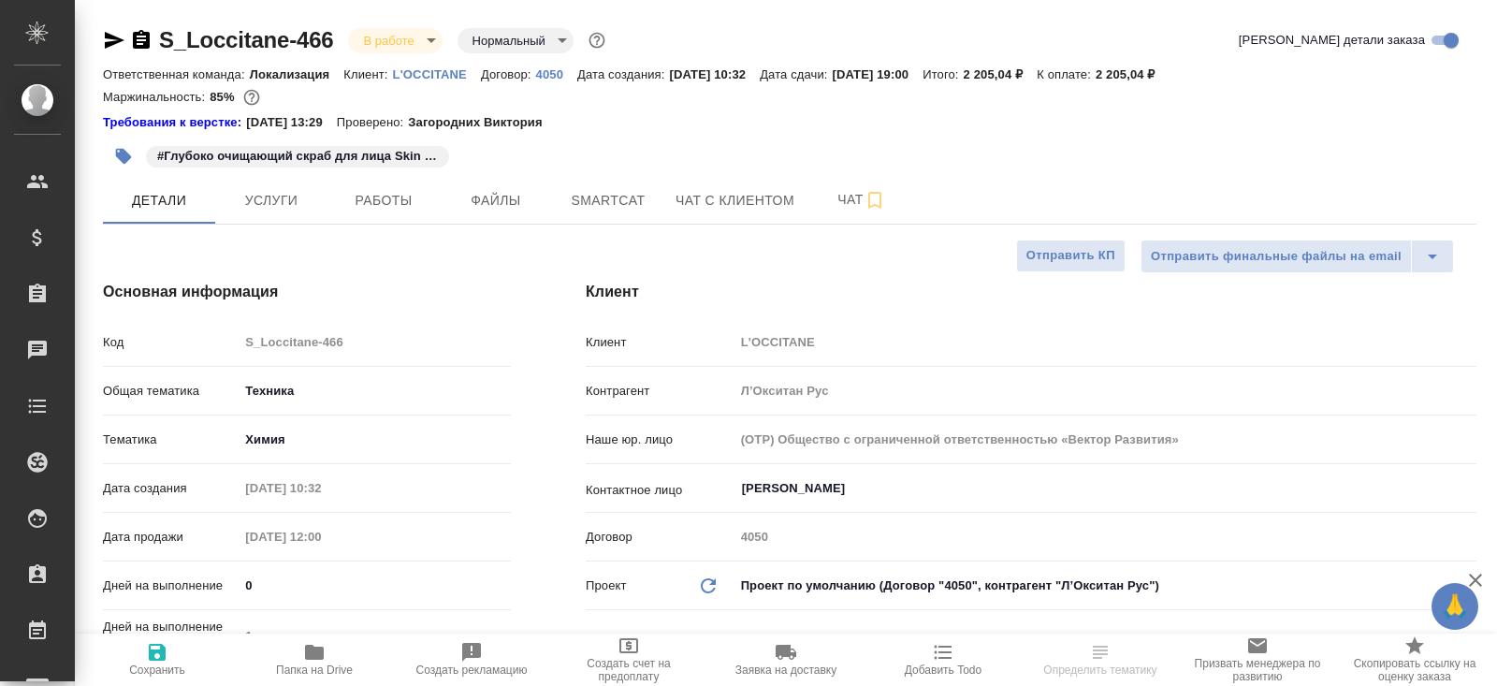
type textarea "x"
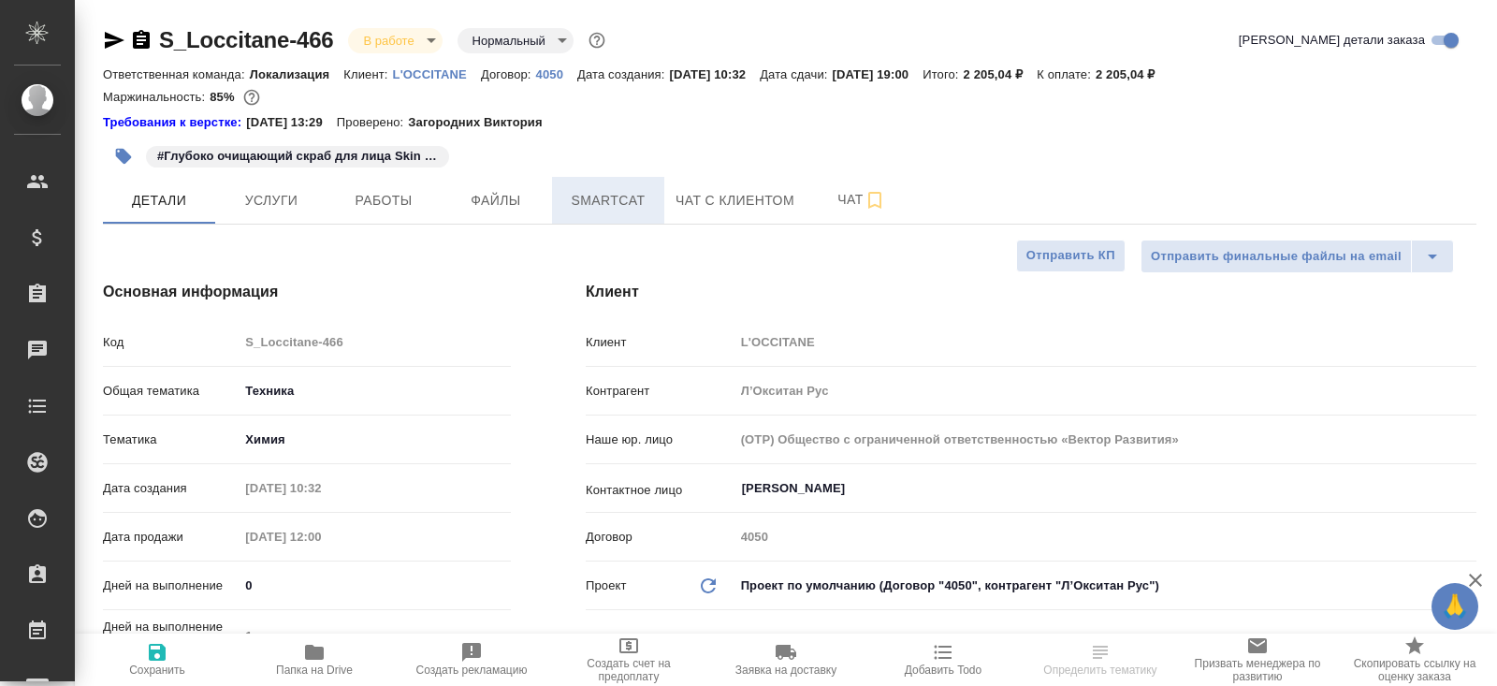
type textarea "x"
click at [642, 203] on span "Smartcat" at bounding box center [608, 200] width 90 height 23
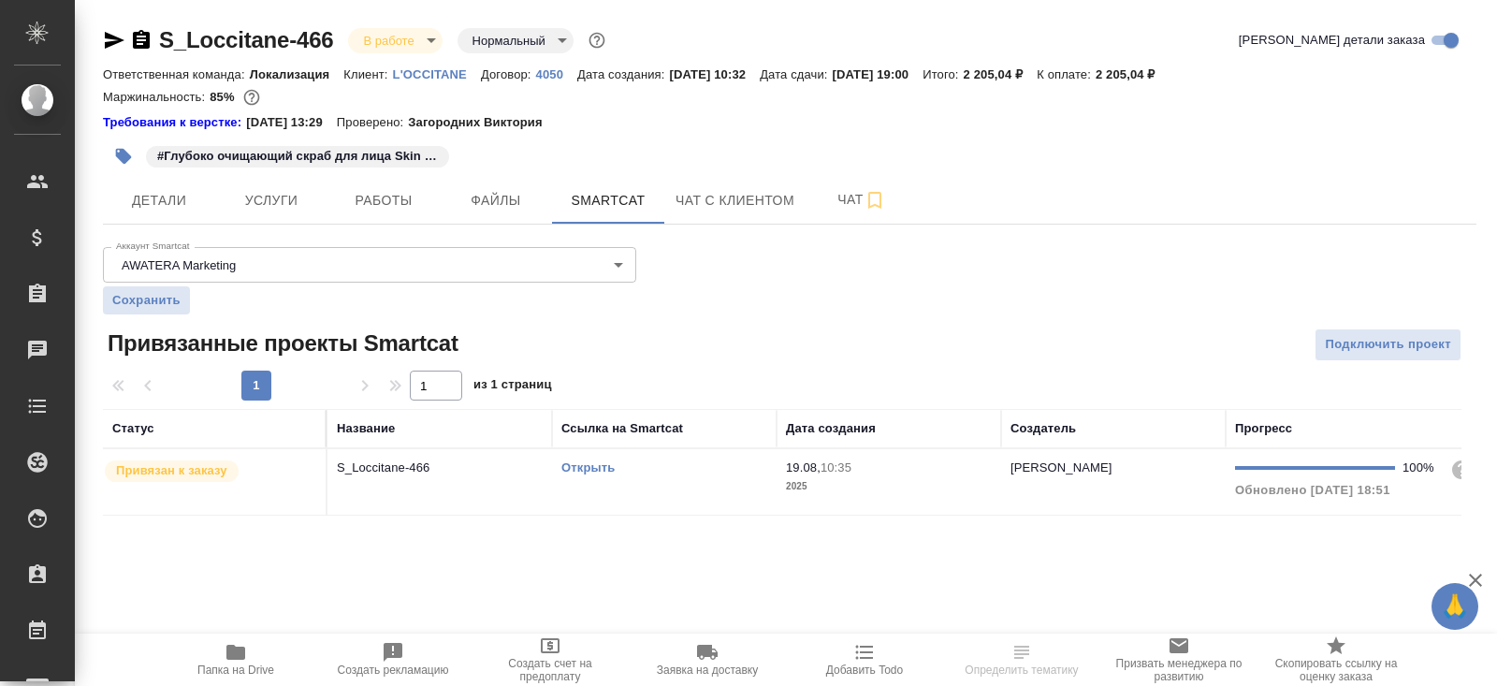
click at [598, 466] on link "Открыть" at bounding box center [588, 467] width 53 height 14
click at [228, 670] on span "Папка на Drive" at bounding box center [235, 670] width 77 height 13
click at [386, 194] on span "Работы" at bounding box center [384, 200] width 90 height 23
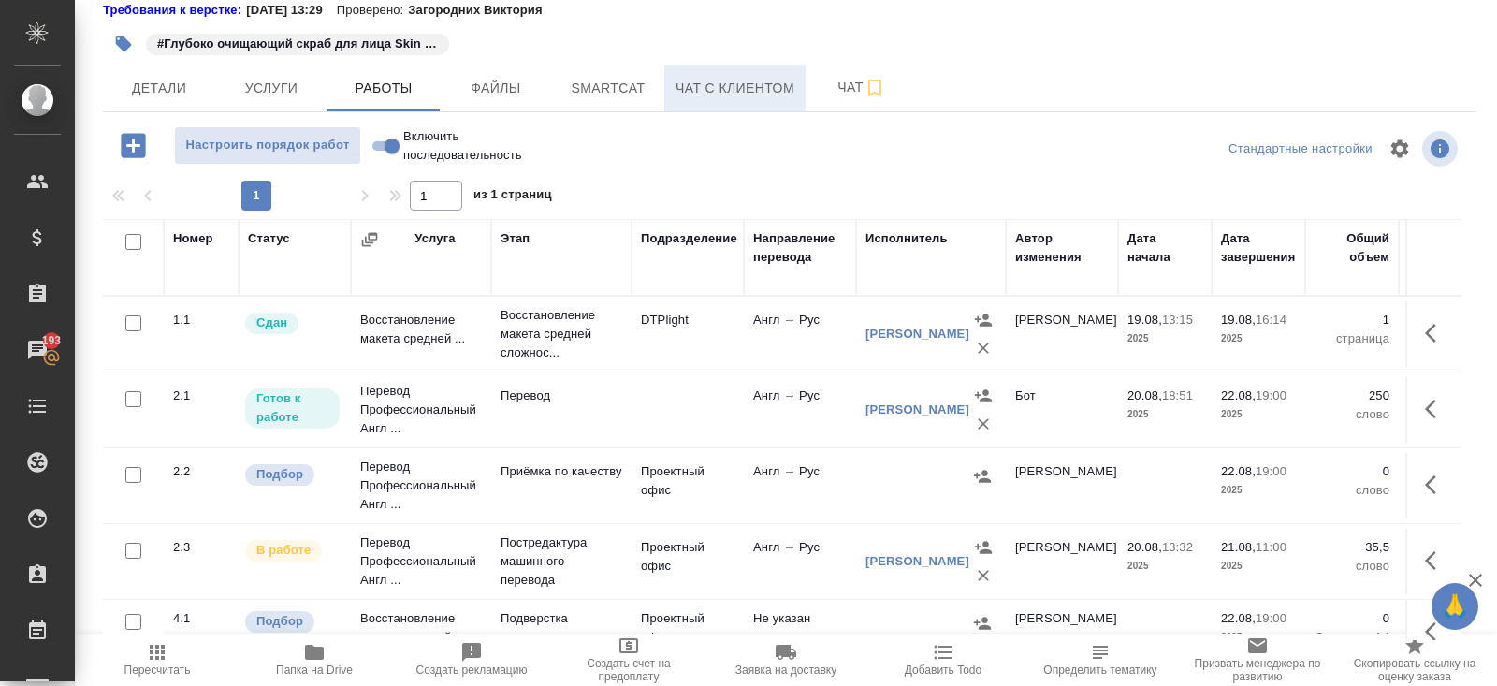
scroll to position [113, 0]
click at [971, 571] on button "button" at bounding box center [984, 575] width 28 height 28
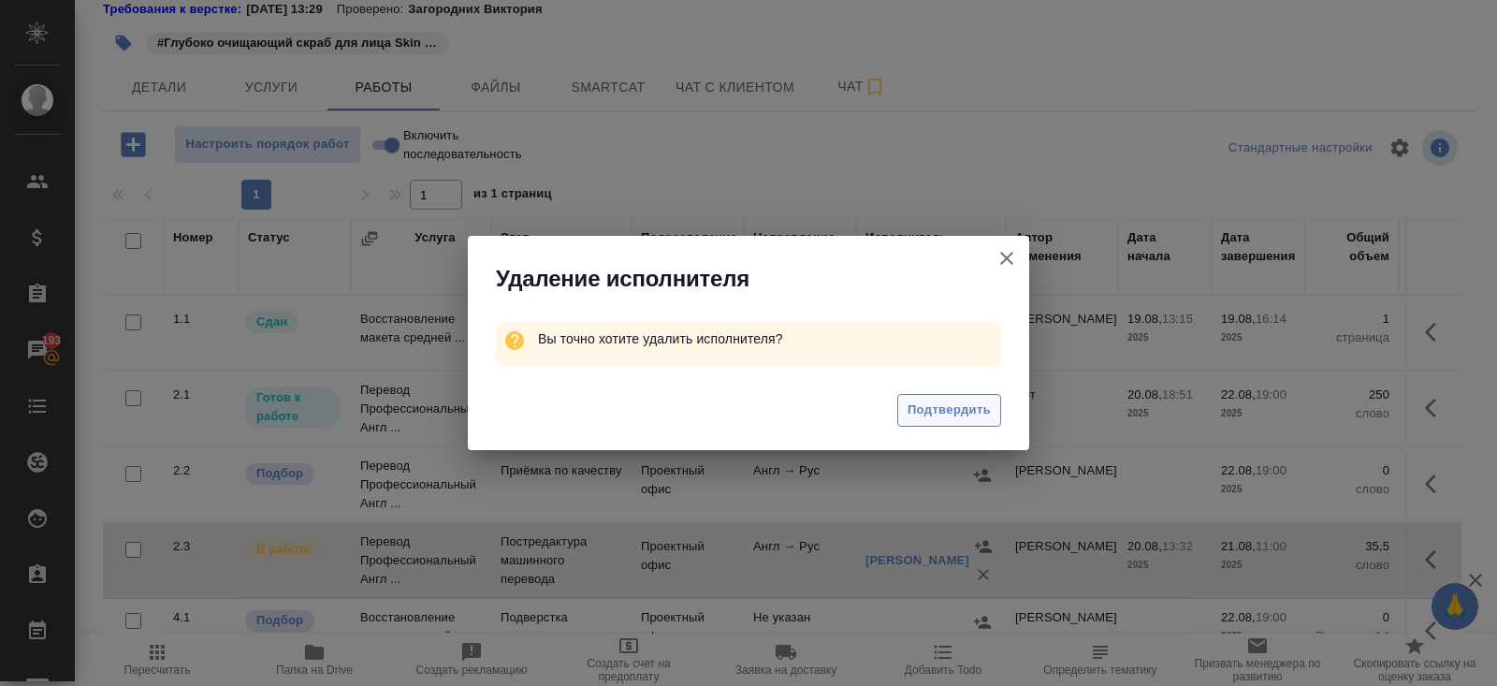
click at [969, 405] on span "Подтвердить" at bounding box center [949, 411] width 83 height 22
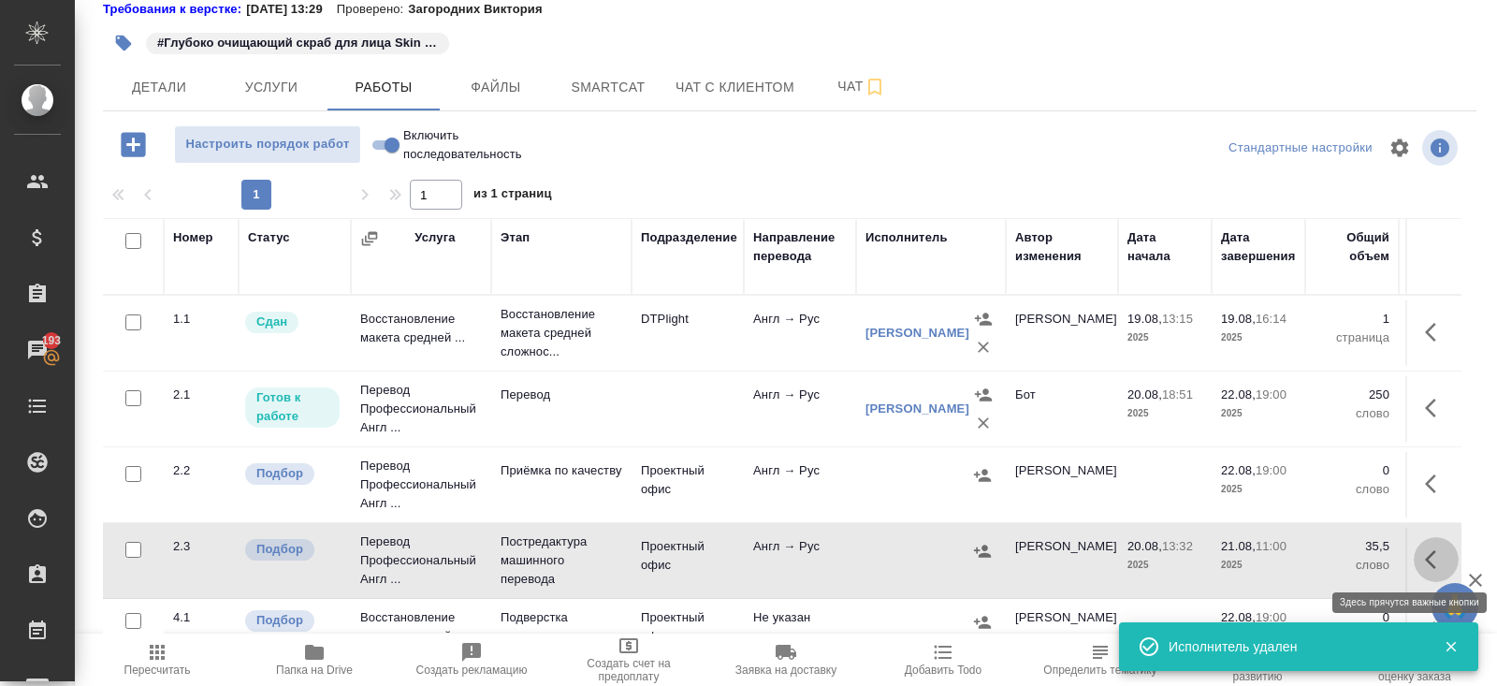
click at [1427, 558] on icon "button" at bounding box center [1430, 559] width 11 height 19
click at [1372, 557] on icon "button" at bounding box center [1366, 558] width 22 height 22
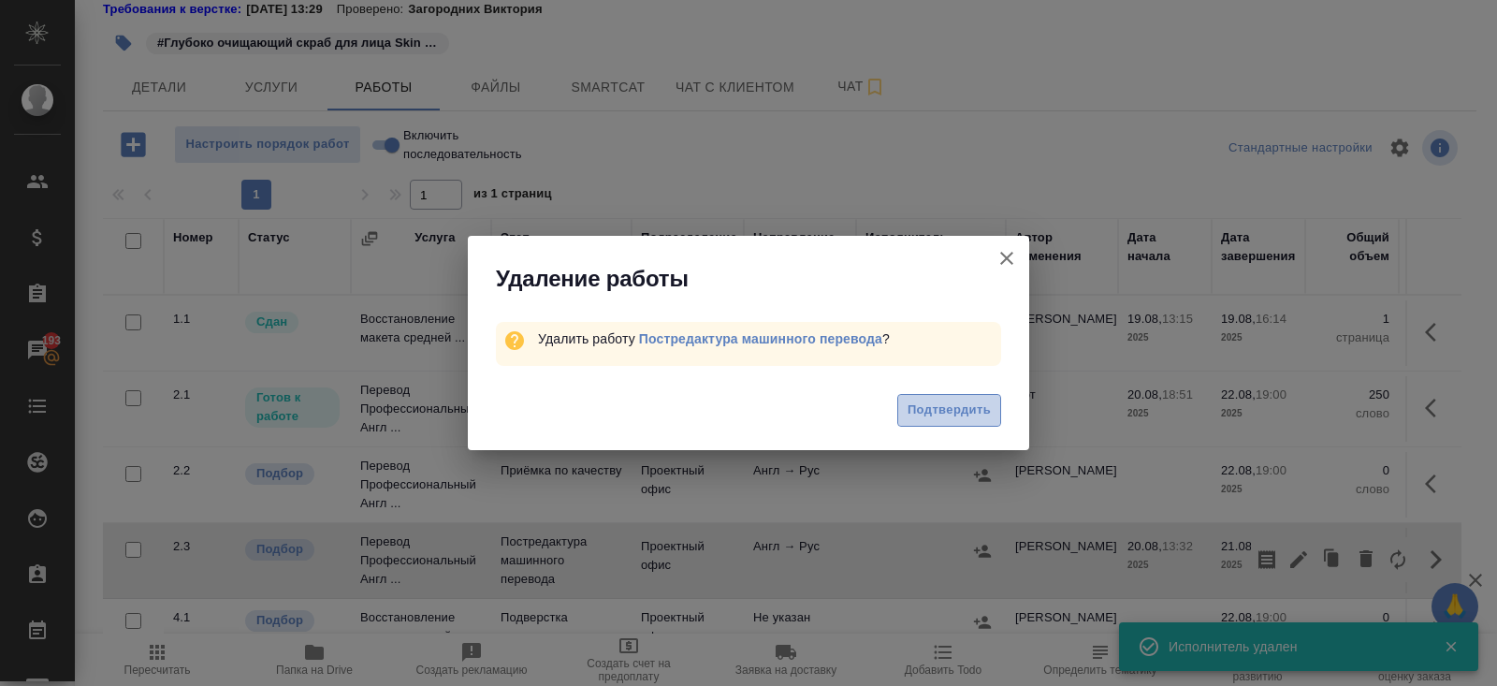
click at [945, 417] on span "Подтвердить" at bounding box center [949, 411] width 83 height 22
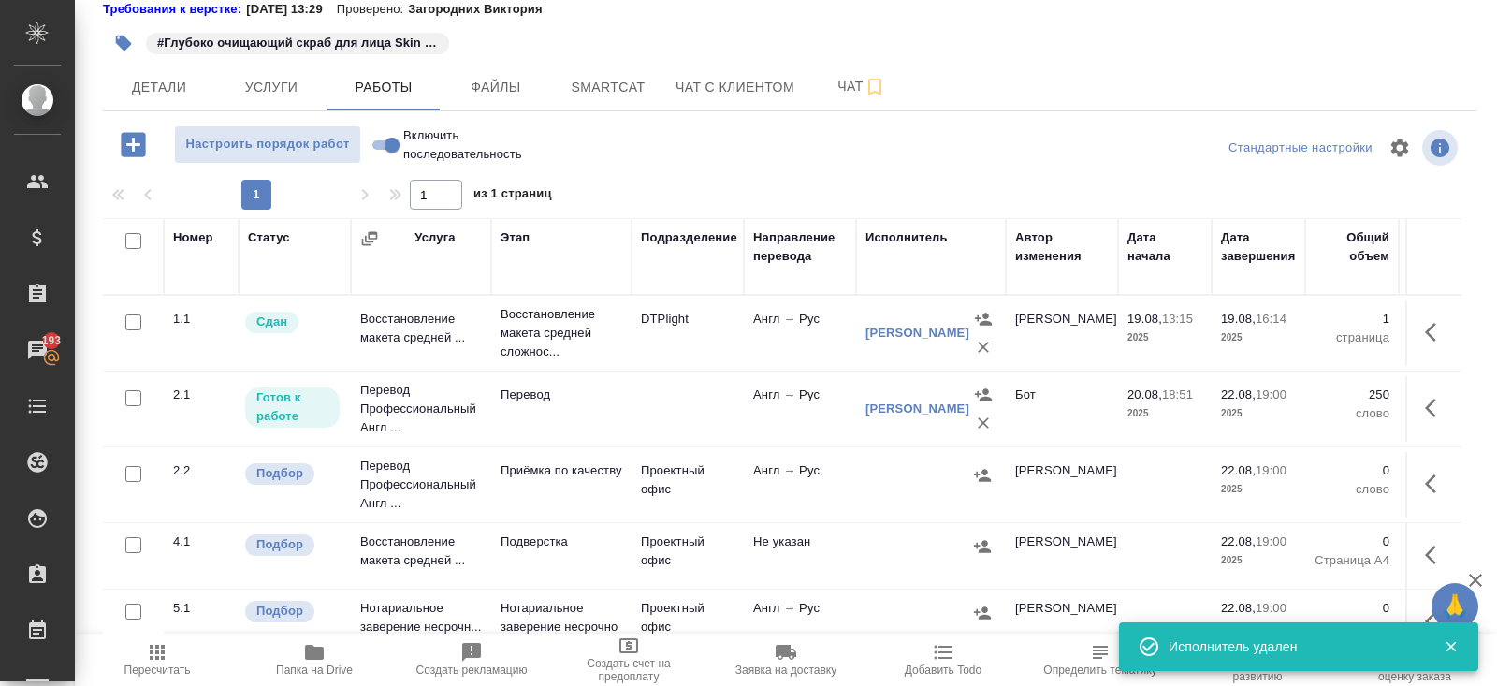
click at [1425, 409] on icon "button" at bounding box center [1436, 408] width 22 height 22
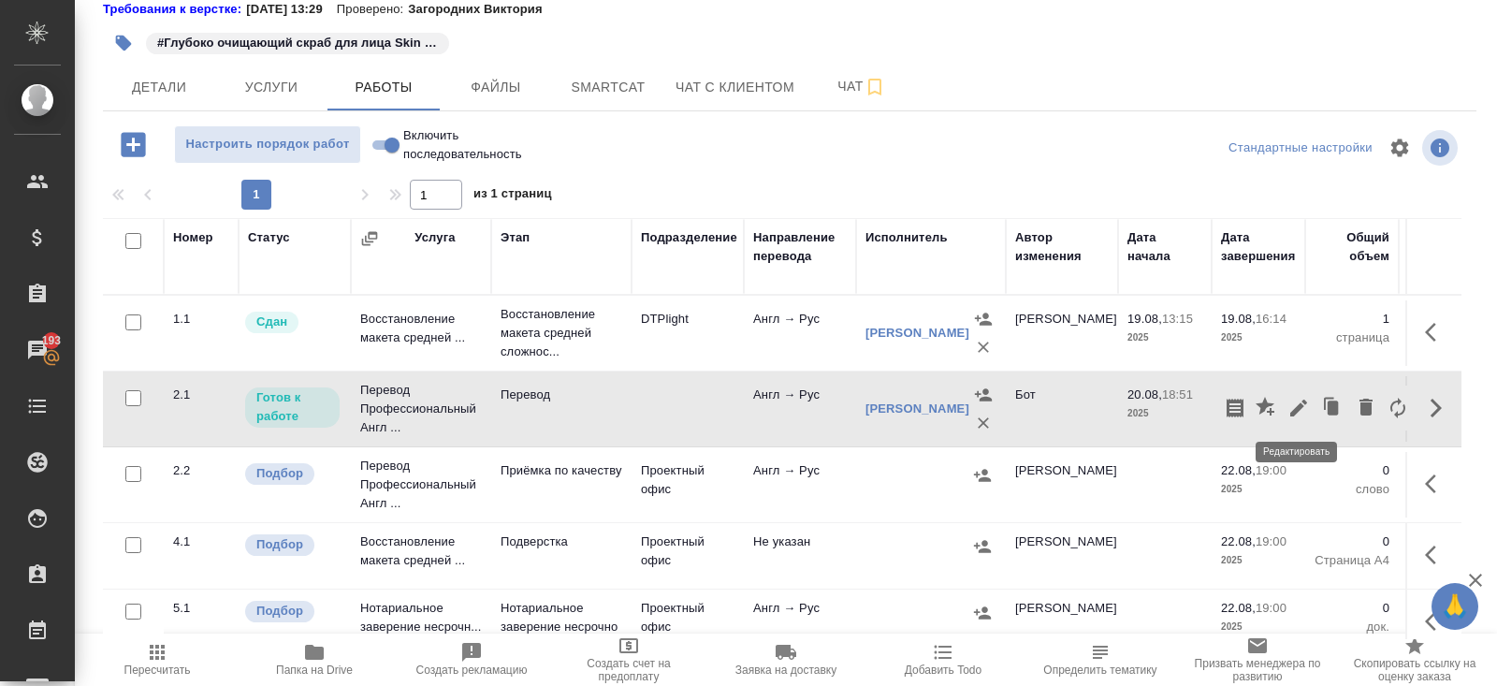
click at [1291, 410] on icon "button" at bounding box center [1299, 408] width 17 height 17
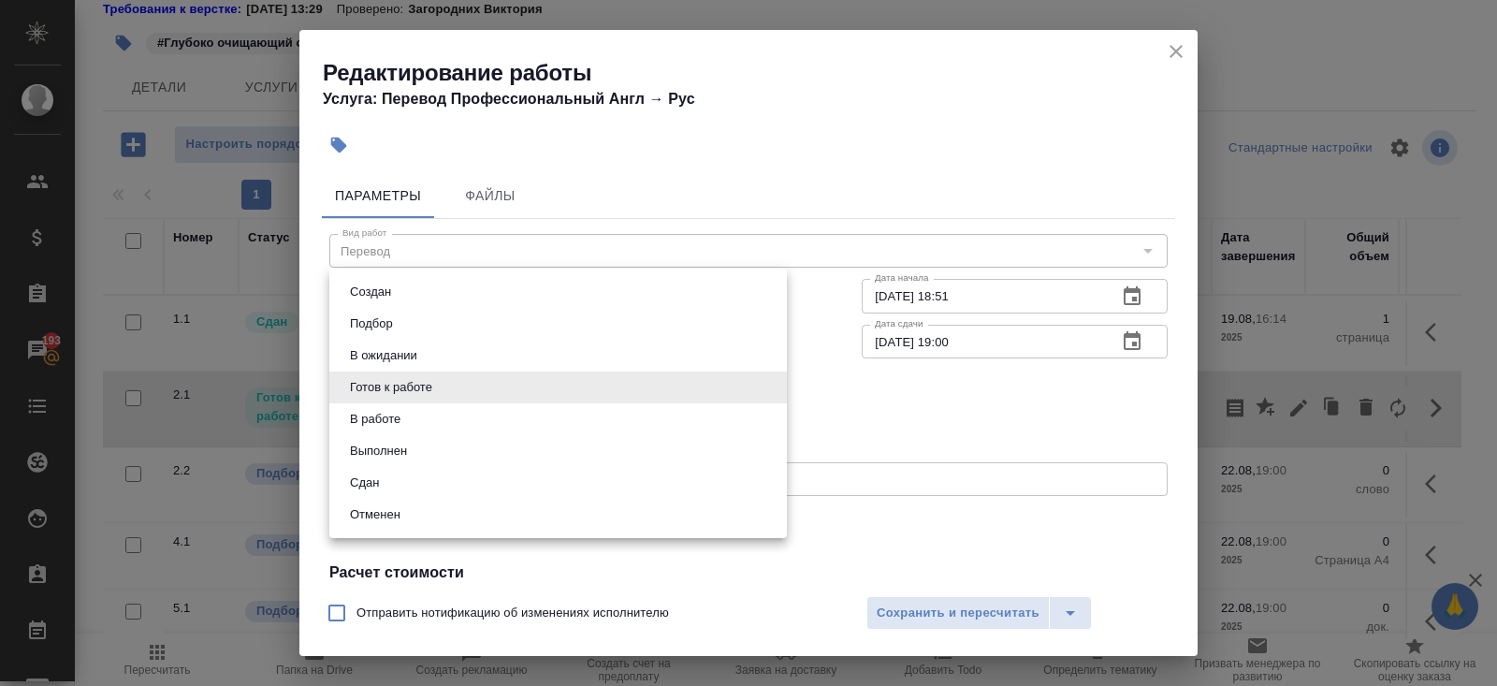
click at [400, 372] on body "🙏 .cls-1 fill:#fff; AWATERA Belyakova Yulia Клиенты Спецификации Заказы 193 Чат…" at bounding box center [748, 343] width 1497 height 686
click at [391, 430] on li "В работе" at bounding box center [558, 419] width 458 height 32
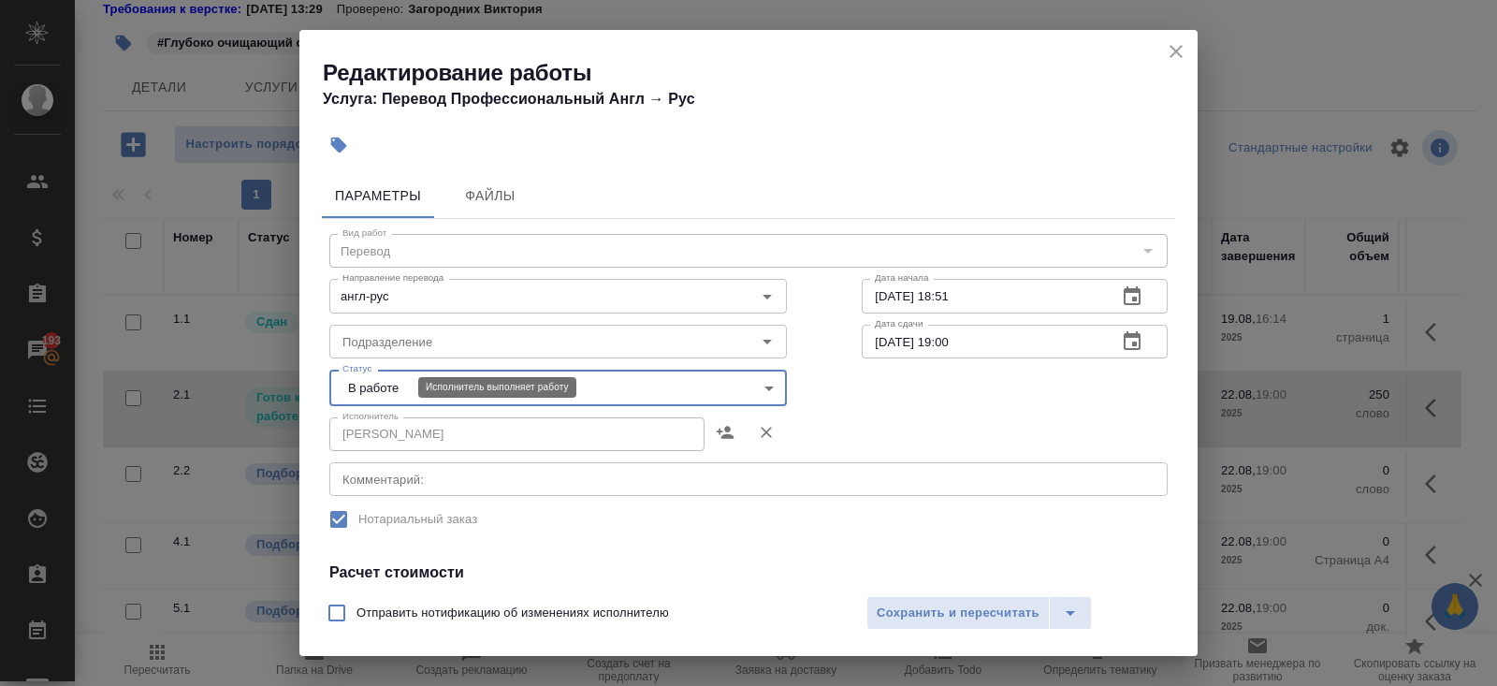
click at [380, 386] on body "🙏 .cls-1 fill:#fff; AWATERA Belyakova Yulia Клиенты Спецификации Заказы 193 Чат…" at bounding box center [748, 343] width 1497 height 686
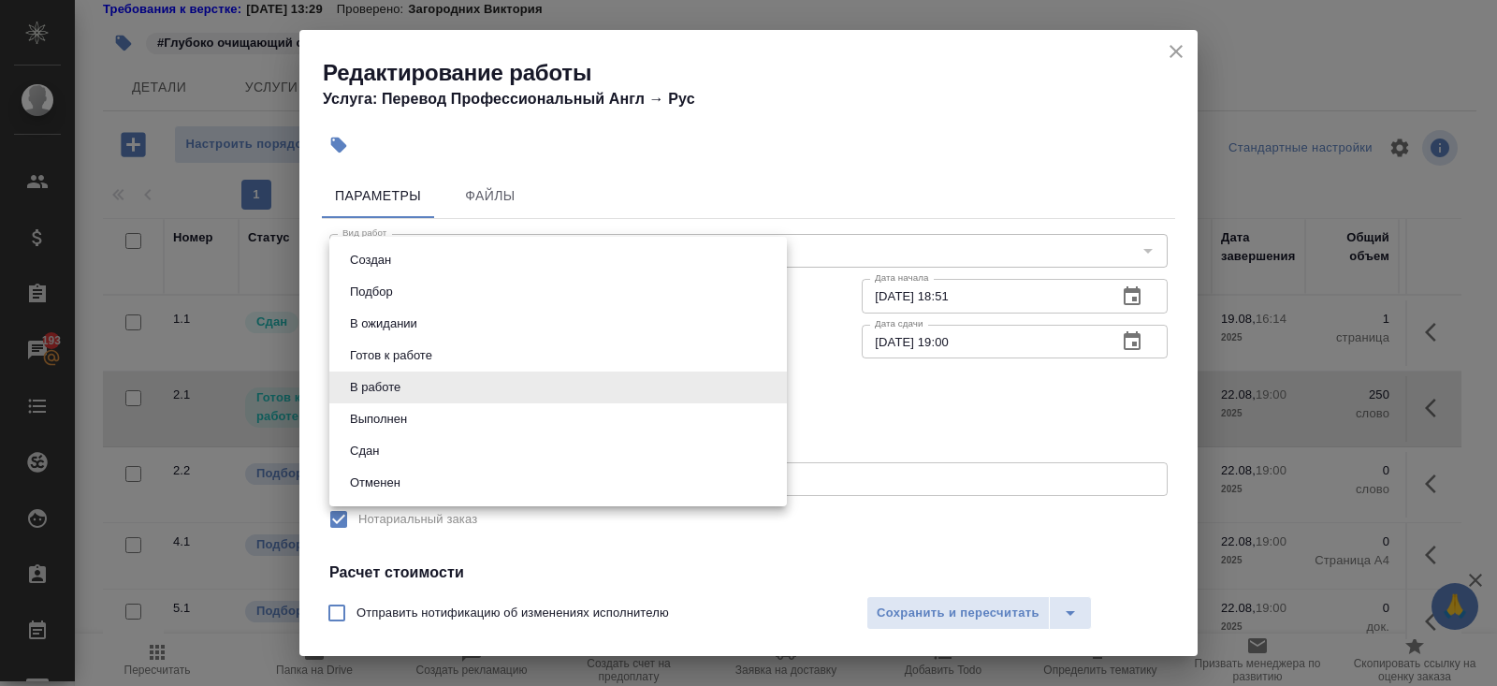
click at [380, 416] on button "Выполнен" at bounding box center [378, 419] width 68 height 21
type input "completed"
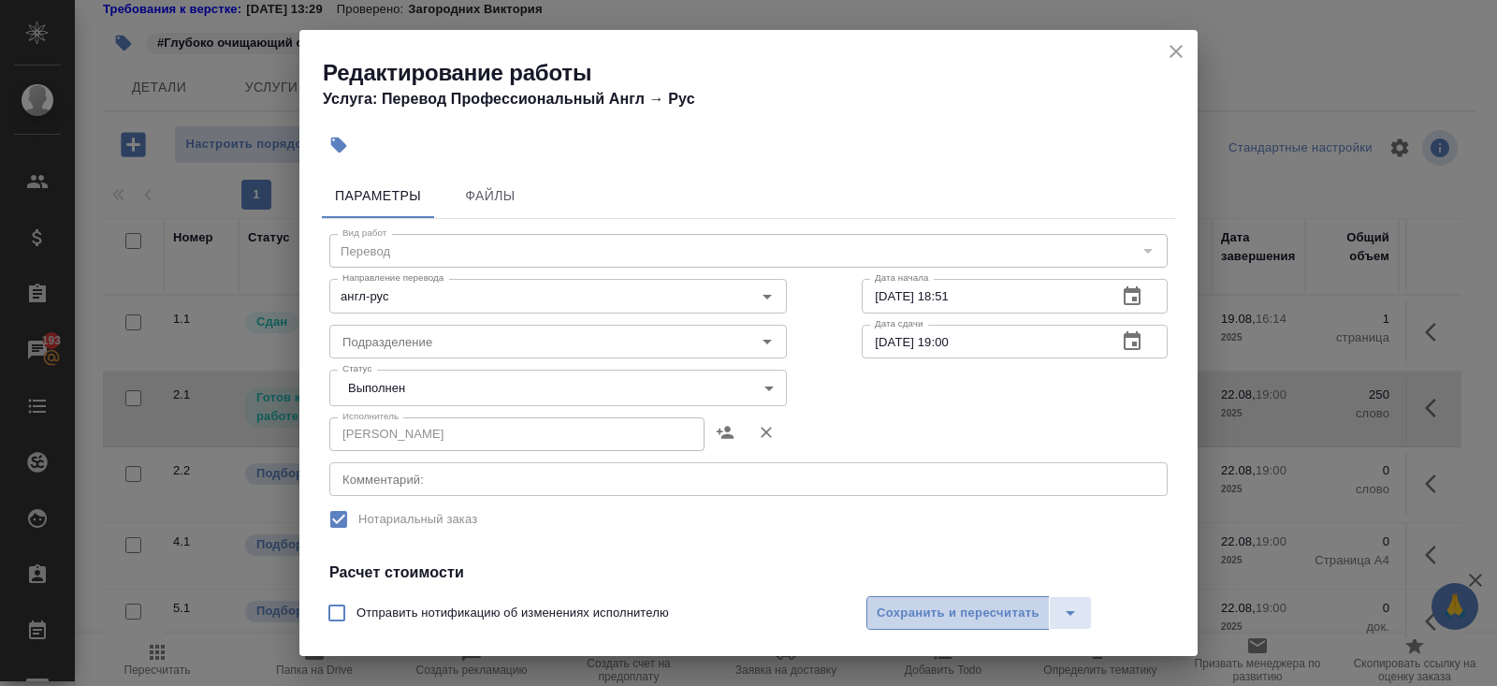
click at [914, 605] on span "Сохранить и пересчитать" at bounding box center [958, 614] width 163 height 22
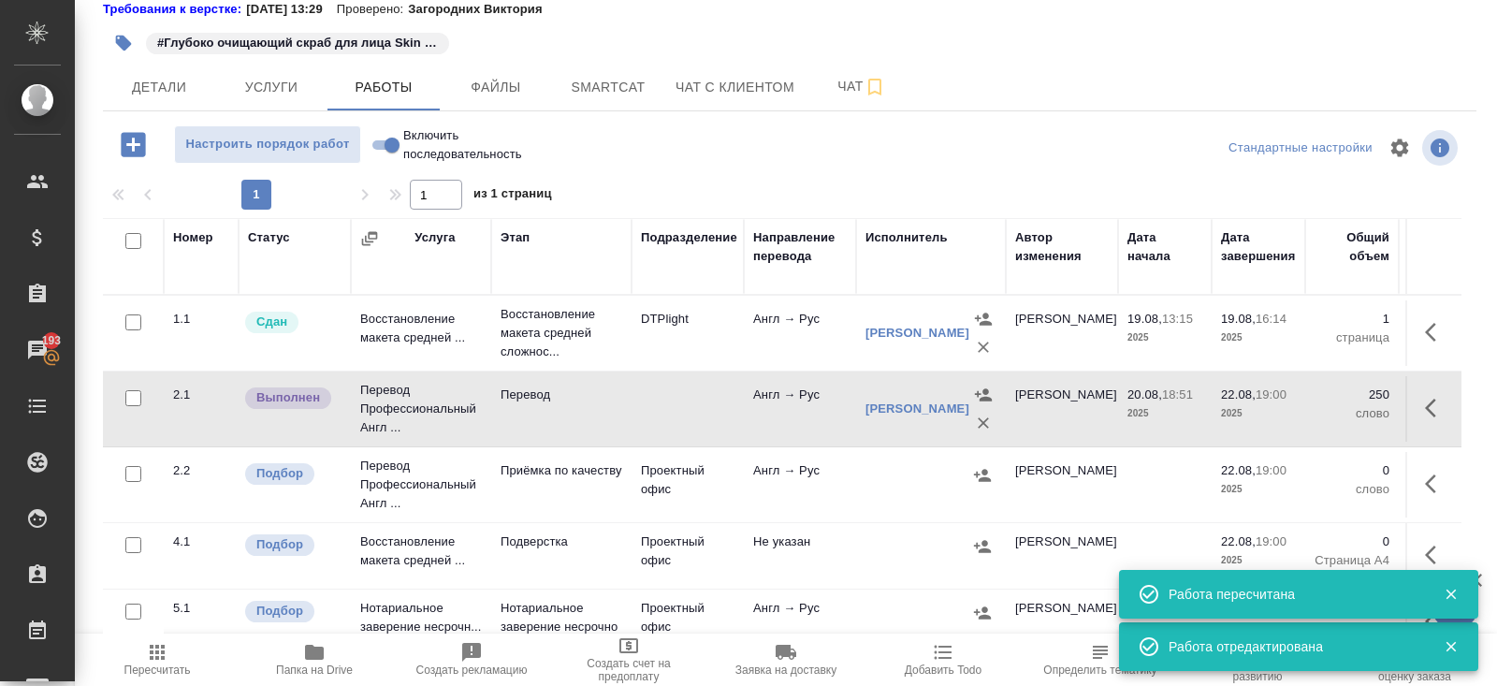
scroll to position [32, 0]
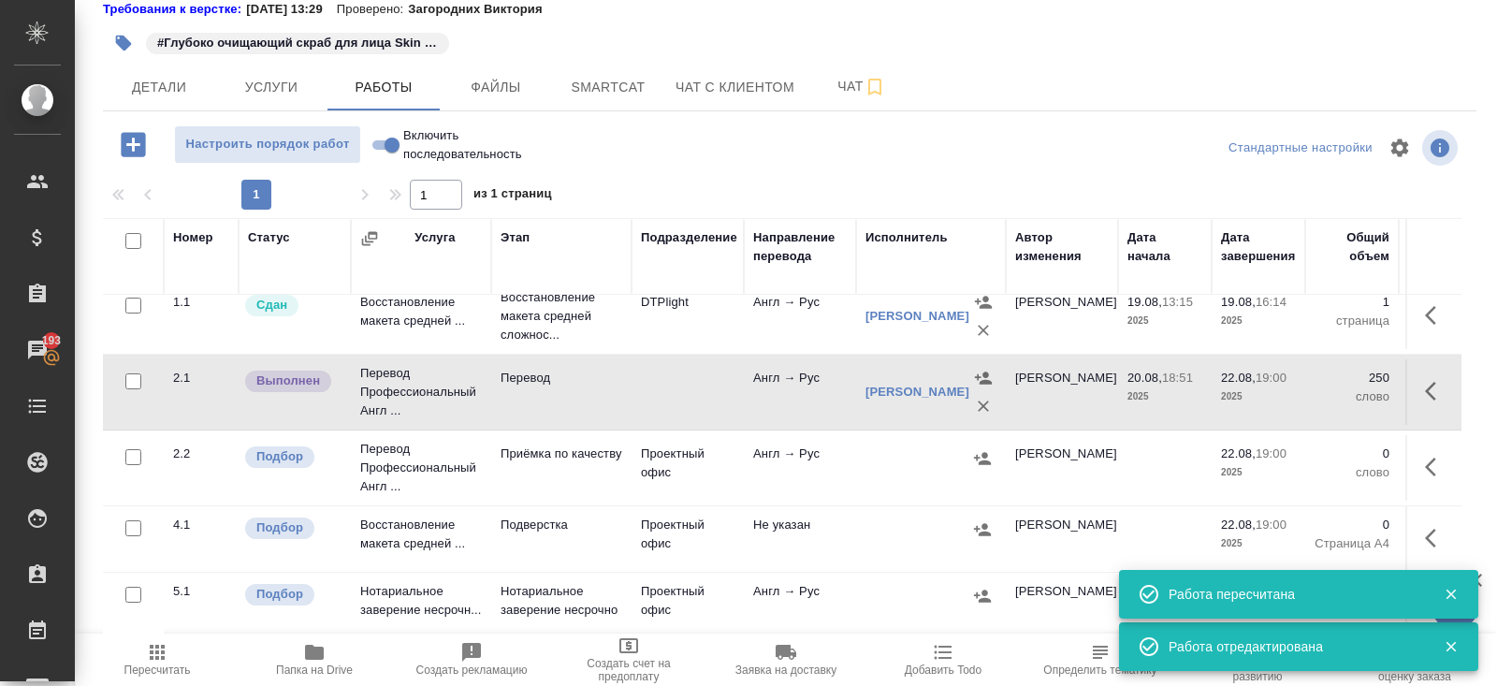
click at [1434, 529] on icon "button" at bounding box center [1430, 538] width 11 height 19
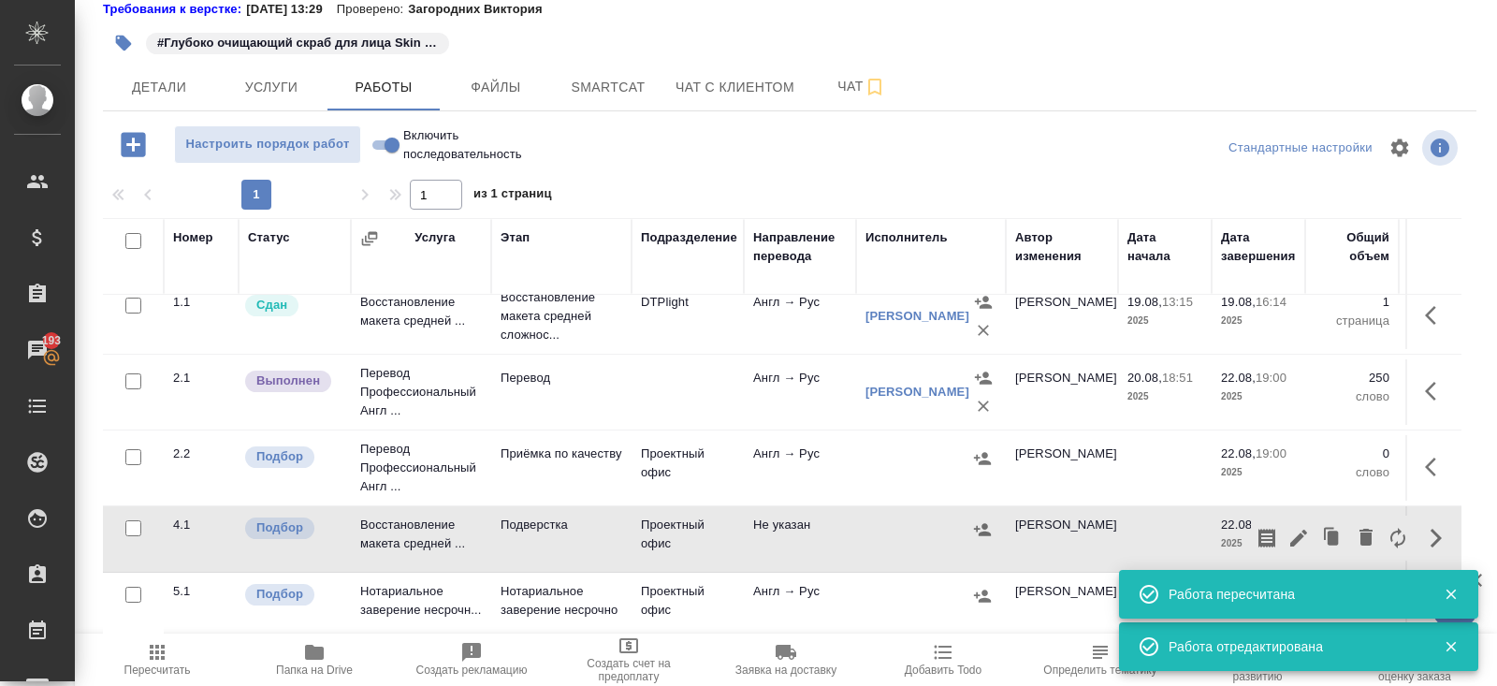
click at [1300, 530] on icon "button" at bounding box center [1299, 538] width 17 height 17
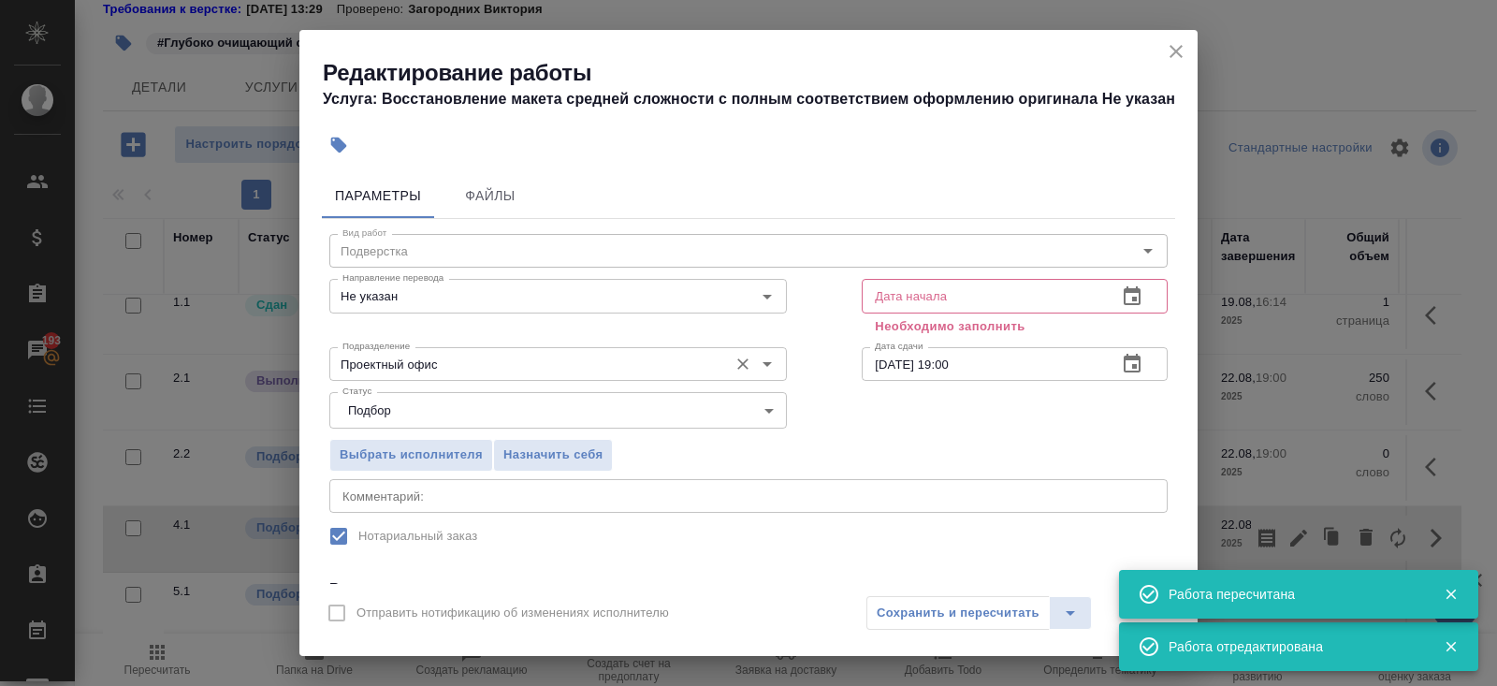
click at [423, 362] on input "Проектный офис" at bounding box center [527, 364] width 384 height 22
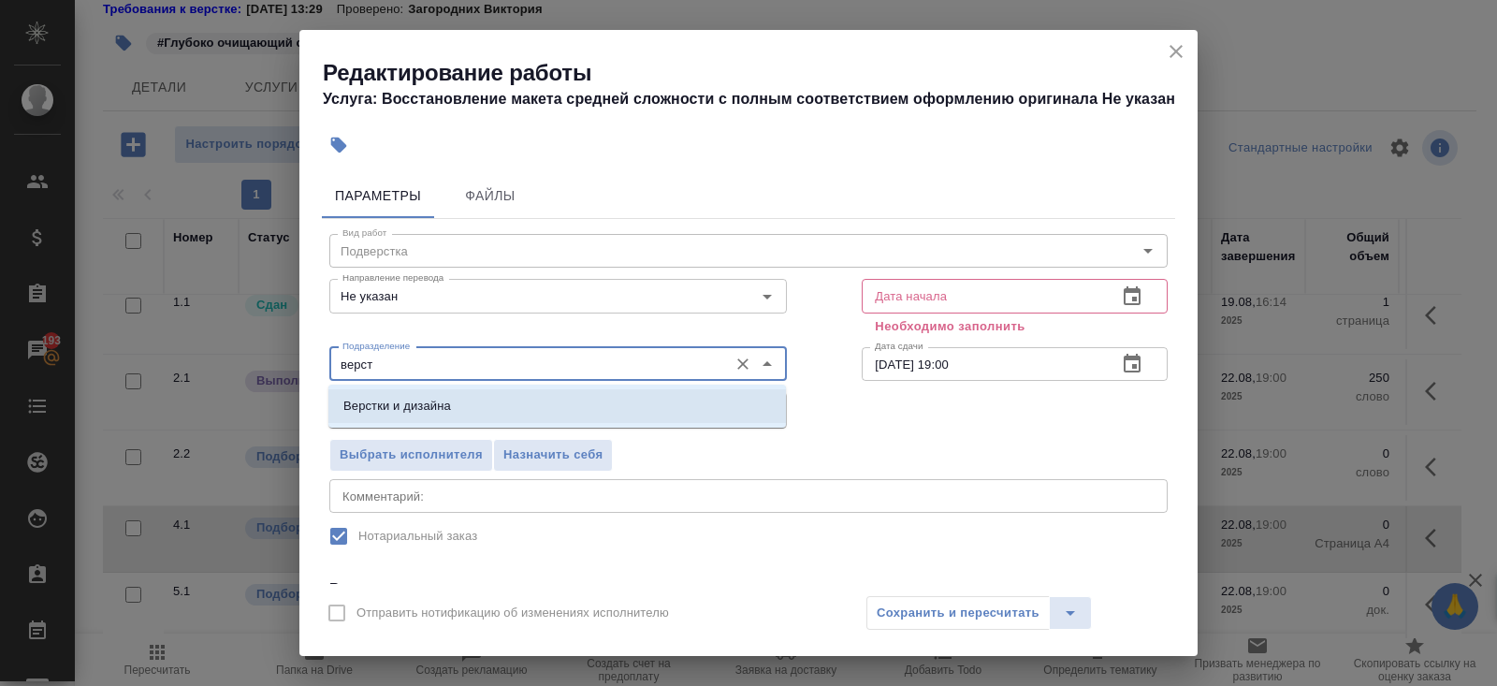
click at [406, 396] on li "Верстки и дизайна" at bounding box center [557, 406] width 458 height 34
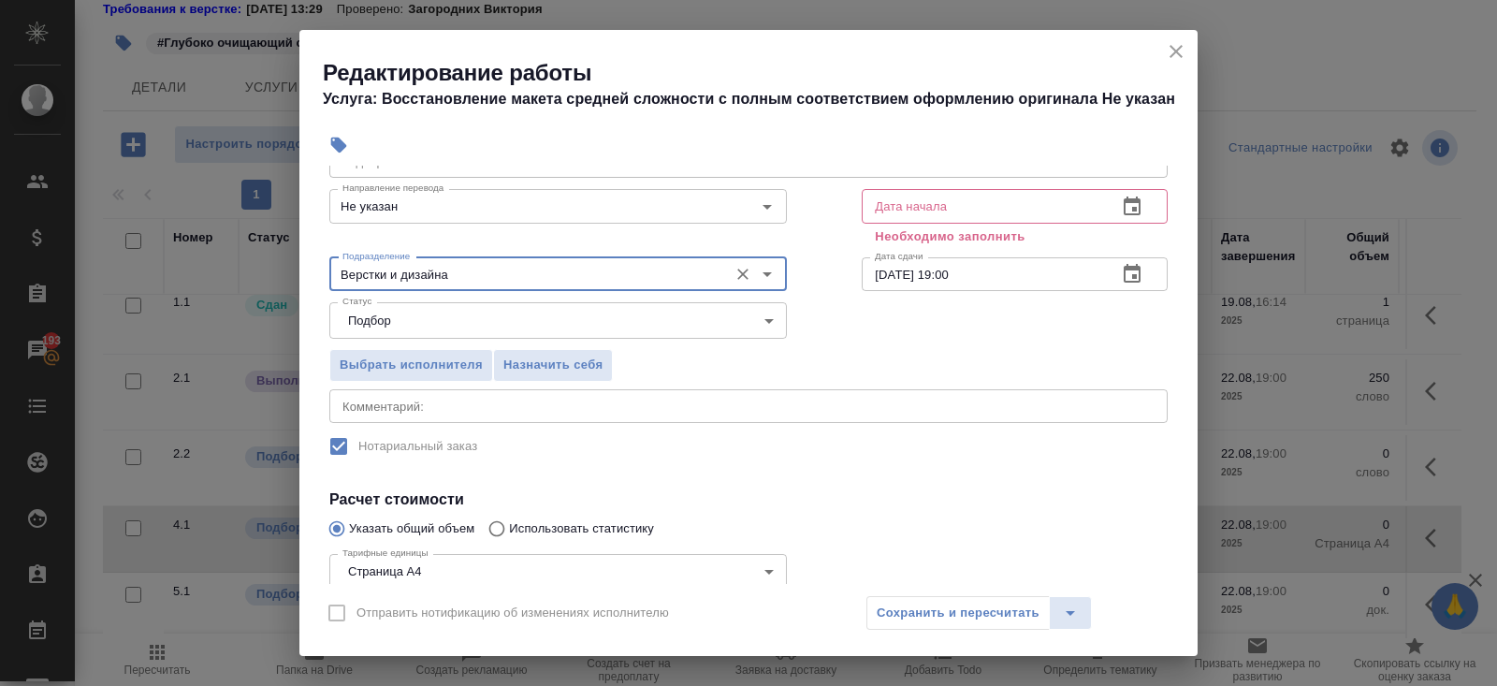
scroll to position [143, 0]
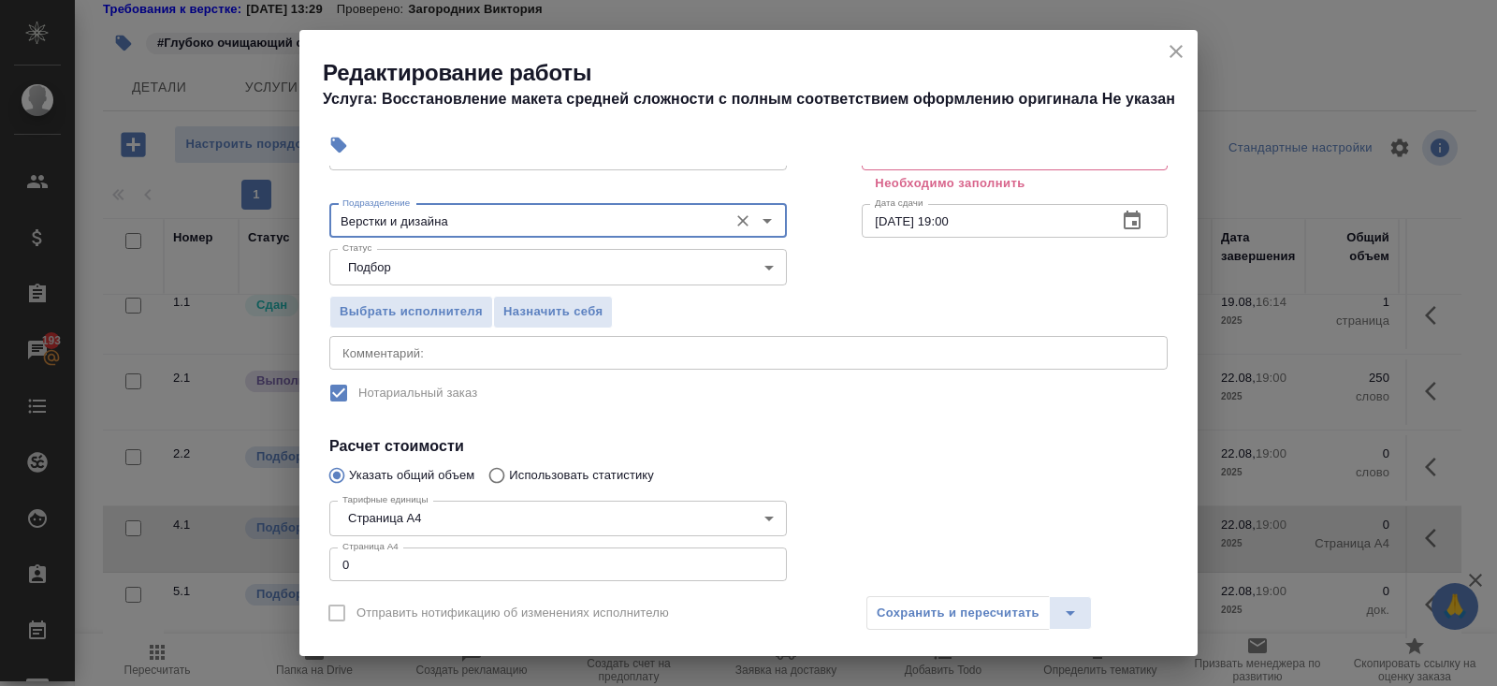
type input "Верстки и дизайна"
click at [397, 347] on textarea at bounding box center [749, 352] width 812 height 14
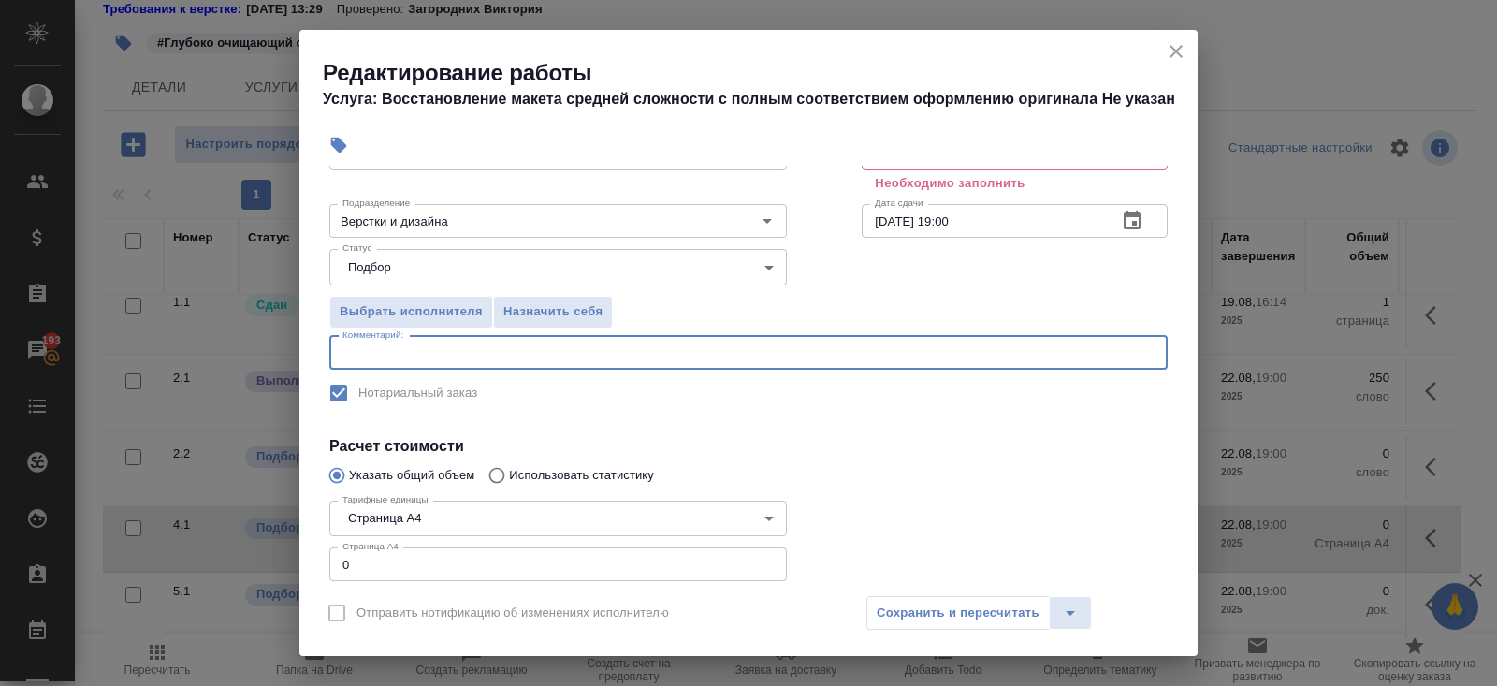
paste textarea "https://drive.awatera.com/s/JZB5QWNQMid52Fj"
type textarea "https://drive.awatera.com/s/JZB5QWNQMid52Fj"
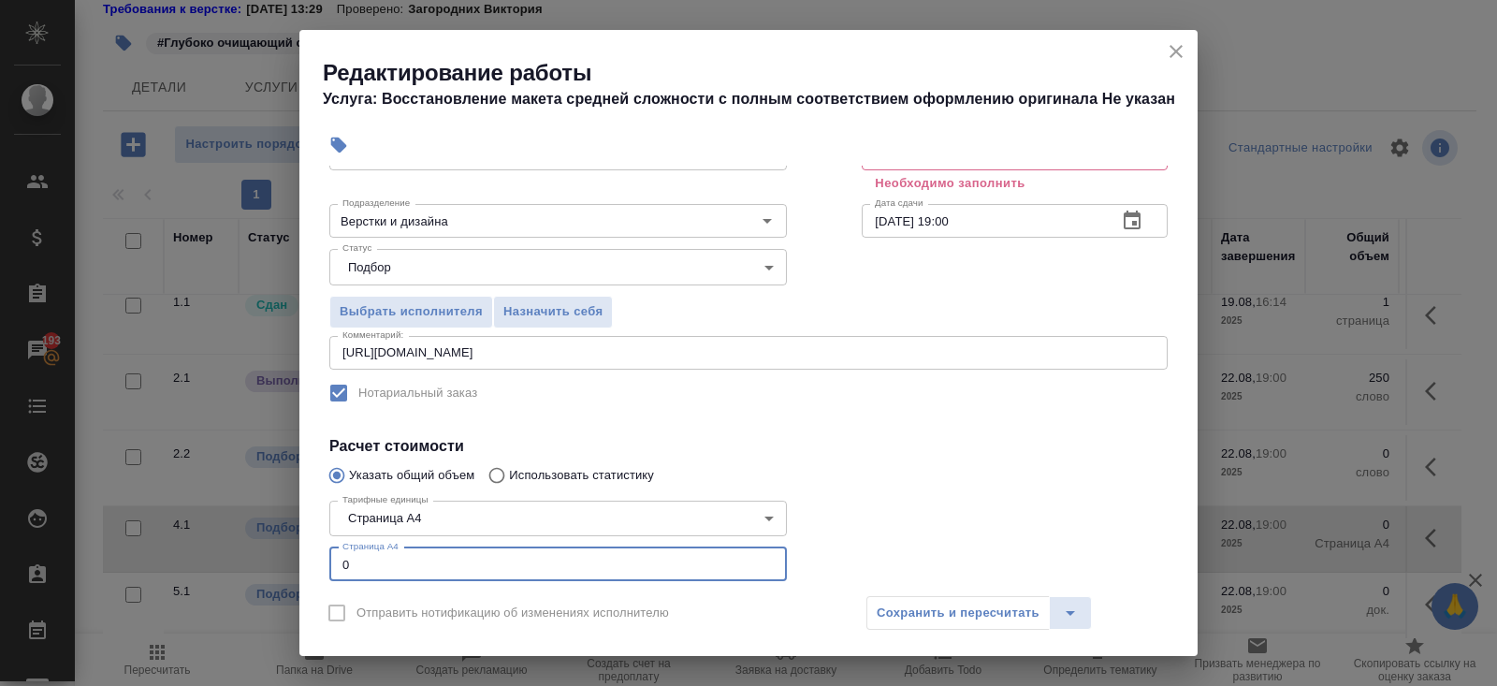
click at [364, 570] on input "0" at bounding box center [558, 564] width 458 height 34
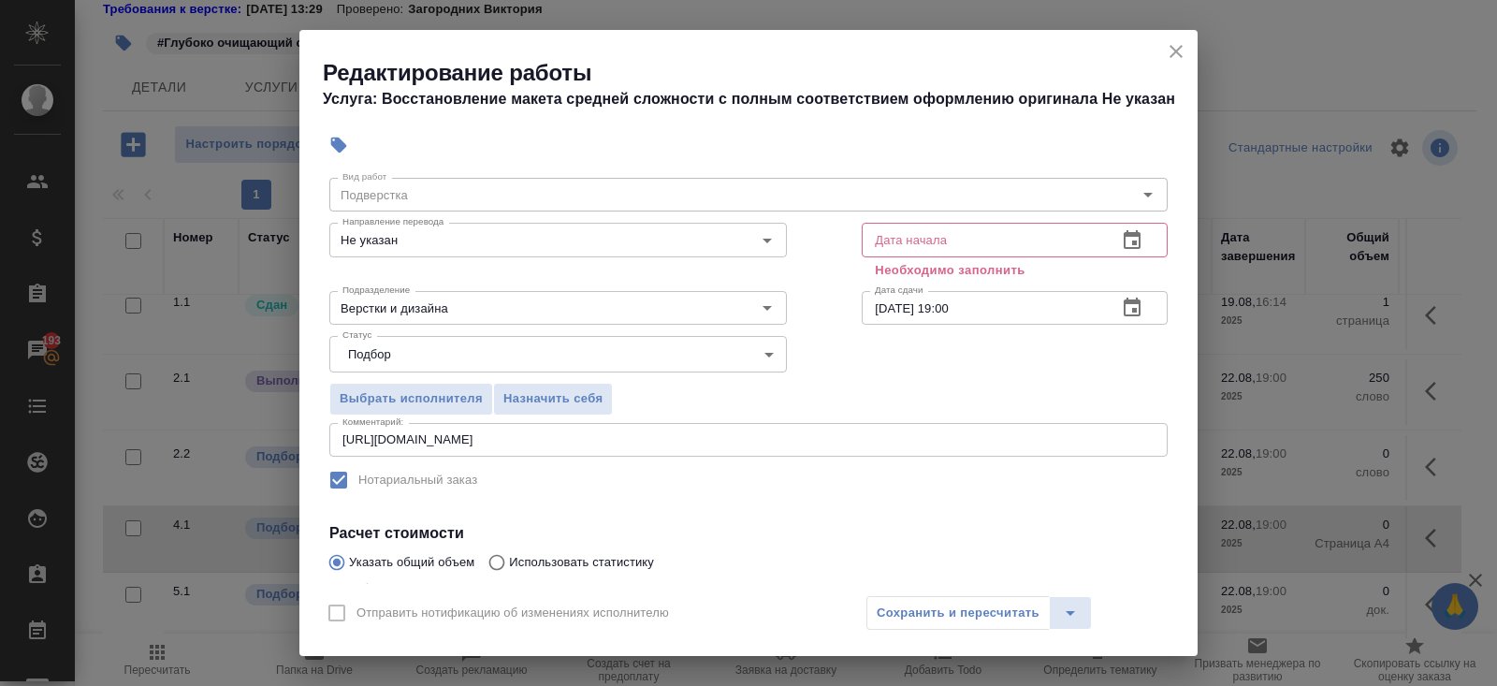
scroll to position [0, 0]
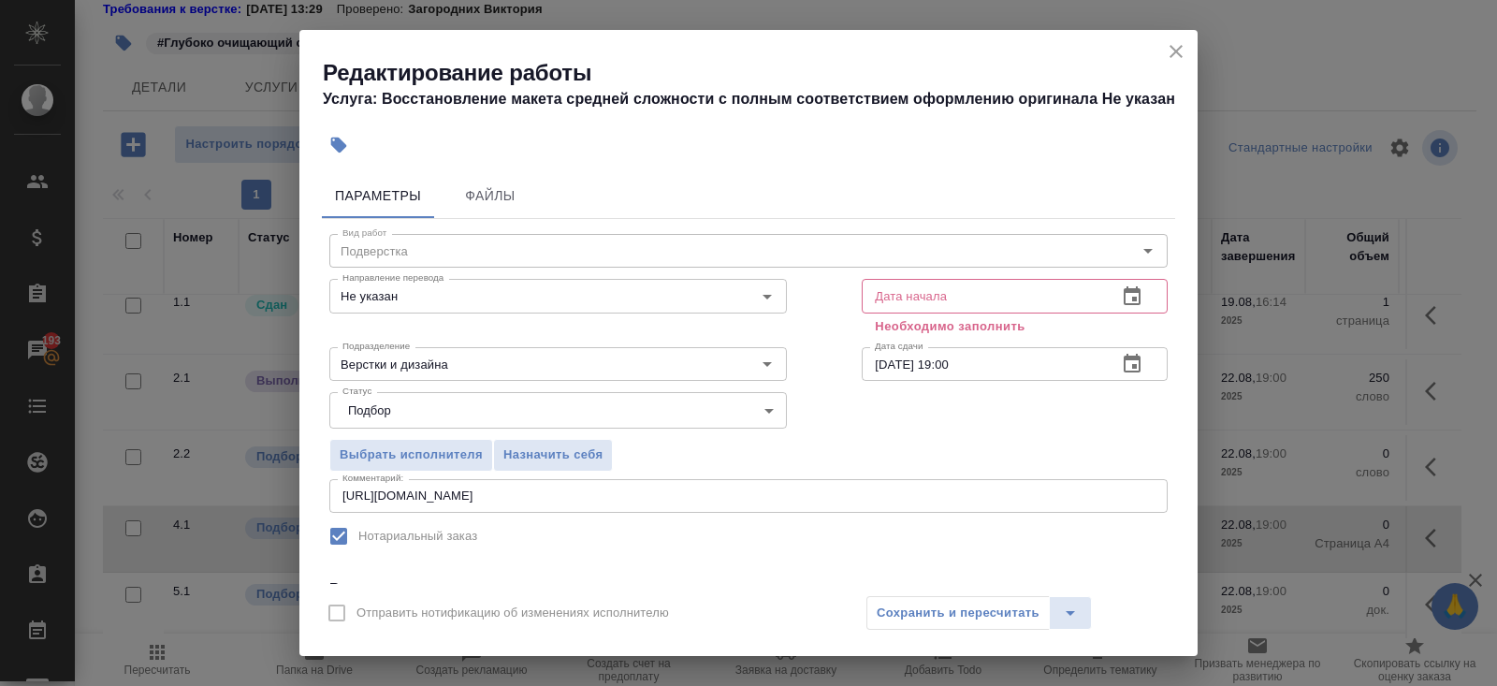
type input "1"
click at [1147, 307] on button "button" at bounding box center [1132, 296] width 45 height 45
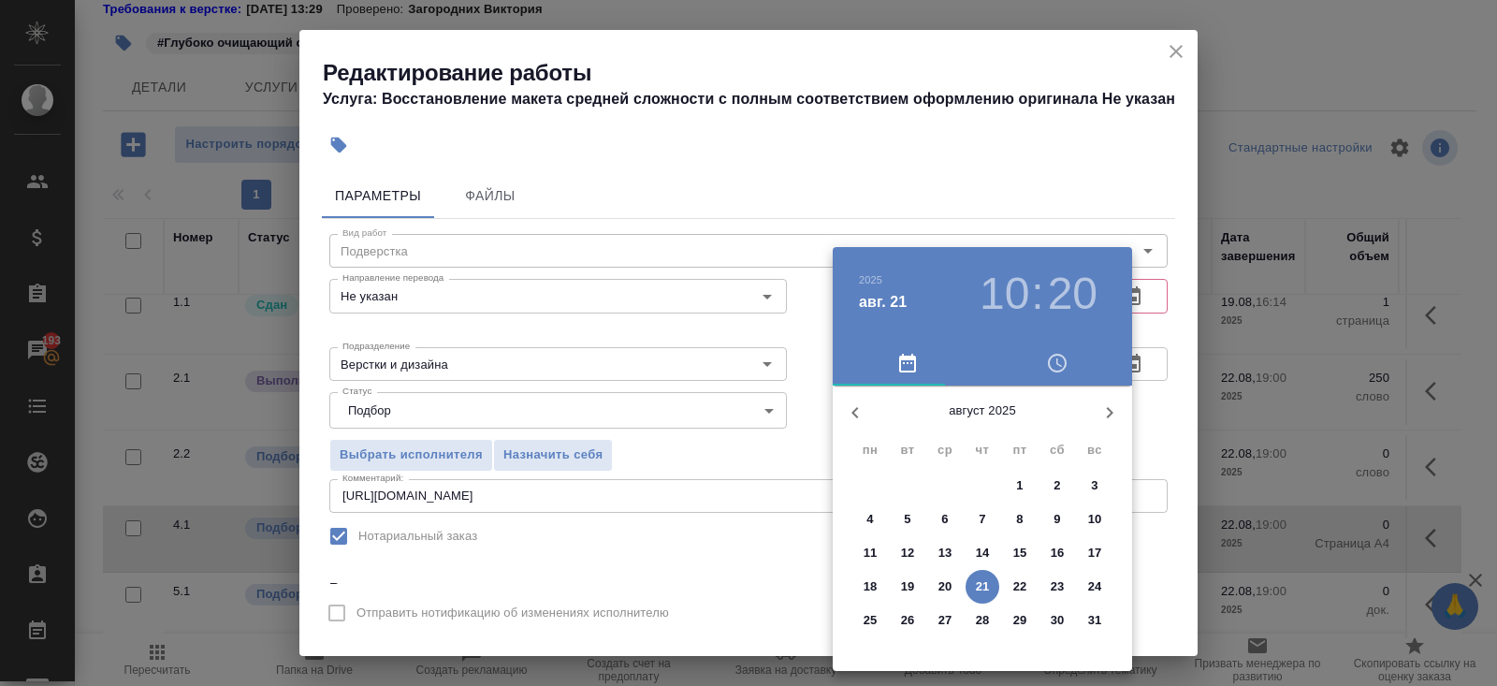
click at [986, 574] on button "21" at bounding box center [983, 587] width 34 height 34
type input "21.08.2025 10:20"
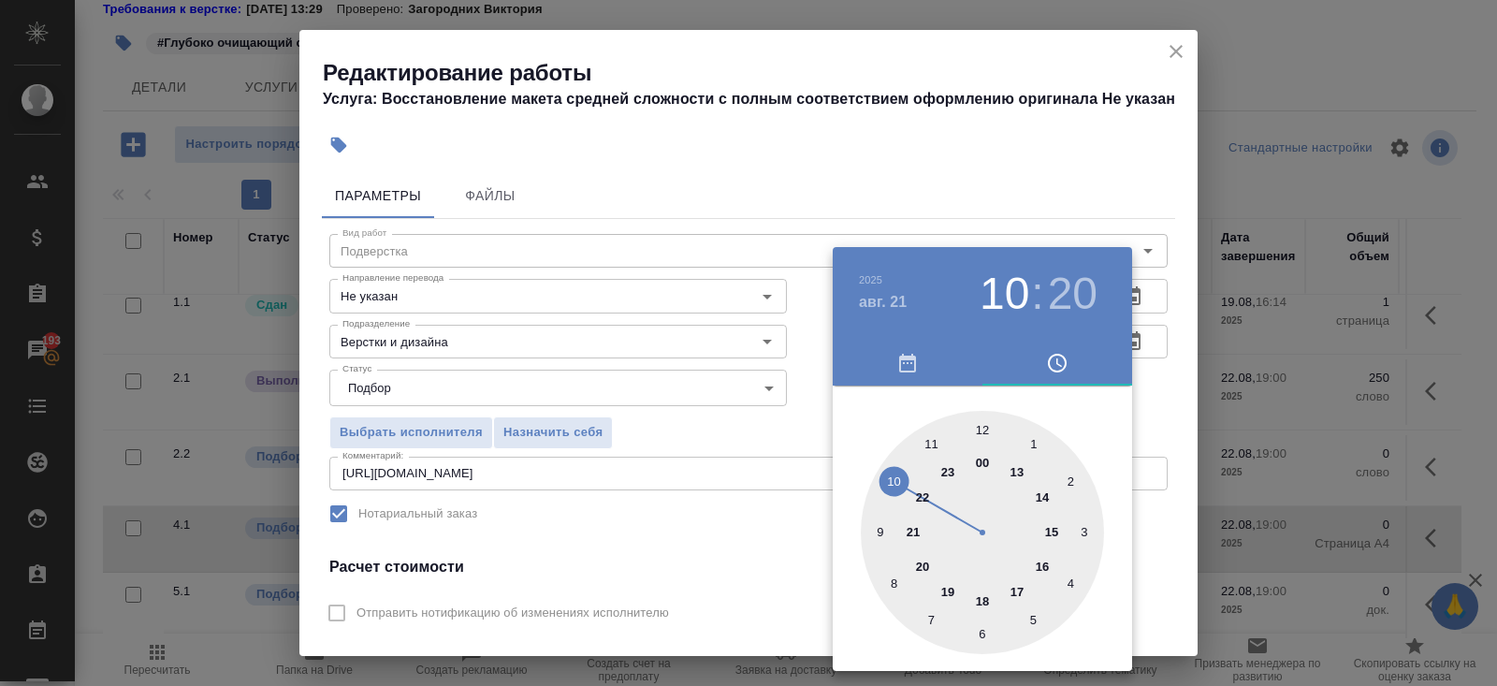
click at [1121, 439] on div "00 1 2 3 4 5 6 7 8 9 10 11 12 13 14 15 16 17 18 19 20 21 22 23" at bounding box center [982, 532] width 299 height 243
click at [1145, 336] on div at bounding box center [748, 343] width 1497 height 686
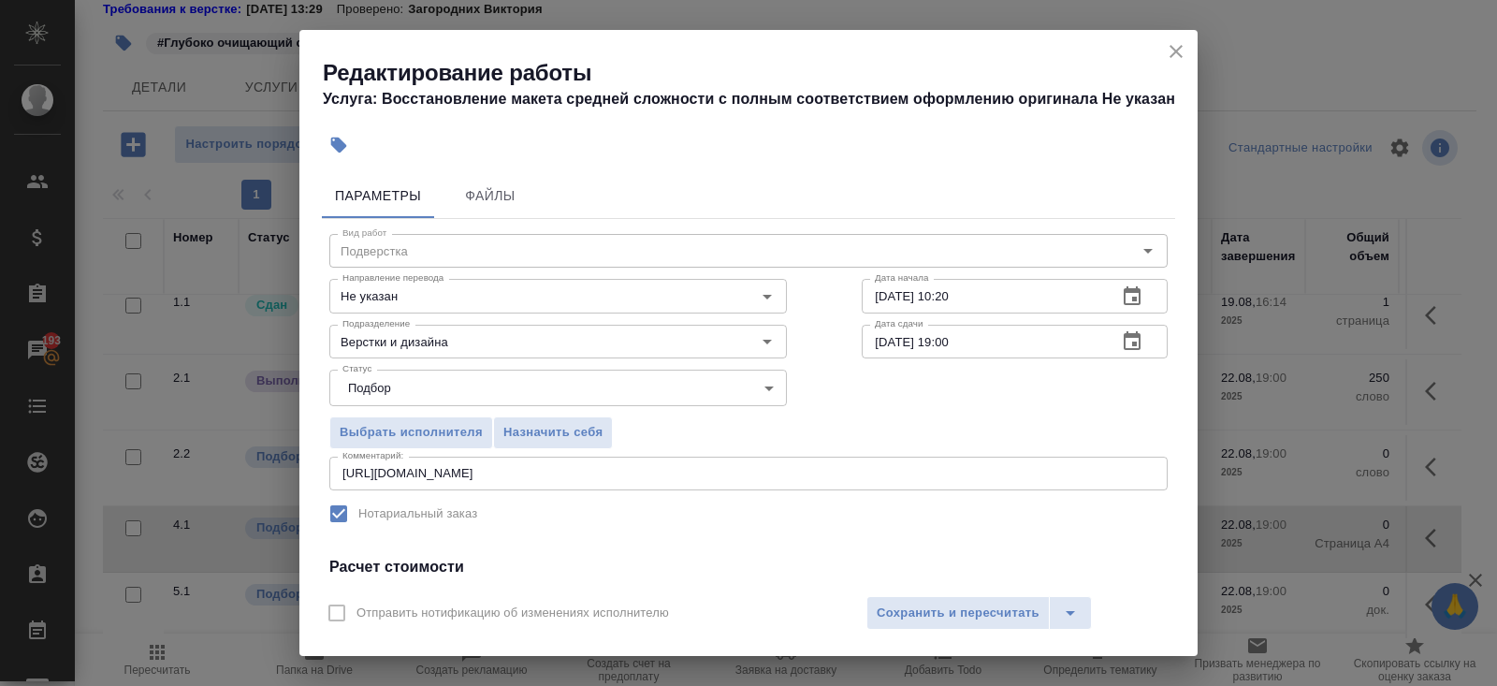
click at [1126, 341] on icon "button" at bounding box center [1132, 341] width 22 height 22
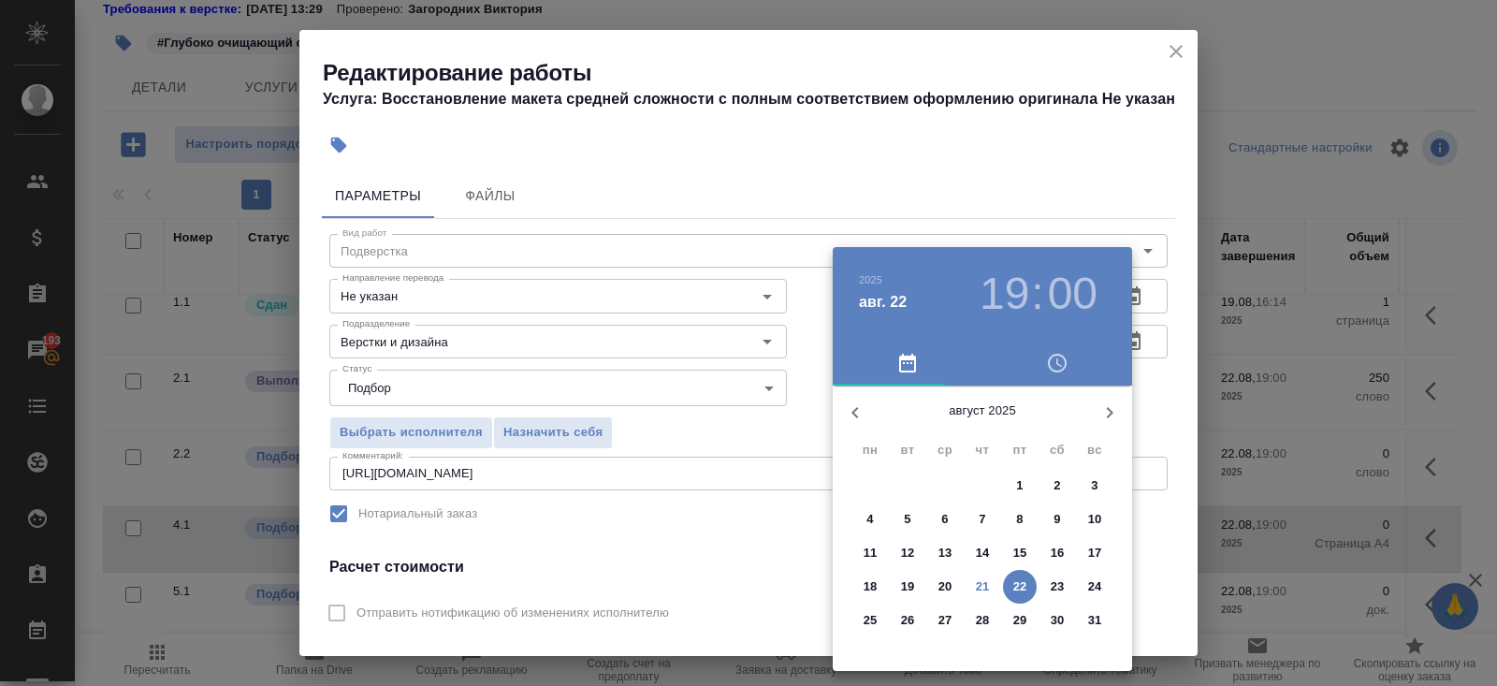
click at [989, 581] on span "21" at bounding box center [983, 586] width 34 height 19
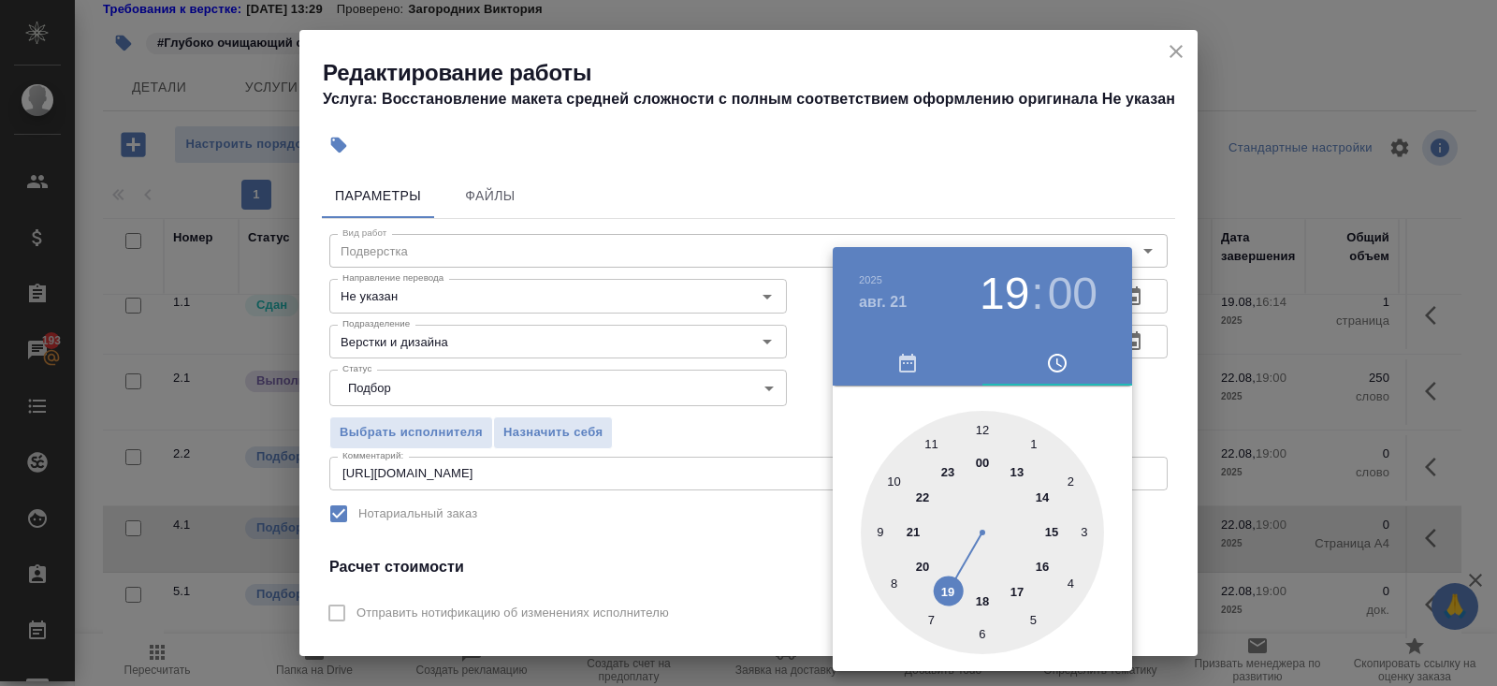
click at [986, 426] on div at bounding box center [982, 532] width 243 height 243
type input "21.08.2025 12:00"
click at [986, 426] on div at bounding box center [982, 532] width 243 height 243
click at [800, 494] on div at bounding box center [748, 343] width 1497 height 686
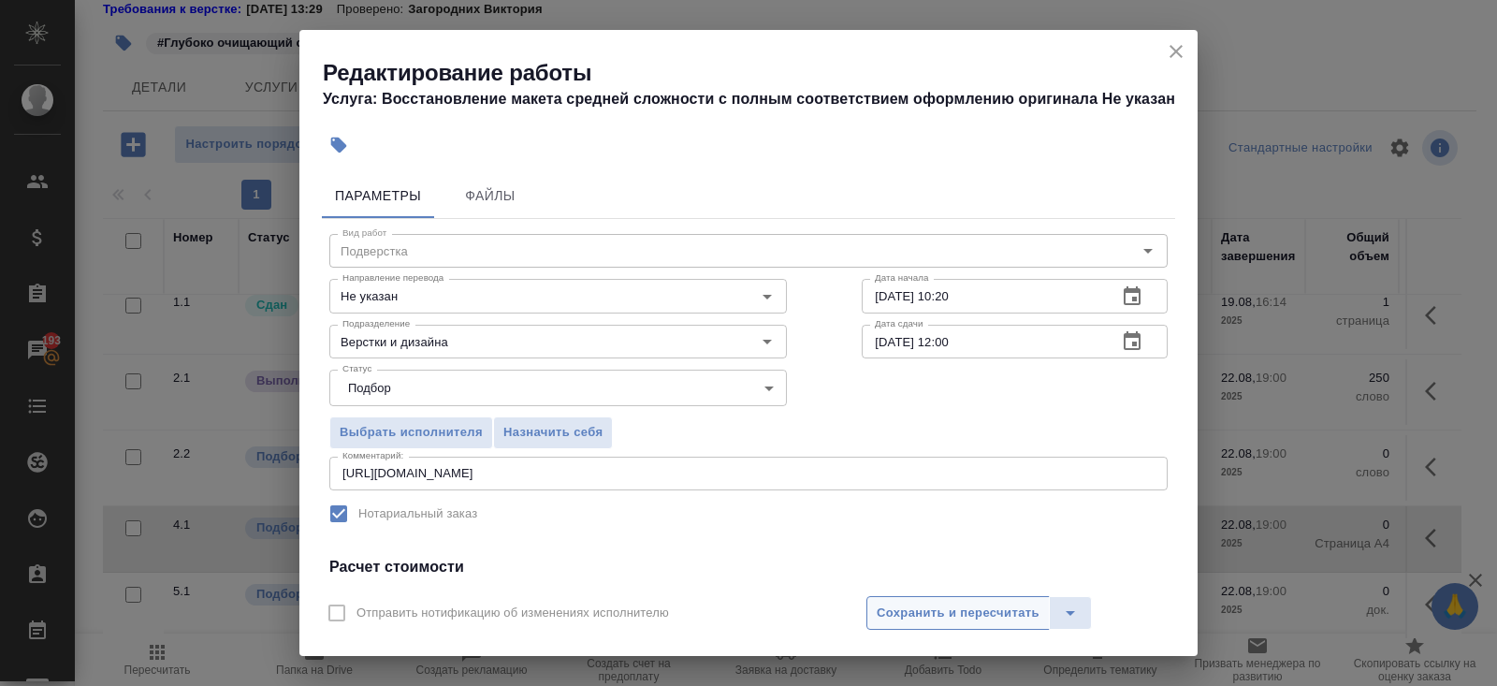
click at [890, 622] on span "Сохранить и пересчитать" at bounding box center [958, 614] width 163 height 22
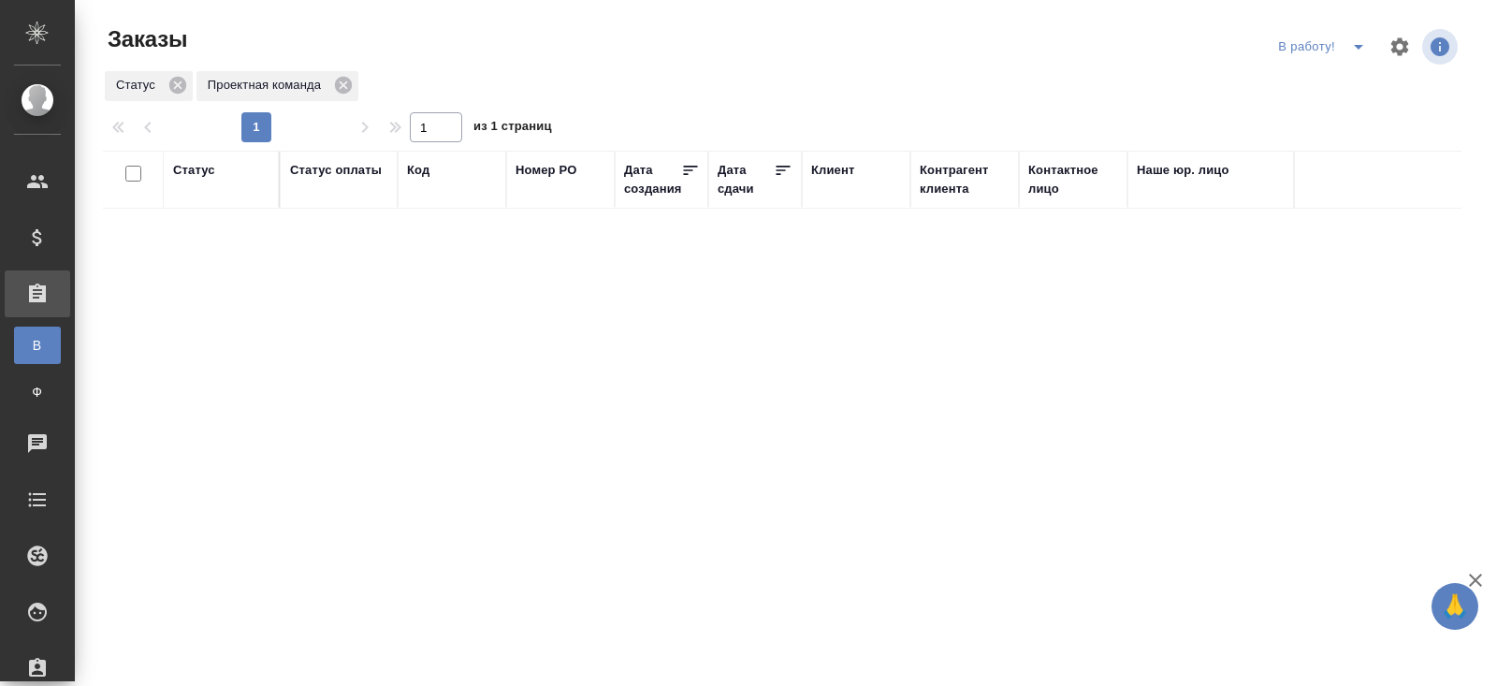
click at [1356, 51] on icon "split button" at bounding box center [1359, 47] width 22 height 22
click at [1337, 82] on li "ПМ" at bounding box center [1325, 84] width 104 height 30
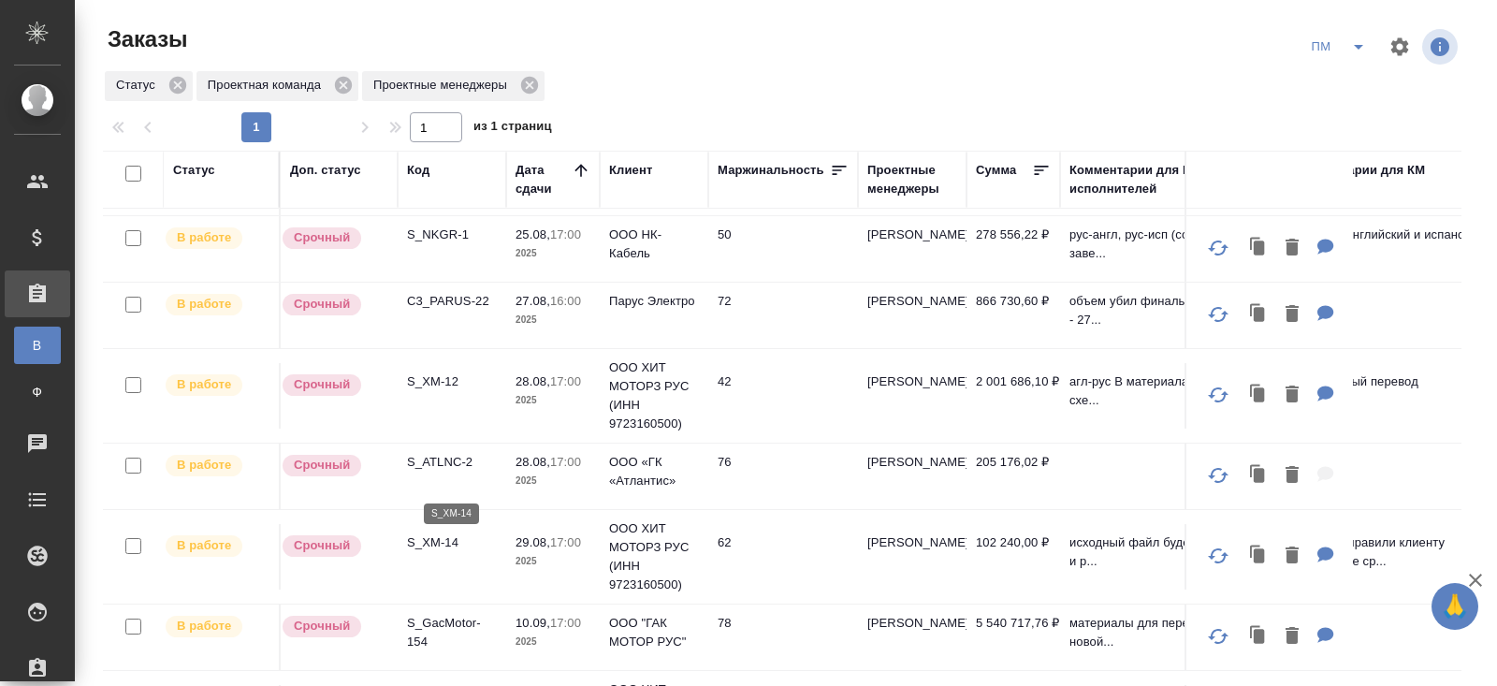
scroll to position [148, 0]
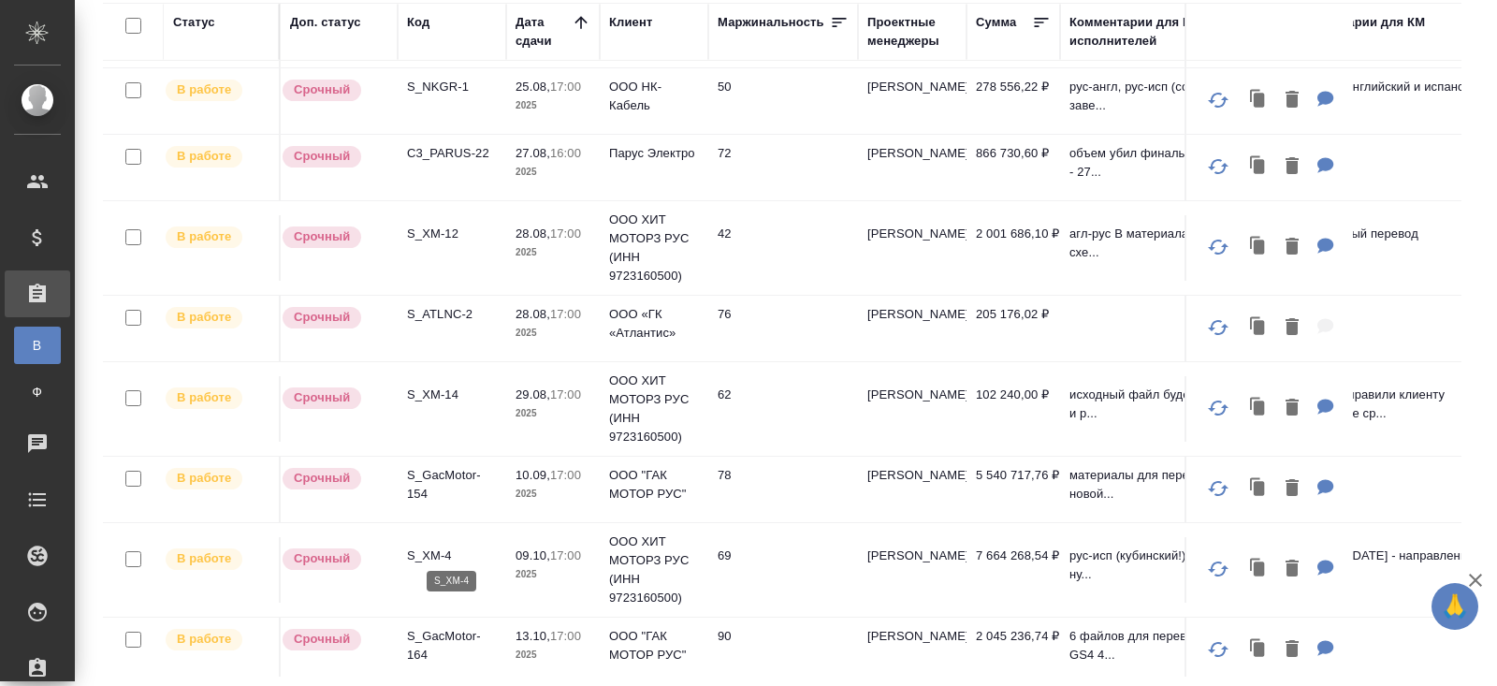
click at [430, 550] on p "S_XM-4" at bounding box center [452, 556] width 90 height 19
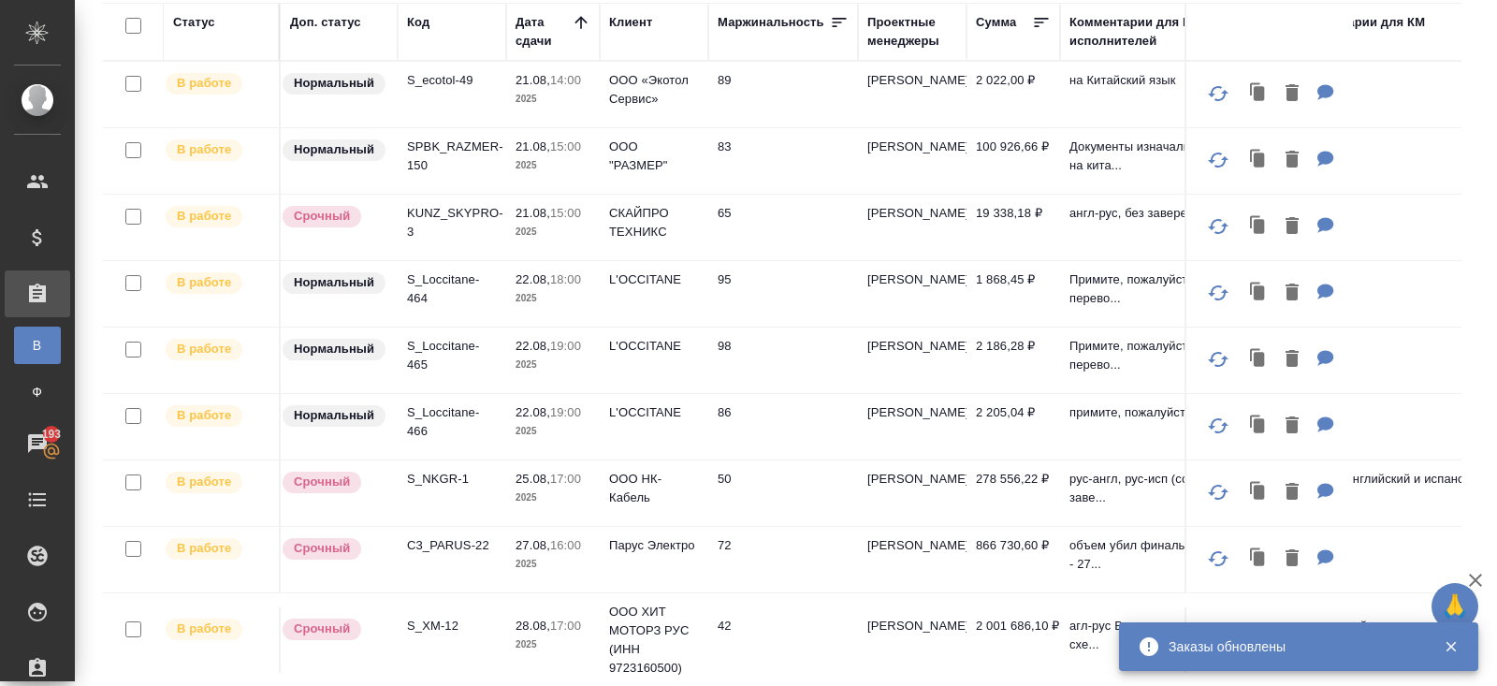
scroll to position [0, 0]
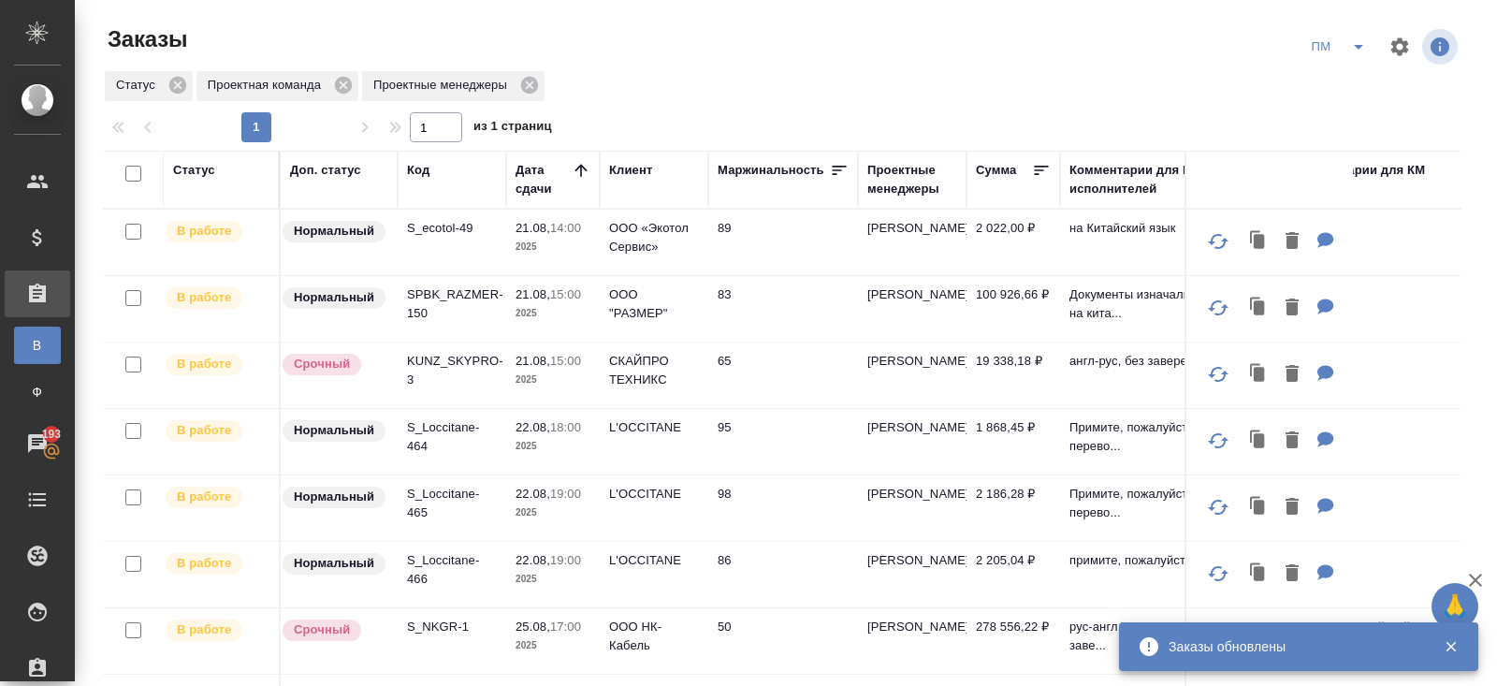
click at [1334, 44] on div "ПМ" at bounding box center [1340, 47] width 75 height 30
click at [1351, 52] on icon "split button" at bounding box center [1359, 47] width 22 height 22
click at [1351, 80] on li "В работу!" at bounding box center [1339, 84] width 95 height 30
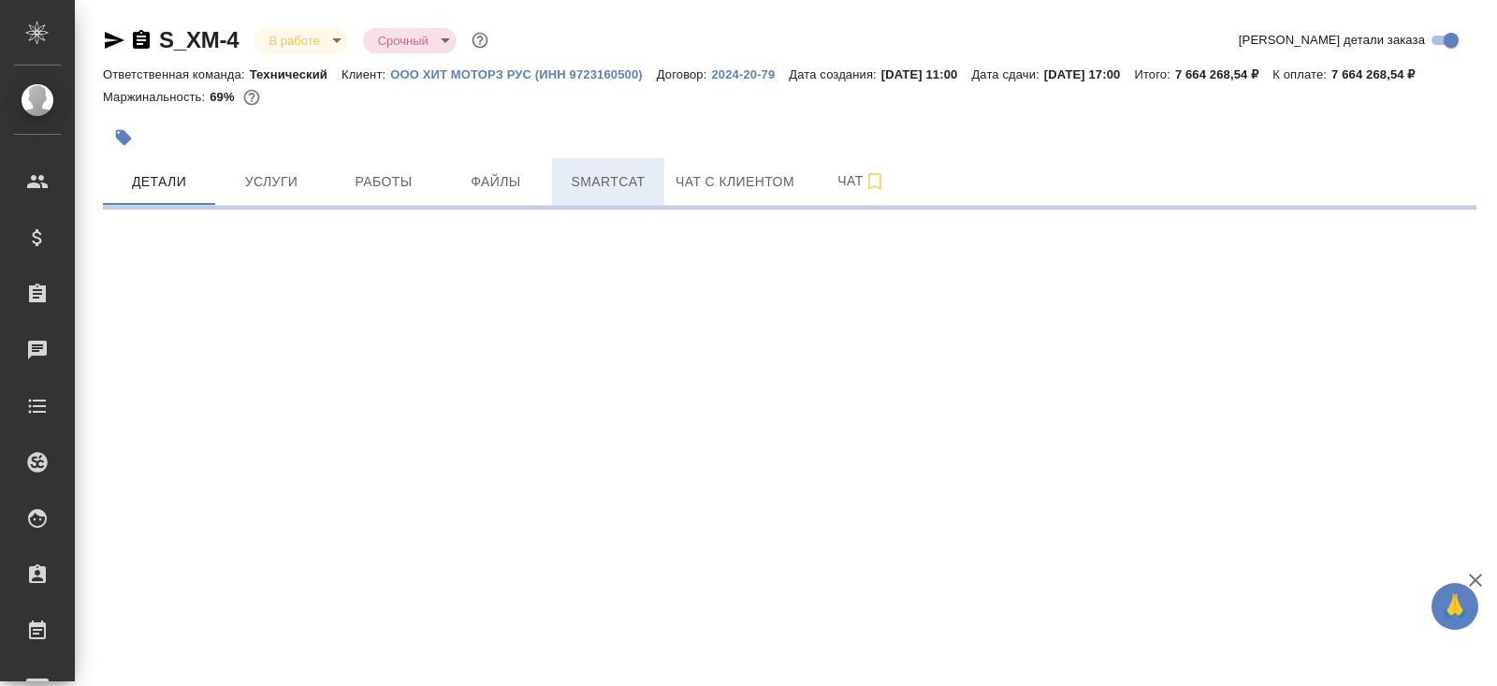
select select "RU"
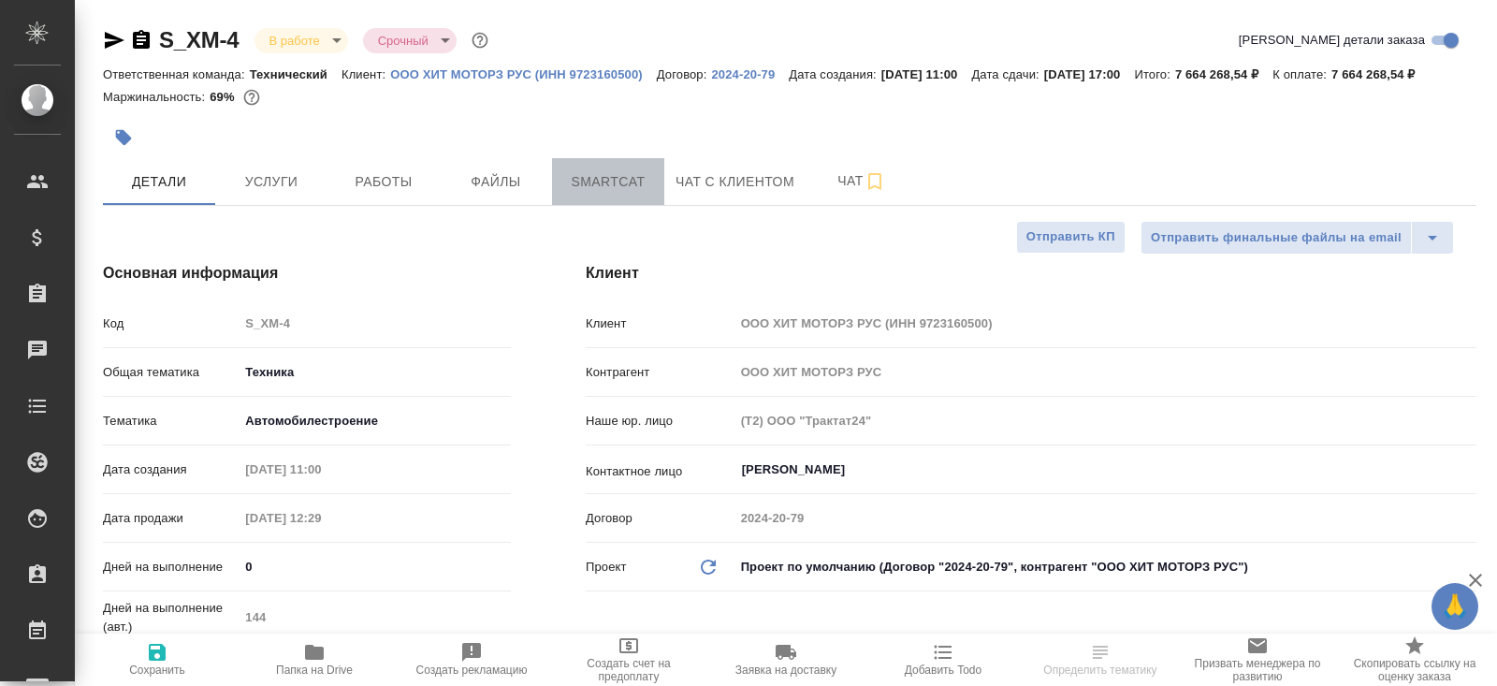
click at [634, 194] on span "Smartcat" at bounding box center [608, 181] width 90 height 23
type textarea "x"
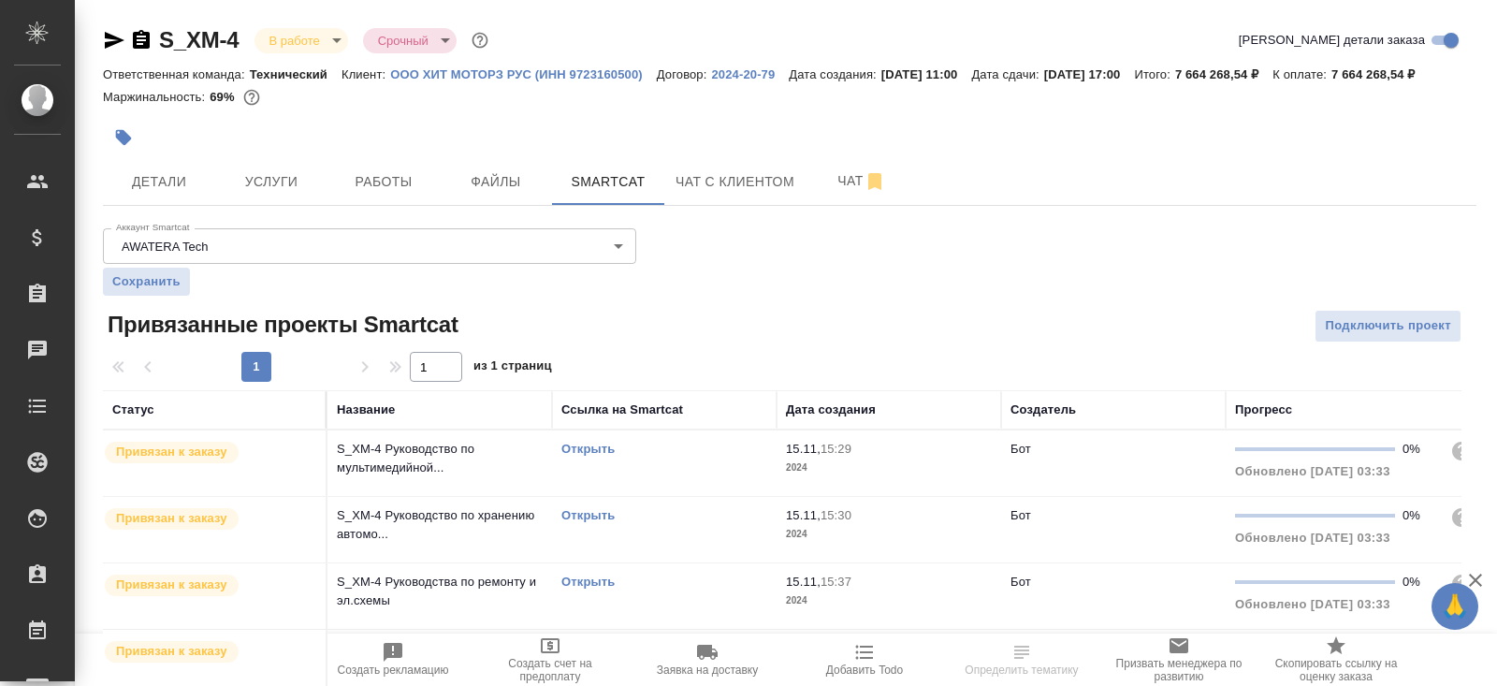
scroll to position [274, 0]
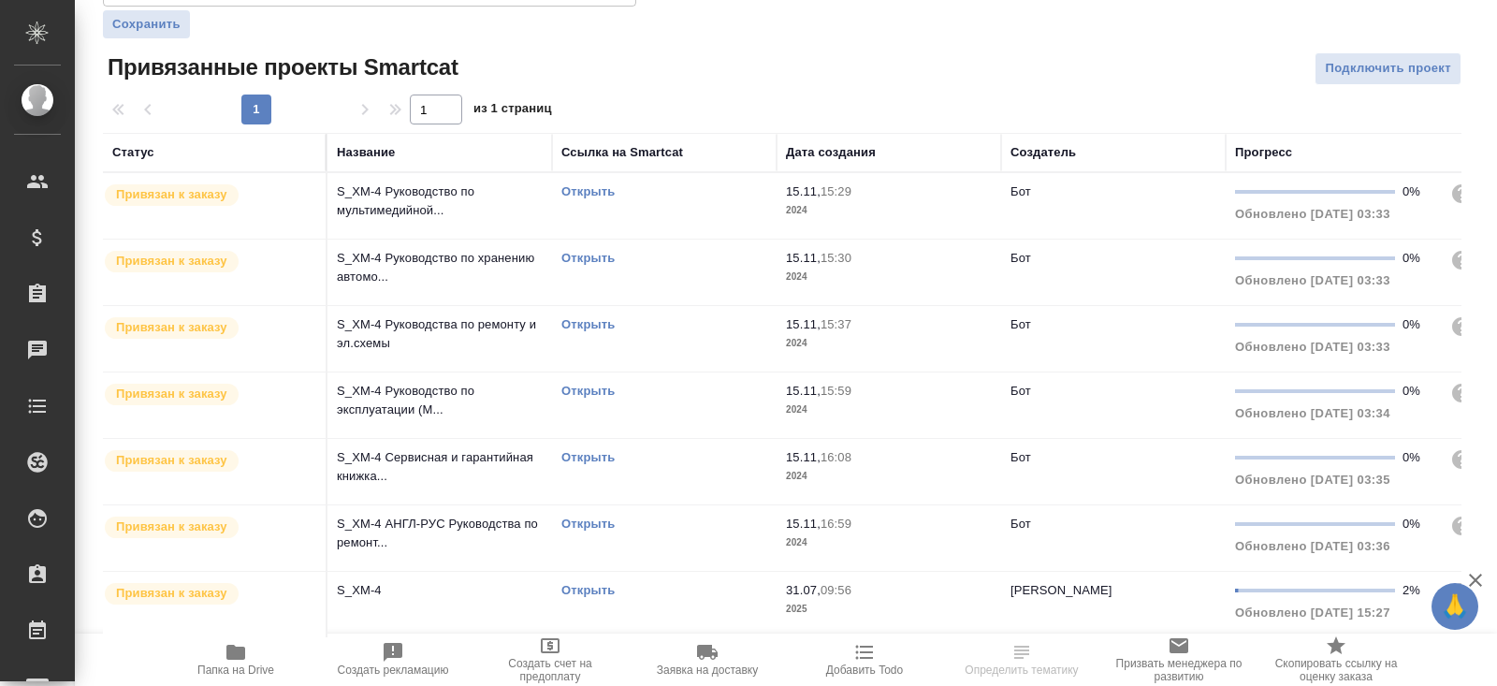
click at [584, 593] on link "Открыть" at bounding box center [588, 590] width 53 height 14
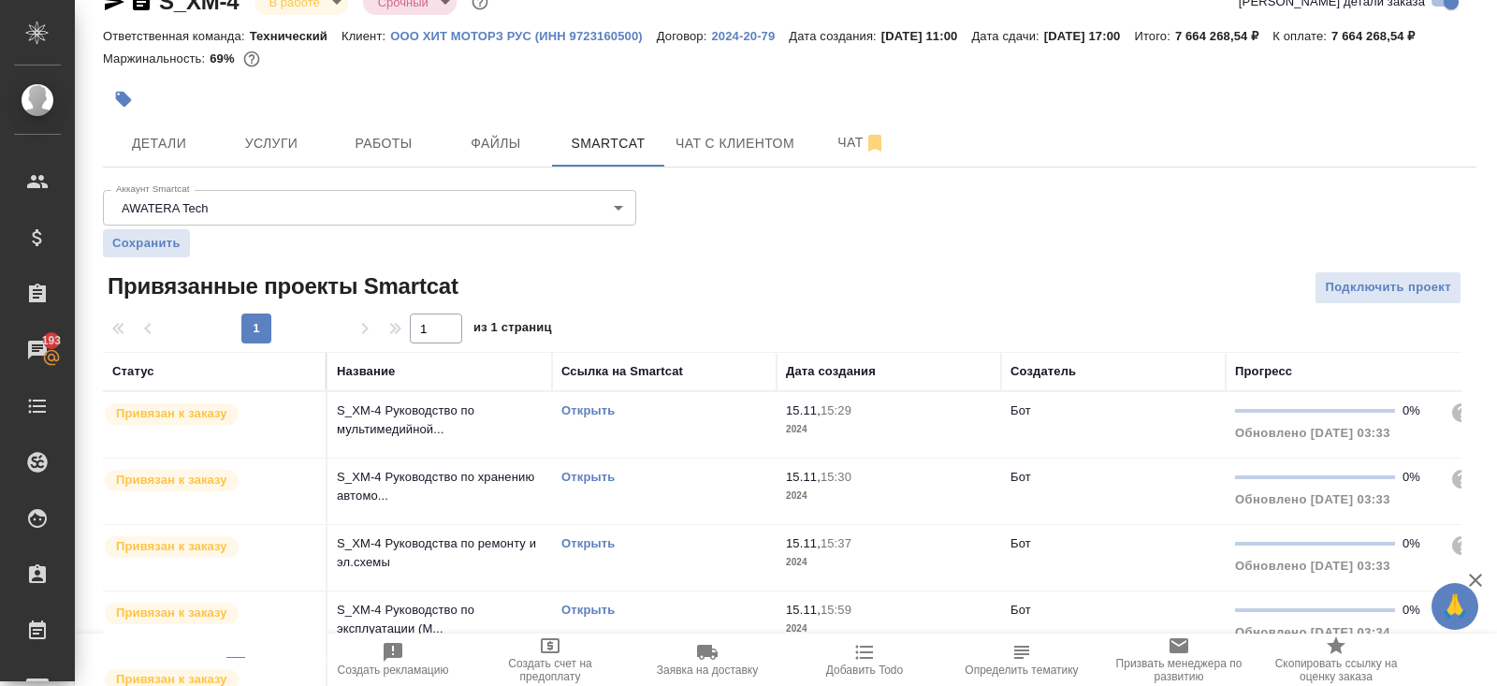
scroll to position [0, 0]
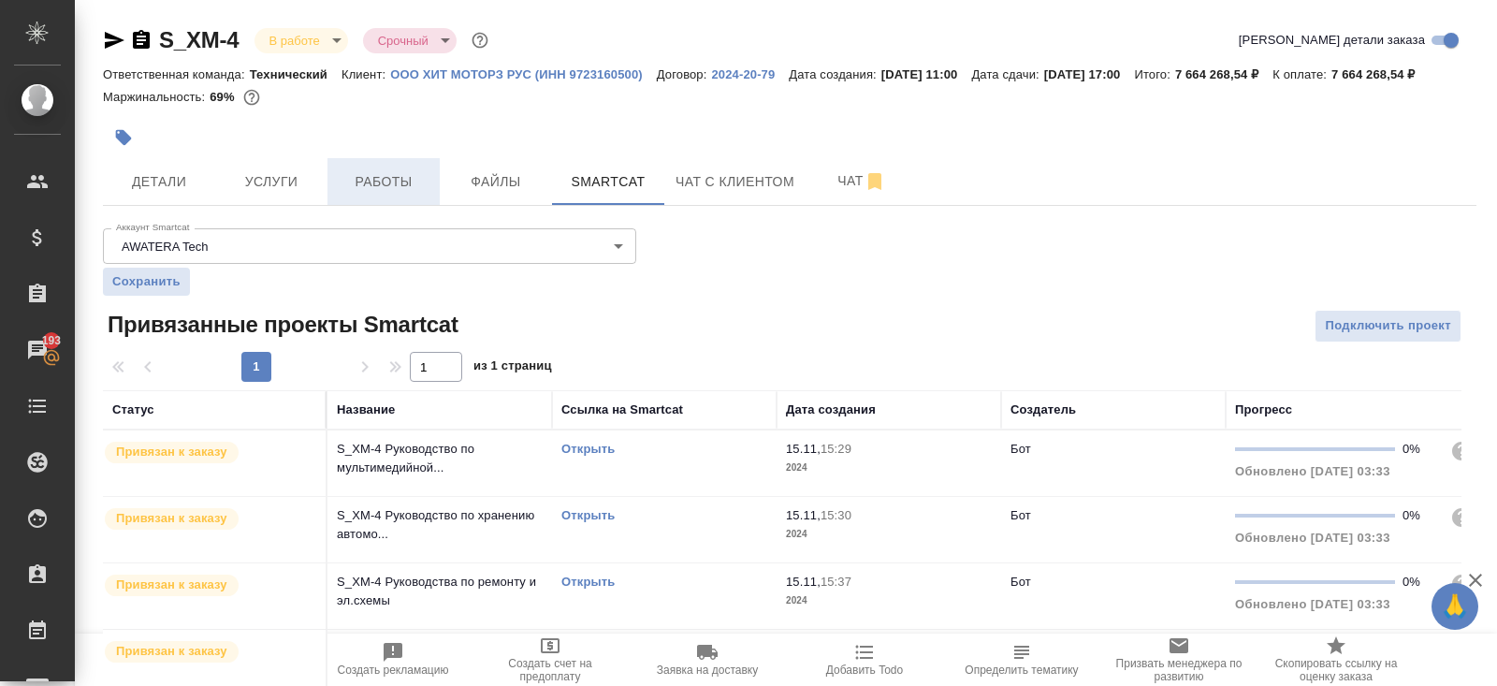
click at [375, 194] on span "Работы" at bounding box center [384, 181] width 90 height 23
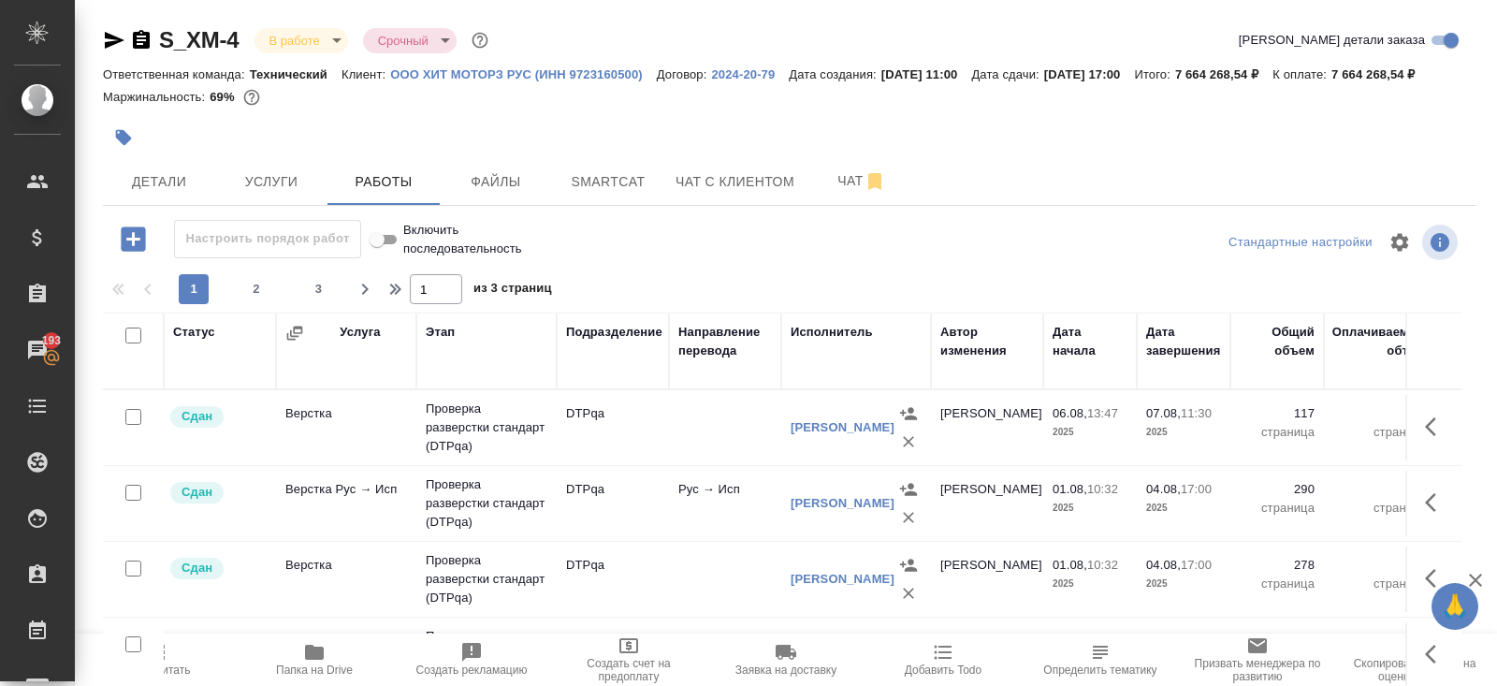
scroll to position [6, 0]
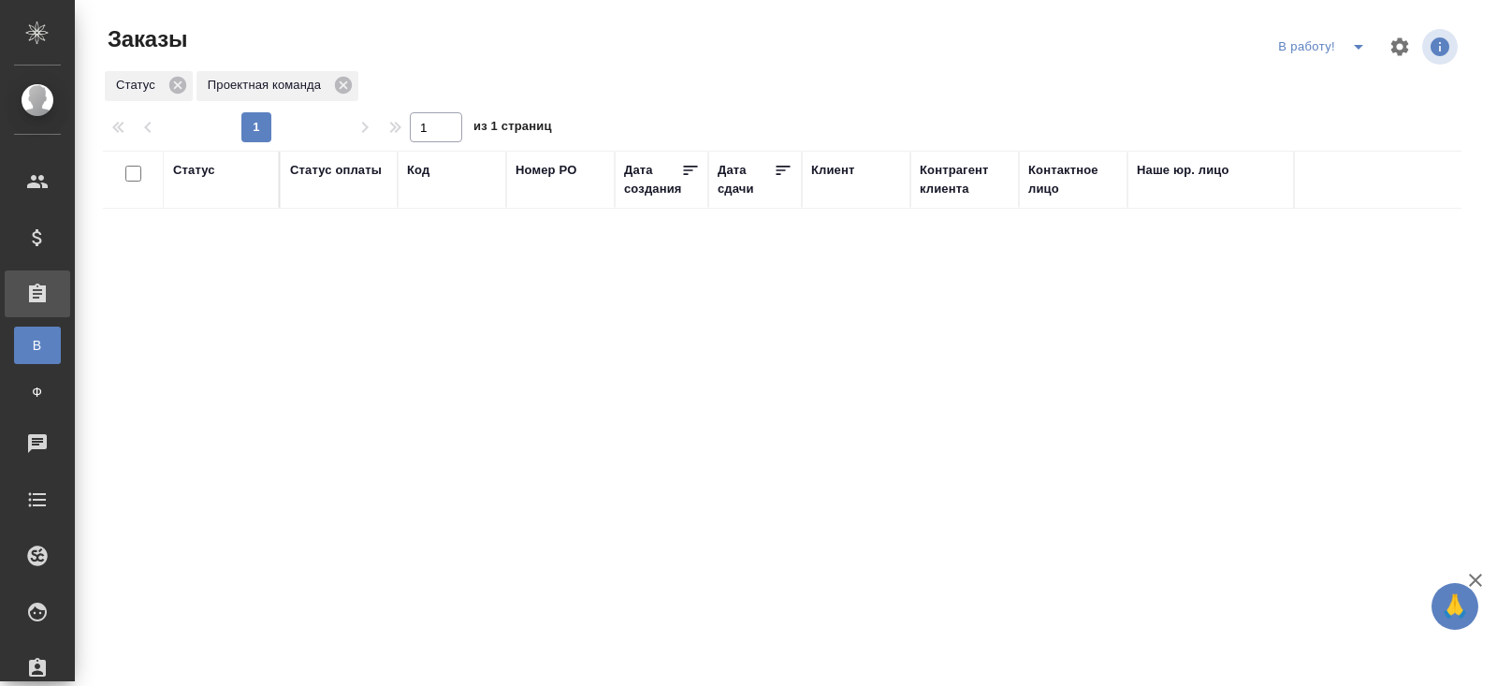
click at [1360, 51] on icon "split button" at bounding box center [1359, 47] width 22 height 22
click at [1347, 72] on li "ПМ" at bounding box center [1325, 84] width 104 height 30
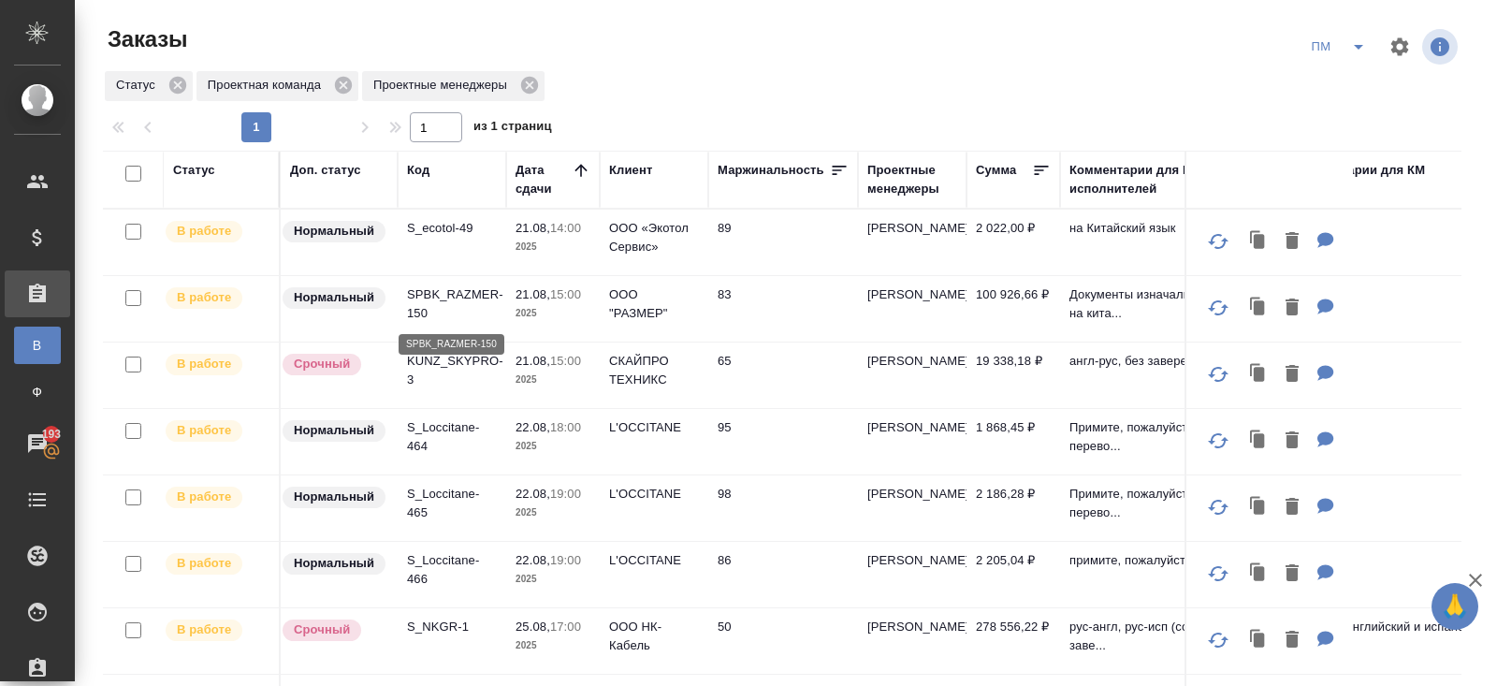
click at [428, 305] on p "SPBK_RAZMER-150" at bounding box center [452, 303] width 90 height 37
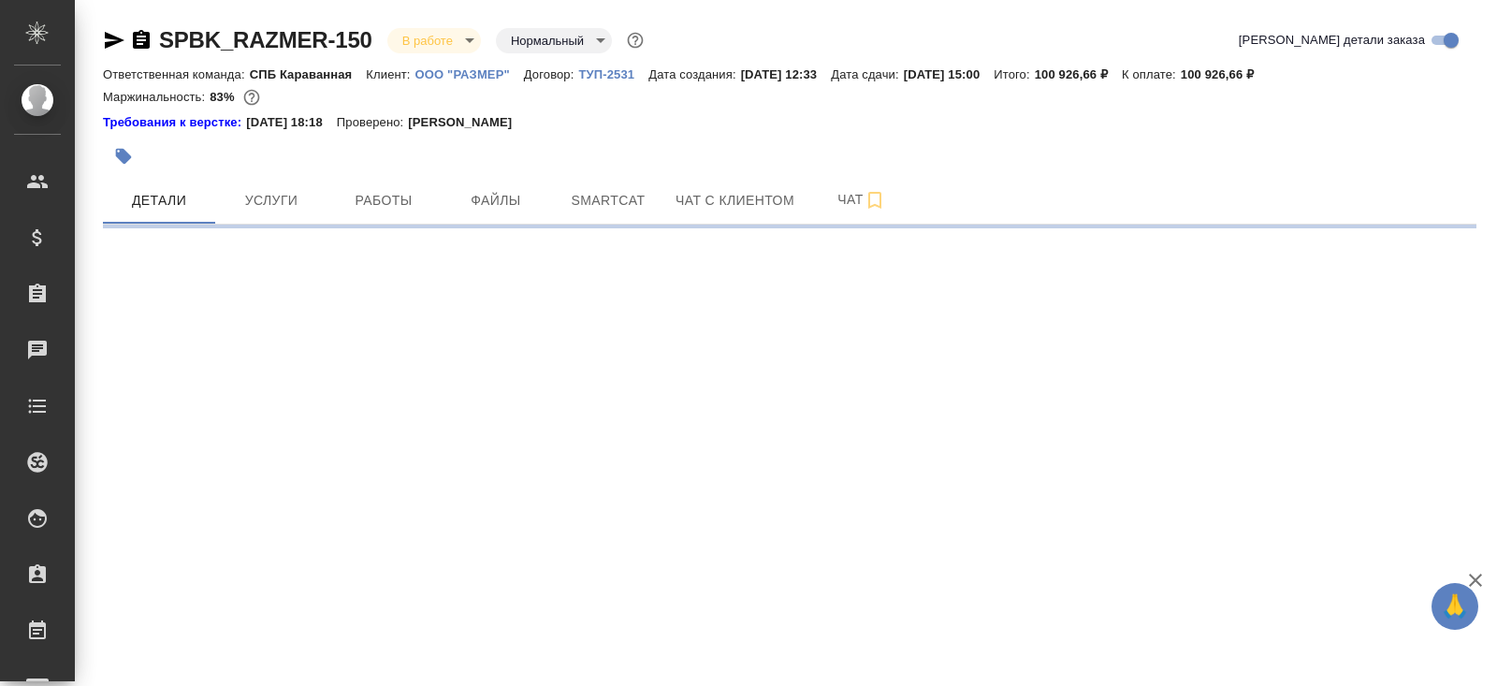
select select "RU"
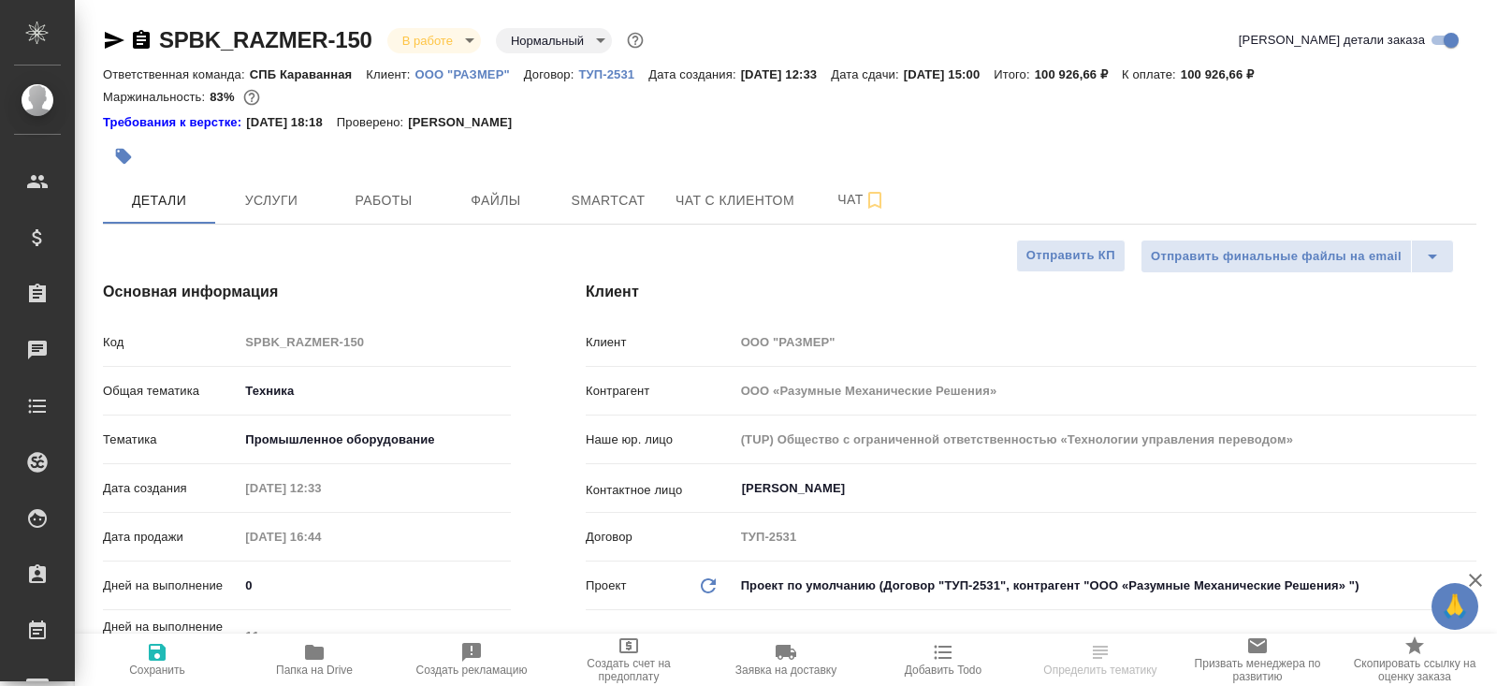
type textarea "x"
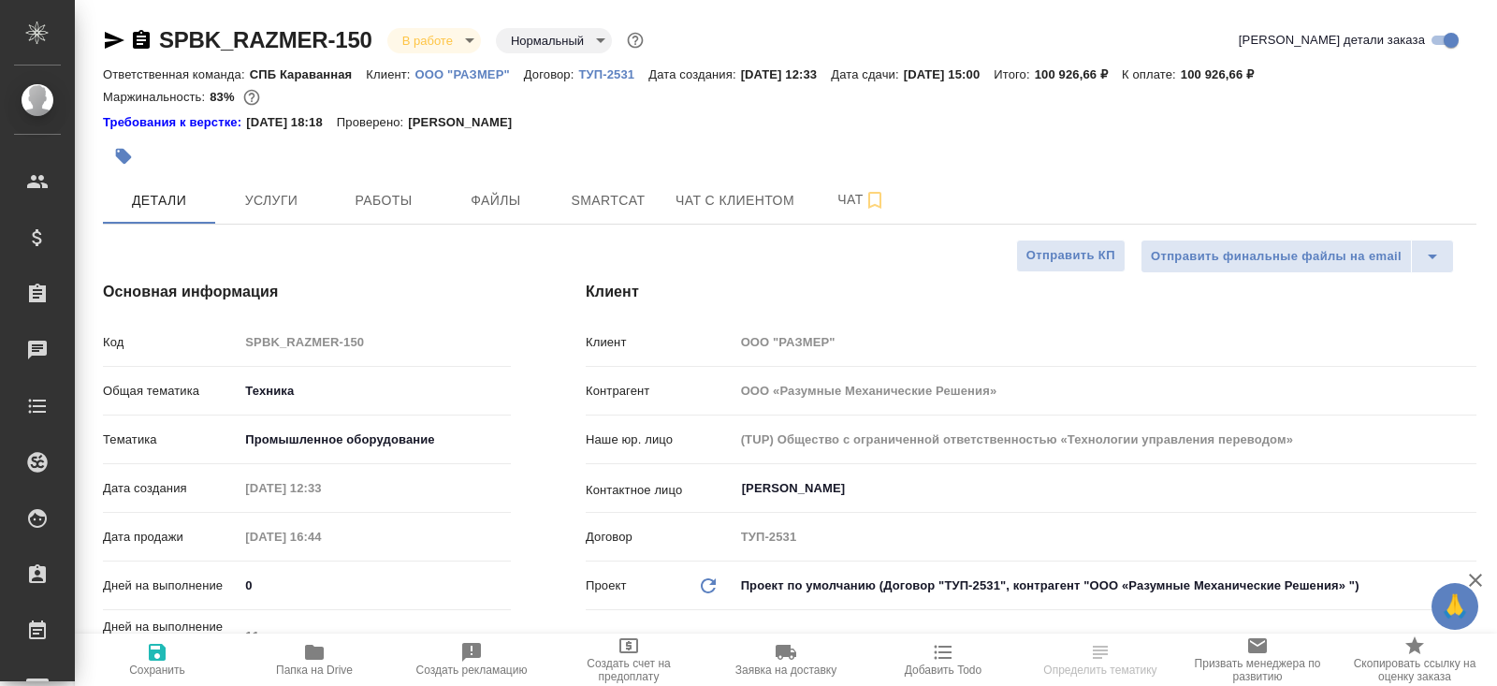
type textarea "x"
click at [321, 658] on icon "button" at bounding box center [314, 652] width 19 height 15
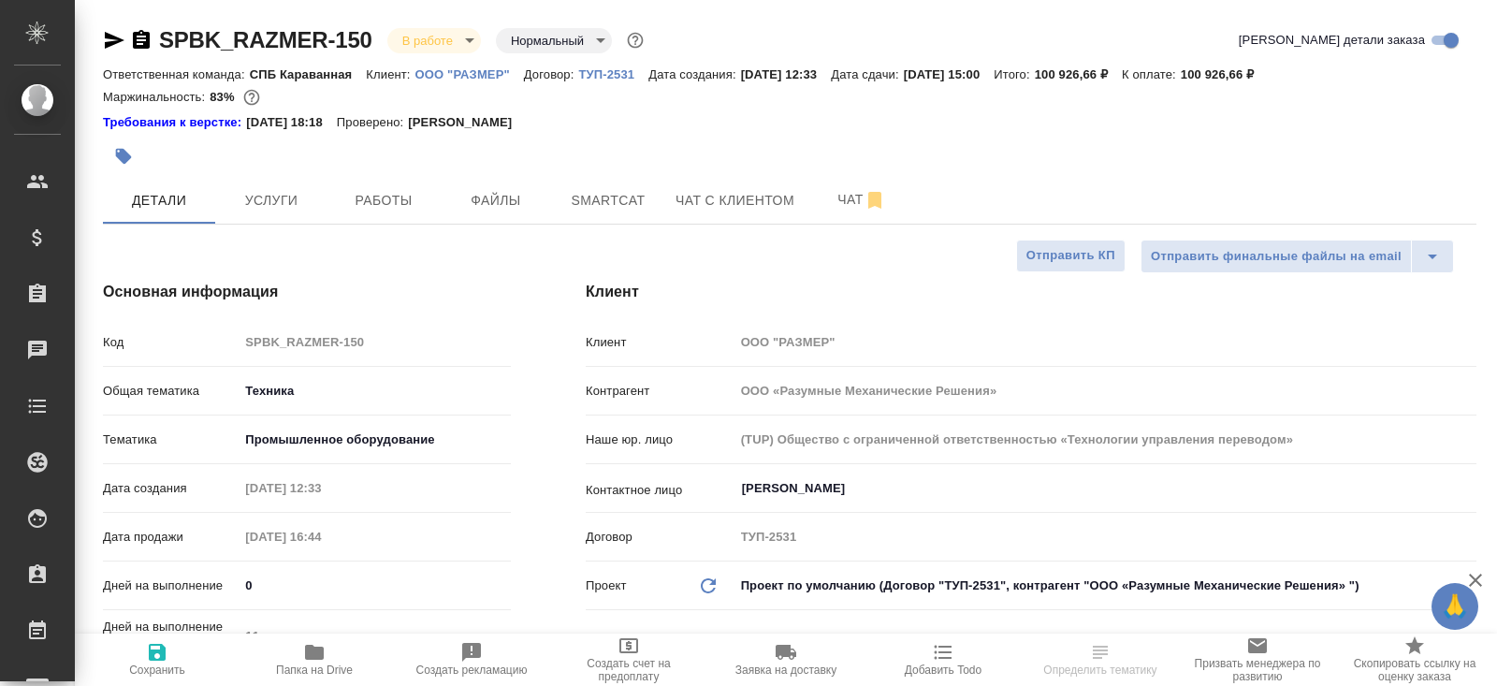
type textarea "x"
select select "RU"
type textarea "x"
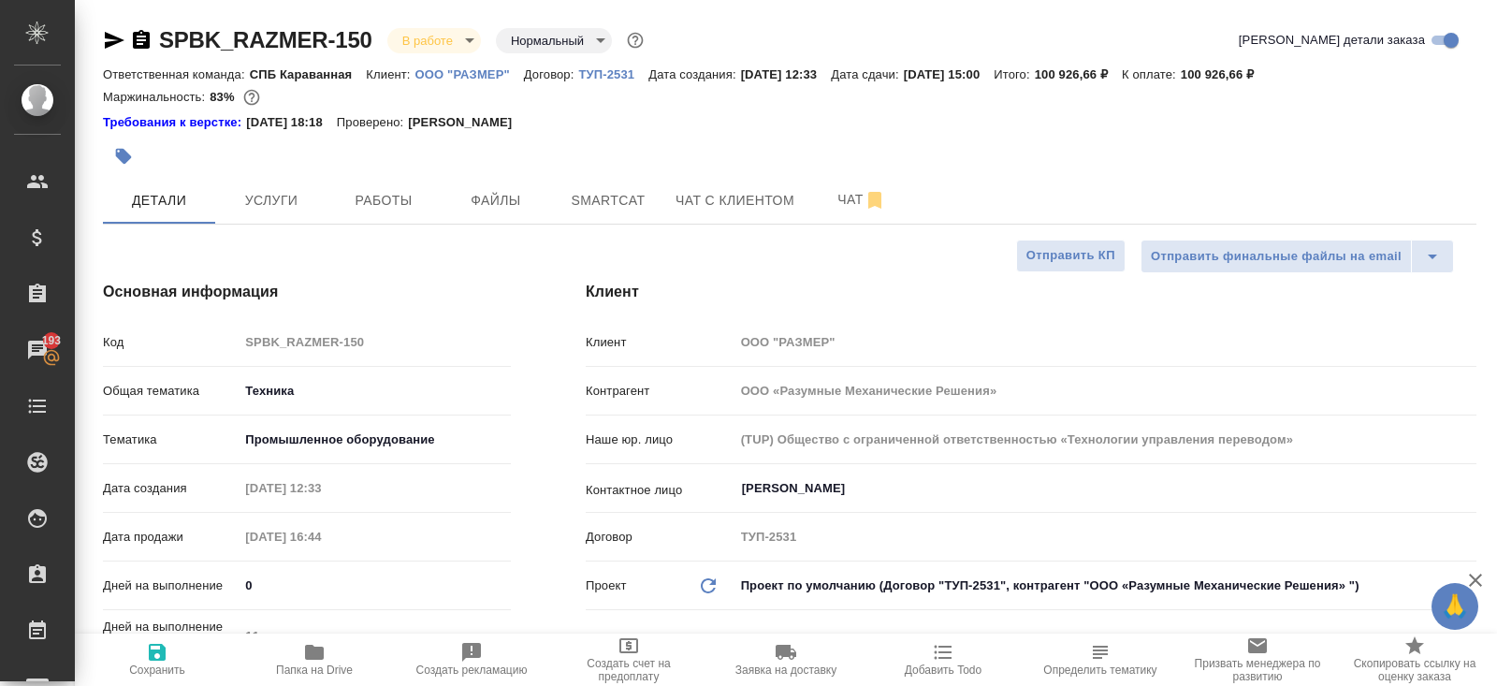
type textarea "x"
click at [615, 192] on span "Smartcat" at bounding box center [608, 200] width 90 height 23
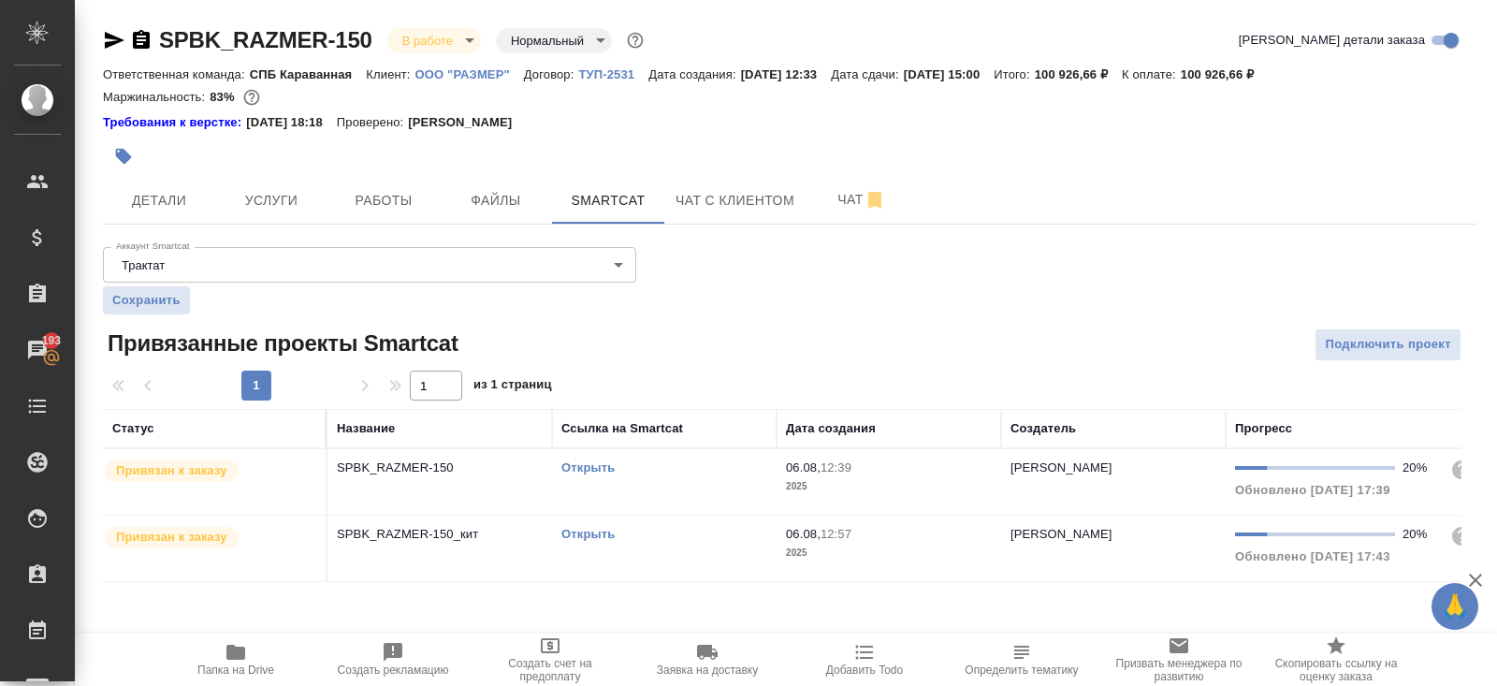
click at [590, 530] on link "Открыть" at bounding box center [588, 534] width 53 height 14
click at [243, 665] on span "Папка на Drive" at bounding box center [235, 670] width 77 height 13
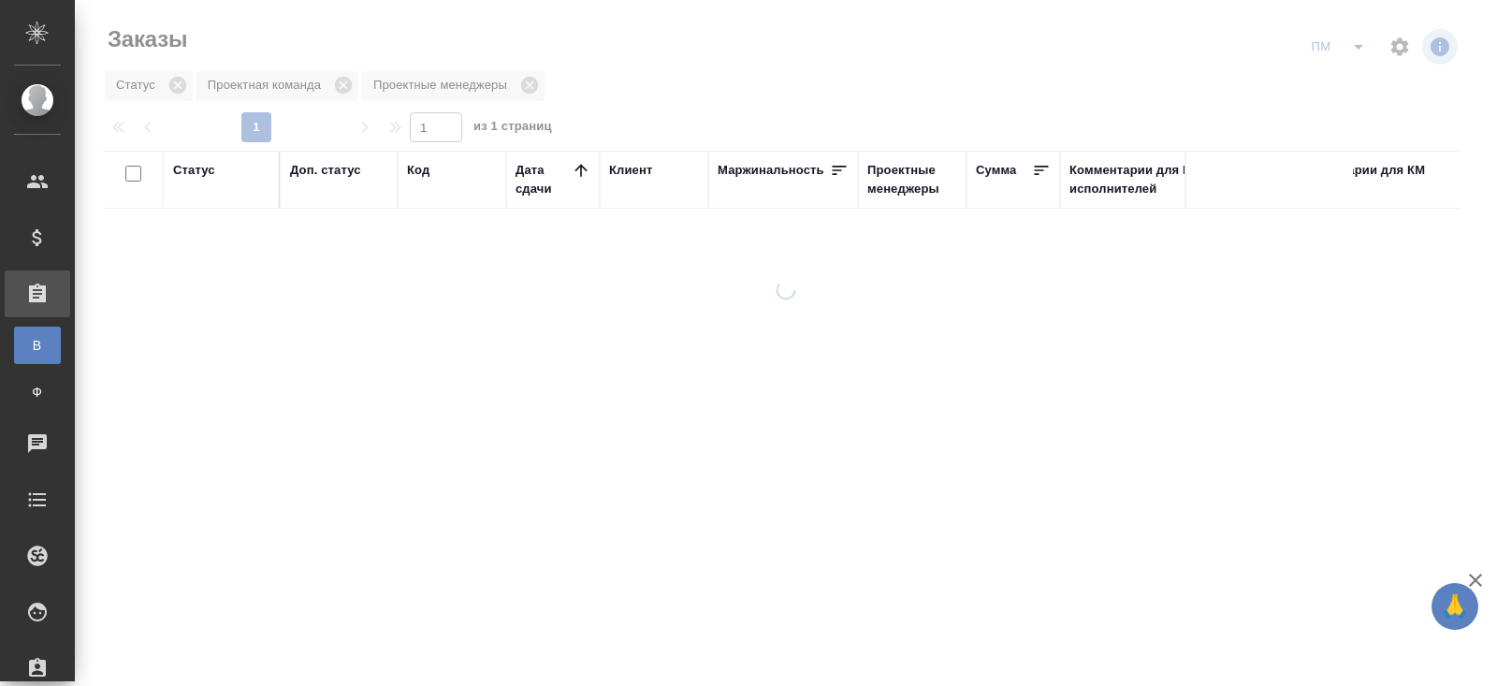
click at [1366, 43] on icon "split button" at bounding box center [1359, 47] width 22 height 22
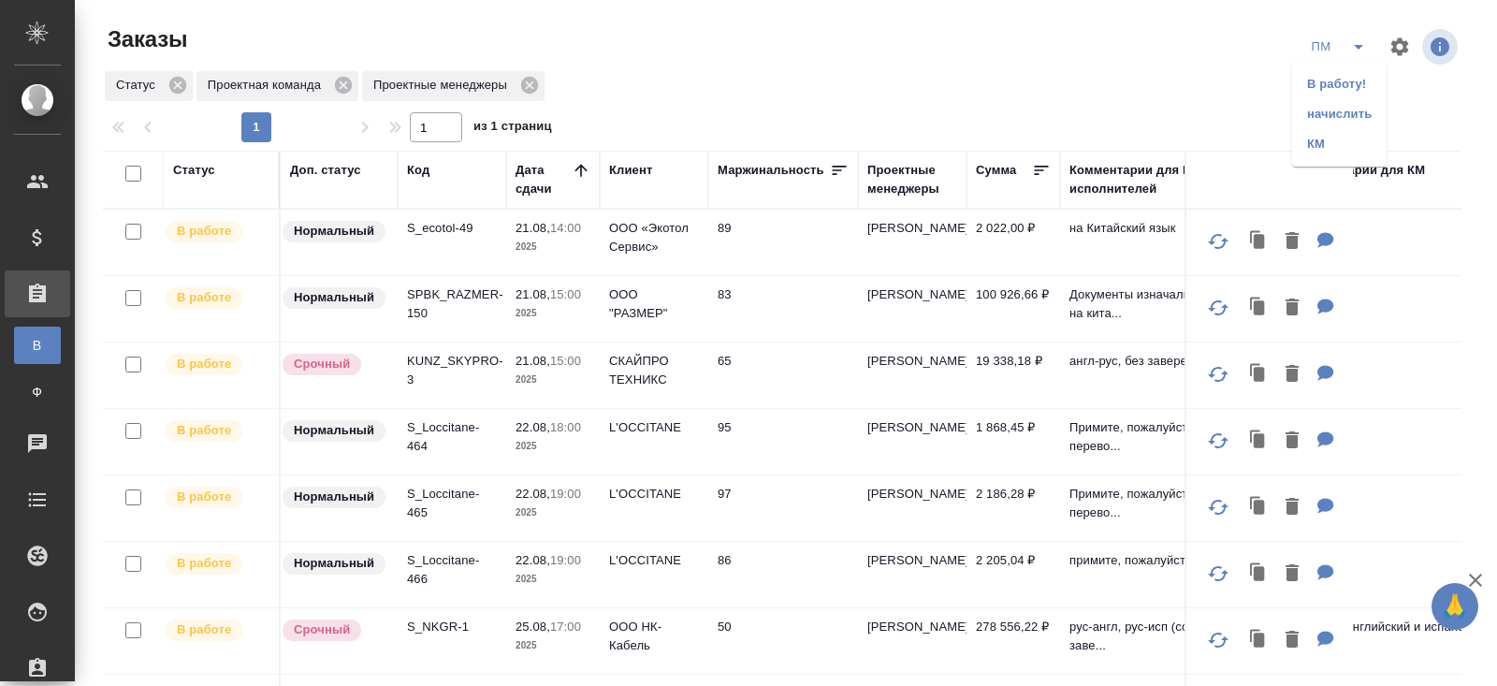
click at [1352, 75] on li "В работу!" at bounding box center [1339, 84] width 95 height 30
